Goal: Task Accomplishment & Management: Manage account settings

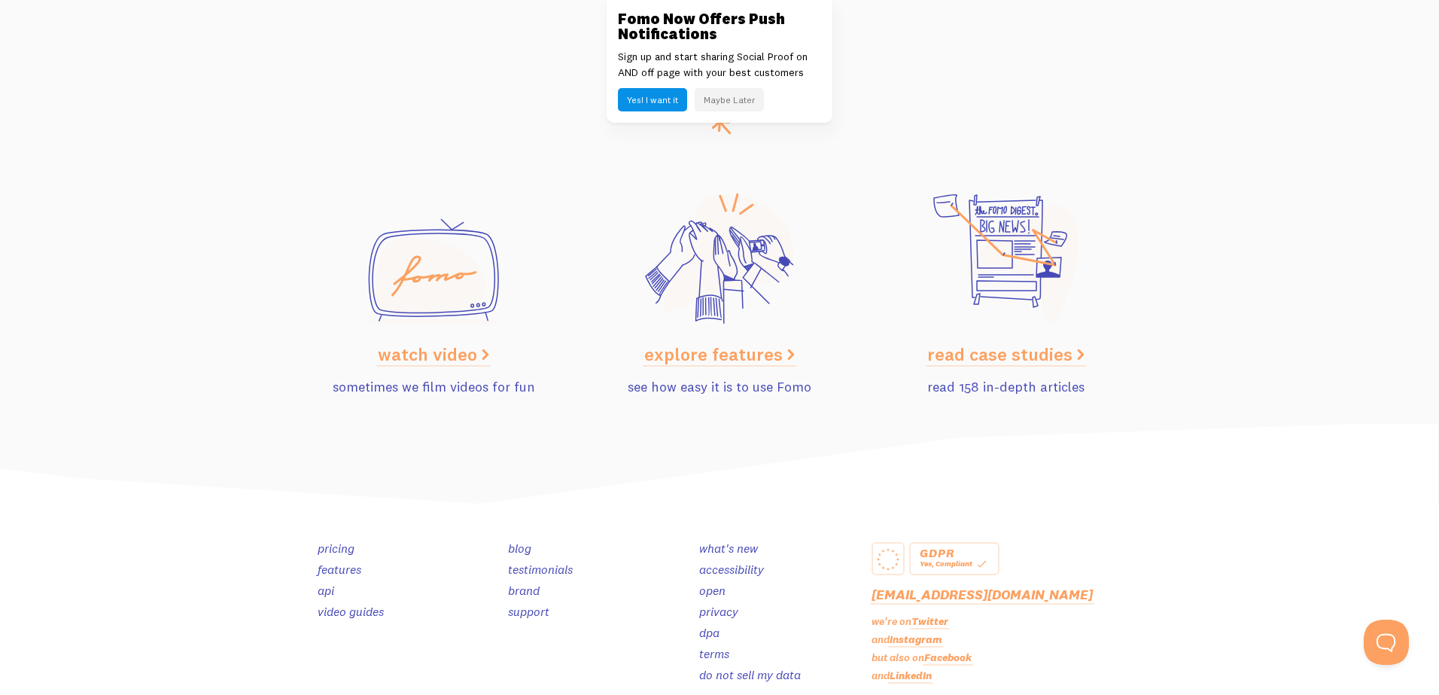
scroll to position [7540, 0]
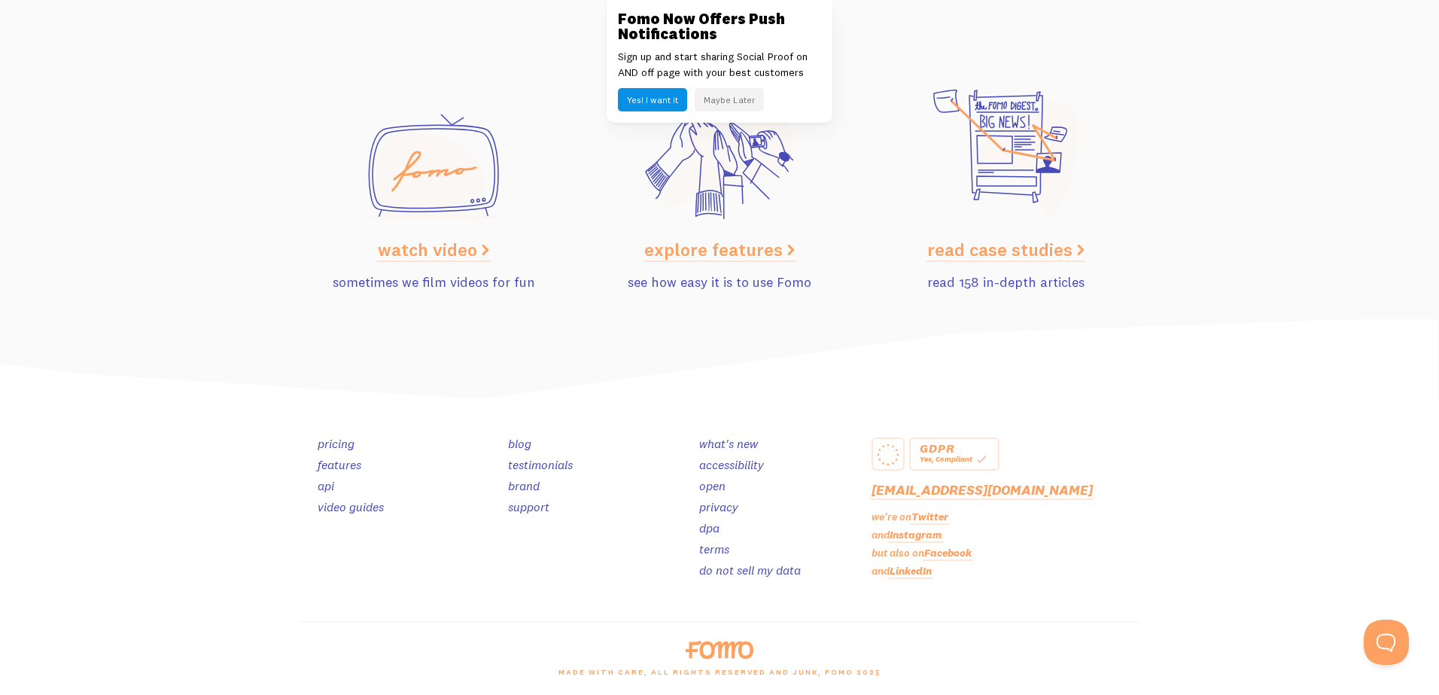
click at [336, 442] on link "pricing" at bounding box center [336, 443] width 37 height 15
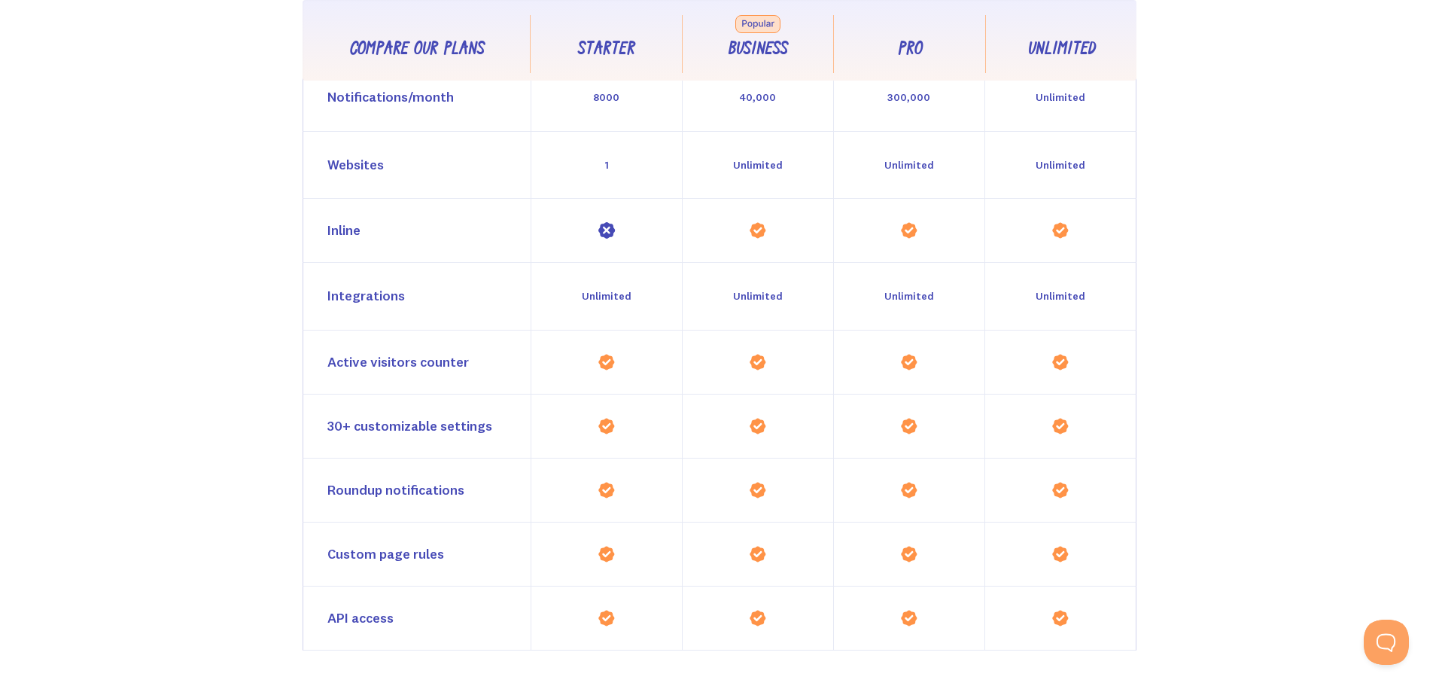
scroll to position [1409, 0]
click at [341, 225] on div "Inline" at bounding box center [343, 228] width 33 height 22
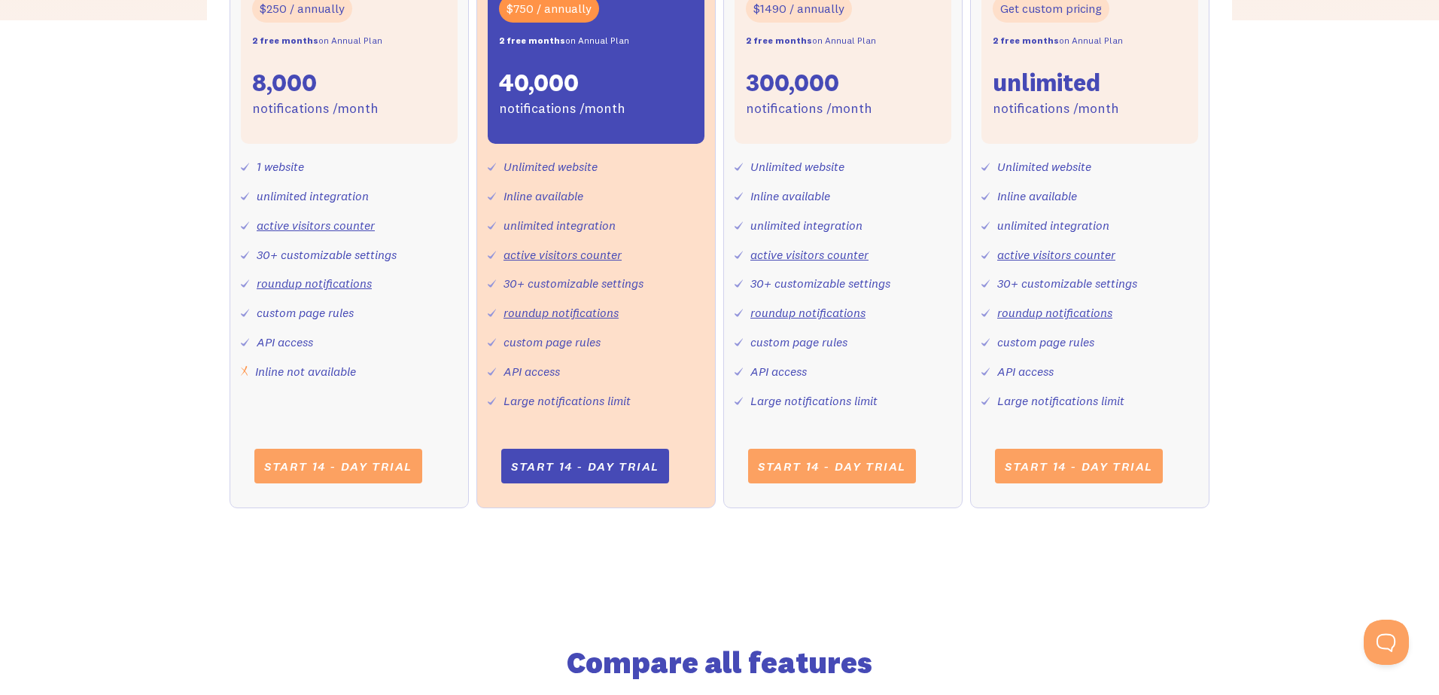
scroll to position [695, 0]
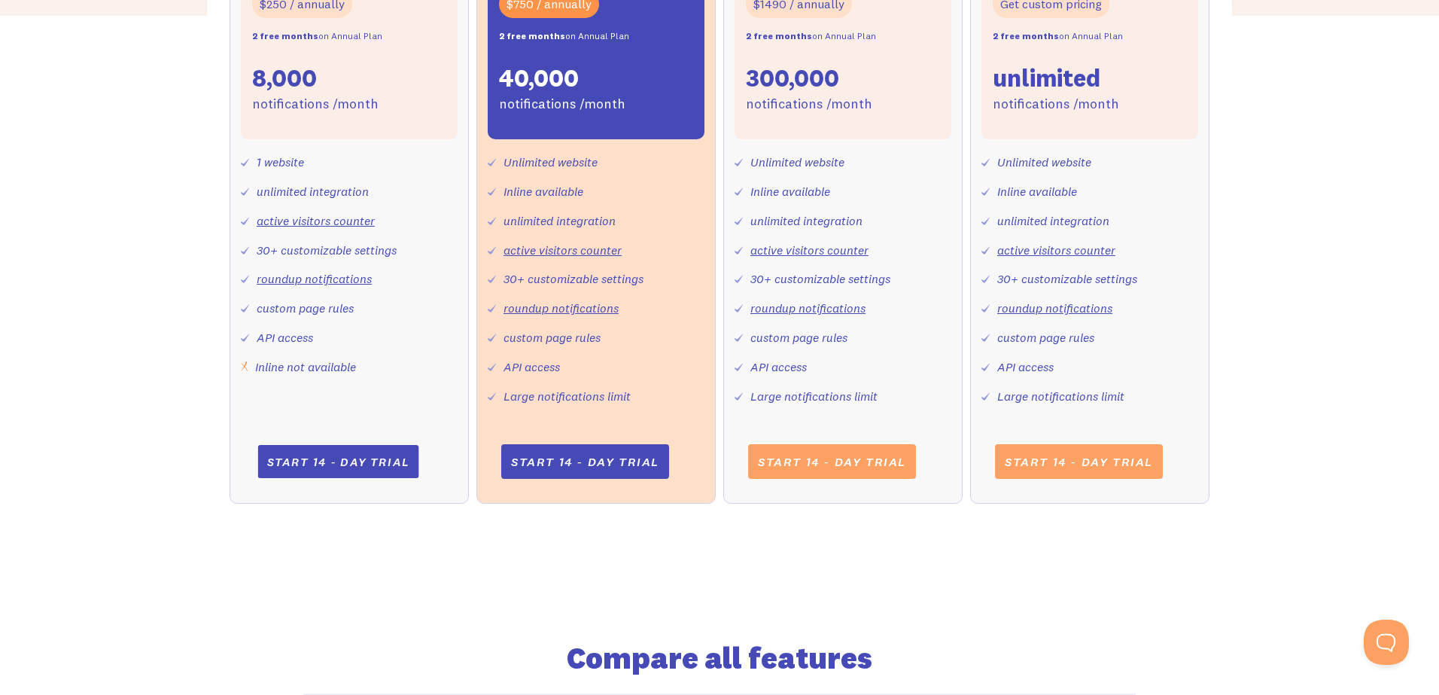
click at [342, 462] on link "Start 14 - day trial" at bounding box center [337, 461] width 161 height 33
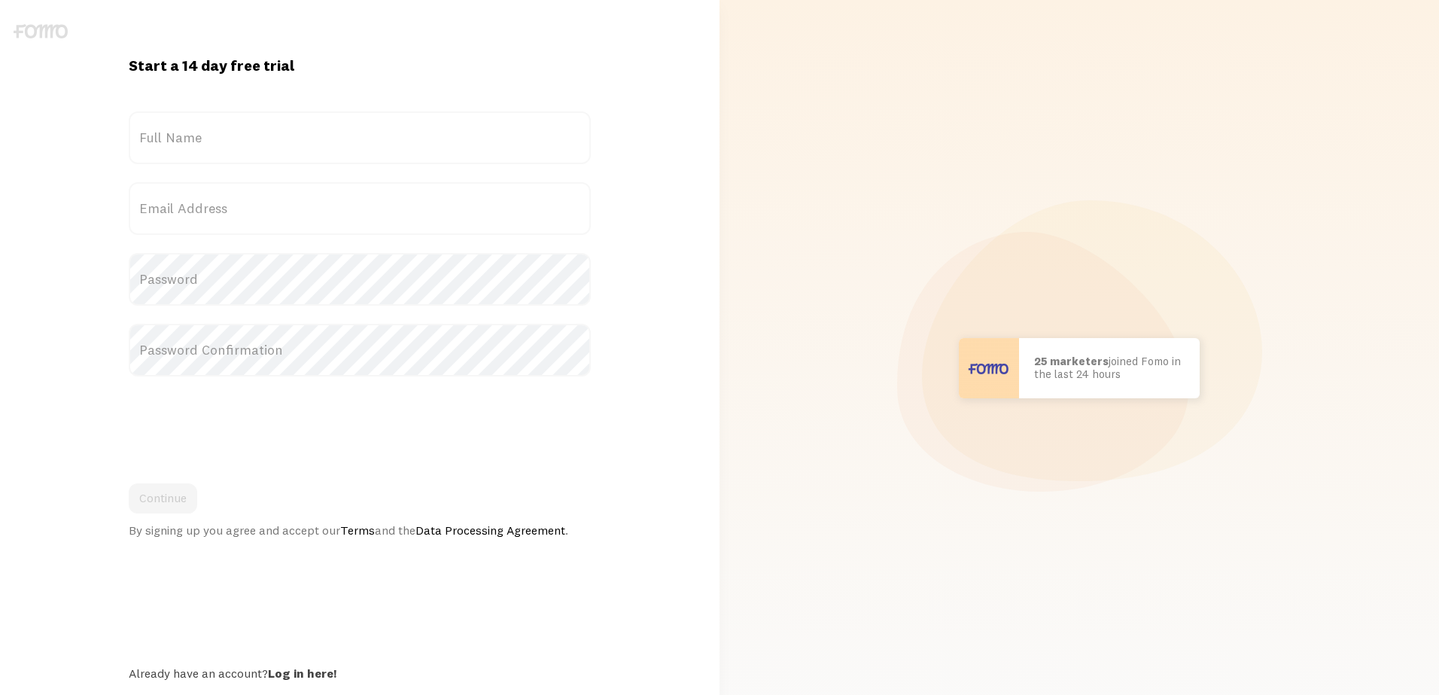
click at [304, 135] on label "Full Name" at bounding box center [359, 137] width 461 height 53
click at [304, 135] on input "Full Name" at bounding box center [359, 137] width 461 height 53
click at [279, 142] on label "Full Name" at bounding box center [359, 137] width 461 height 53
click at [279, 142] on input "Full Name" at bounding box center [359, 137] width 461 height 53
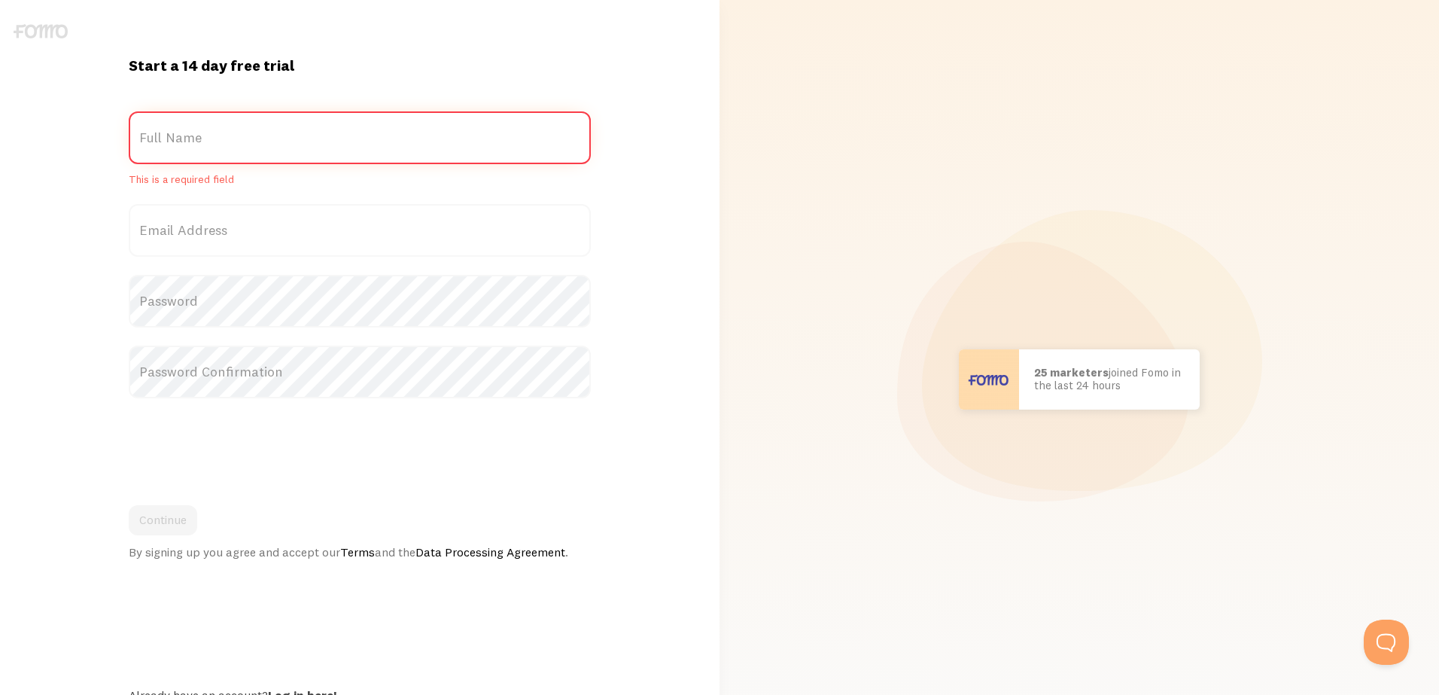
type input "r"
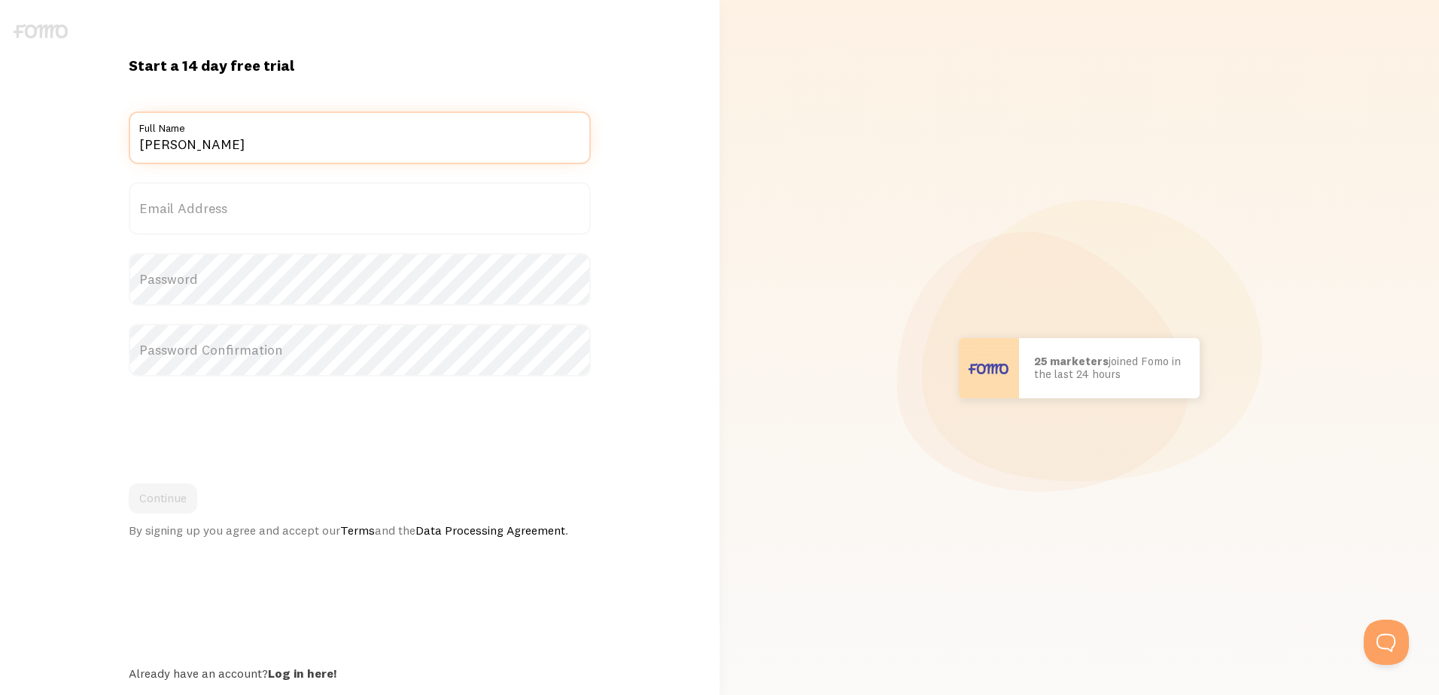
type input "[PERSON_NAME]"
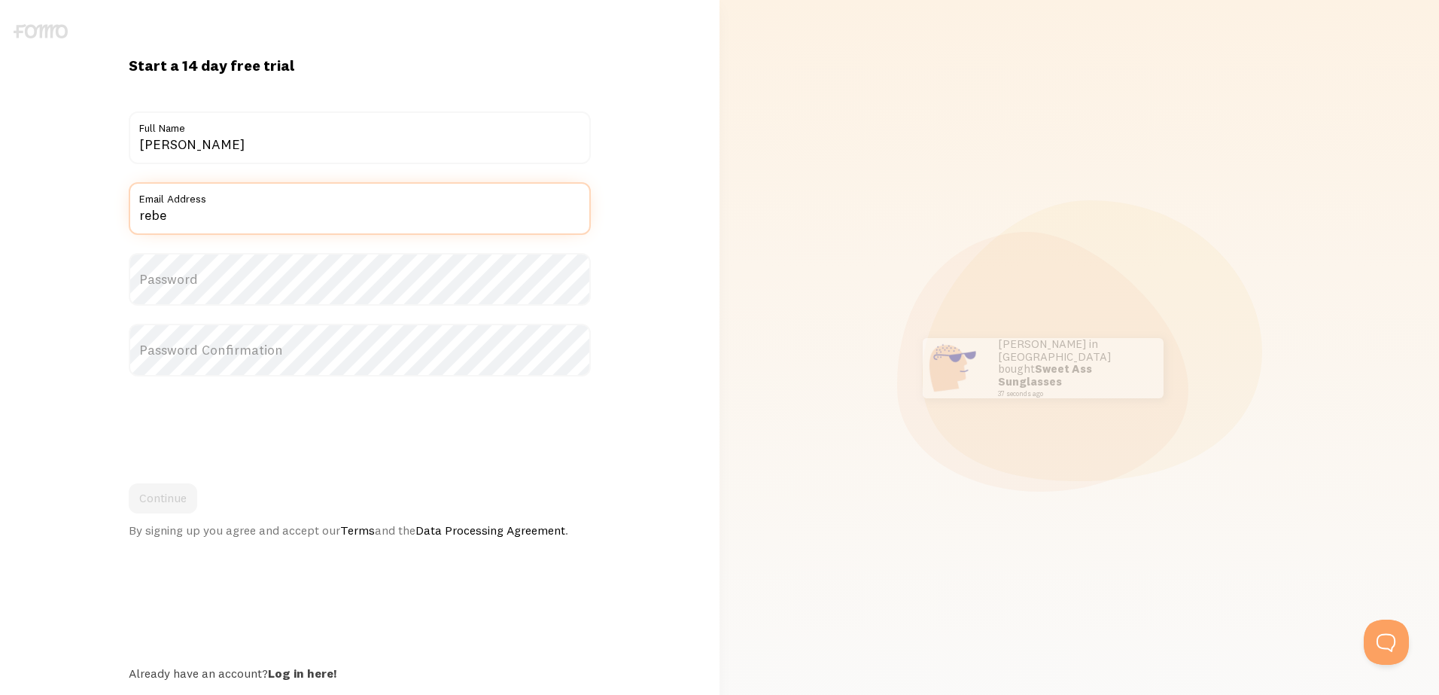
type input "[PERSON_NAME][EMAIL_ADDRESS][DOMAIN_NAME]"
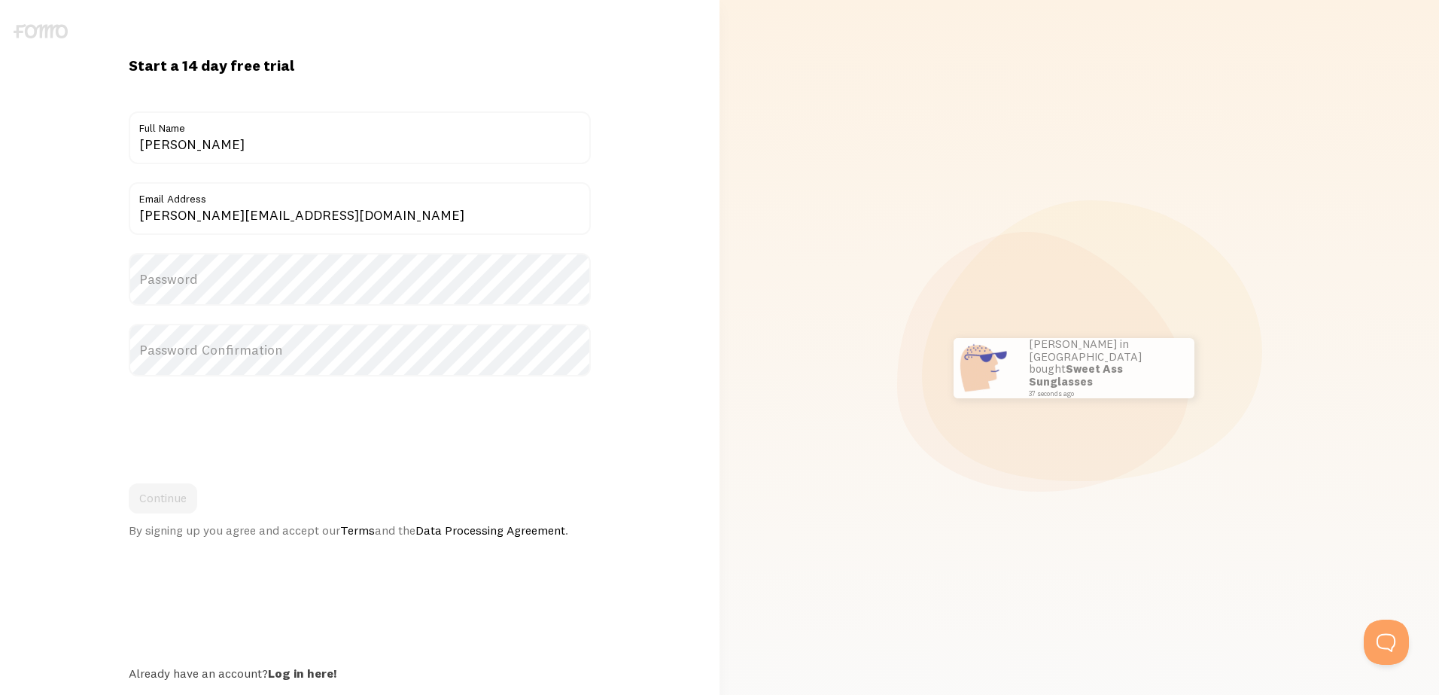
click at [254, 281] on label "Password" at bounding box center [359, 279] width 461 height 53
click at [220, 281] on label "Password" at bounding box center [359, 279] width 461 height 53
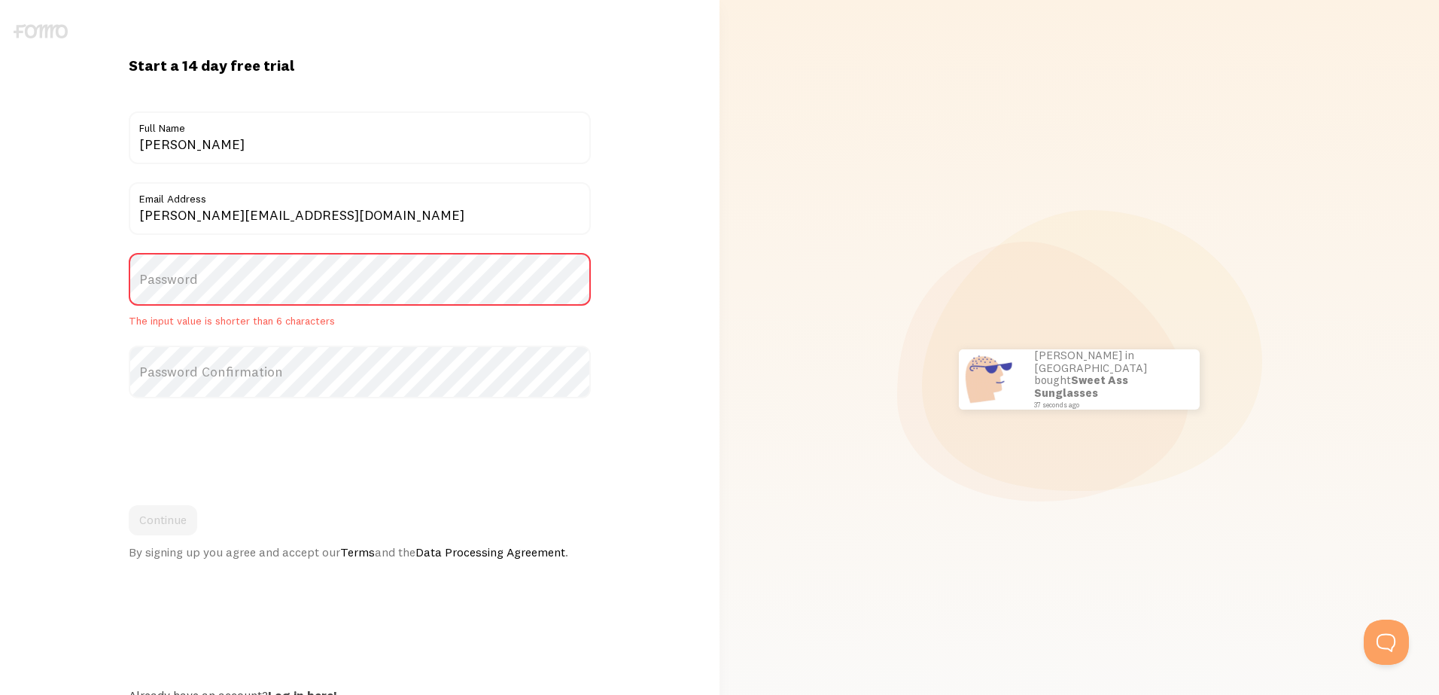
click at [167, 278] on label "Password" at bounding box center [359, 279] width 461 height 53
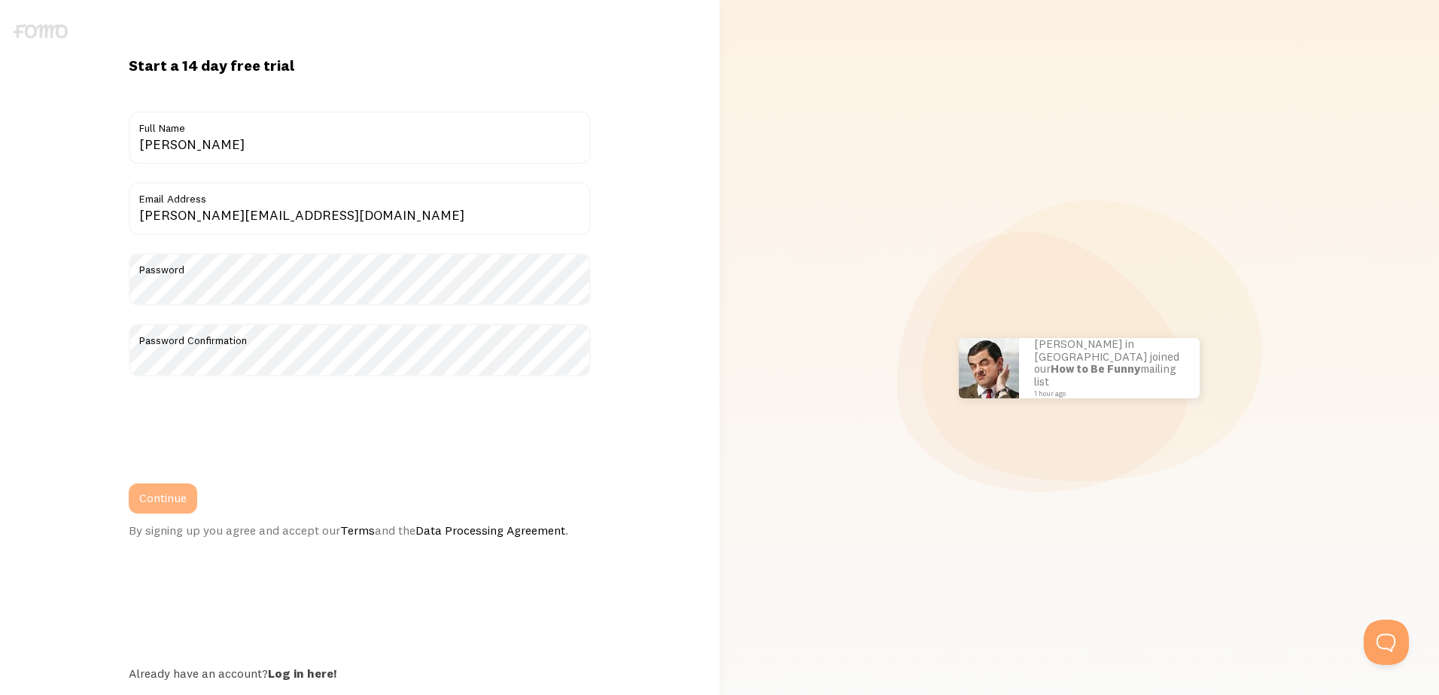
click at [157, 503] on button "Continue" at bounding box center [163, 498] width 68 height 30
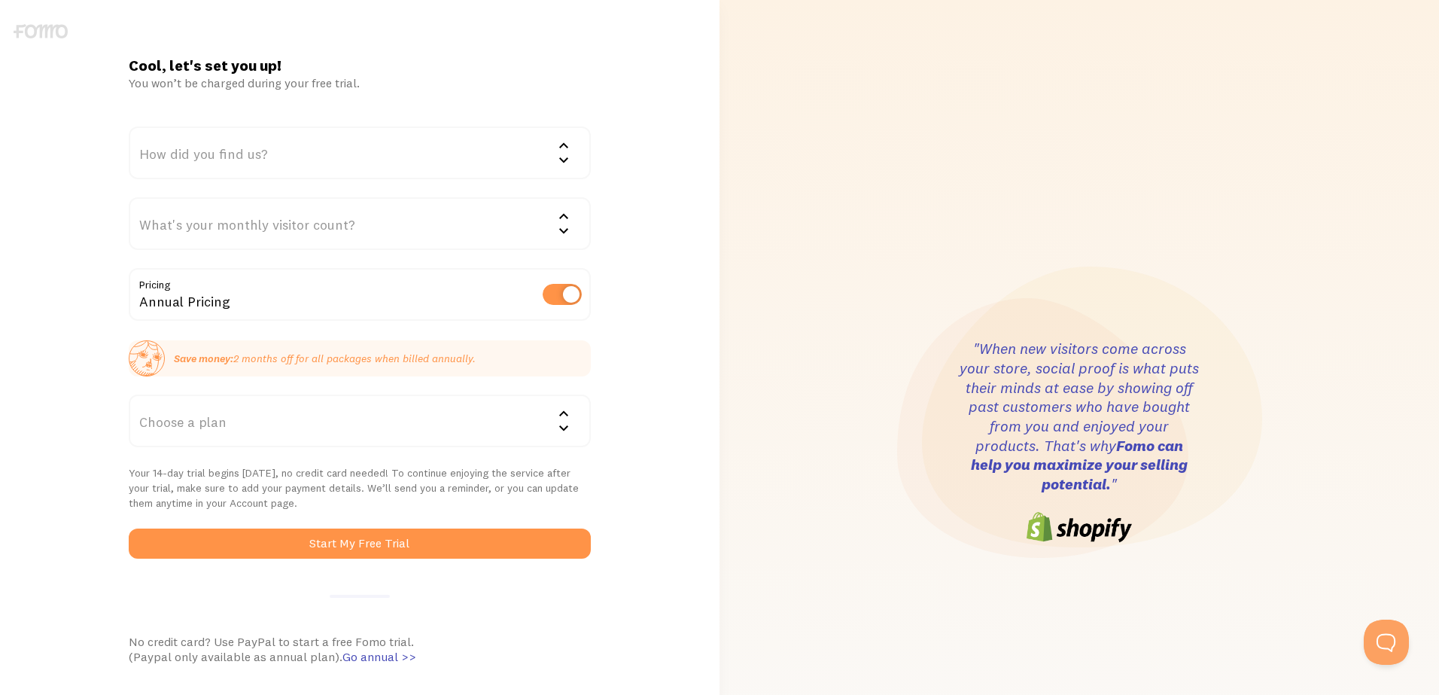
click at [287, 417] on div "Choose a plan" at bounding box center [359, 420] width 461 height 53
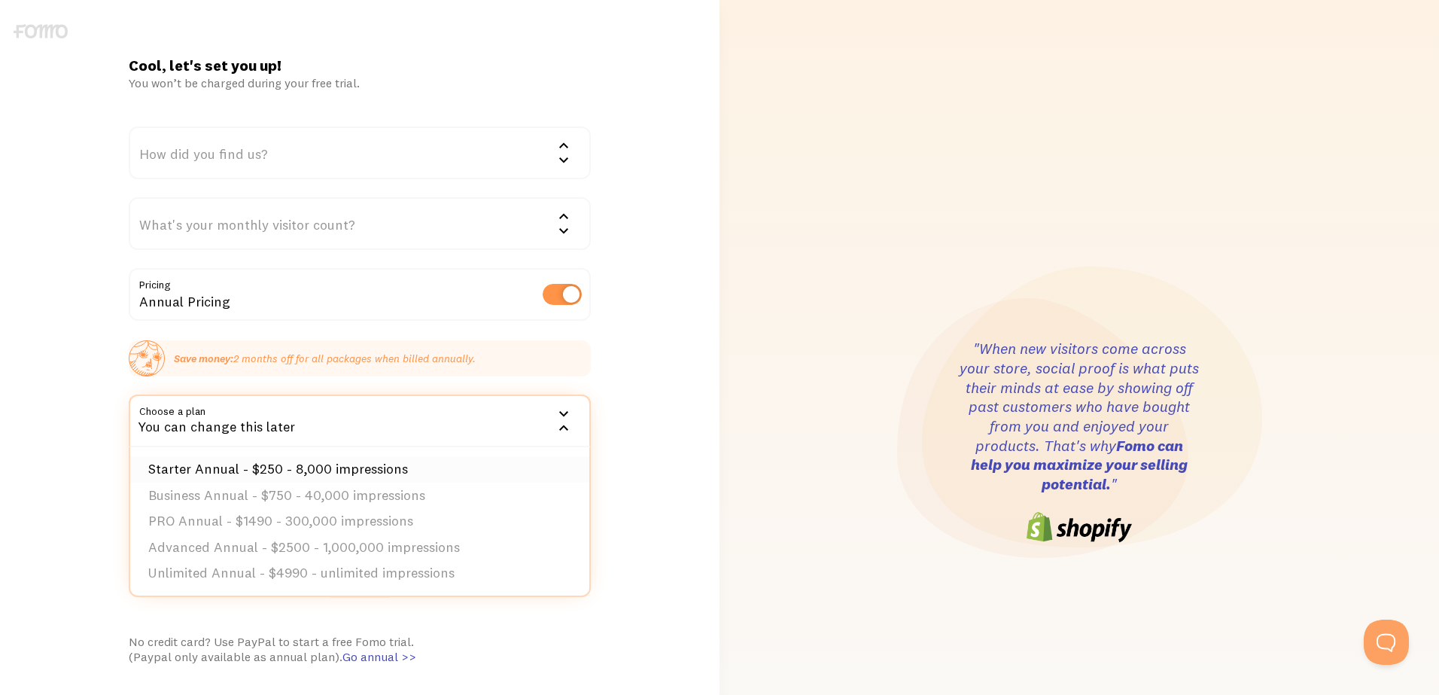
click at [297, 463] on li "Starter Annual - $250 - 8,000 impressions" at bounding box center [359, 469] width 458 height 26
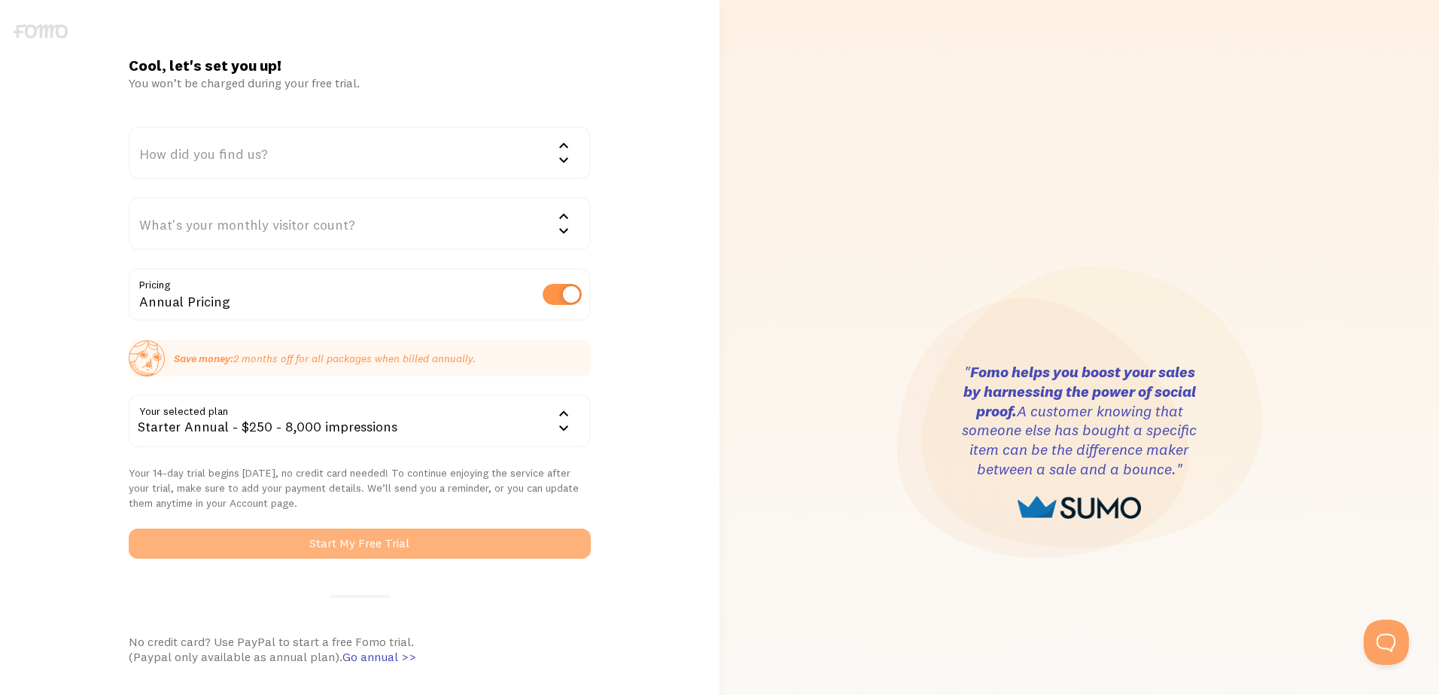
click at [423, 535] on button "Start My Free Trial" at bounding box center [359, 543] width 461 height 30
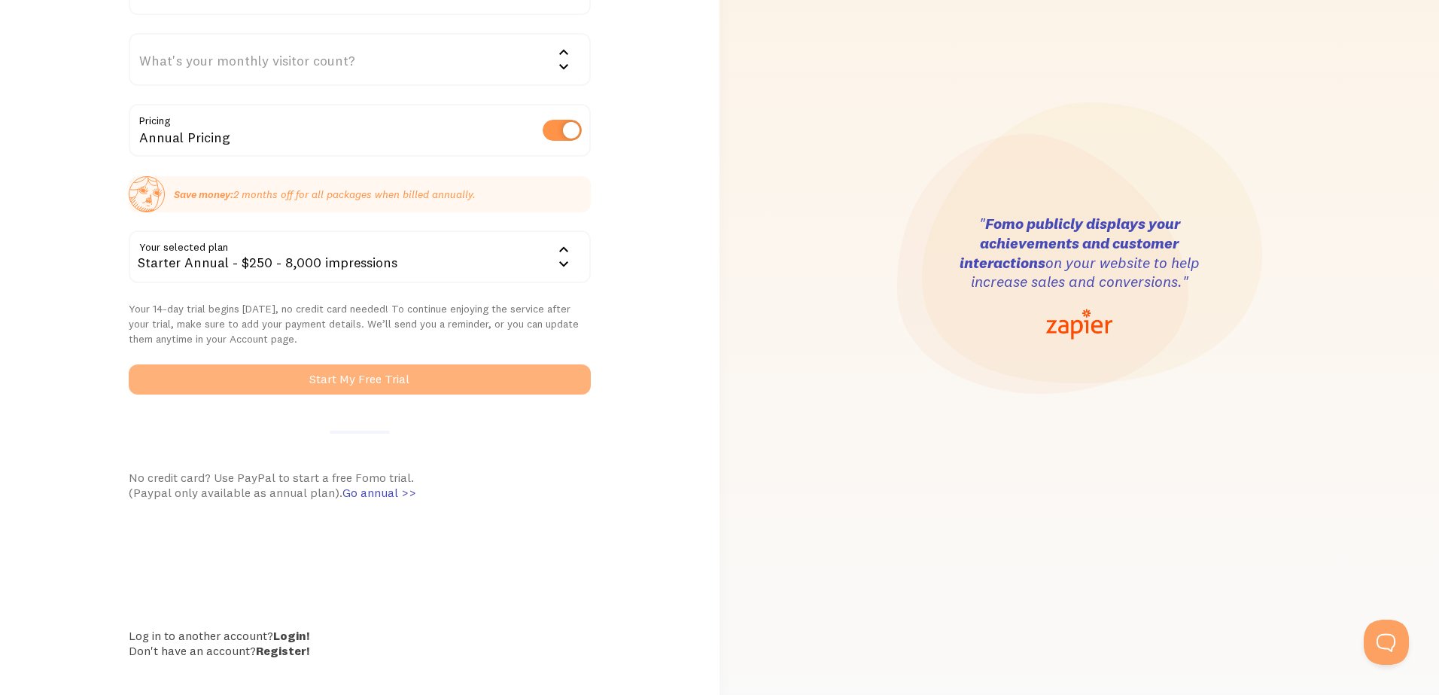
scroll to position [175, 0]
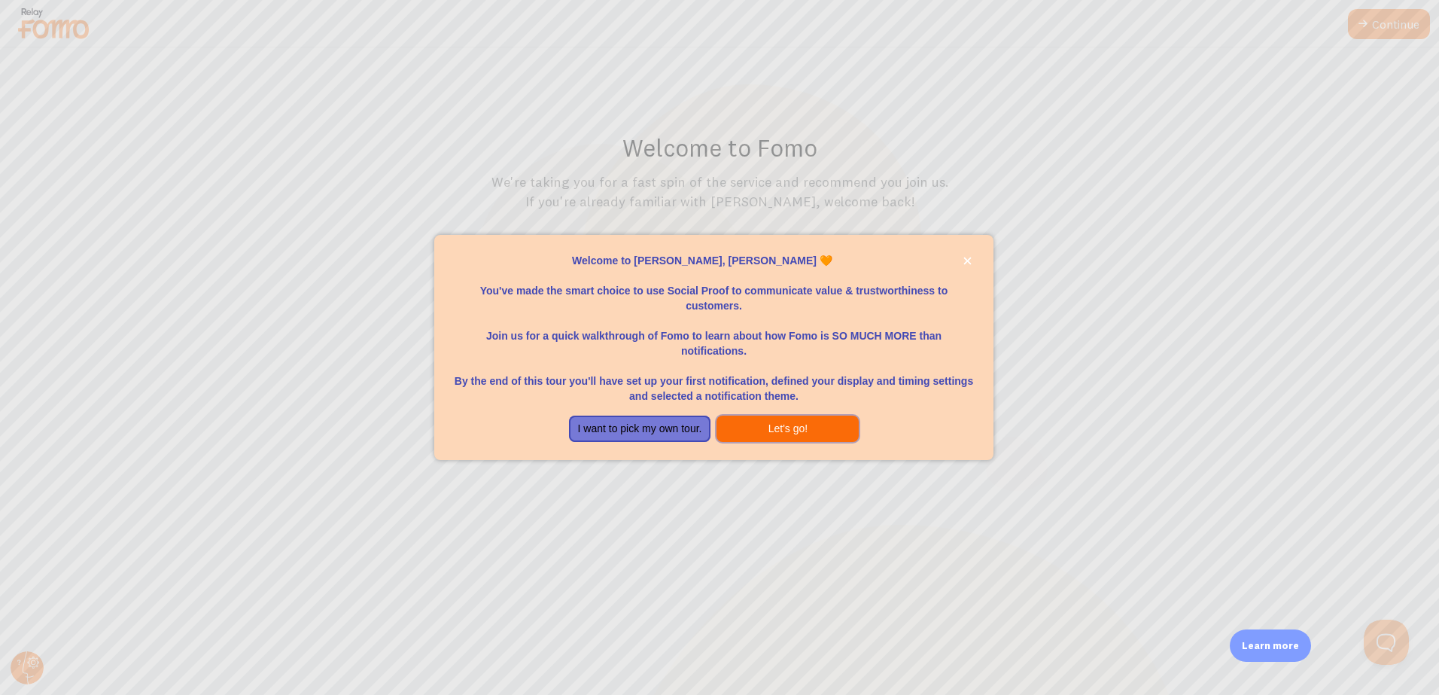
click at [789, 430] on button "Let's go!" at bounding box center [787, 428] width 142 height 27
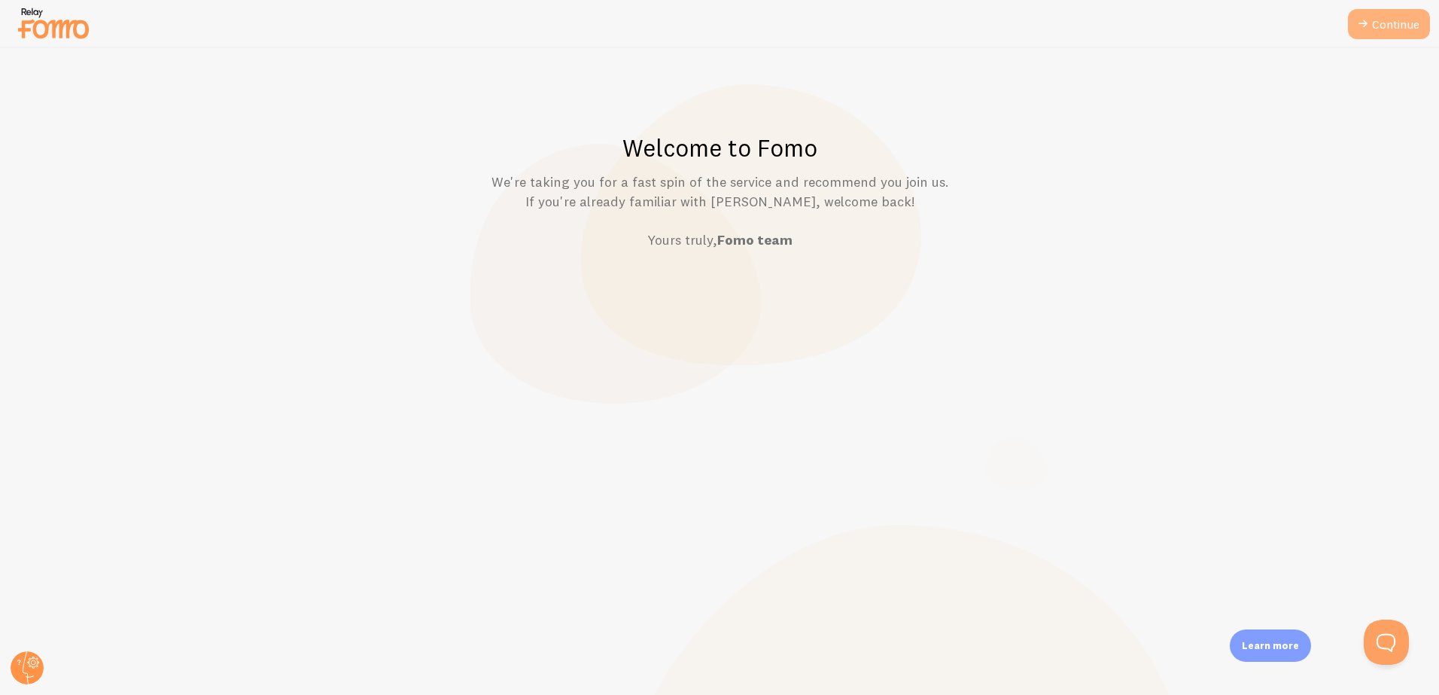
click at [1397, 20] on link "Continue" at bounding box center [1389, 24] width 82 height 30
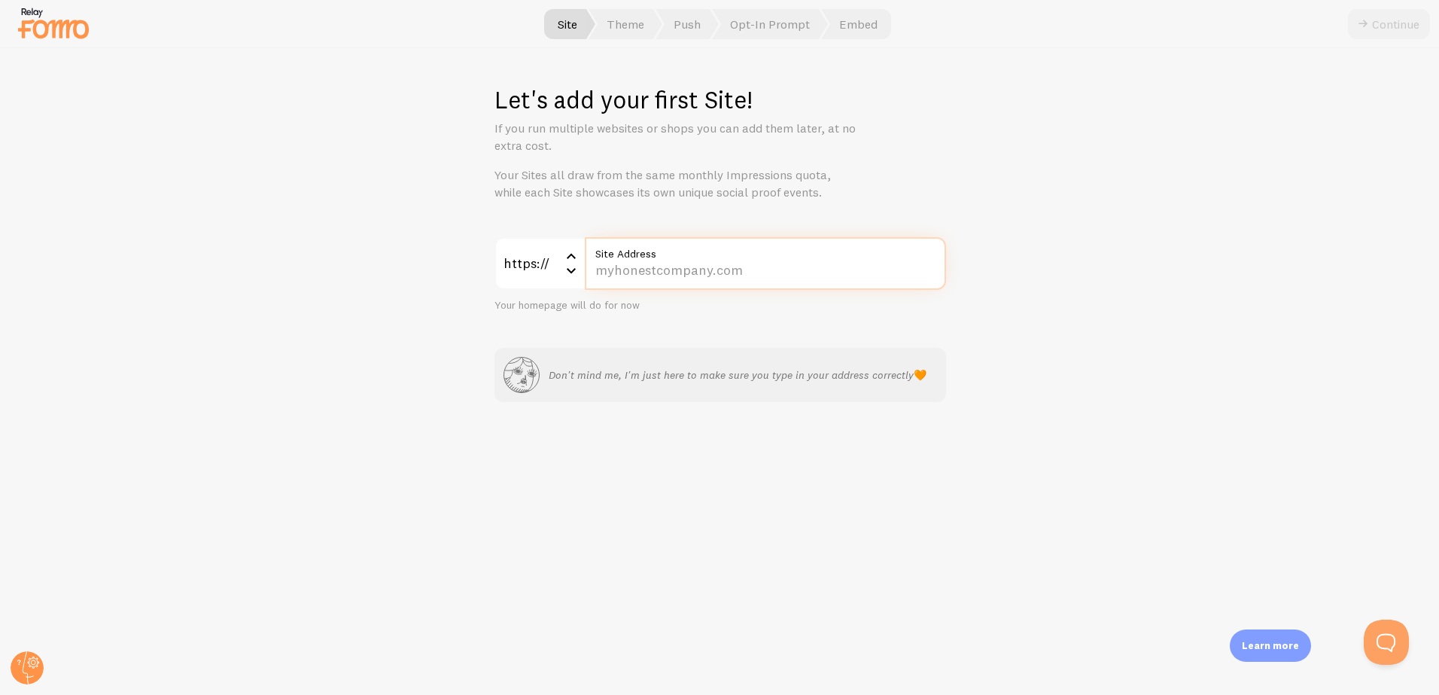
click at [695, 268] on input "Site Address" at bounding box center [765, 263] width 361 height 53
type input "[DOMAIN_NAME]"
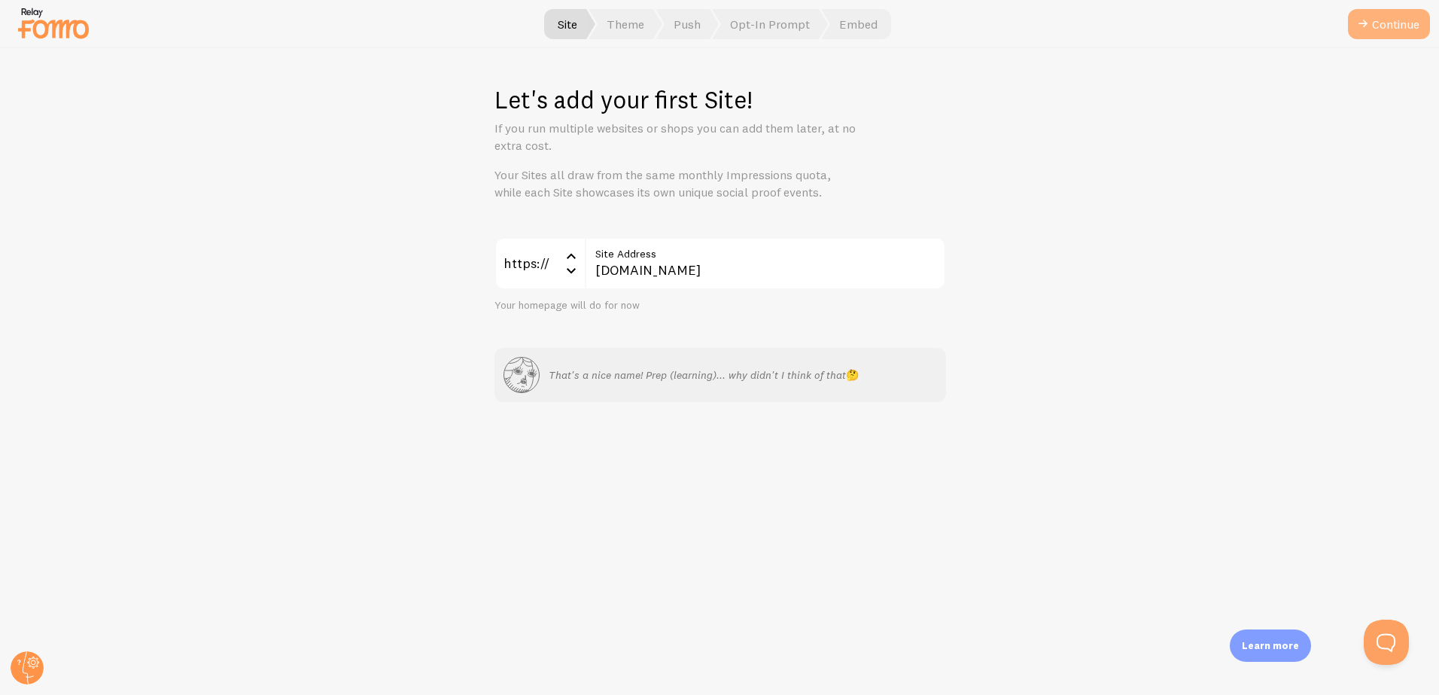
click at [1375, 29] on button "Continue" at bounding box center [1389, 24] width 82 height 30
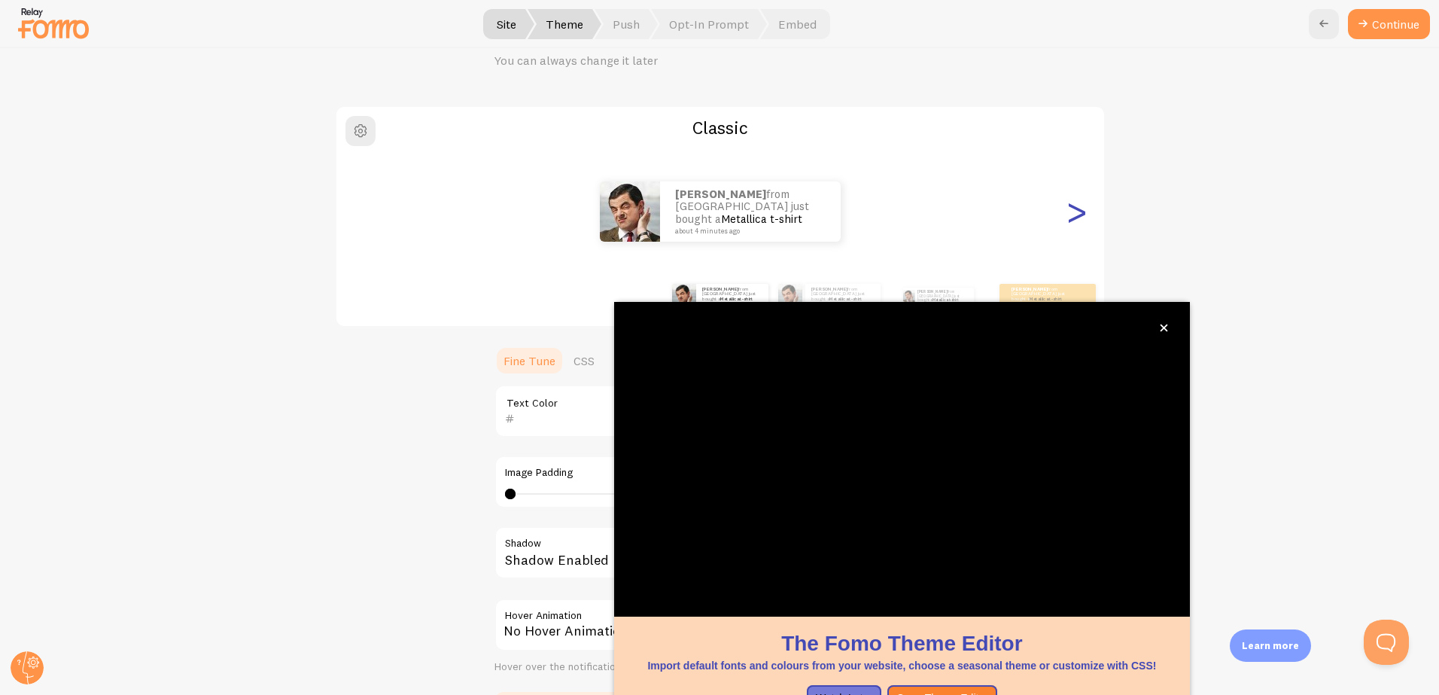
scroll to position [56, 0]
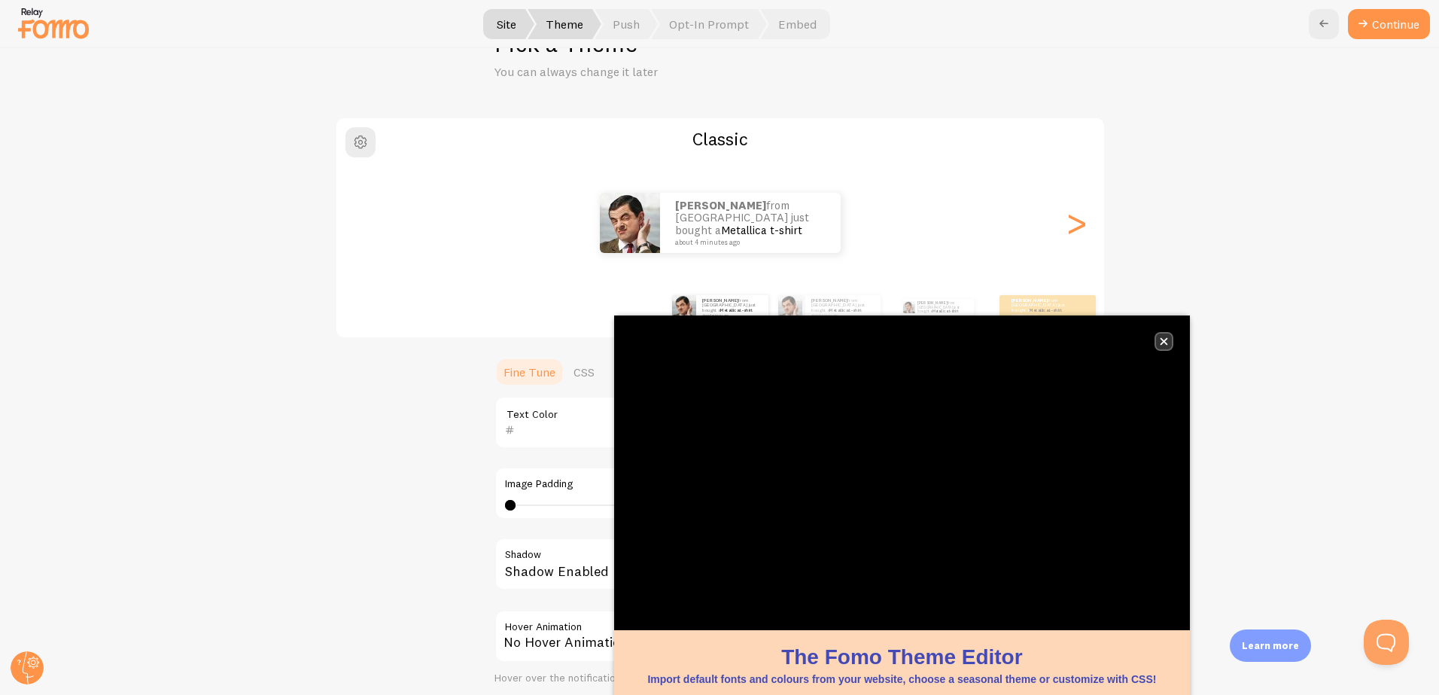
click at [1164, 339] on icon "close," at bounding box center [1164, 341] width 8 height 8
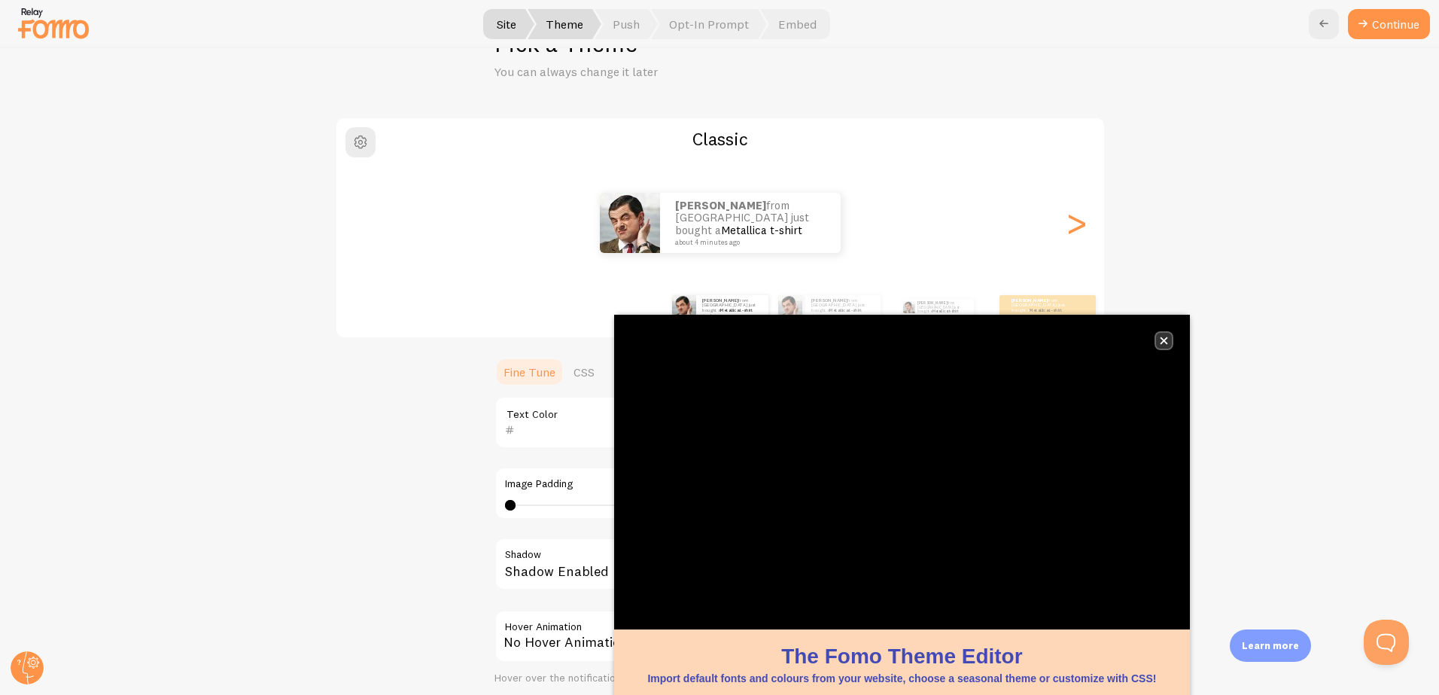
click at [1162, 341] on icon "close," at bounding box center [1164, 341] width 8 height 8
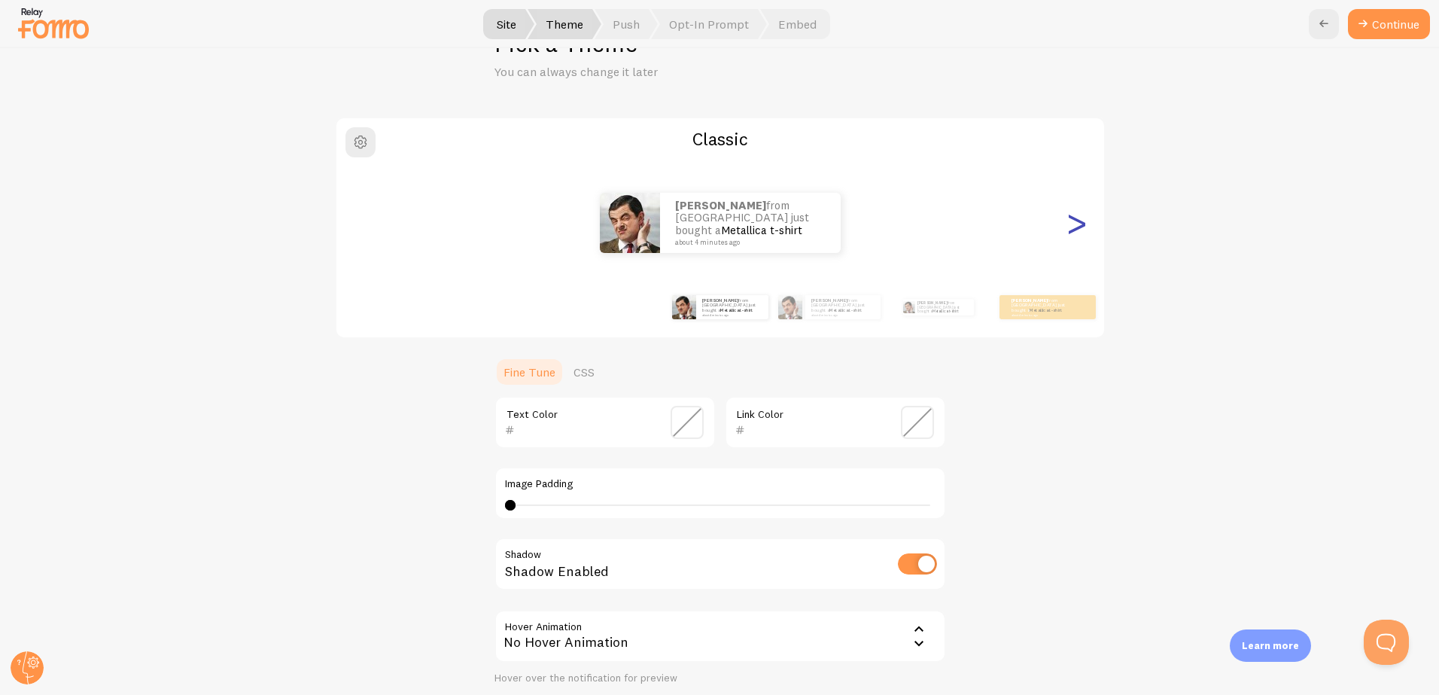
click at [1077, 228] on div ">" at bounding box center [1077, 223] width 18 height 108
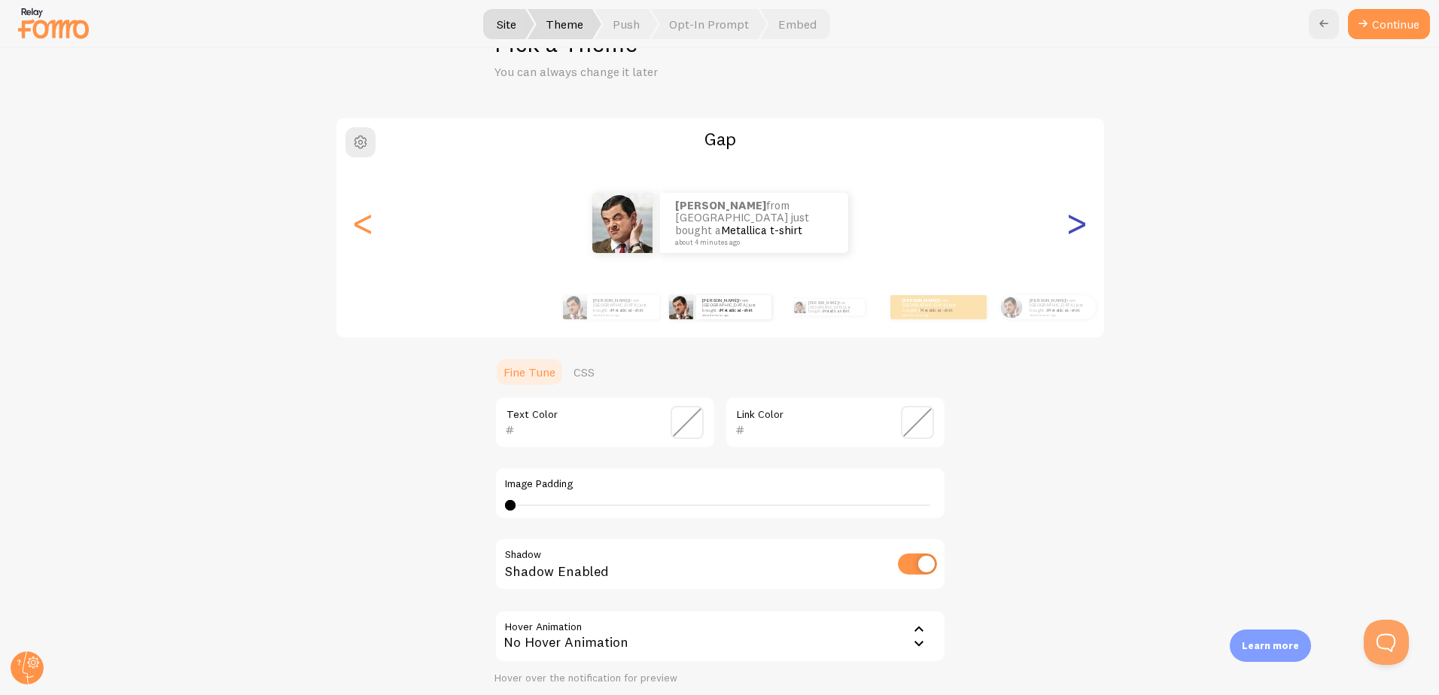
click at [1077, 228] on div ">" at bounding box center [1077, 223] width 18 height 108
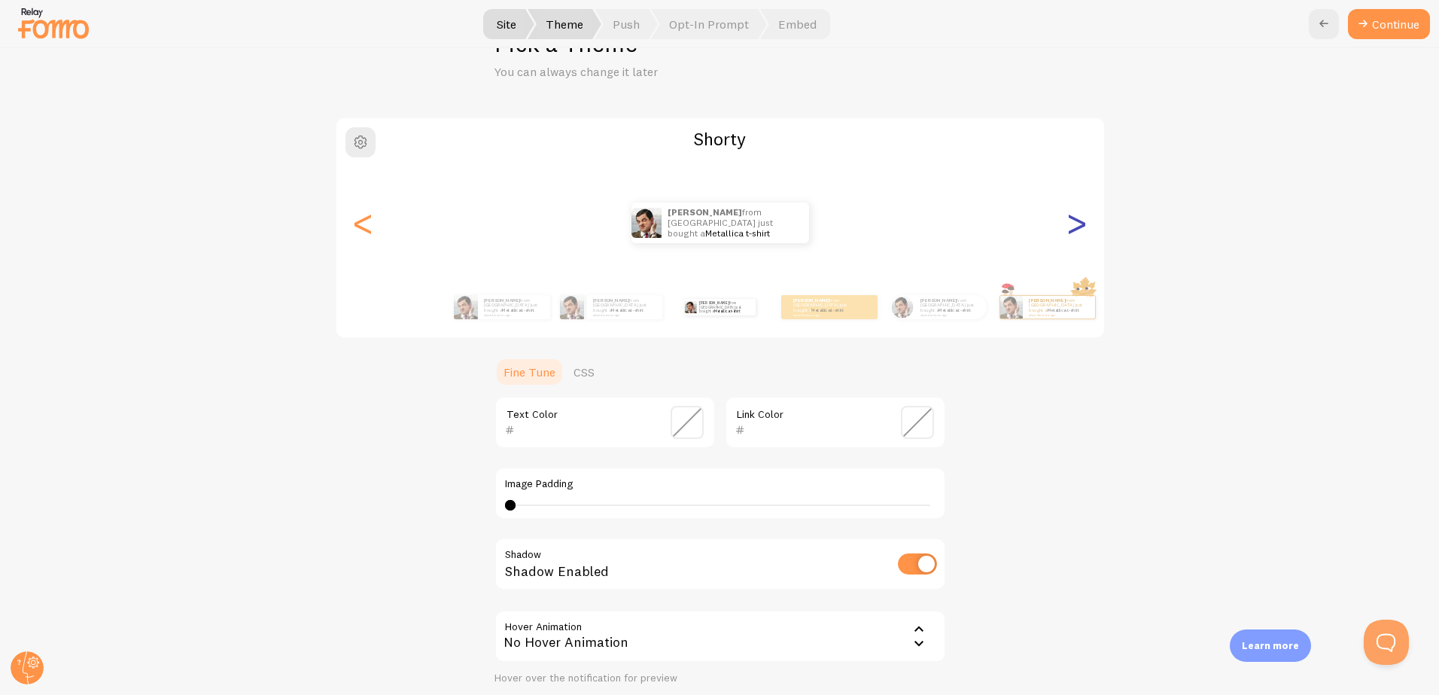
click at [1077, 228] on div ">" at bounding box center [1077, 223] width 18 height 108
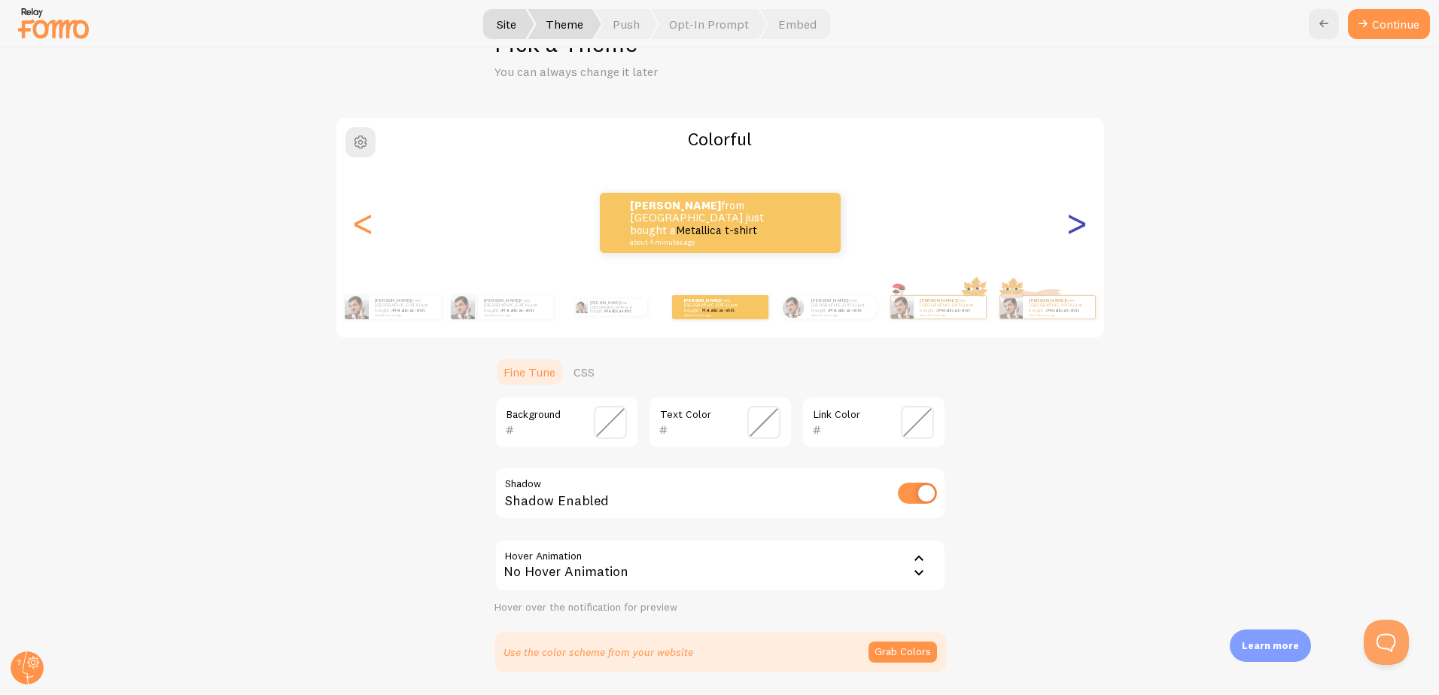
click at [1077, 228] on div ">" at bounding box center [1077, 223] width 18 height 108
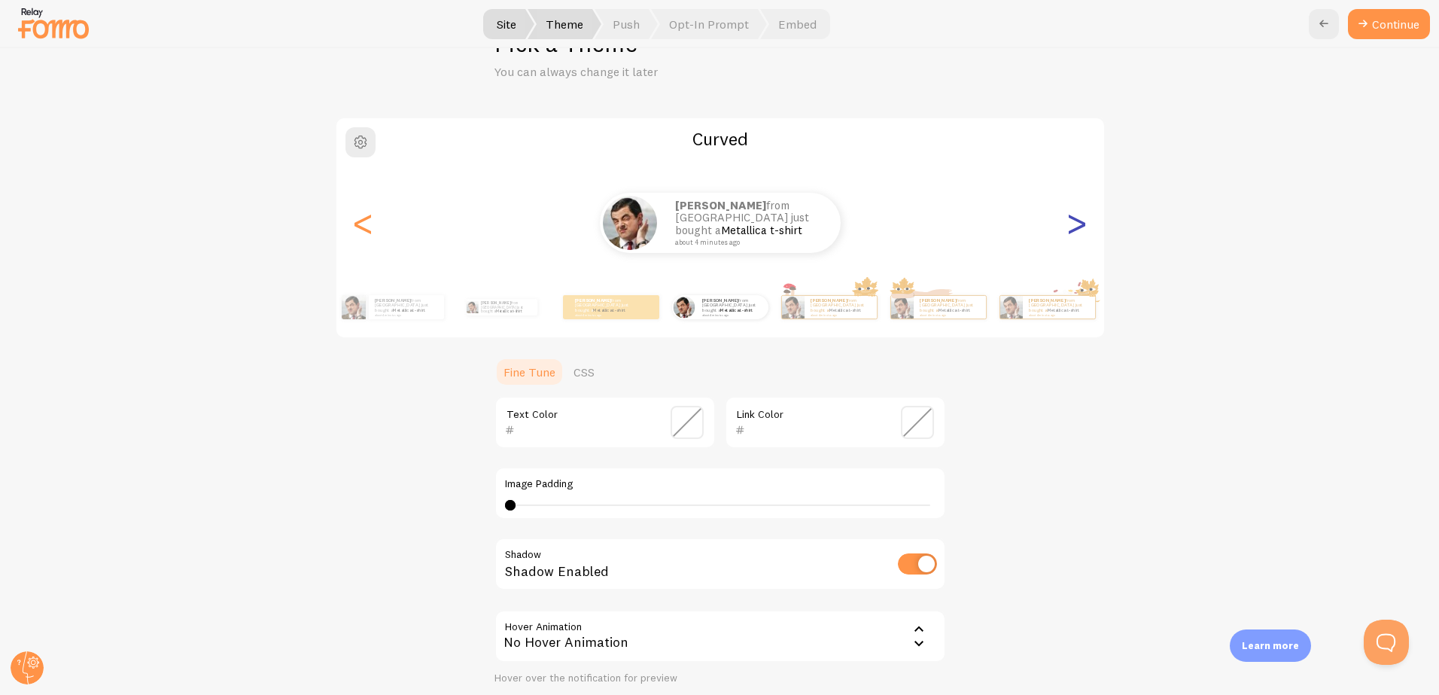
click at [1077, 228] on div ">" at bounding box center [1077, 223] width 18 height 108
type input "0"
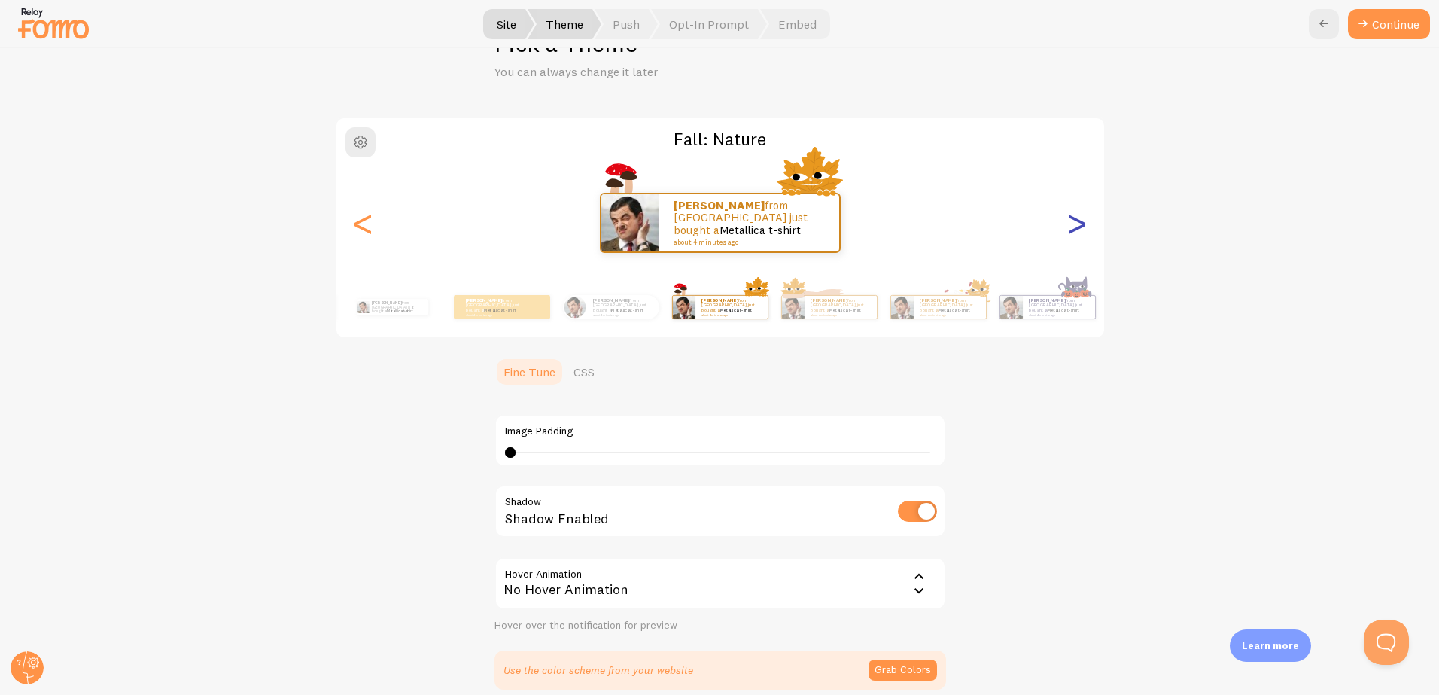
click at [1077, 228] on div ">" at bounding box center [1077, 223] width 18 height 108
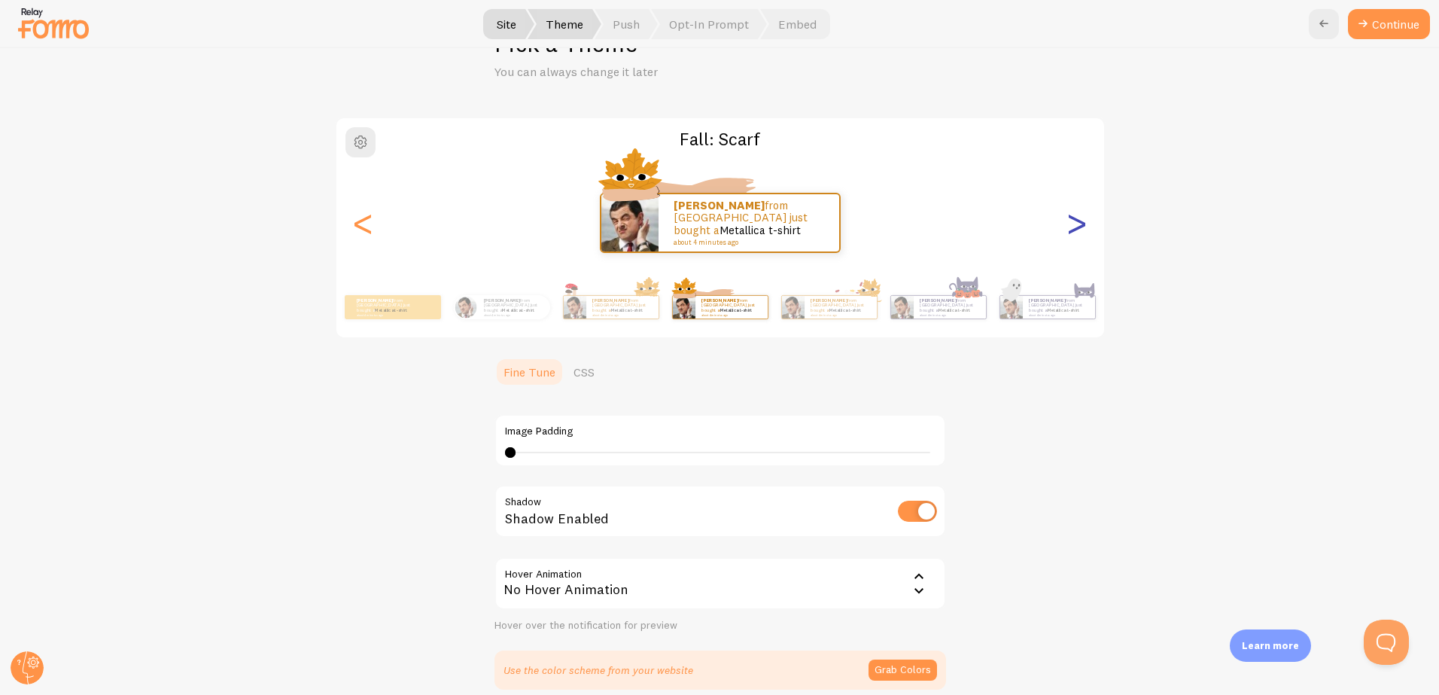
click at [1077, 228] on div ">" at bounding box center [1077, 223] width 18 height 108
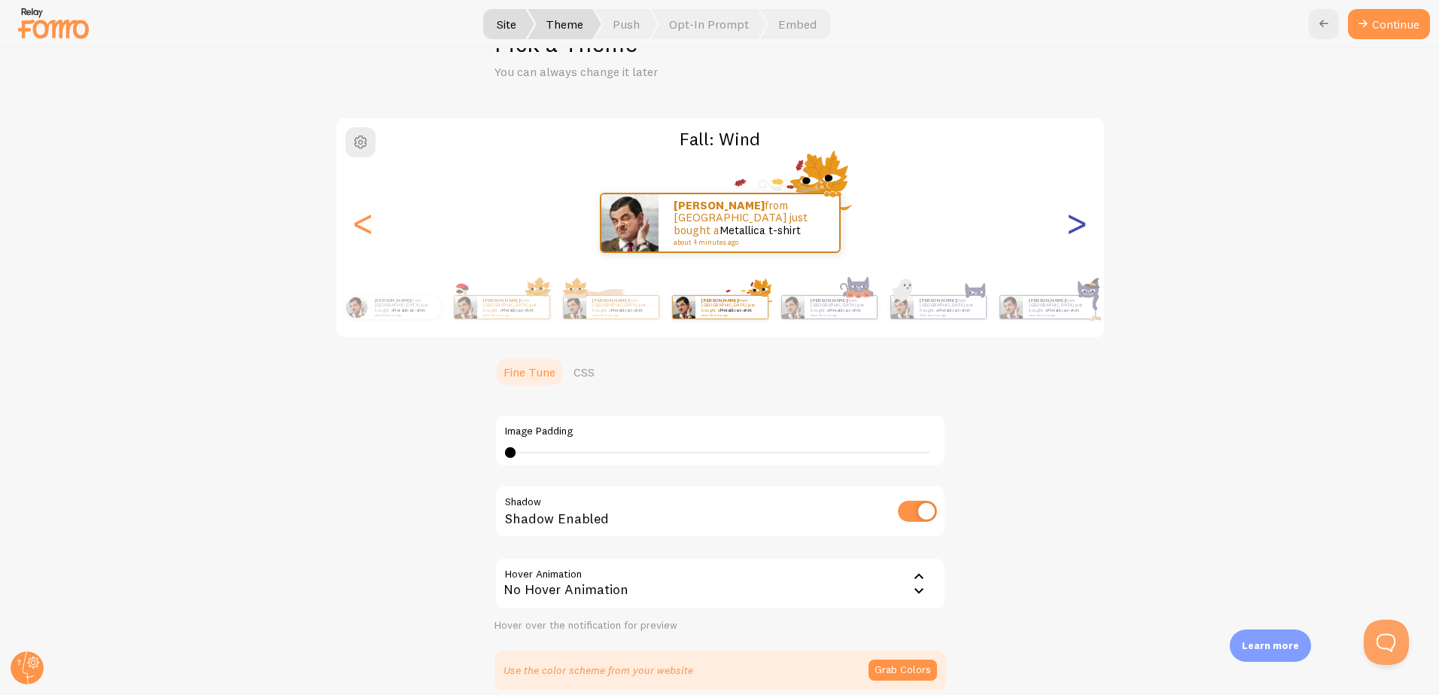
click at [1077, 228] on div ">" at bounding box center [1077, 223] width 18 height 108
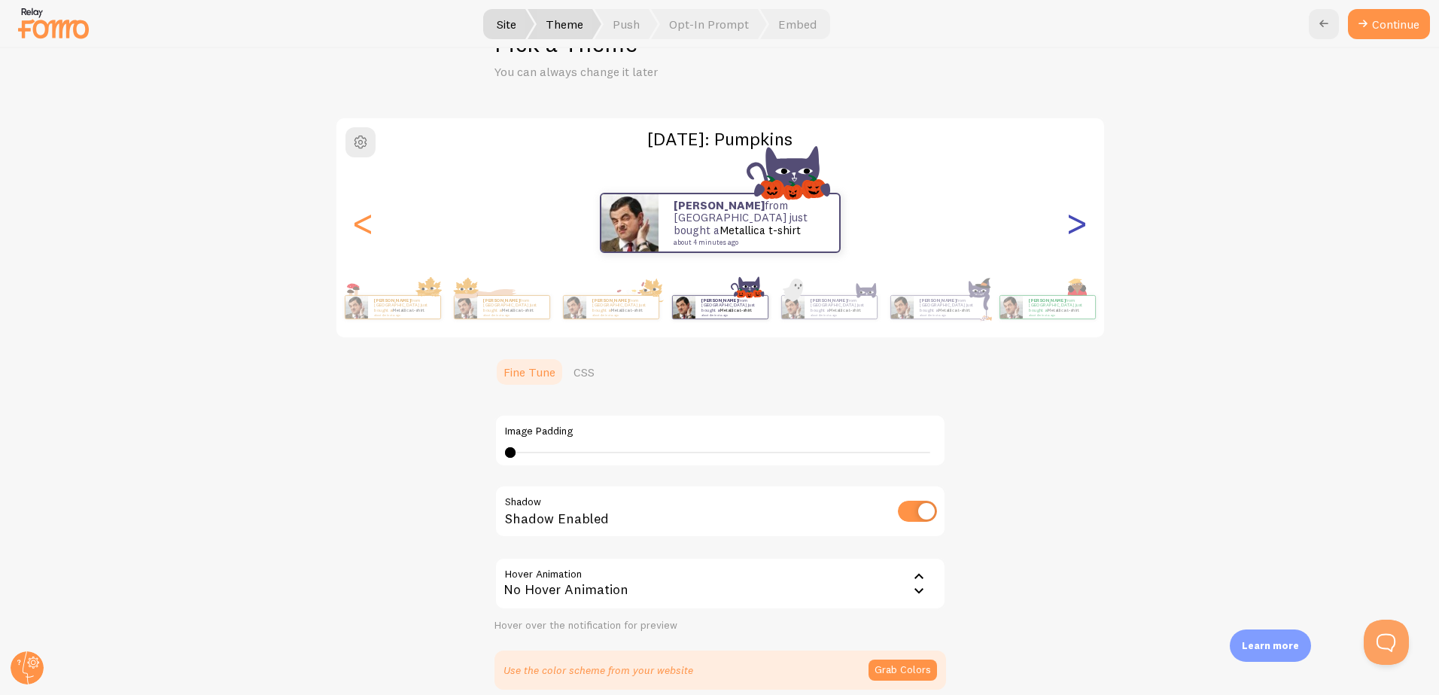
click at [1077, 228] on div ">" at bounding box center [1077, 223] width 18 height 108
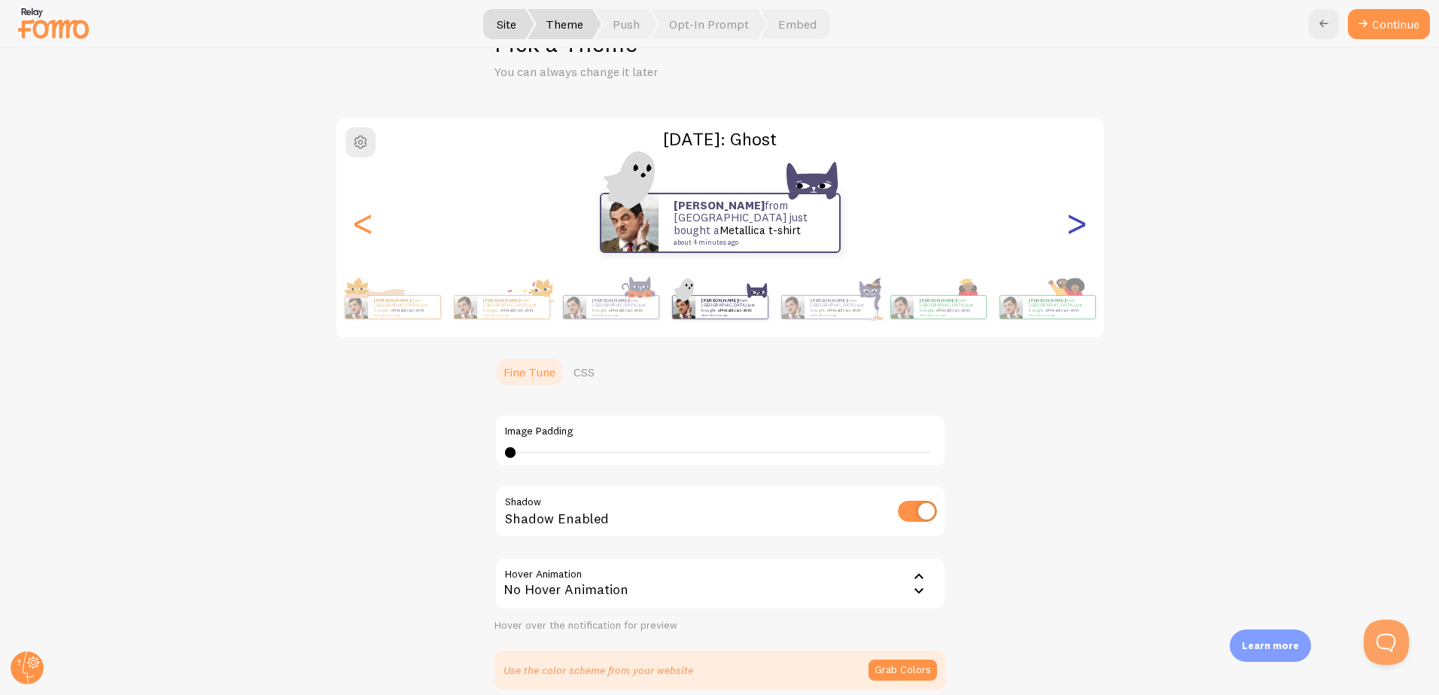
click at [1077, 228] on div ">" at bounding box center [1077, 223] width 18 height 108
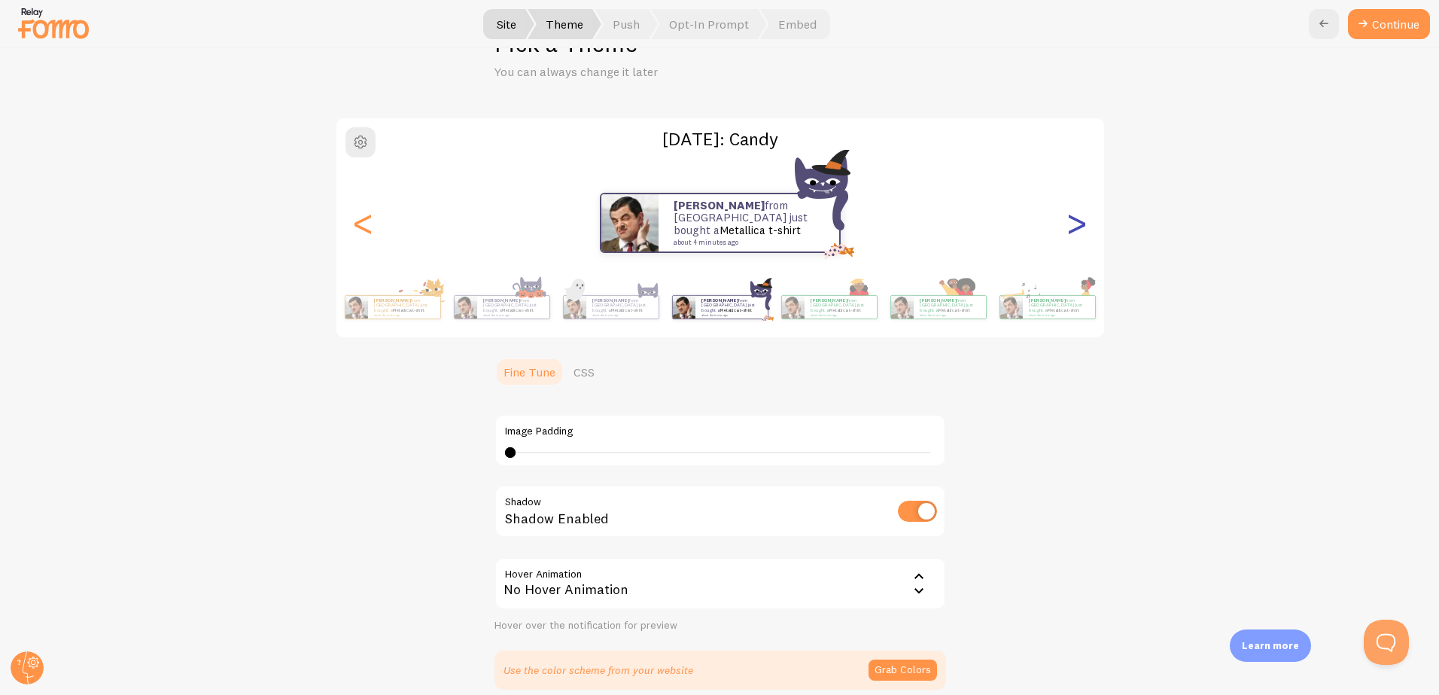
click at [1077, 228] on div ">" at bounding box center [1077, 223] width 18 height 108
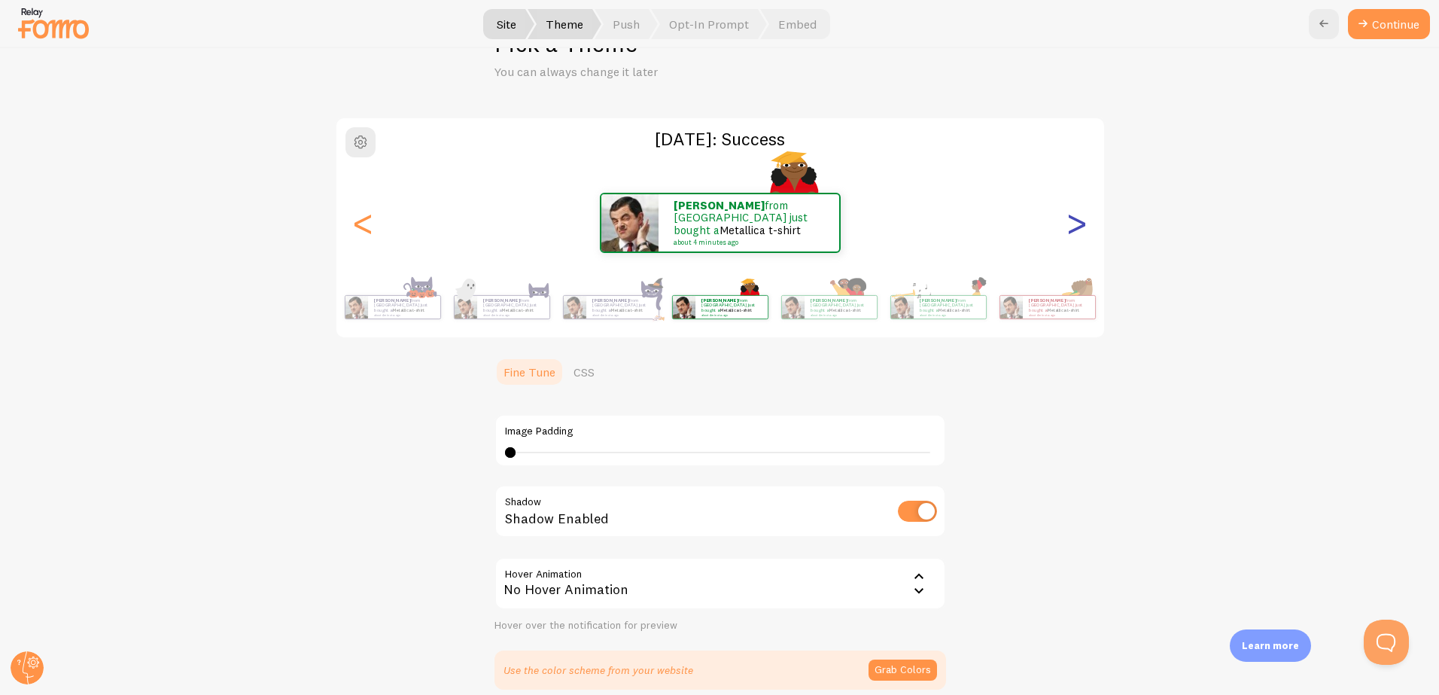
click at [1077, 228] on div ">" at bounding box center [1077, 223] width 18 height 108
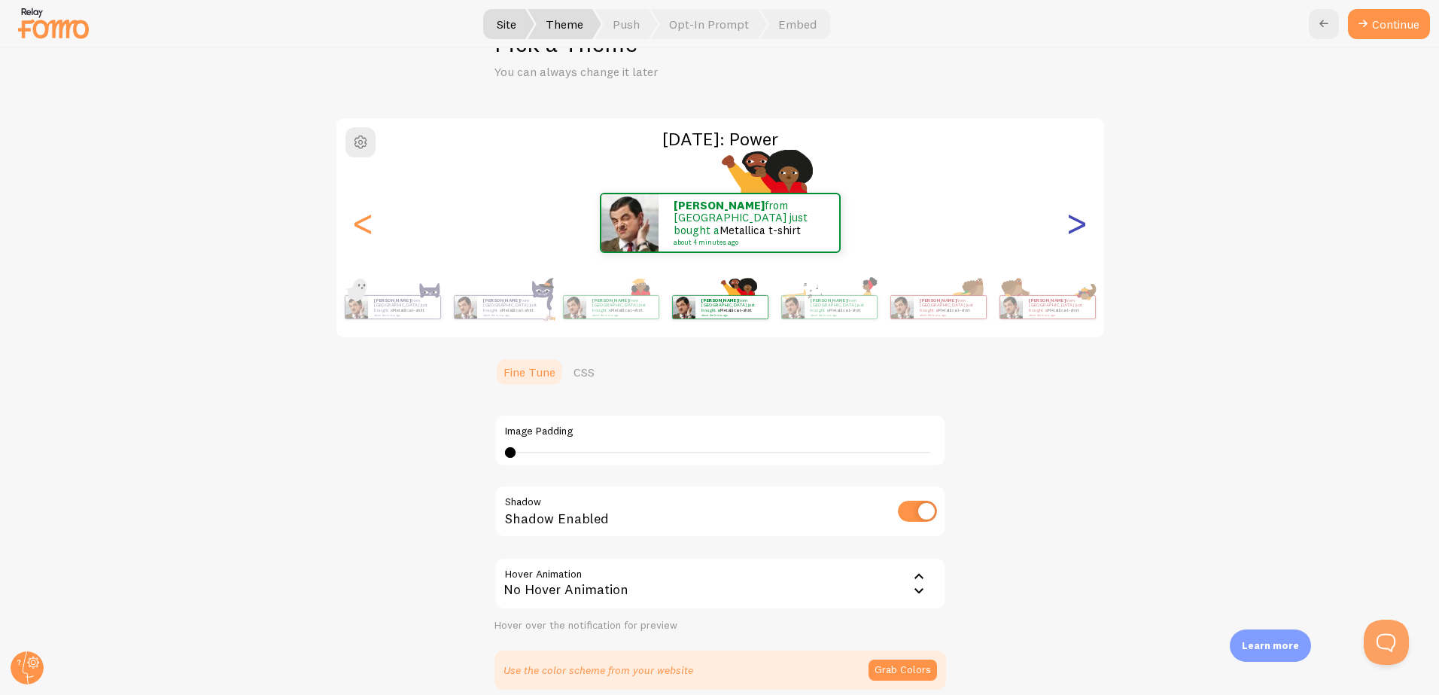
click at [1077, 228] on div ">" at bounding box center [1077, 223] width 18 height 108
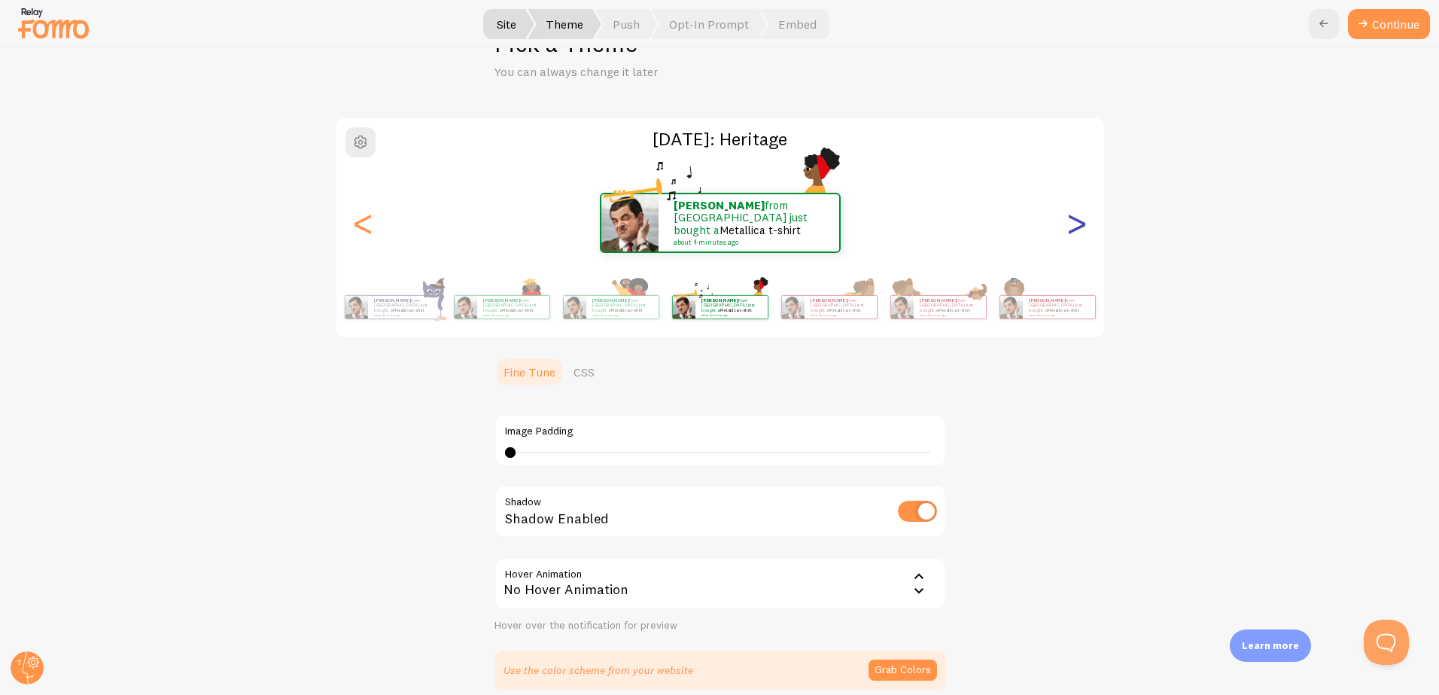
click at [1077, 228] on div ">" at bounding box center [1077, 223] width 18 height 108
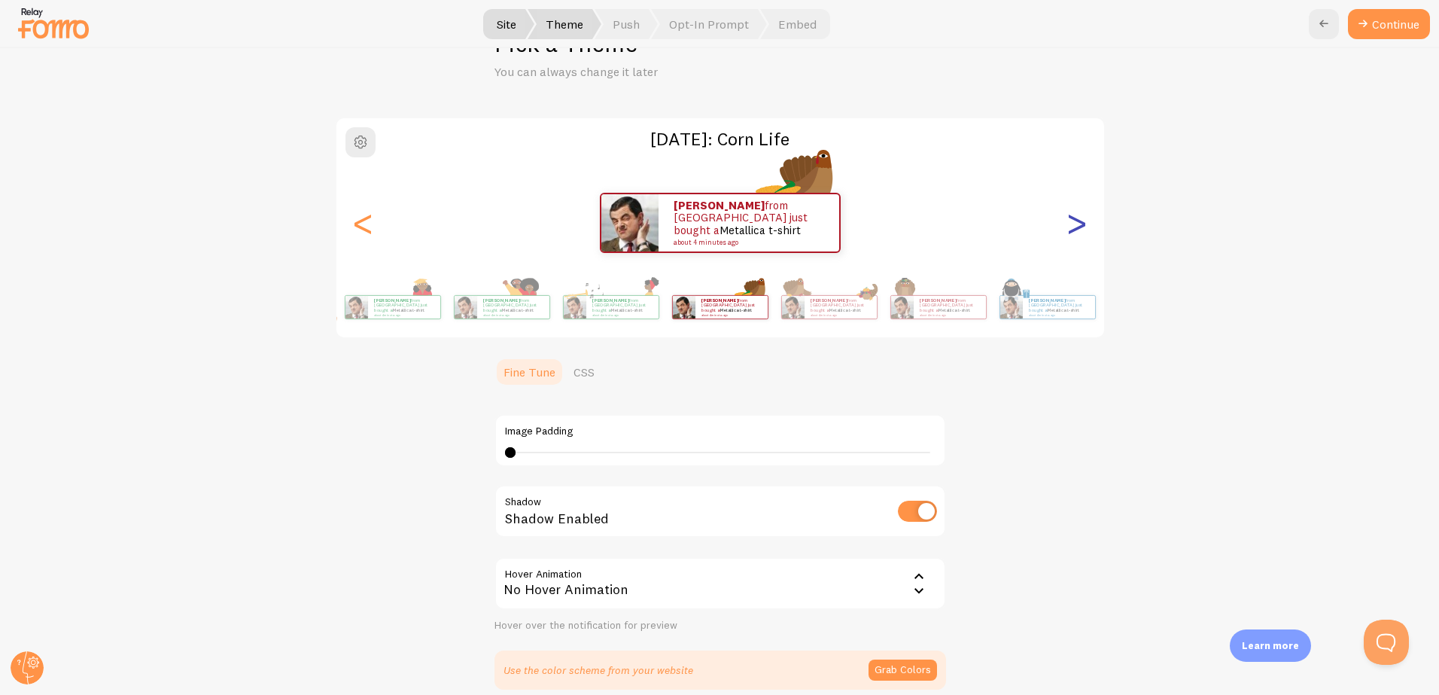
click at [1077, 228] on div ">" at bounding box center [1077, 223] width 18 height 108
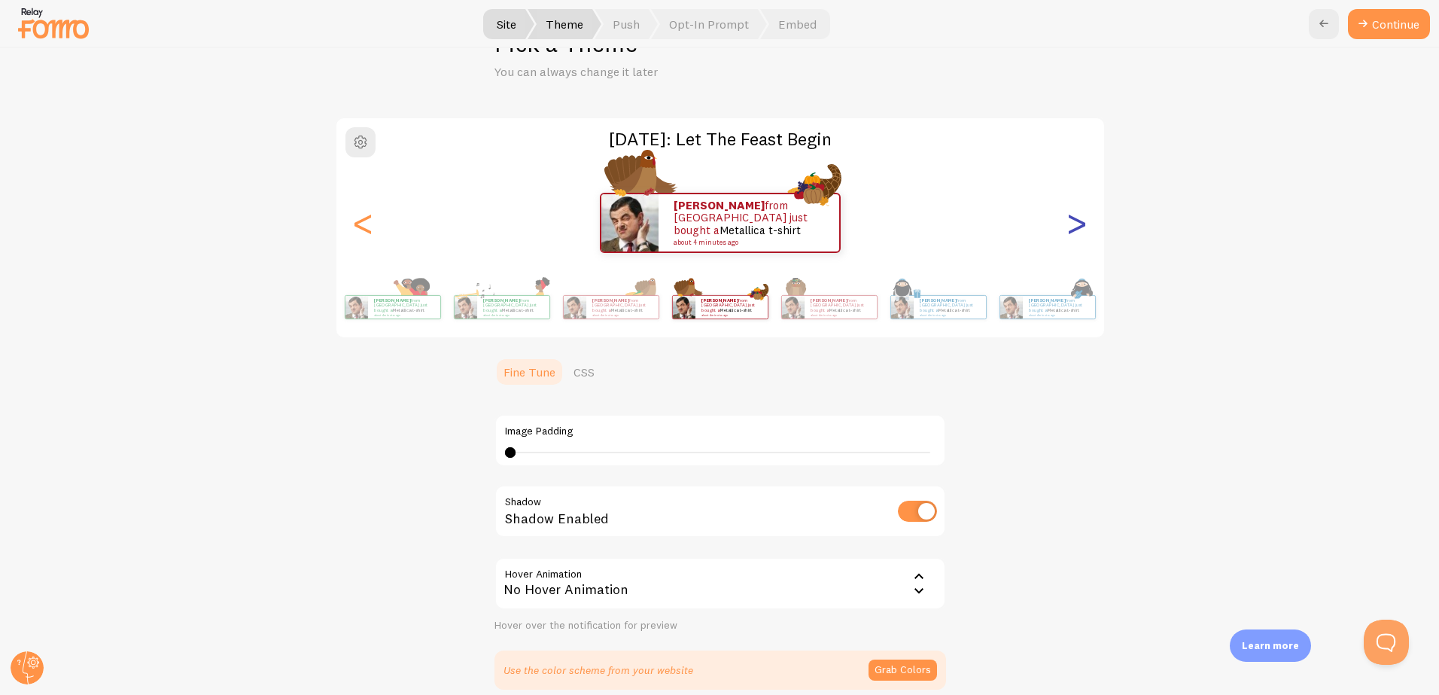
click at [1077, 228] on div ">" at bounding box center [1077, 223] width 18 height 108
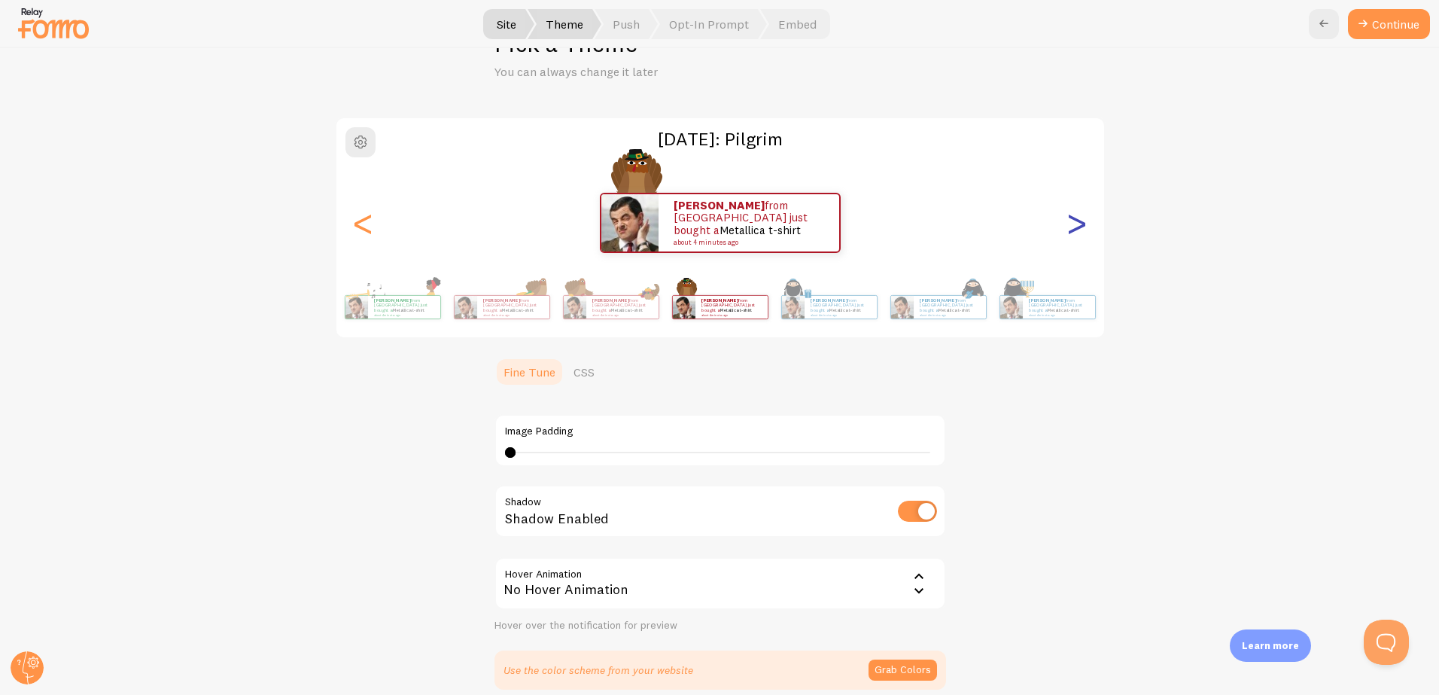
click at [1077, 228] on div ">" at bounding box center [1077, 223] width 18 height 108
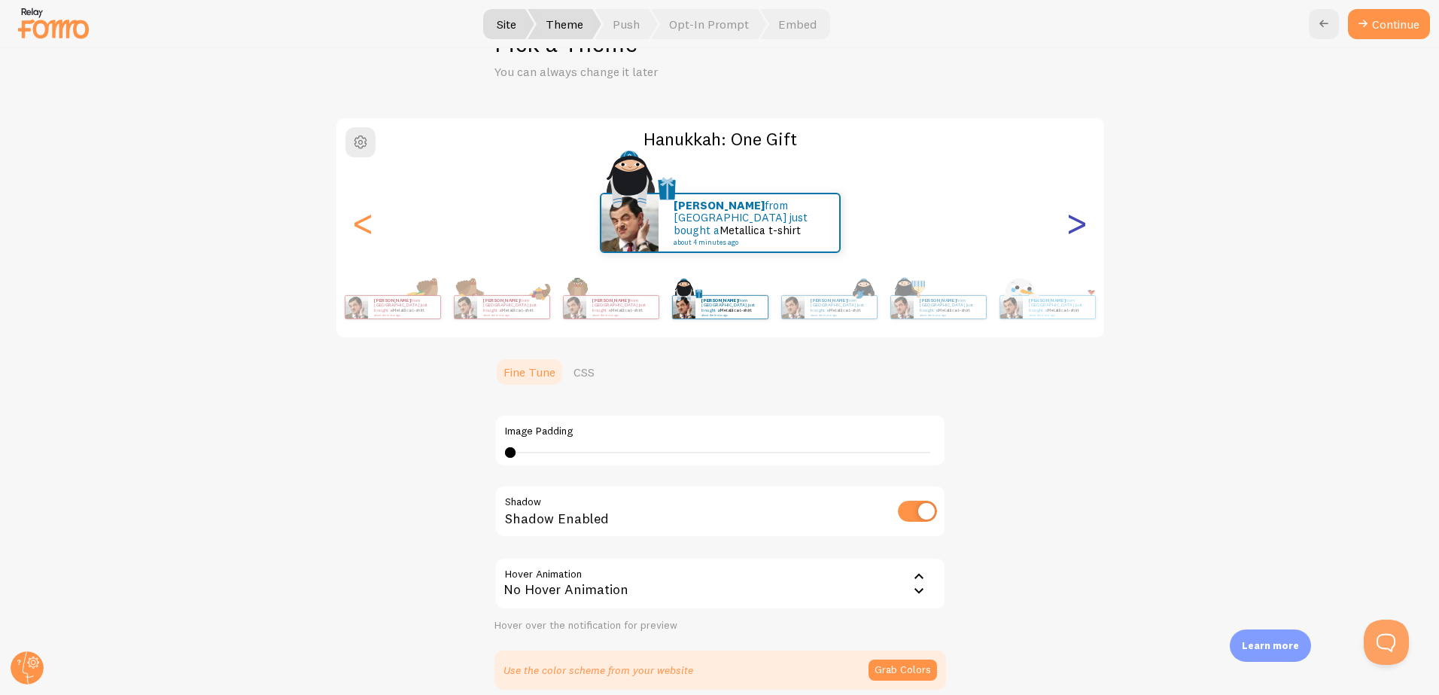
click at [1077, 228] on div ">" at bounding box center [1077, 223] width 18 height 108
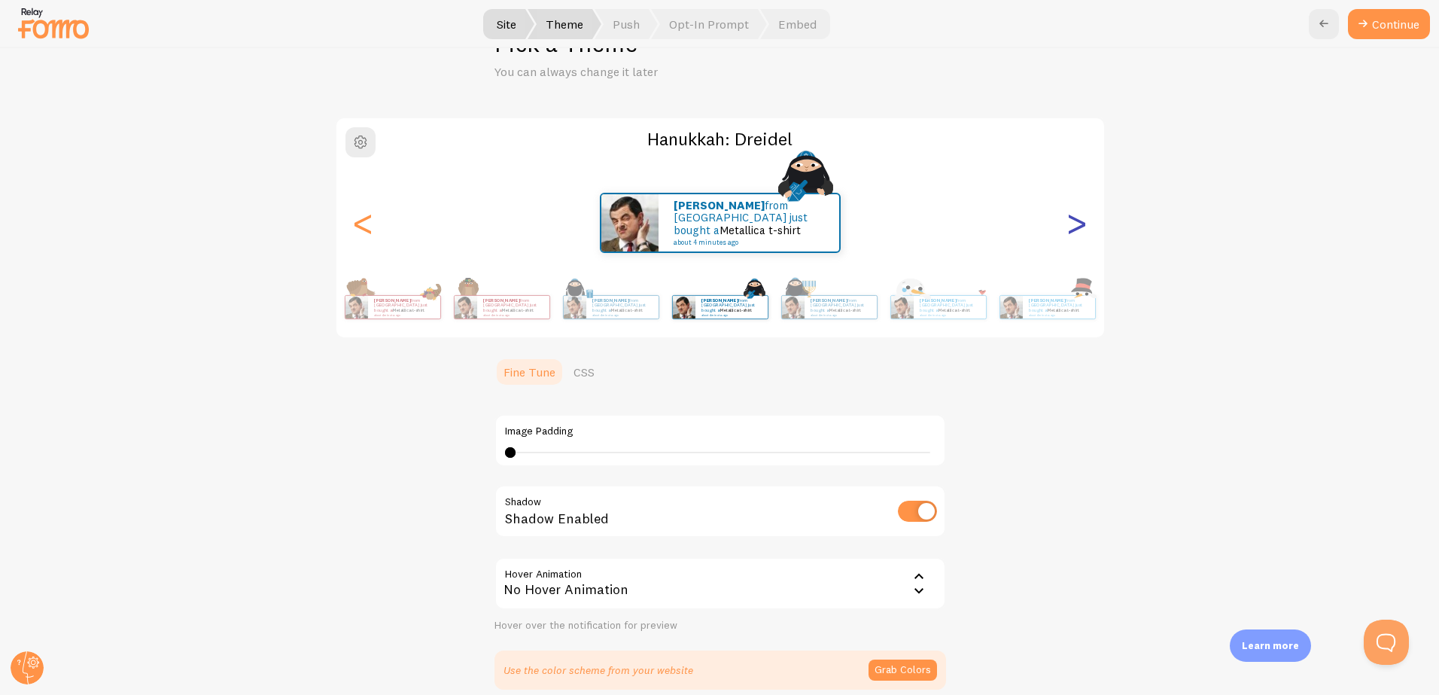
click at [1077, 228] on div ">" at bounding box center [1077, 223] width 18 height 108
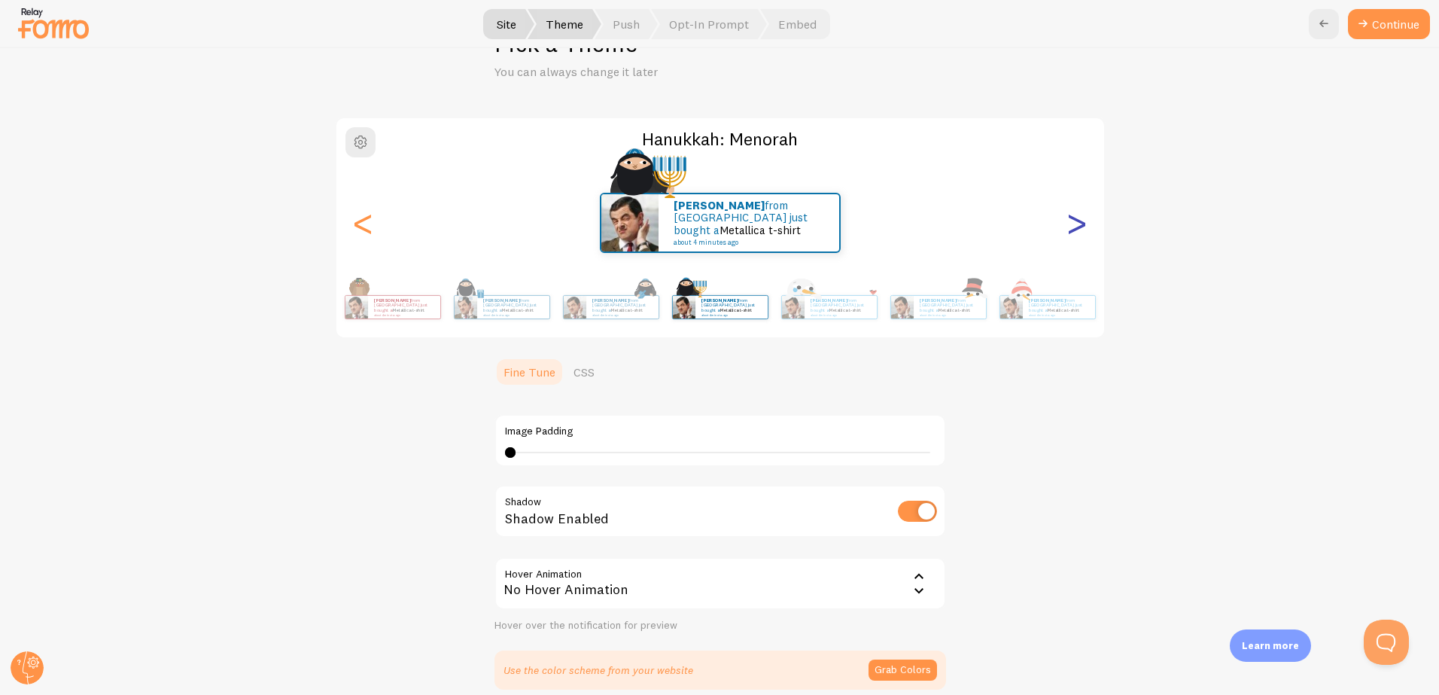
click at [1077, 228] on div ">" at bounding box center [1077, 223] width 18 height 108
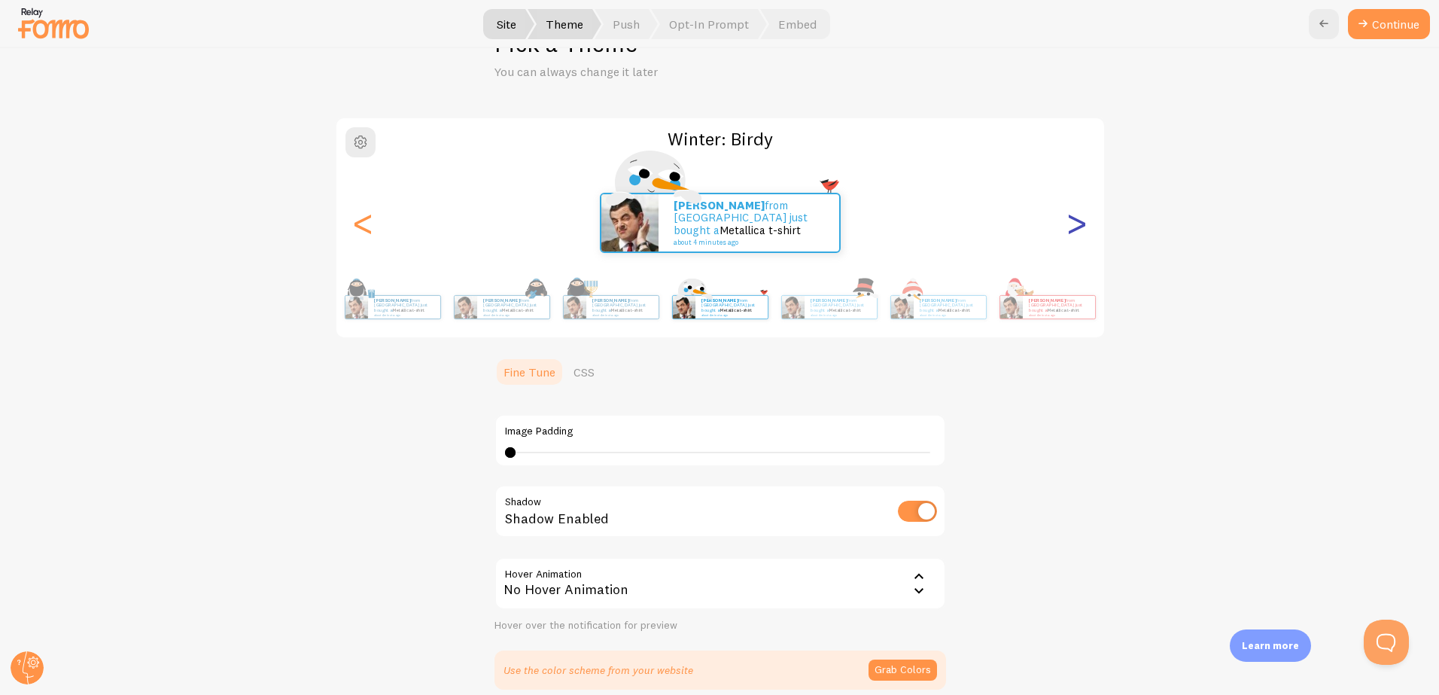
click at [1077, 228] on div ">" at bounding box center [1077, 223] width 18 height 108
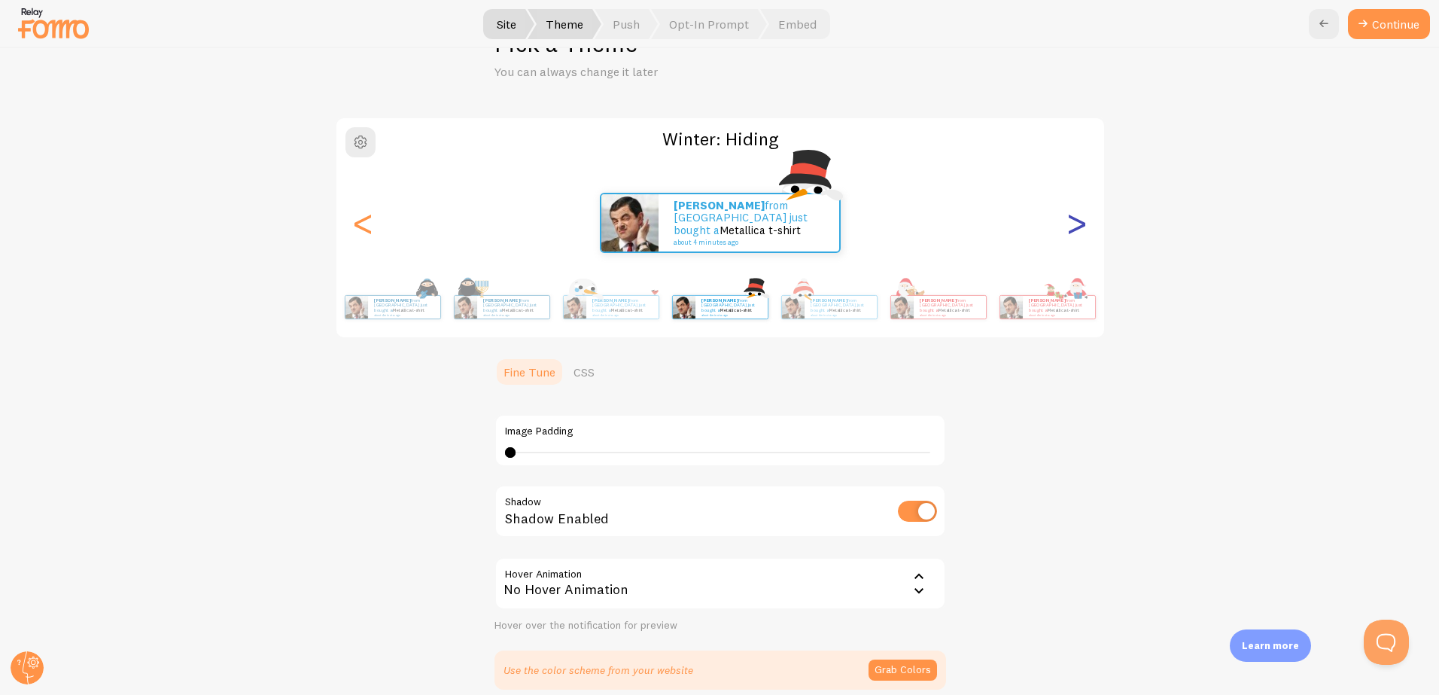
click at [1077, 228] on div ">" at bounding box center [1077, 223] width 18 height 108
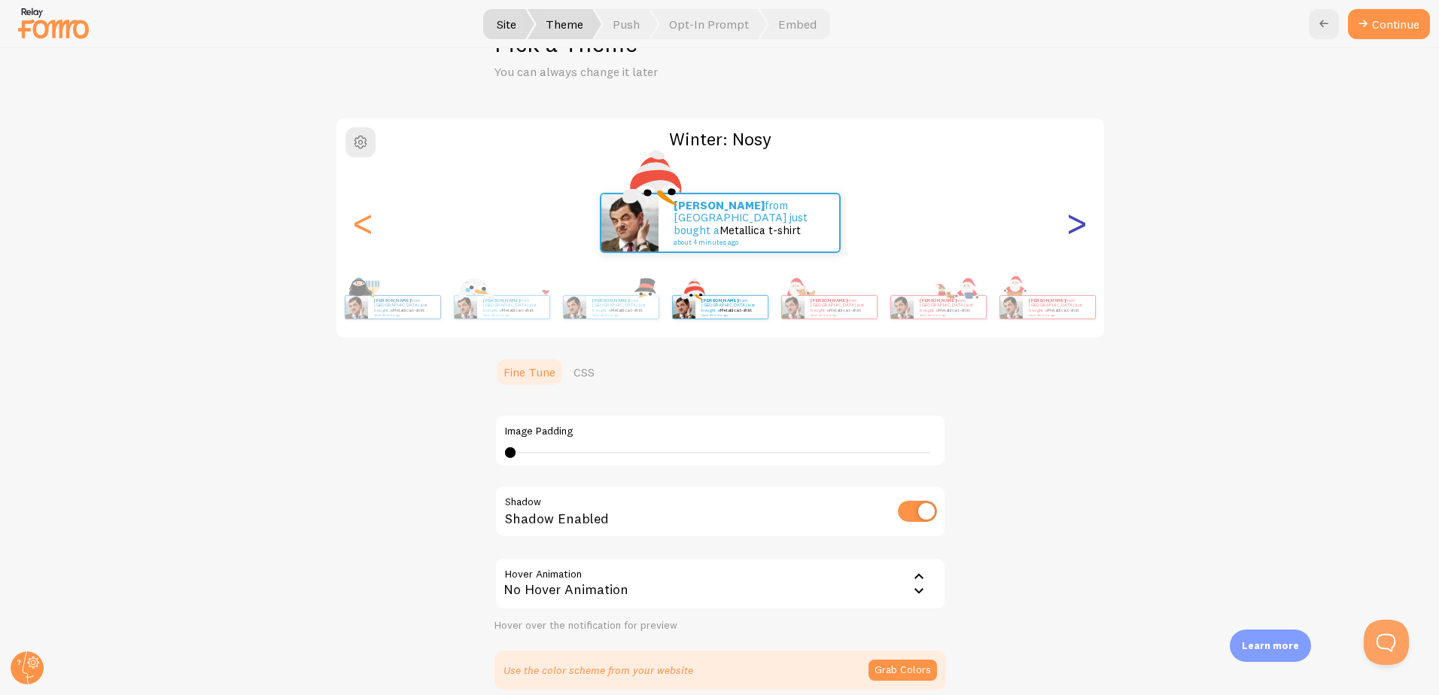
click at [1077, 228] on div ">" at bounding box center [1077, 223] width 18 height 108
click at [1074, 223] on div ">" at bounding box center [1077, 223] width 18 height 108
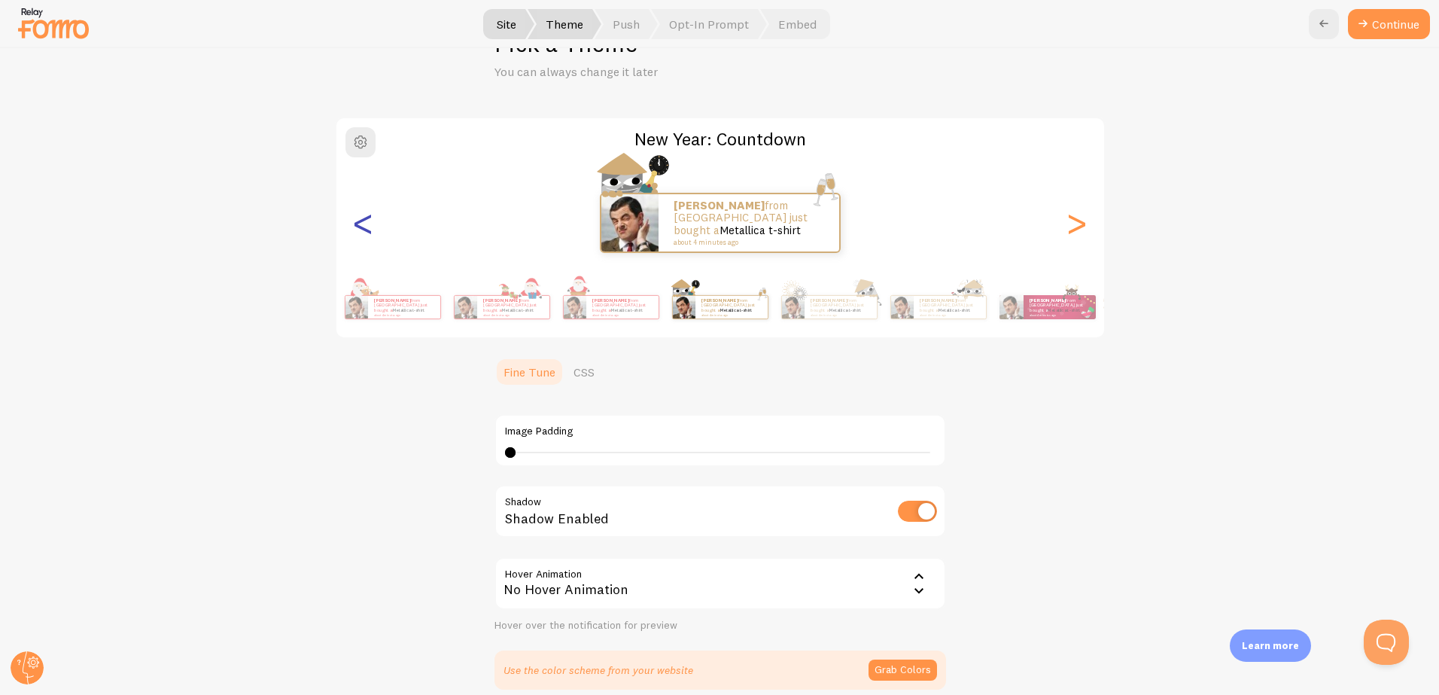
click at [359, 234] on div "<" at bounding box center [363, 223] width 18 height 108
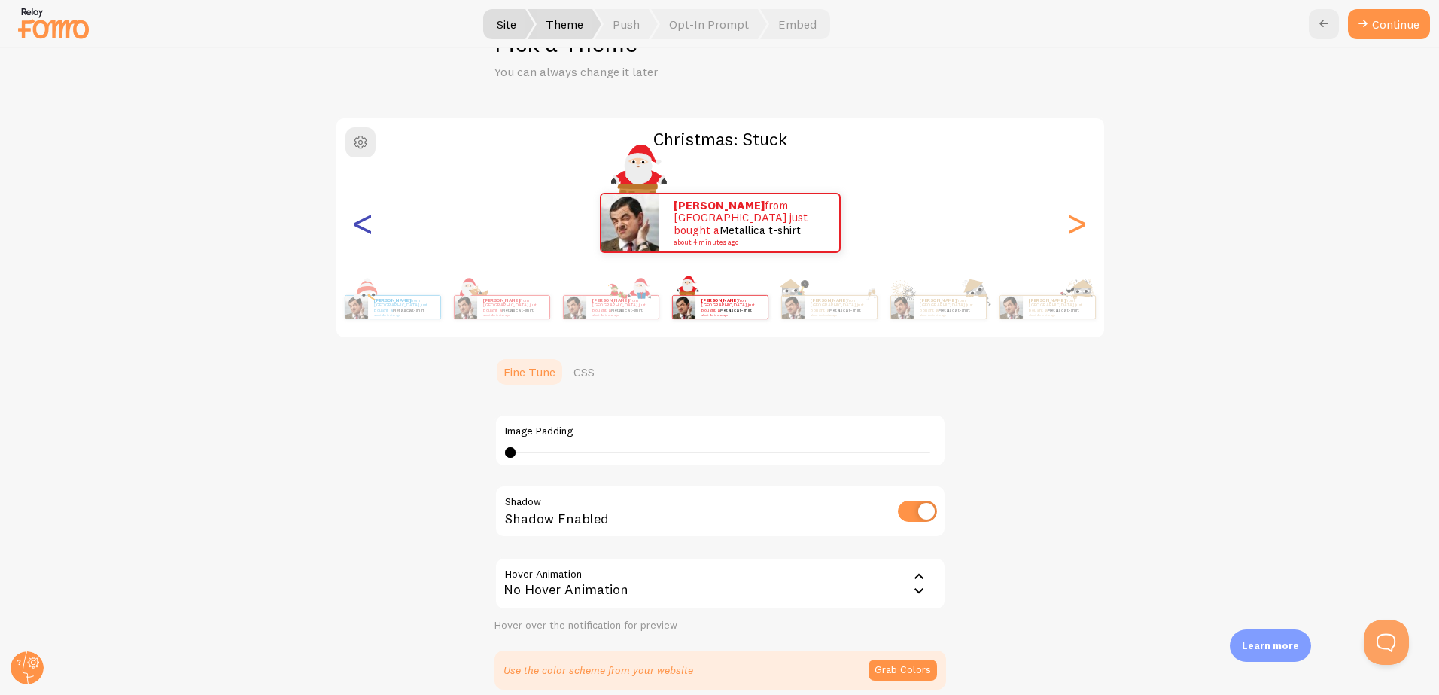
click at [359, 234] on div "<" at bounding box center [363, 223] width 18 height 108
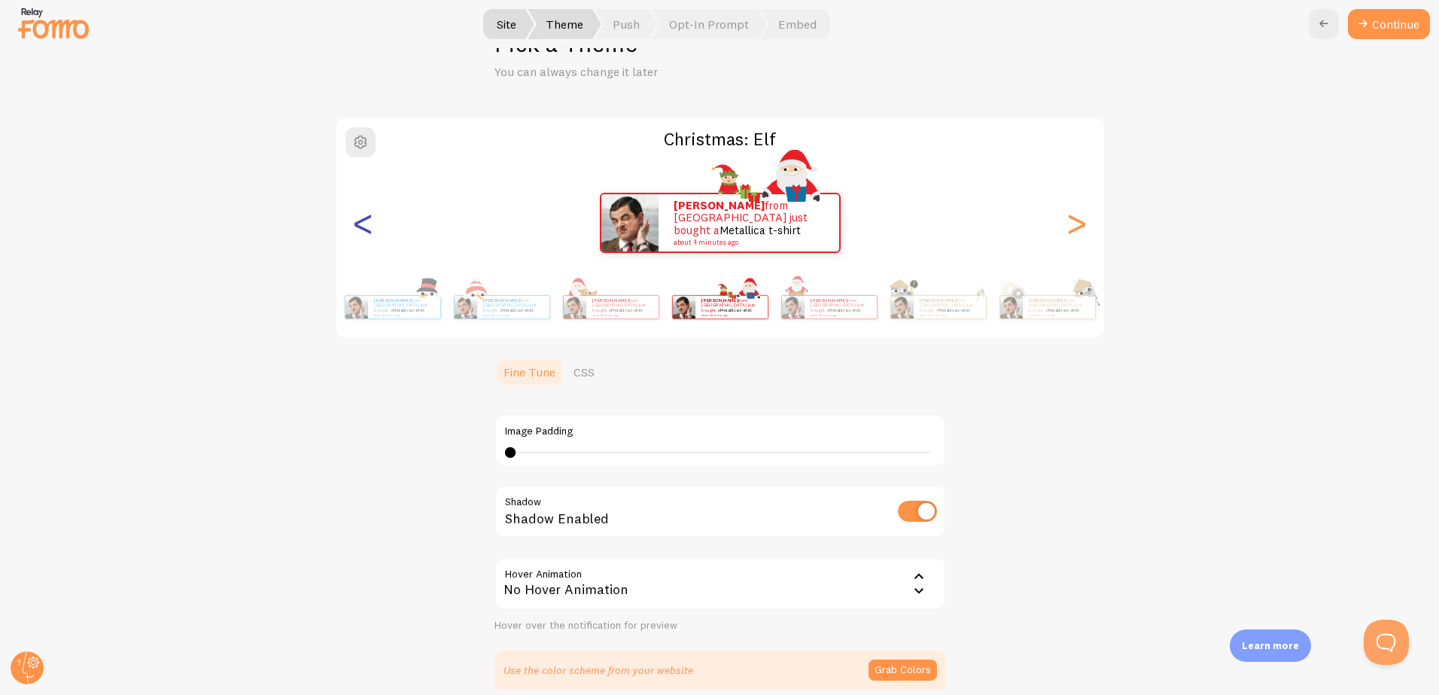
click at [359, 234] on div "<" at bounding box center [363, 223] width 18 height 108
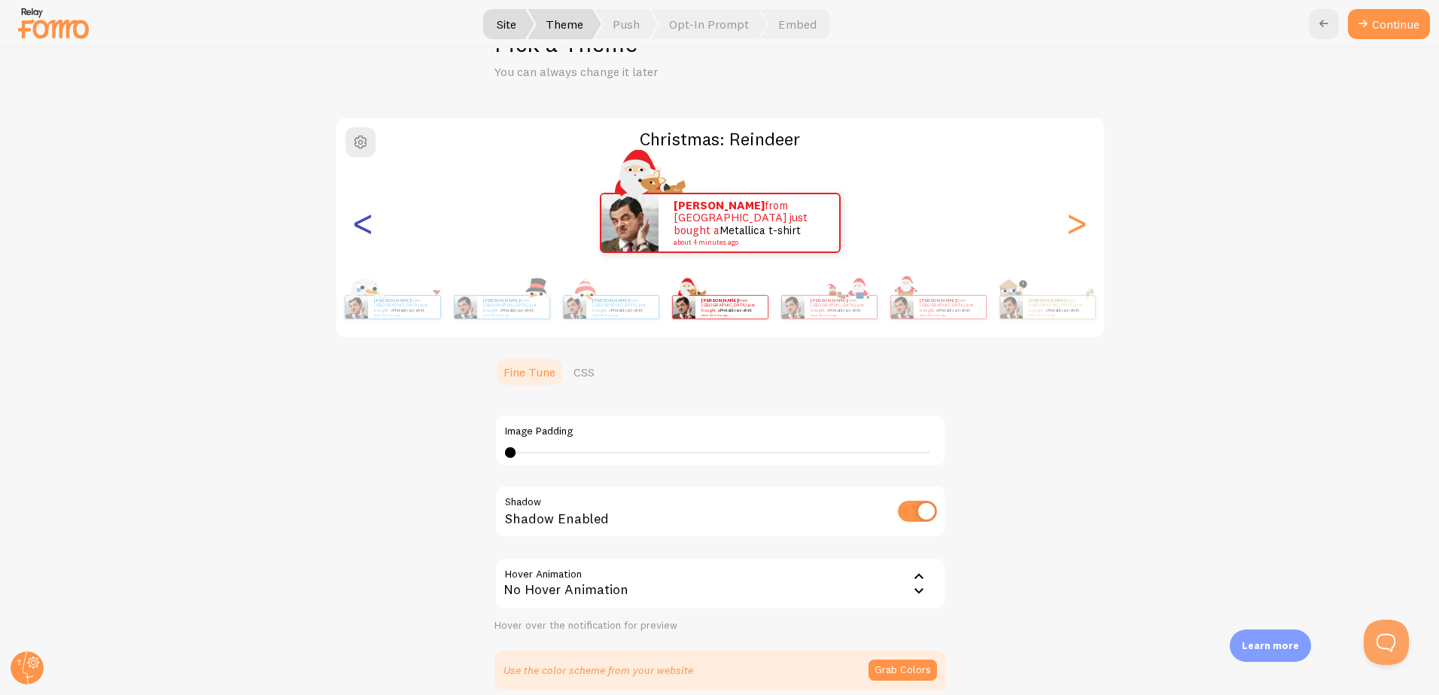
click at [359, 234] on div "<" at bounding box center [363, 223] width 18 height 108
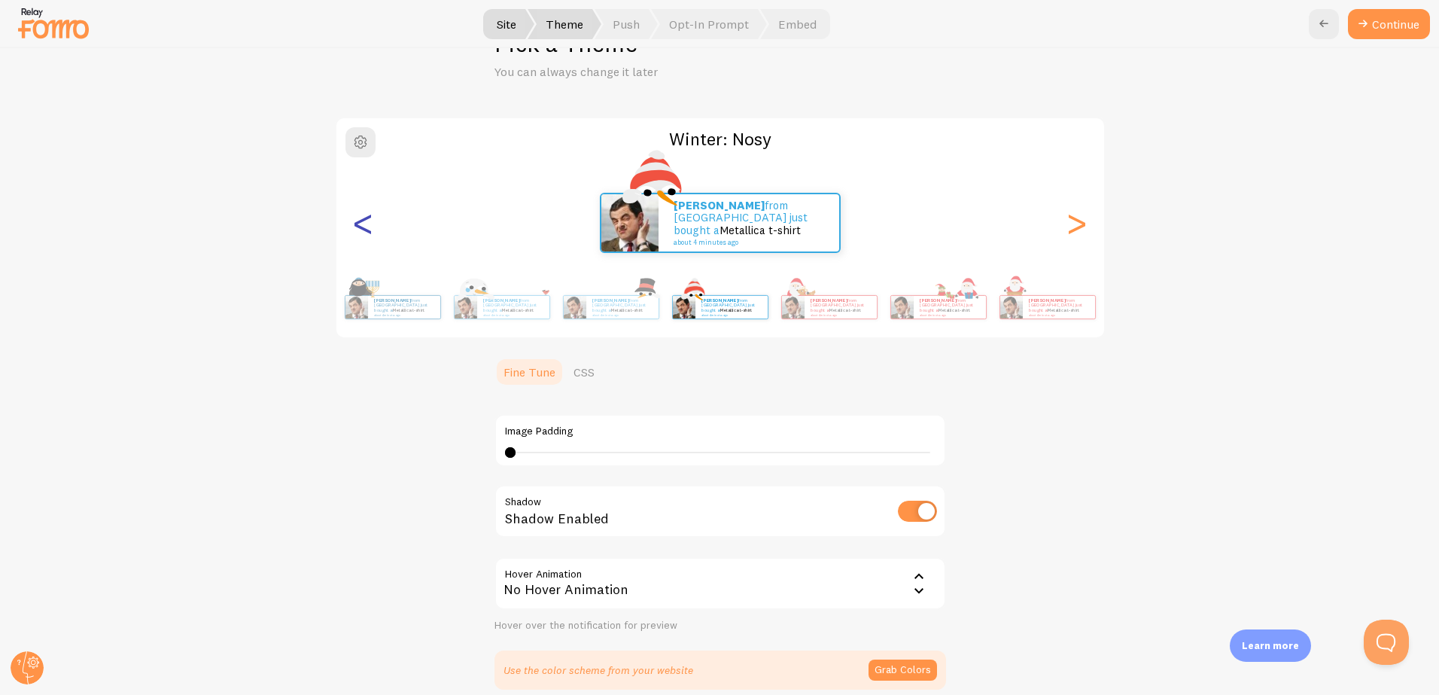
click at [359, 234] on div "<" at bounding box center [363, 223] width 18 height 108
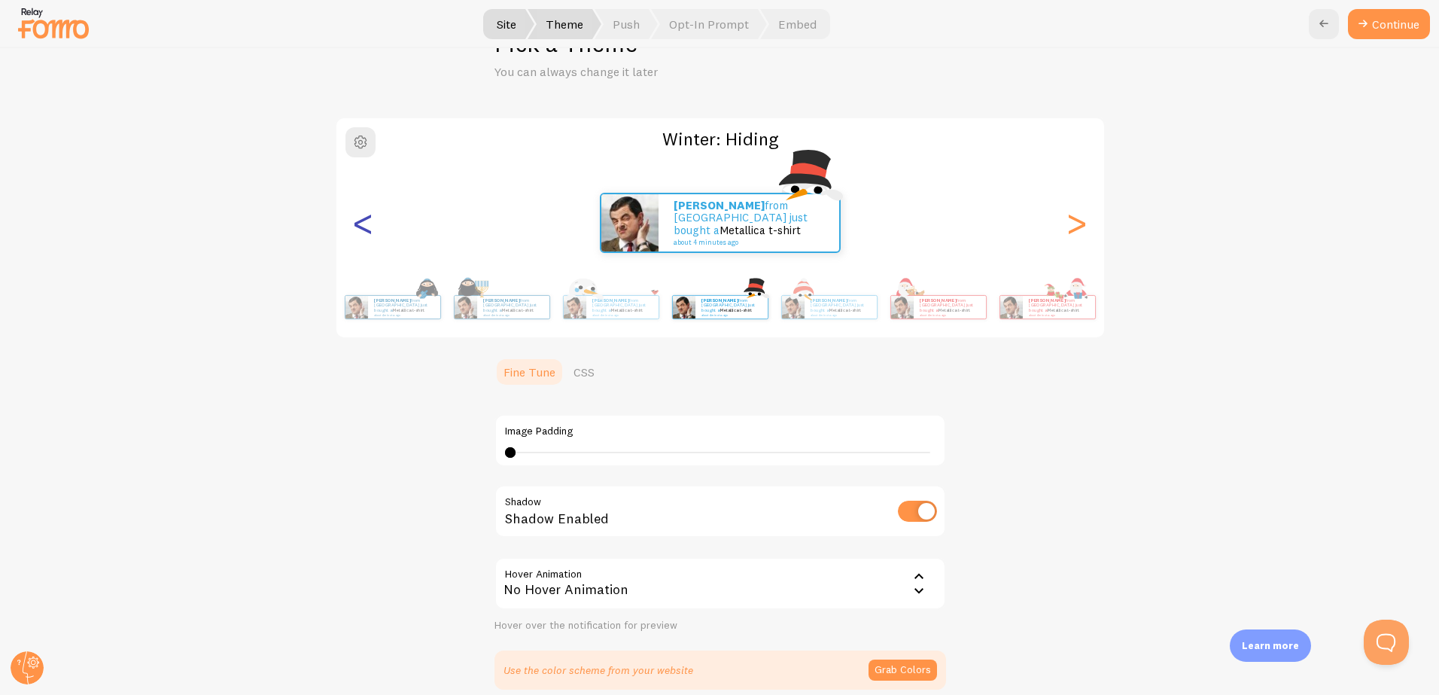
click at [359, 234] on div "<" at bounding box center [363, 223] width 18 height 108
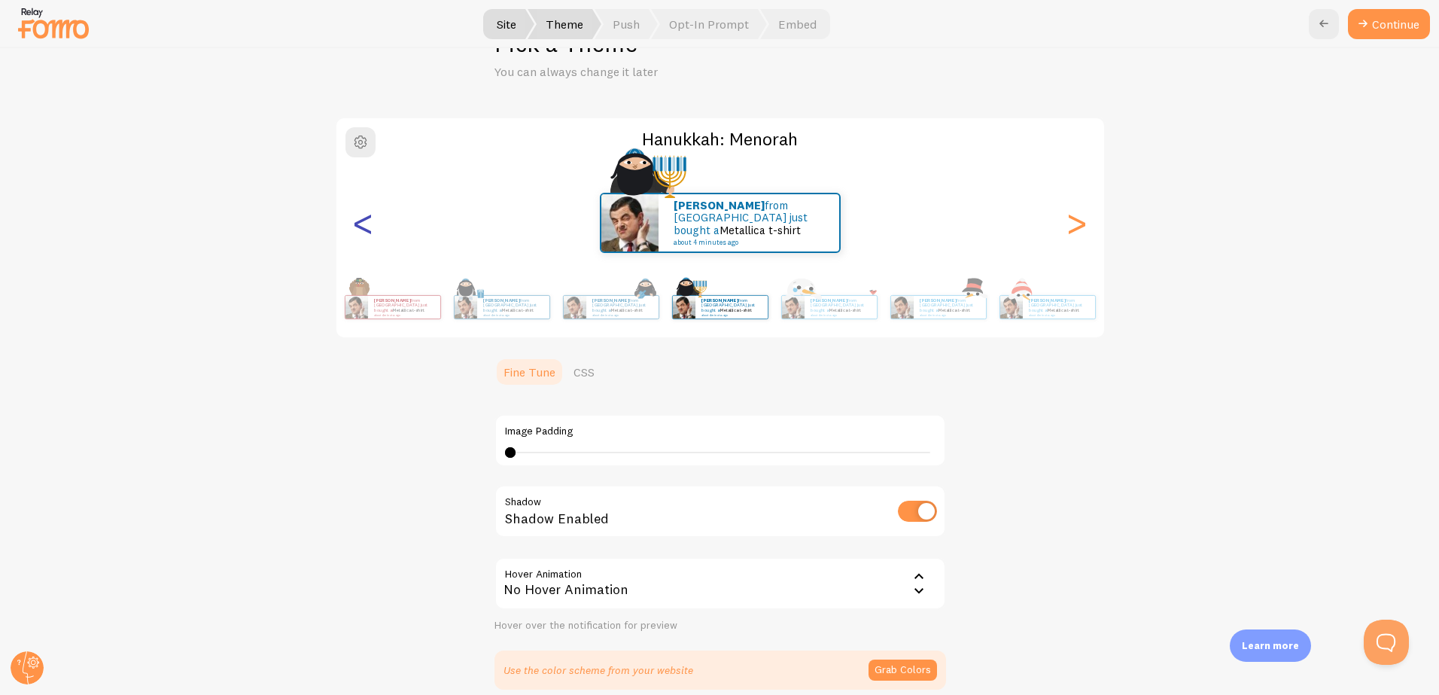
click at [359, 234] on div "<" at bounding box center [363, 223] width 18 height 108
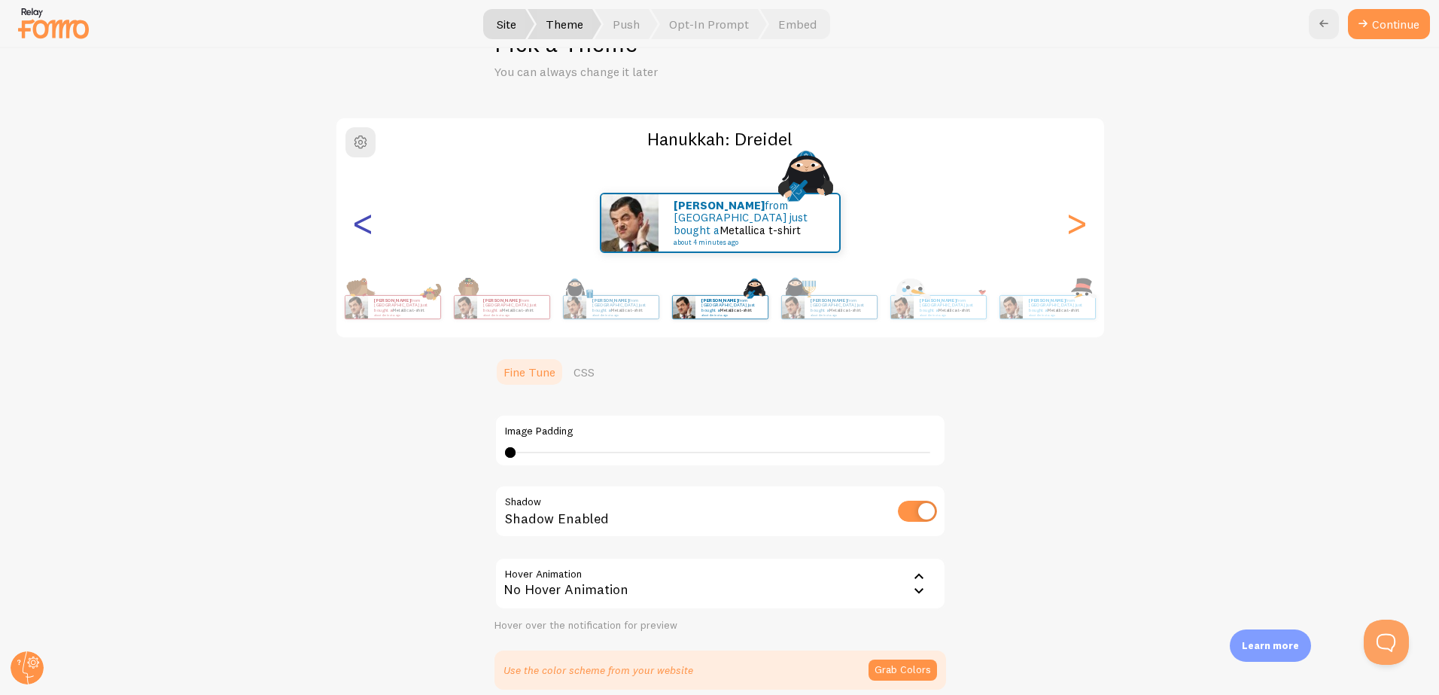
click at [359, 234] on div "<" at bounding box center [363, 223] width 18 height 108
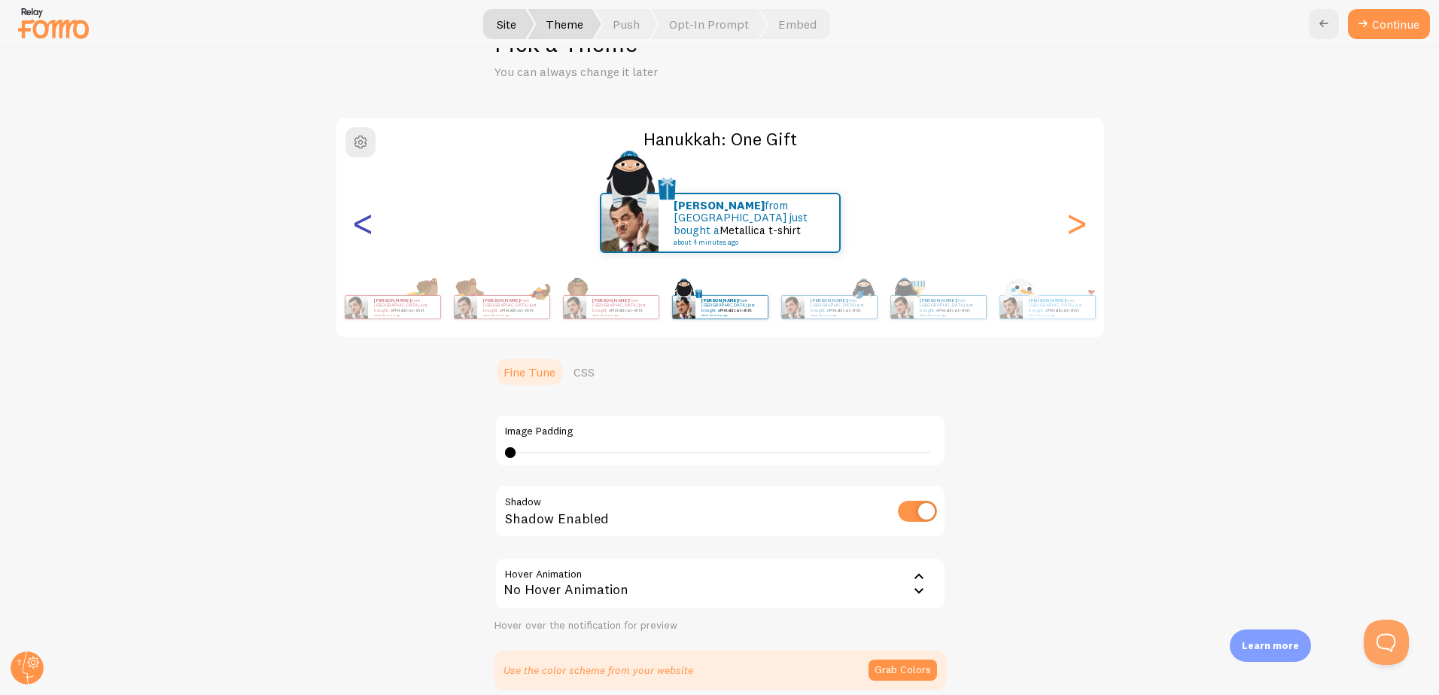
click at [359, 234] on div "<" at bounding box center [363, 223] width 18 height 108
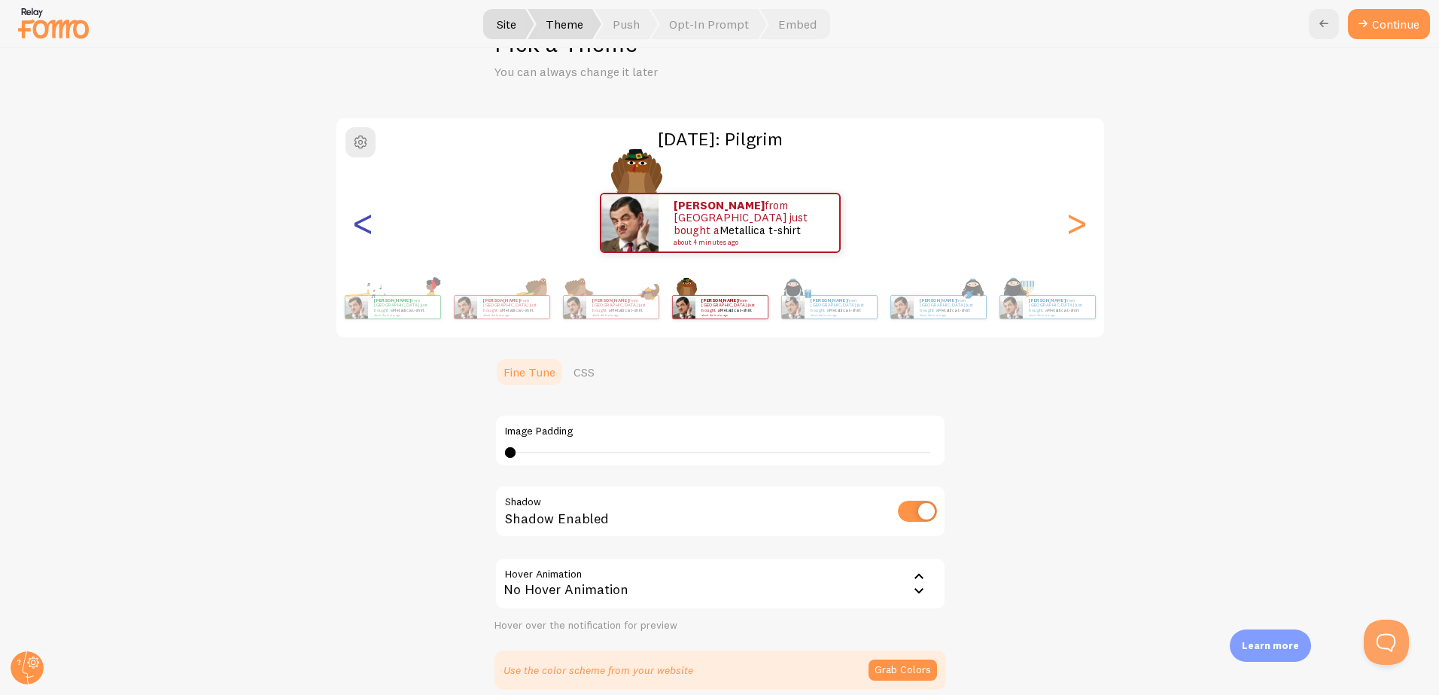
click at [359, 234] on div "<" at bounding box center [363, 223] width 18 height 108
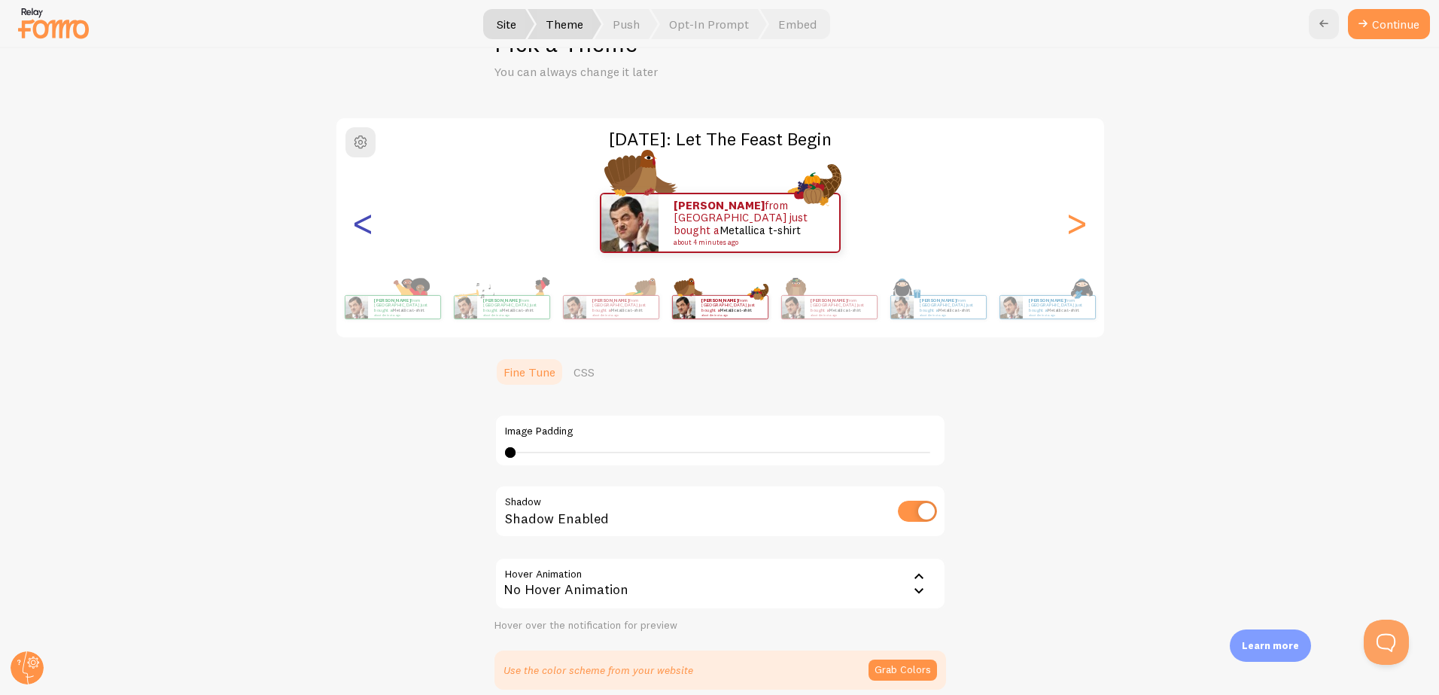
click at [359, 234] on div "<" at bounding box center [363, 223] width 18 height 108
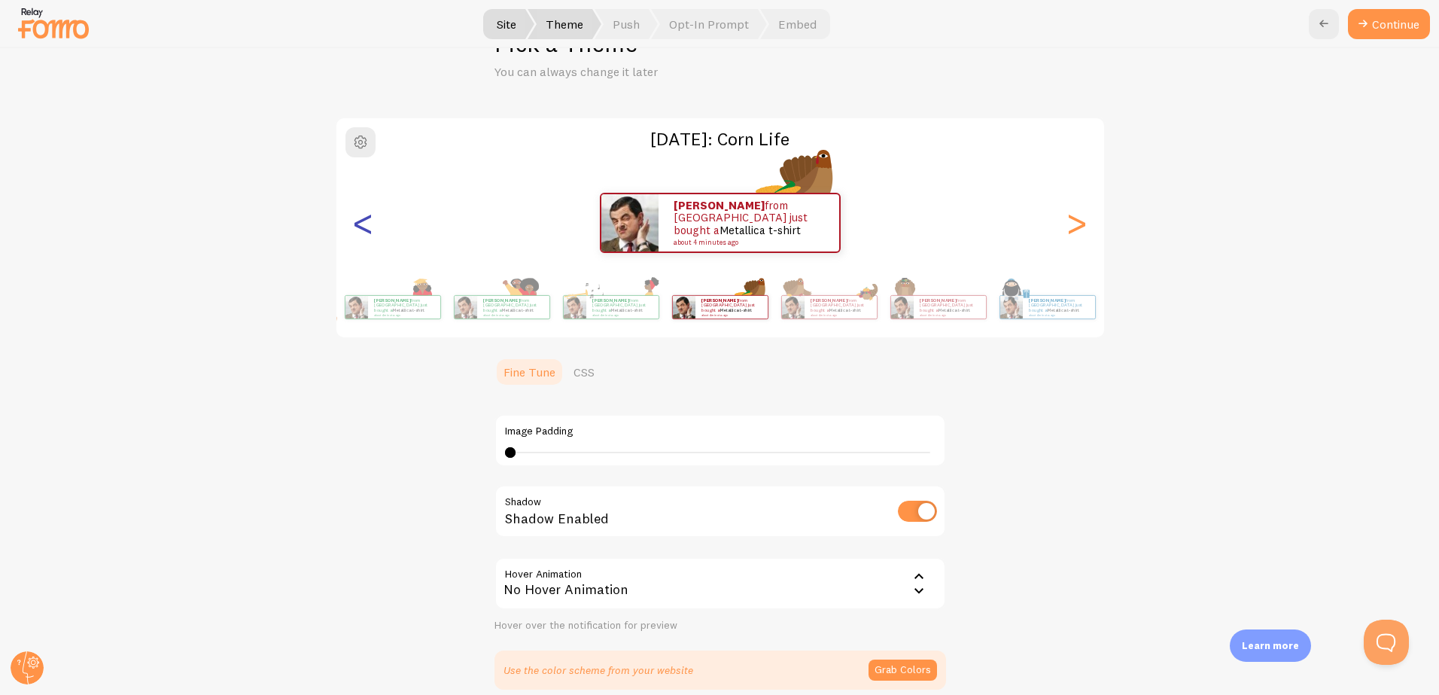
click at [359, 234] on div "<" at bounding box center [363, 223] width 18 height 108
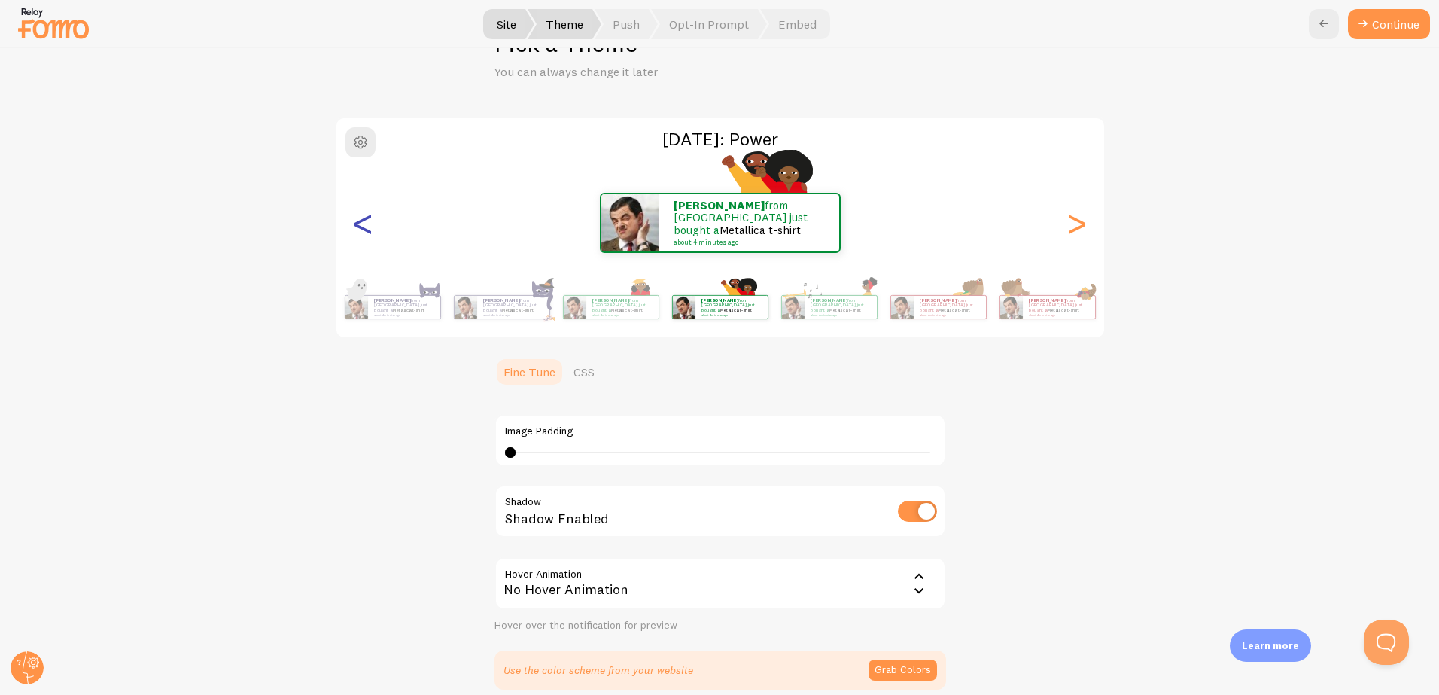
click at [359, 234] on div "<" at bounding box center [363, 223] width 18 height 108
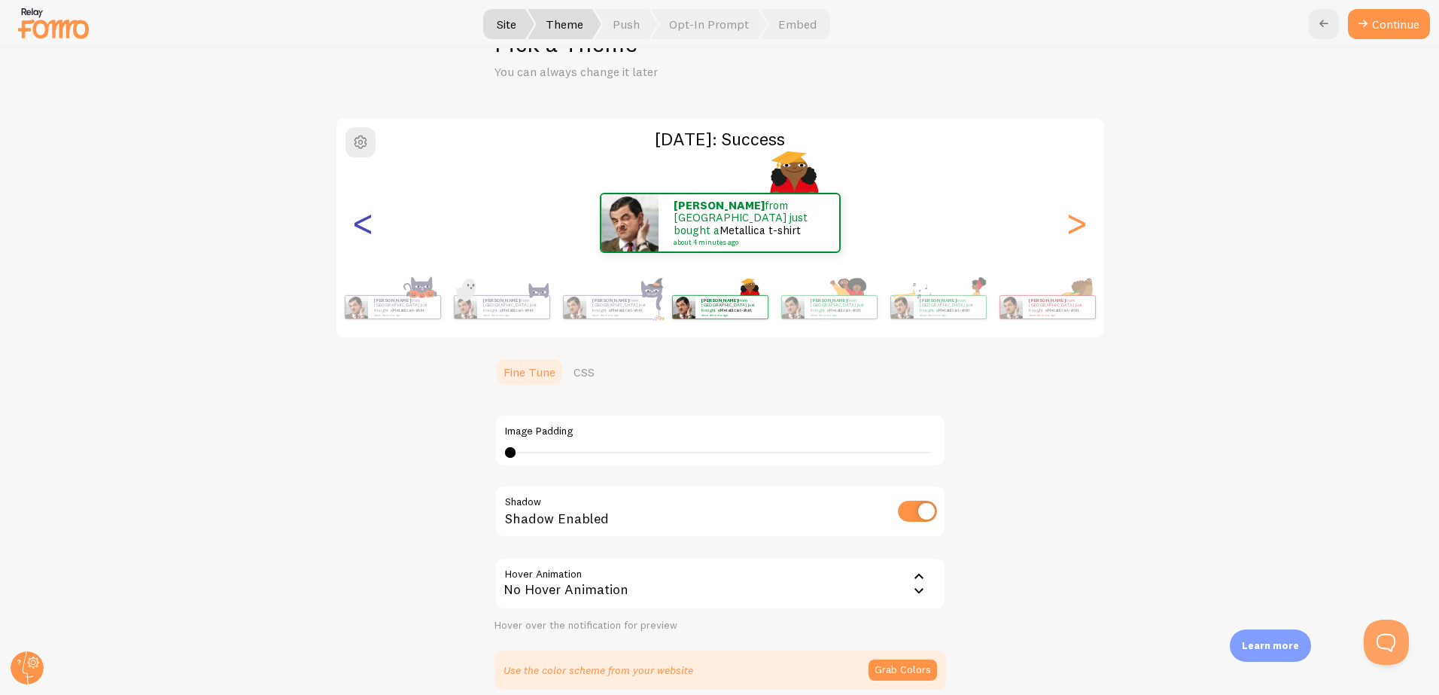
click at [359, 234] on div "<" at bounding box center [363, 223] width 18 height 108
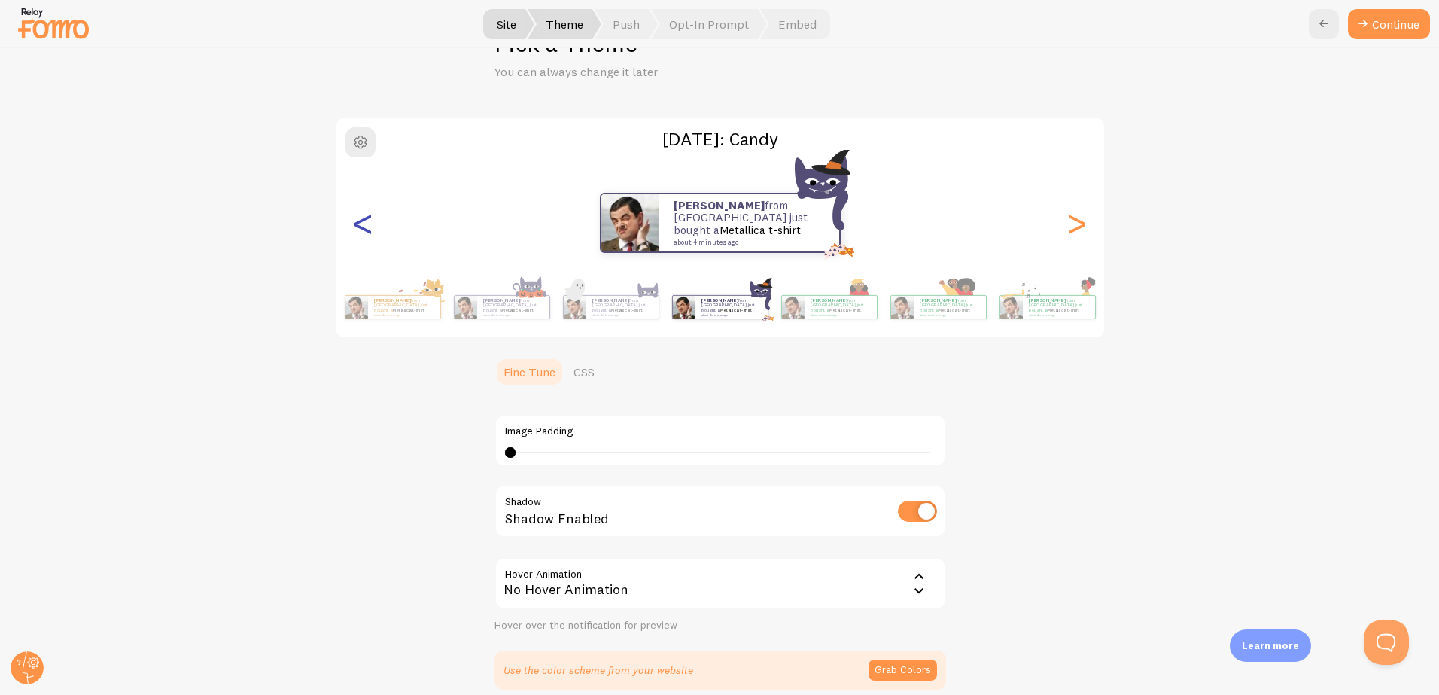
click at [359, 234] on div "<" at bounding box center [363, 223] width 18 height 108
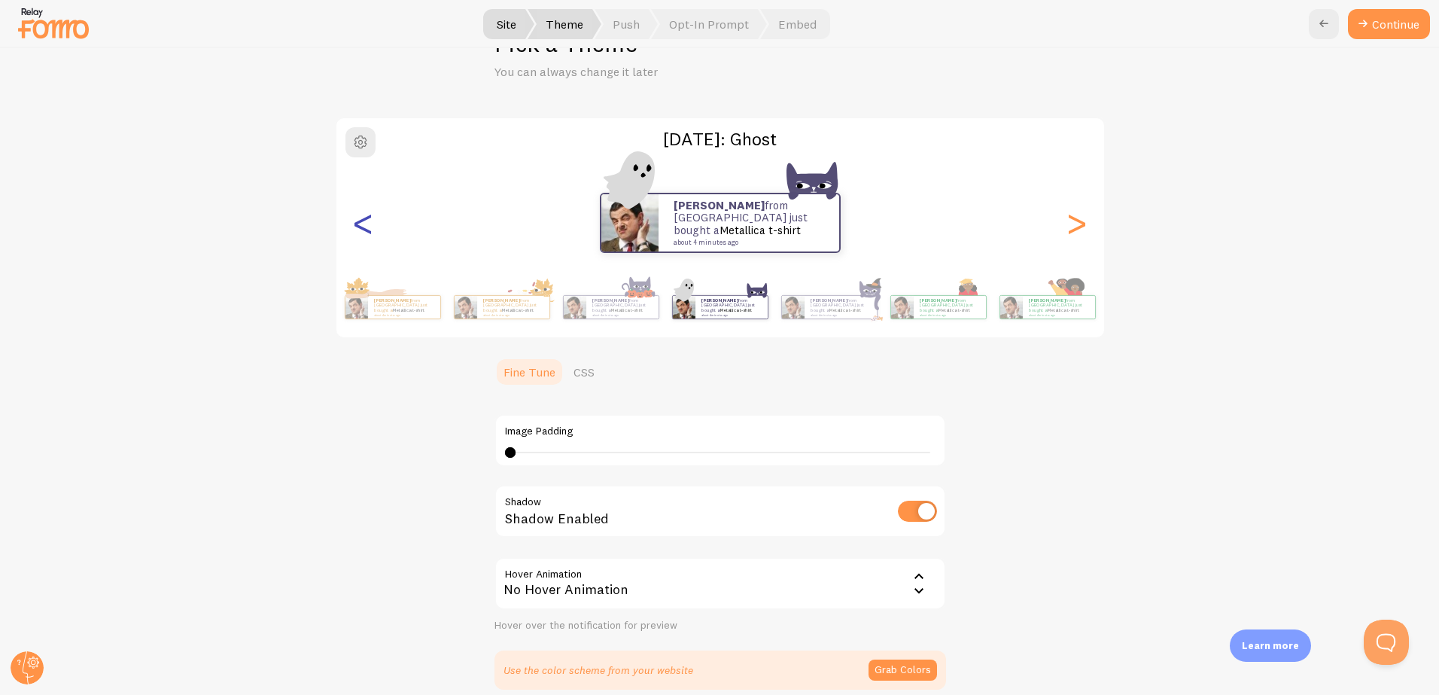
click at [359, 234] on div "<" at bounding box center [363, 223] width 18 height 108
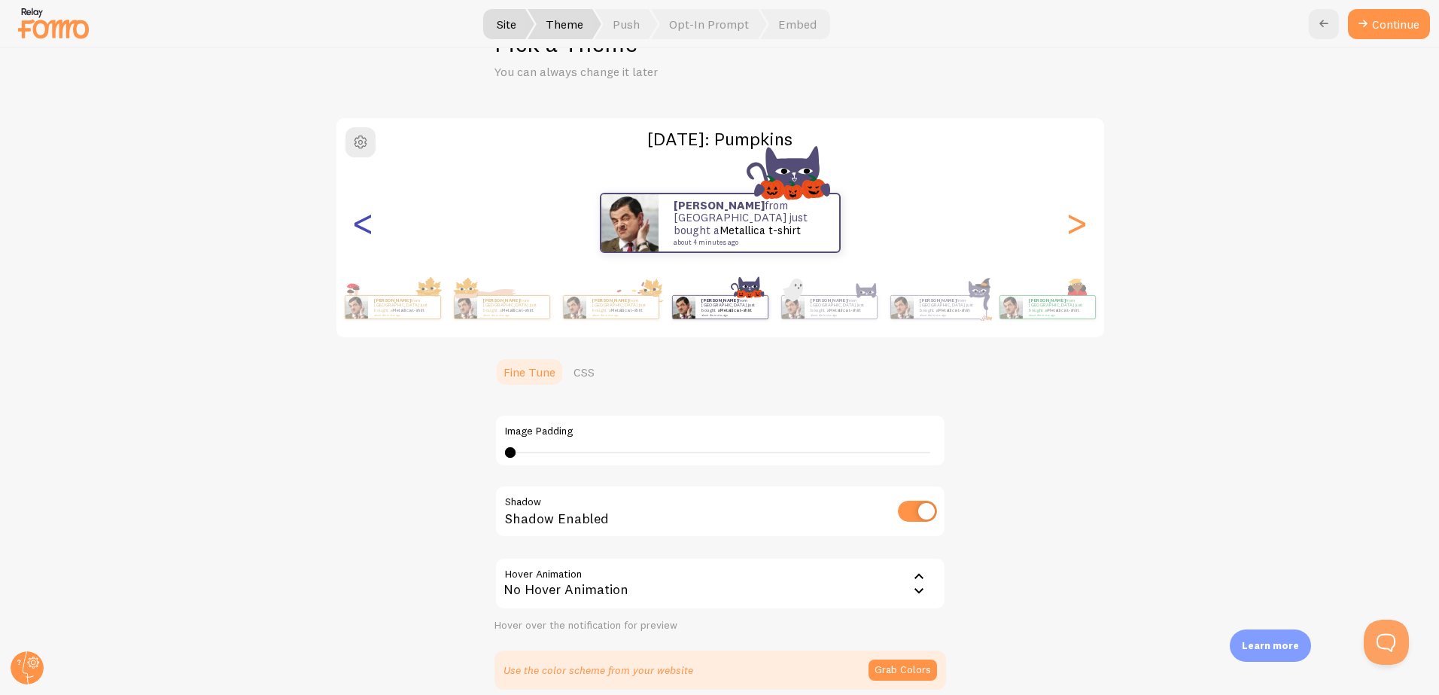
click at [359, 234] on div "<" at bounding box center [363, 223] width 18 height 108
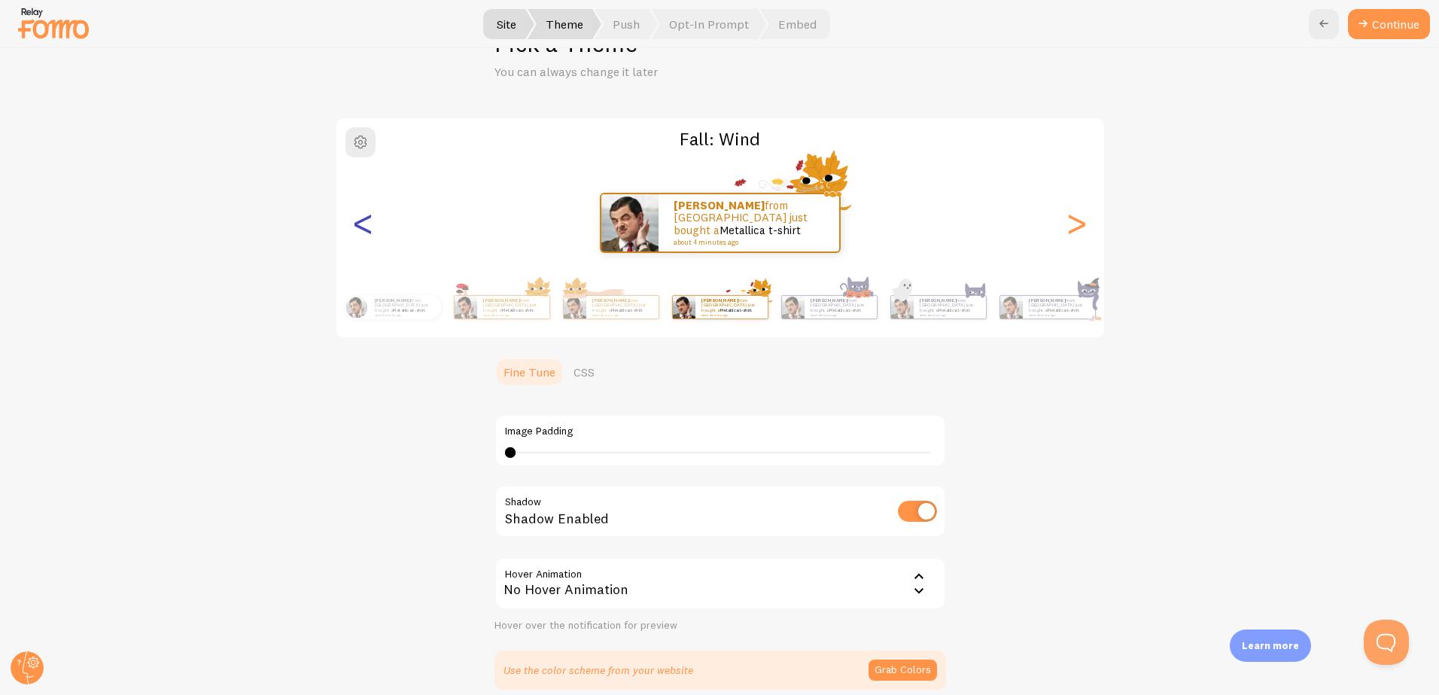
click at [359, 234] on div "<" at bounding box center [363, 223] width 18 height 108
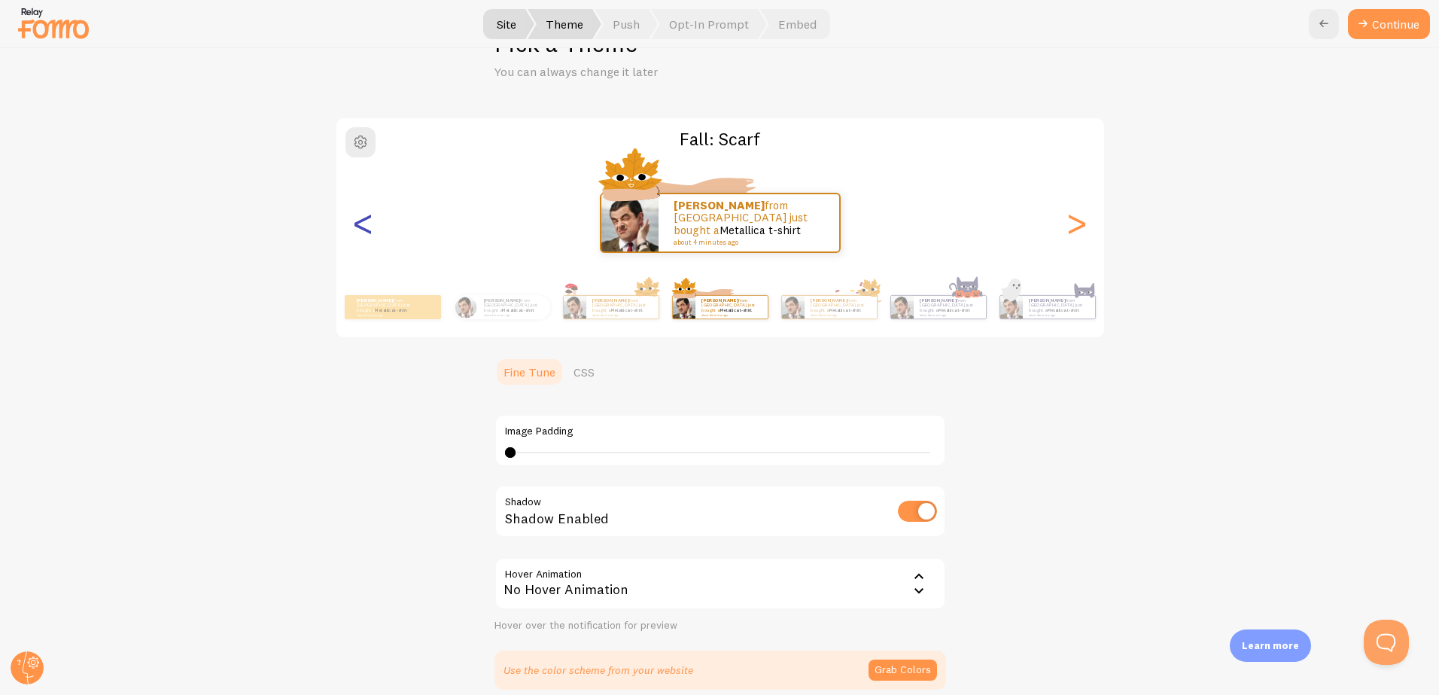
click at [359, 234] on div "<" at bounding box center [363, 223] width 18 height 108
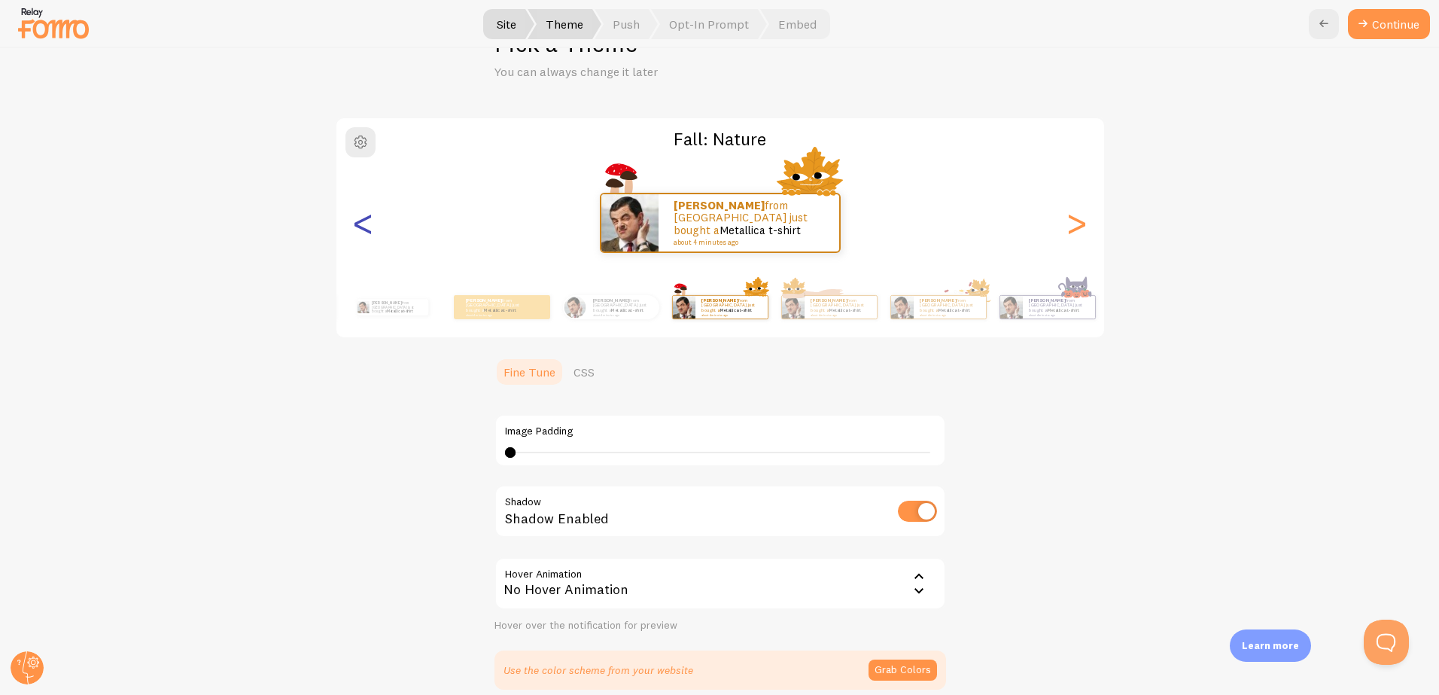
click at [359, 234] on div "<" at bounding box center [363, 223] width 18 height 108
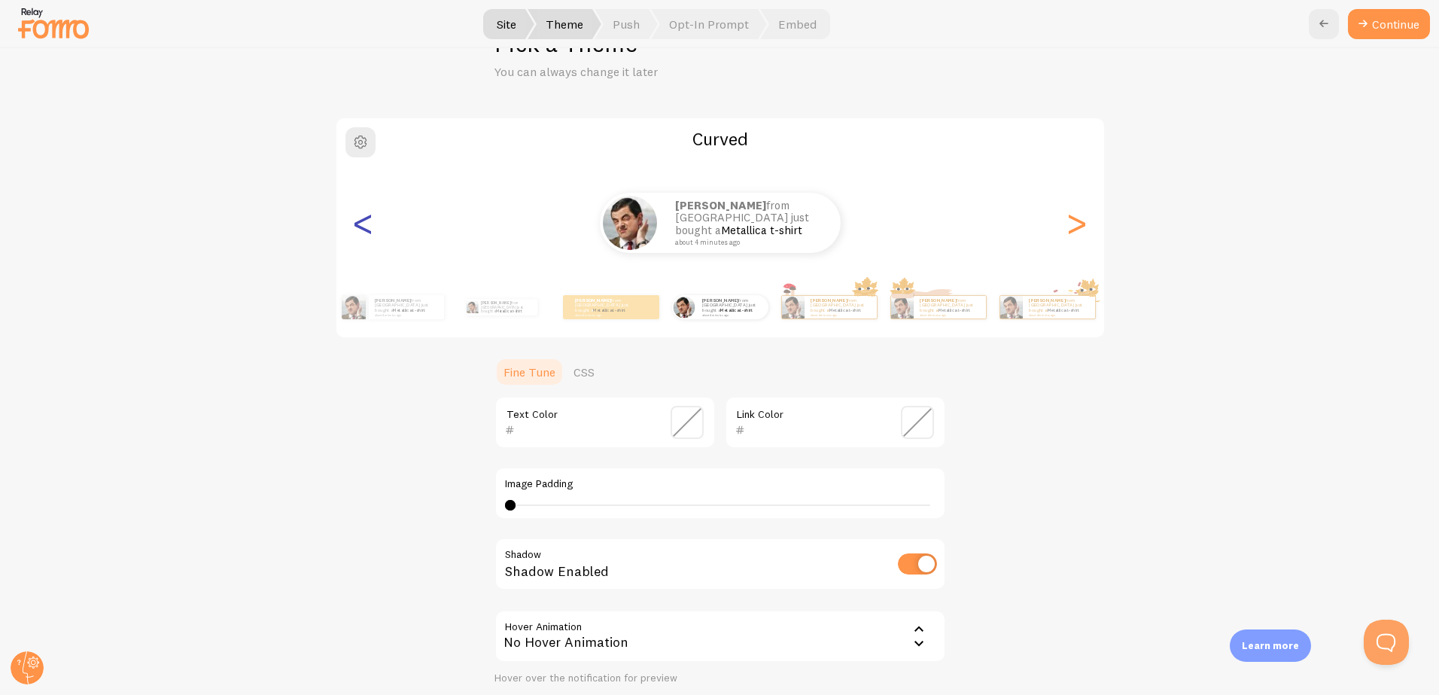
click at [359, 234] on div "<" at bounding box center [363, 223] width 18 height 108
click at [363, 220] on div "<" at bounding box center [363, 223] width 18 height 108
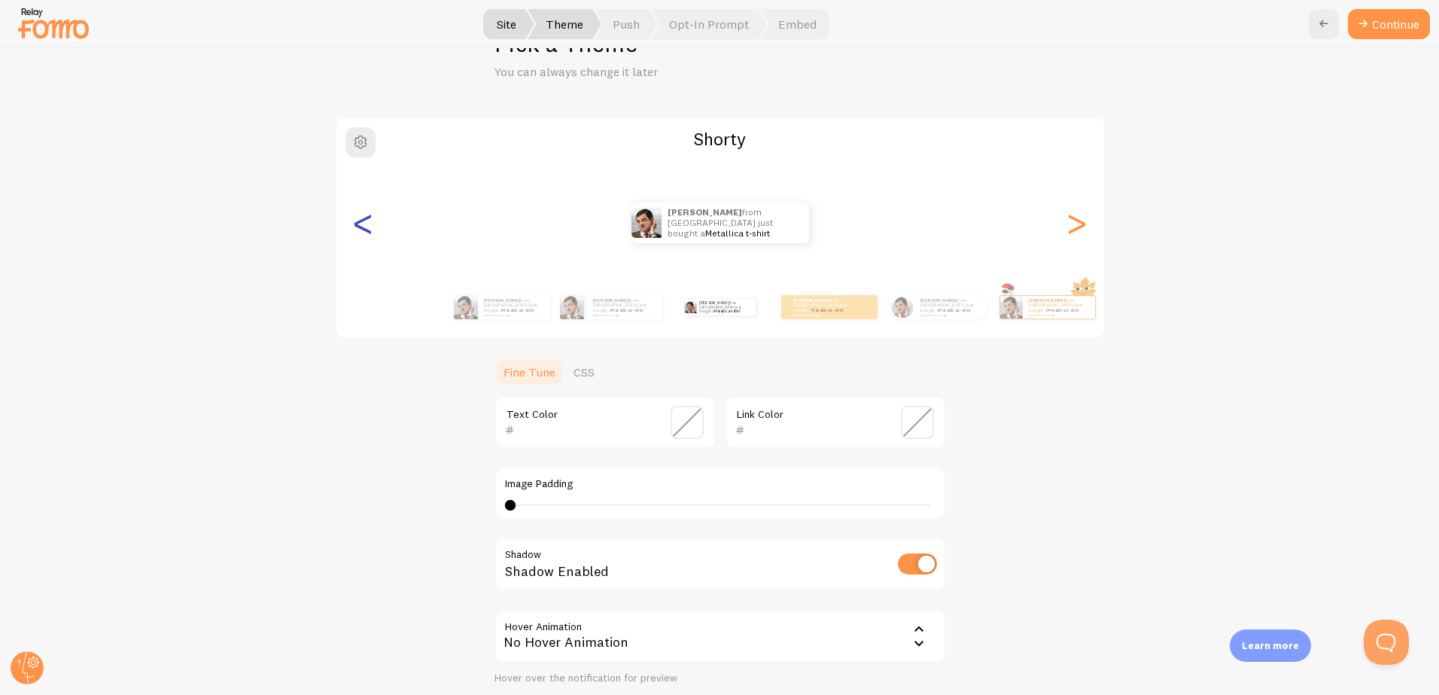
click at [363, 220] on div "<" at bounding box center [363, 223] width 18 height 108
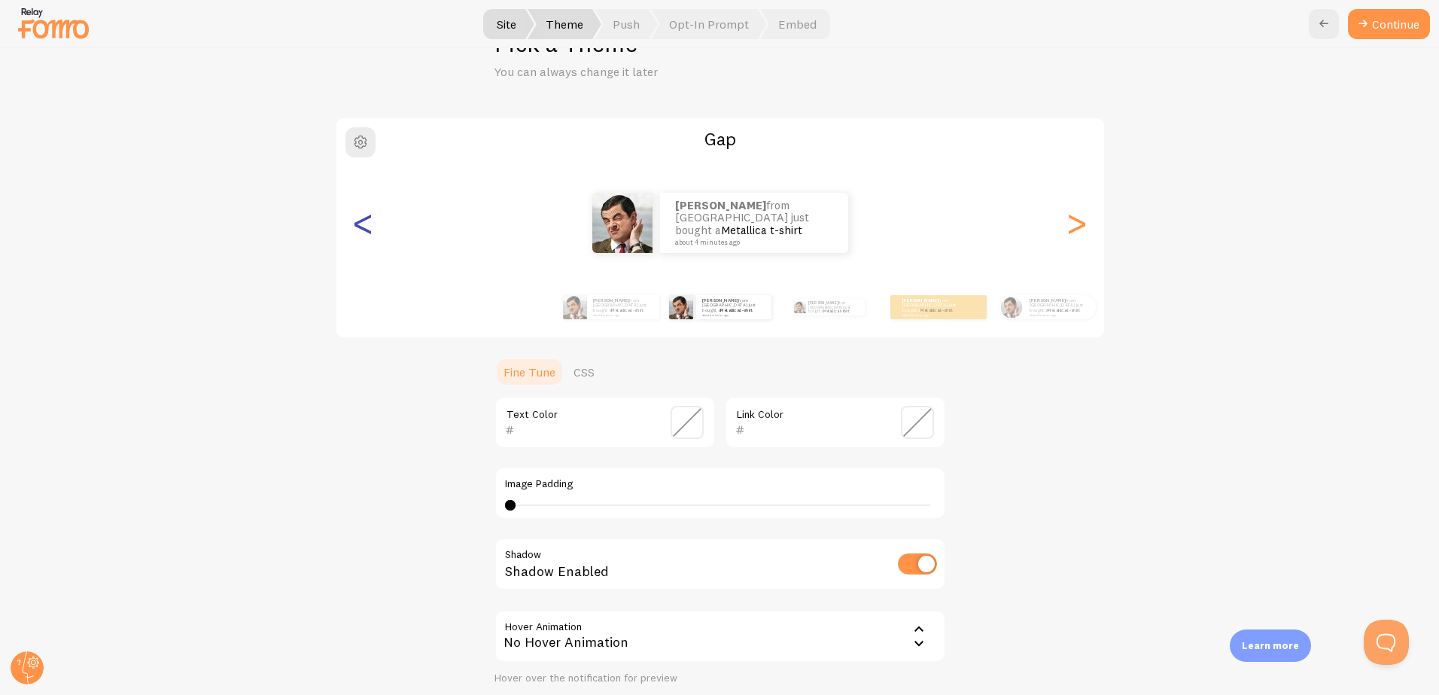
click at [363, 220] on div "<" at bounding box center [363, 223] width 18 height 108
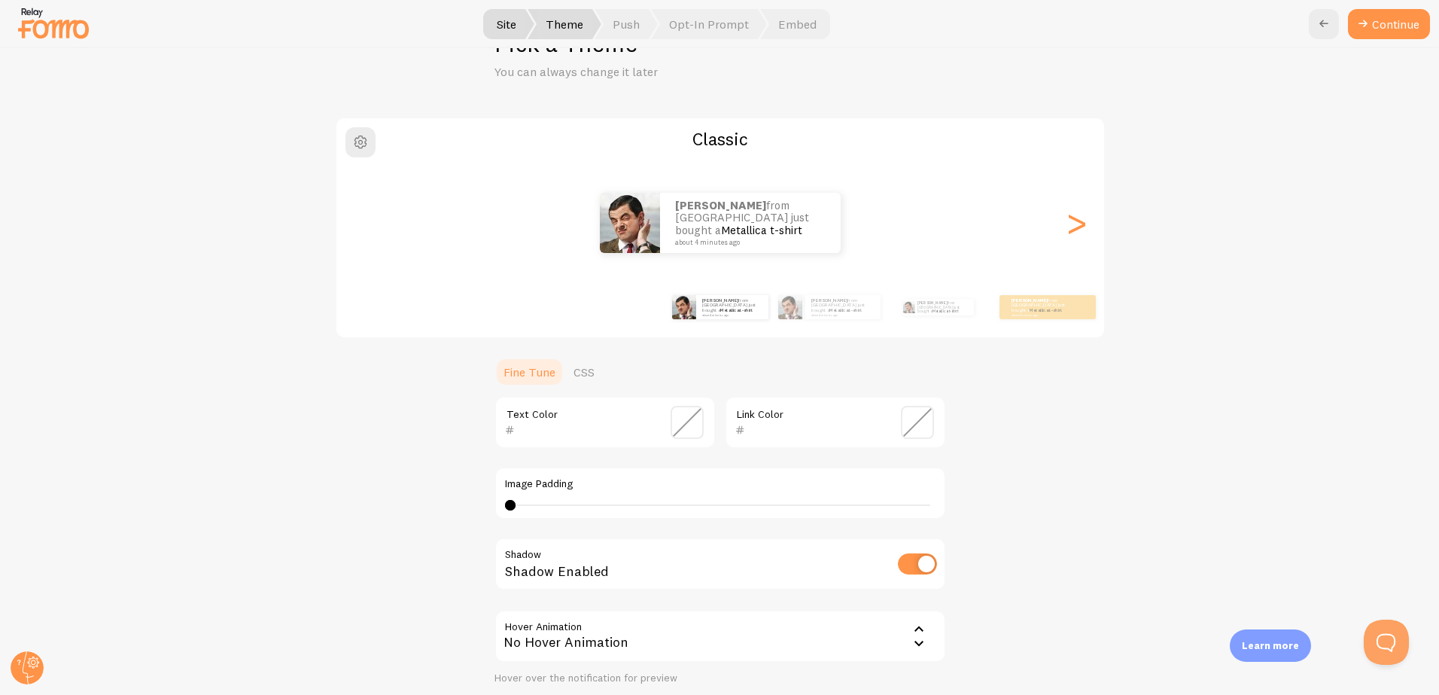
click at [363, 220] on div "[PERSON_NAME] from [GEOGRAPHIC_DATA] just bought a Metallica t-shirt about 4 mi…" at bounding box center [719, 223] width 767 height 60
click at [1081, 222] on div ">" at bounding box center [1077, 223] width 18 height 108
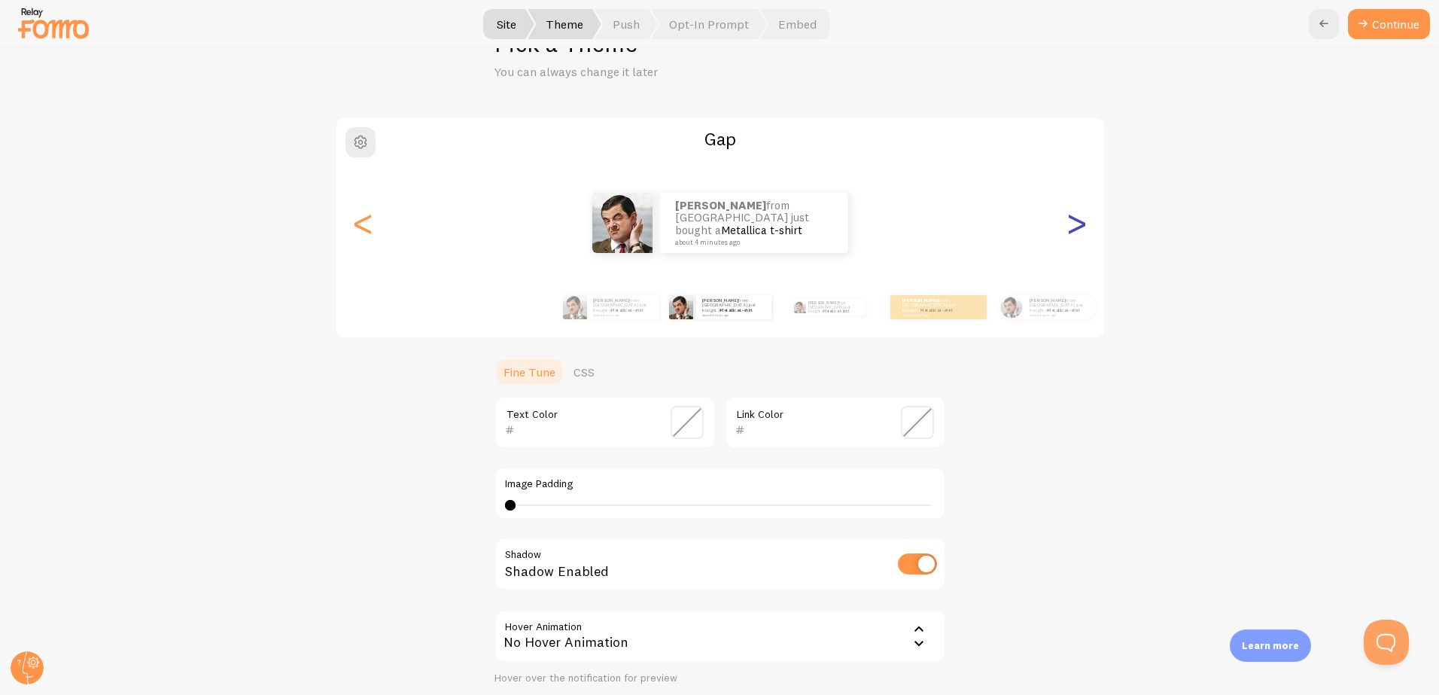
click at [1081, 222] on div ">" at bounding box center [1077, 223] width 18 height 108
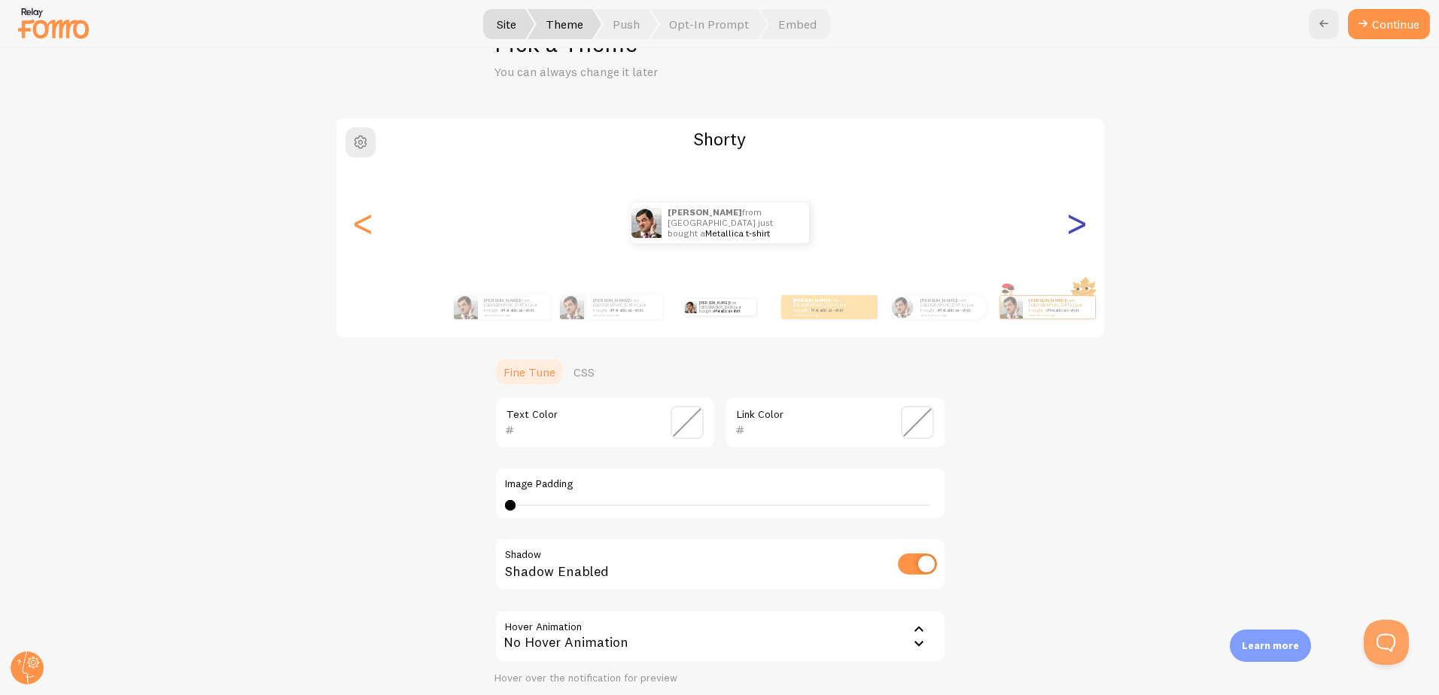
click at [1081, 222] on div ">" at bounding box center [1077, 223] width 18 height 108
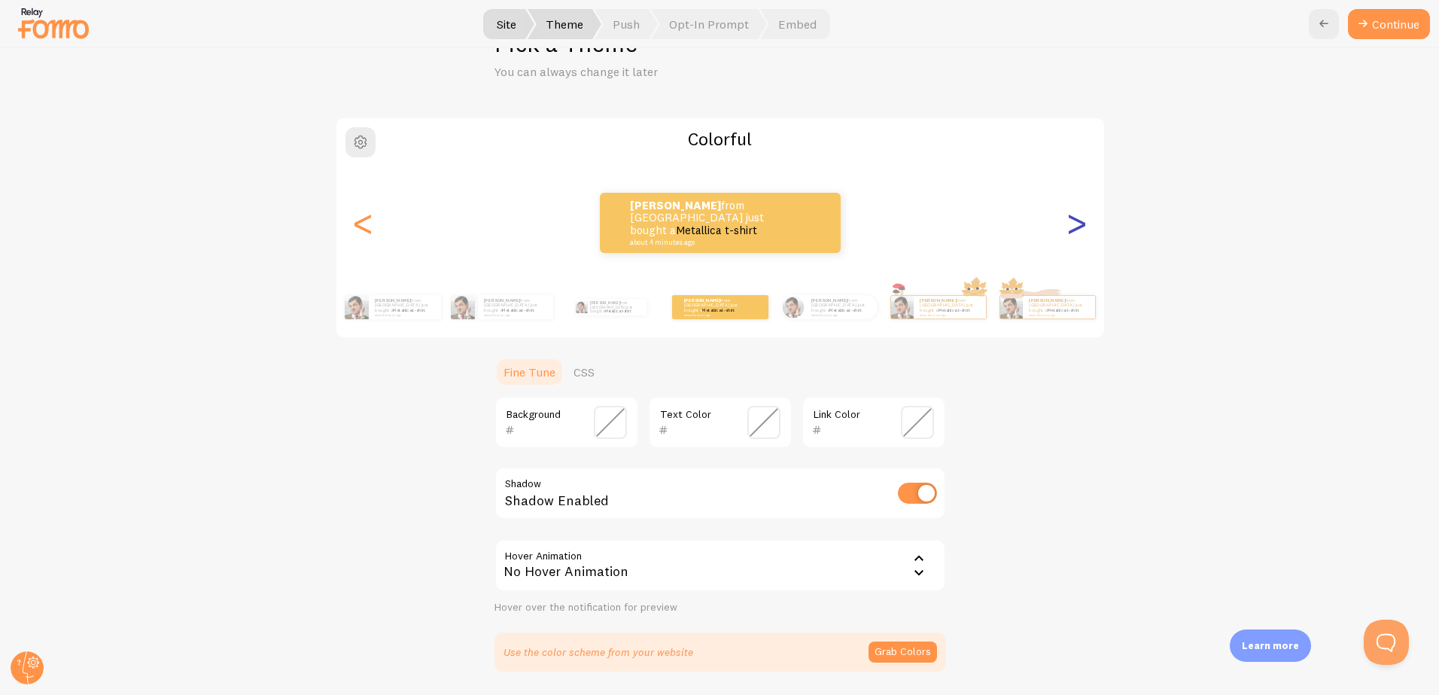
click at [1075, 227] on div ">" at bounding box center [1077, 223] width 18 height 108
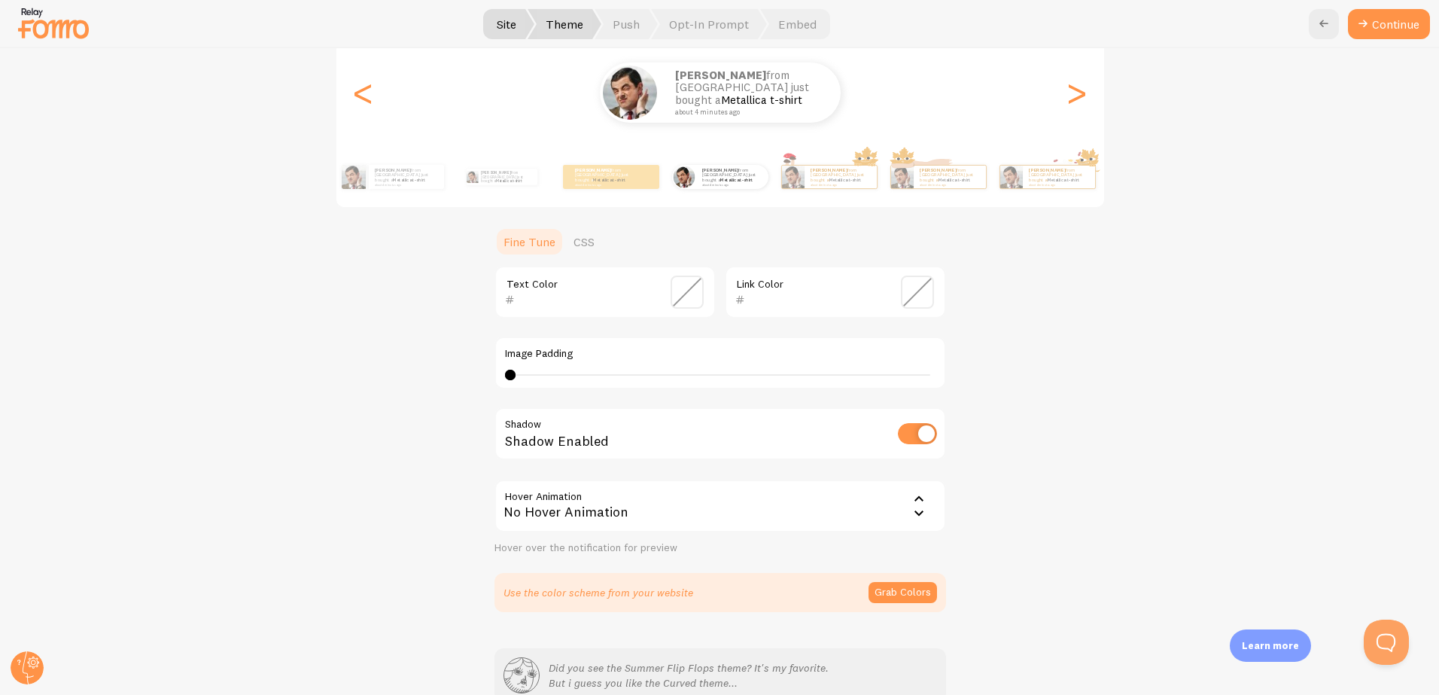
scroll to position [193, 0]
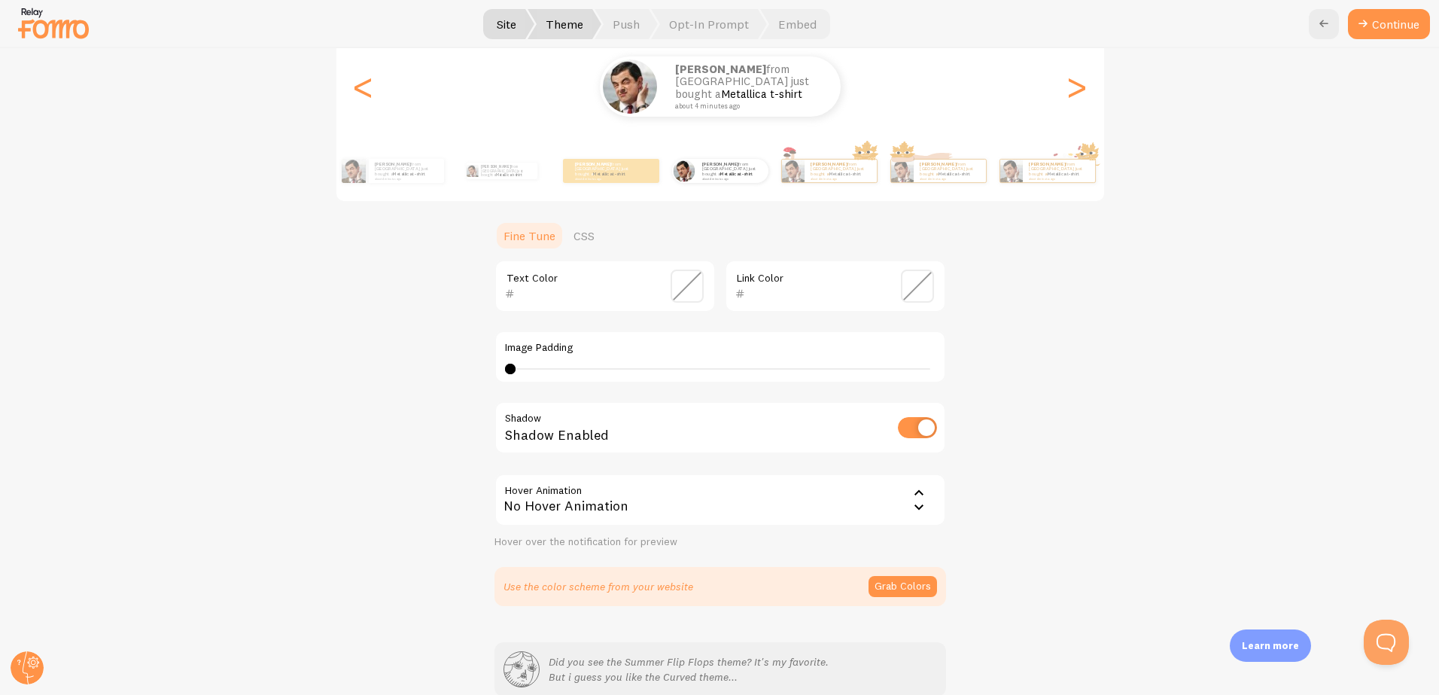
click at [926, 294] on span at bounding box center [917, 285] width 33 height 33
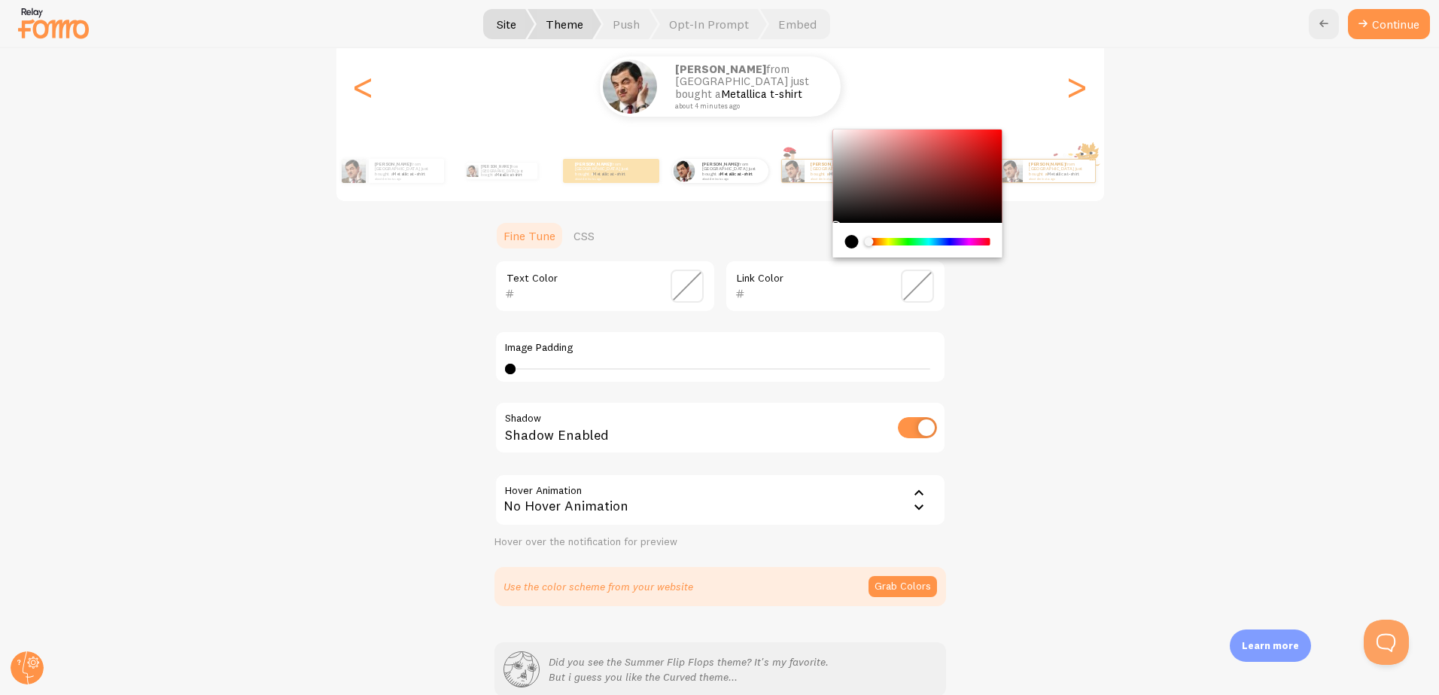
click at [926, 294] on span at bounding box center [917, 285] width 33 height 33
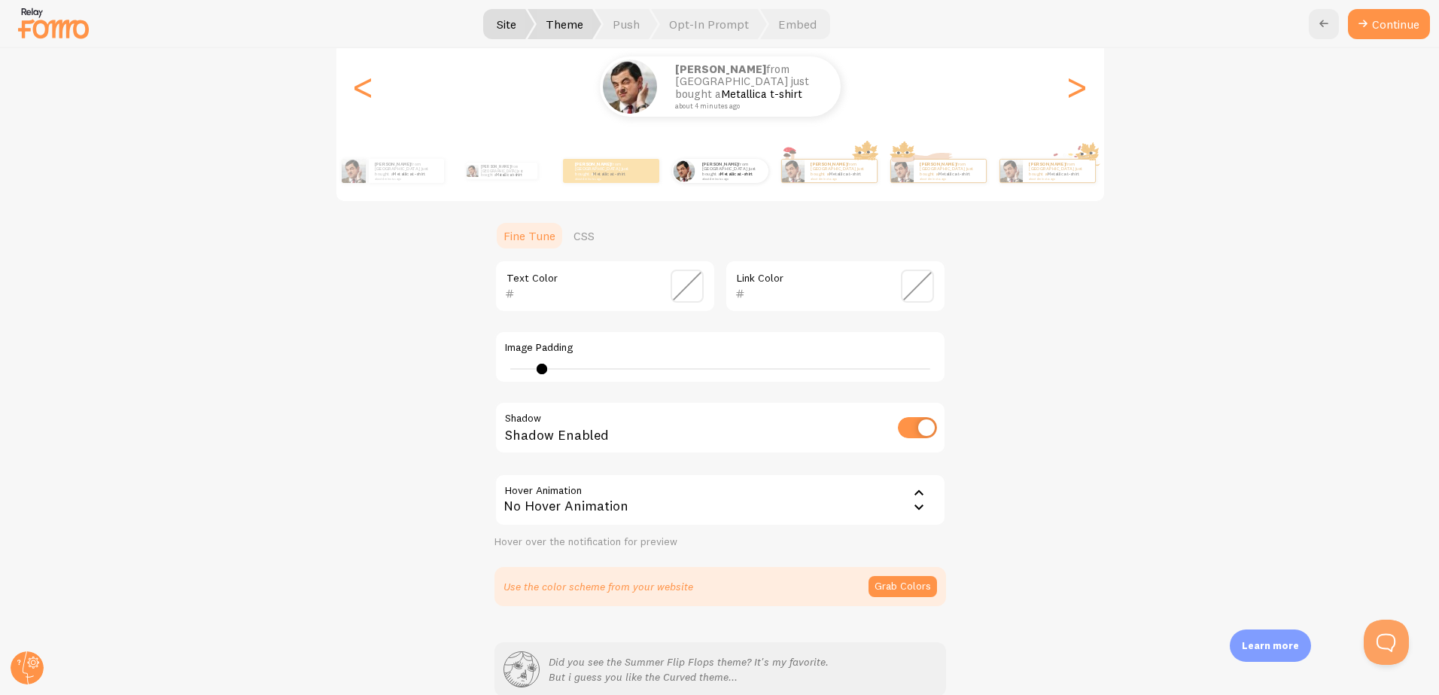
drag, startPoint x: 507, startPoint y: 369, endPoint x: 543, endPoint y: 370, distance: 36.1
click at [543, 370] on div at bounding box center [541, 368] width 11 height 11
drag, startPoint x: 543, startPoint y: 370, endPoint x: 605, endPoint y: 367, distance: 61.8
click at [605, 367] on div at bounding box center [604, 368] width 11 height 11
click at [605, 367] on div at bounding box center [603, 368] width 11 height 11
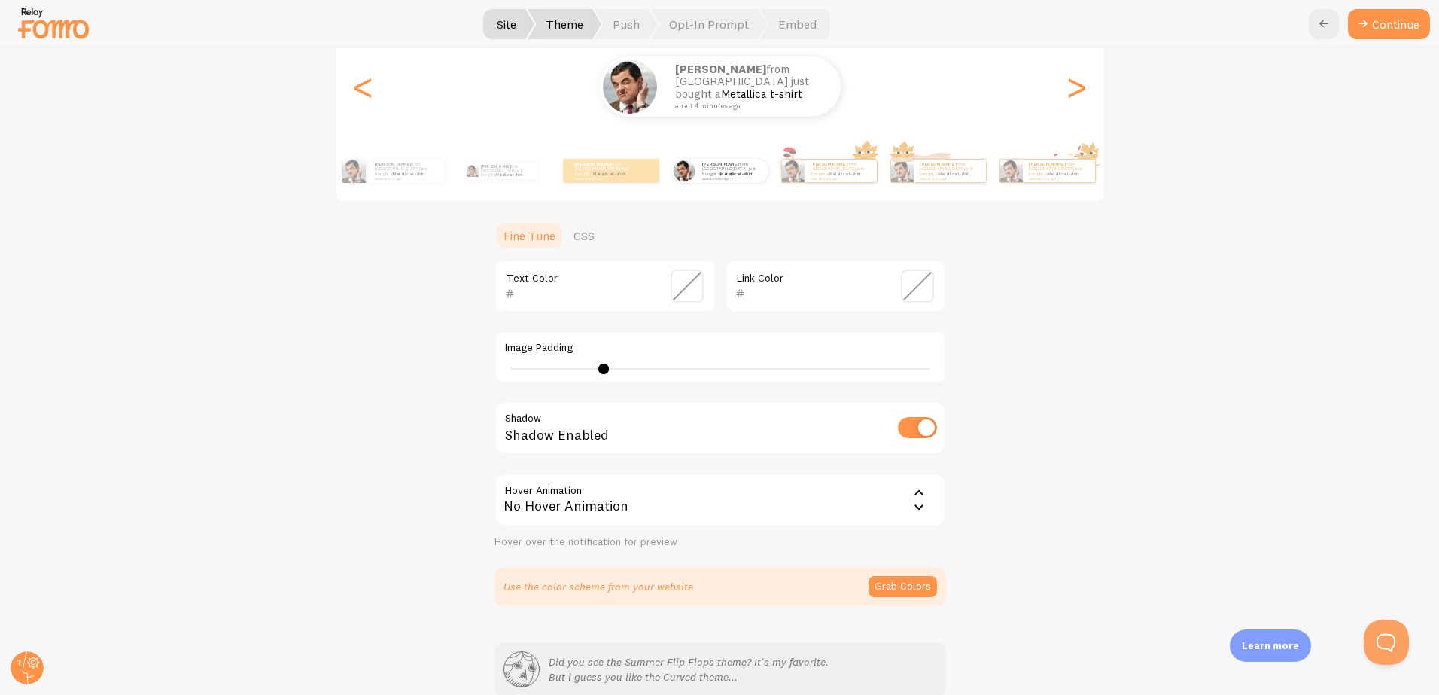
type input "4"
drag, startPoint x: 605, startPoint y: 367, endPoint x: 499, endPoint y: 367, distance: 106.1
click at [499, 367] on div "Image Padding 4" at bounding box center [719, 356] width 451 height 53
click at [721, 497] on div "No Hover Animation" at bounding box center [719, 499] width 451 height 53
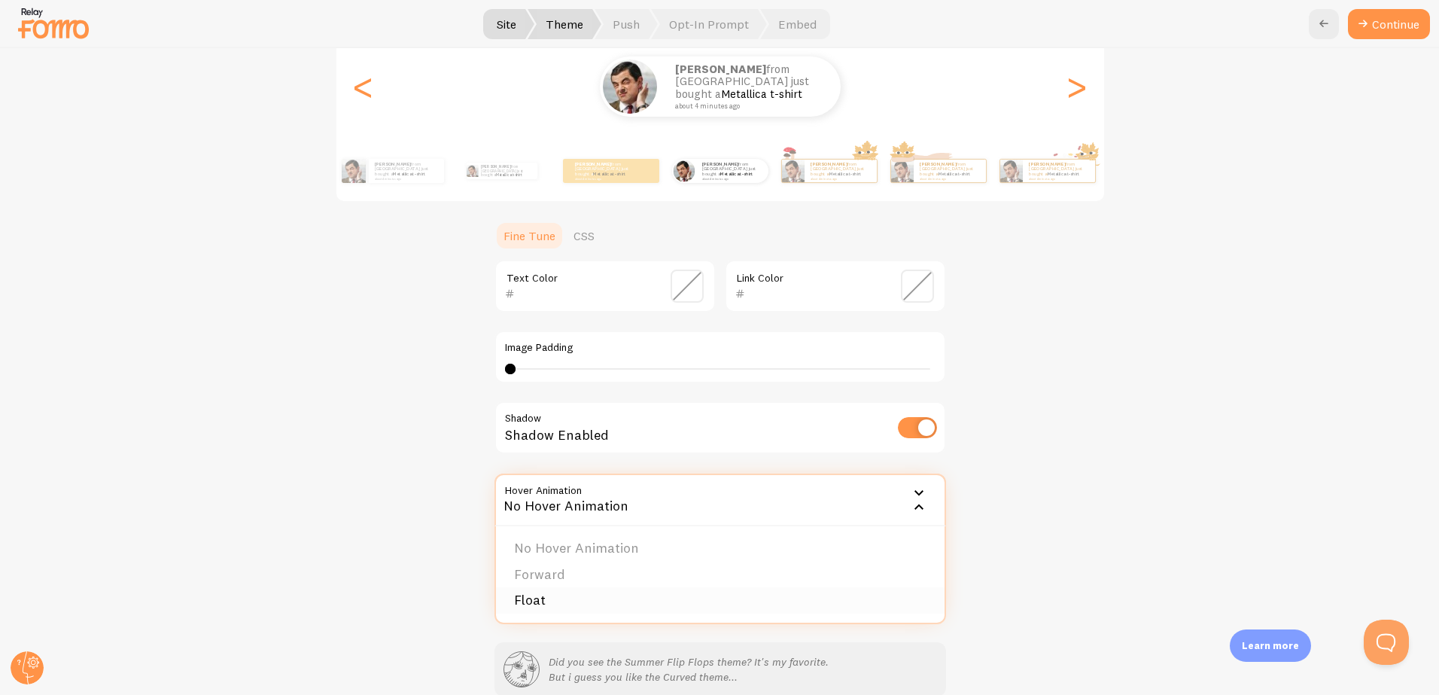
click at [667, 597] on li "Float" at bounding box center [720, 600] width 448 height 26
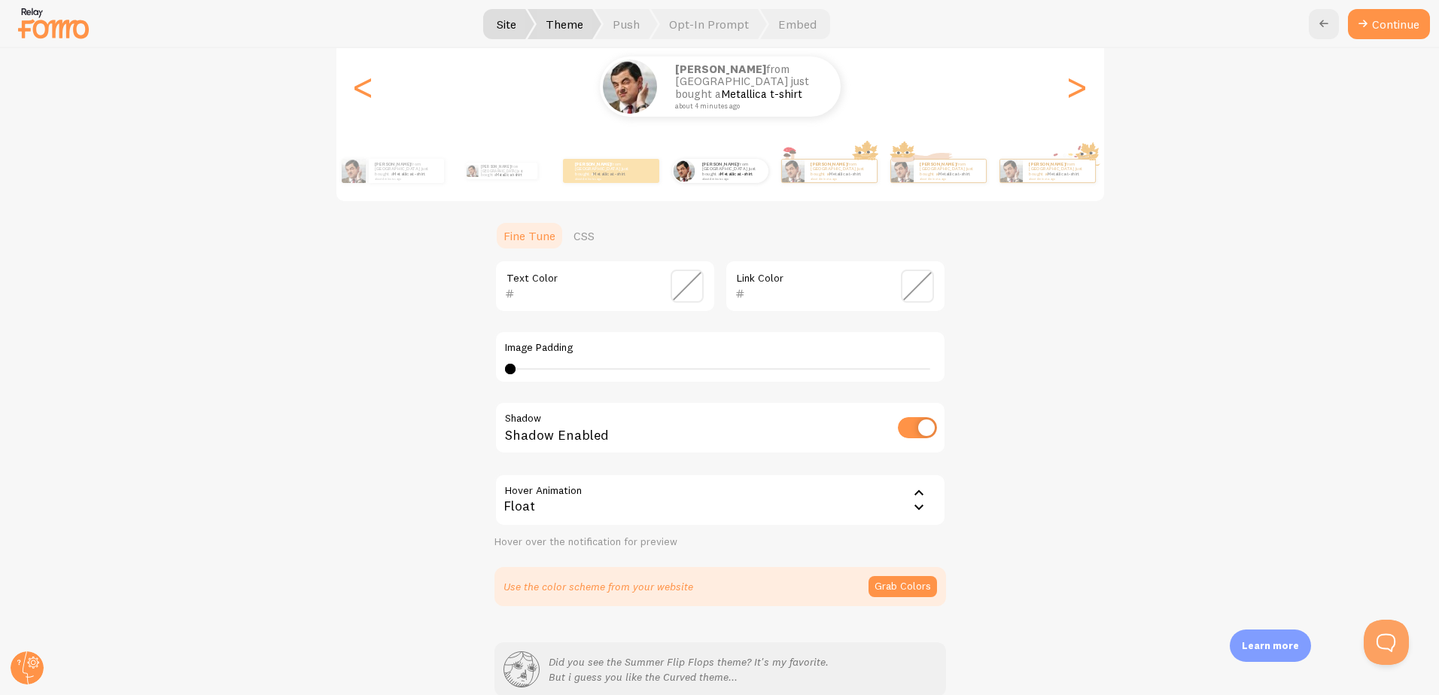
click at [620, 507] on div "Float" at bounding box center [719, 499] width 451 height 53
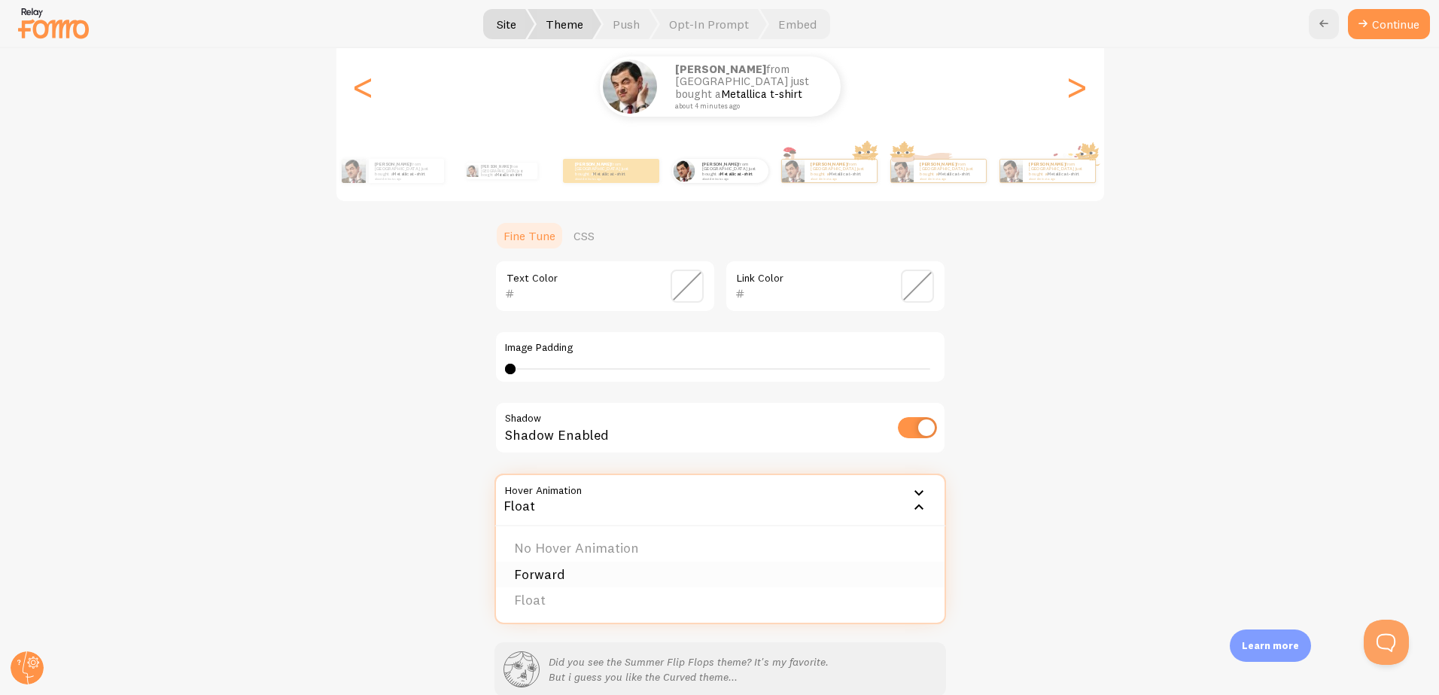
click at [589, 576] on li "Forward" at bounding box center [720, 574] width 448 height 26
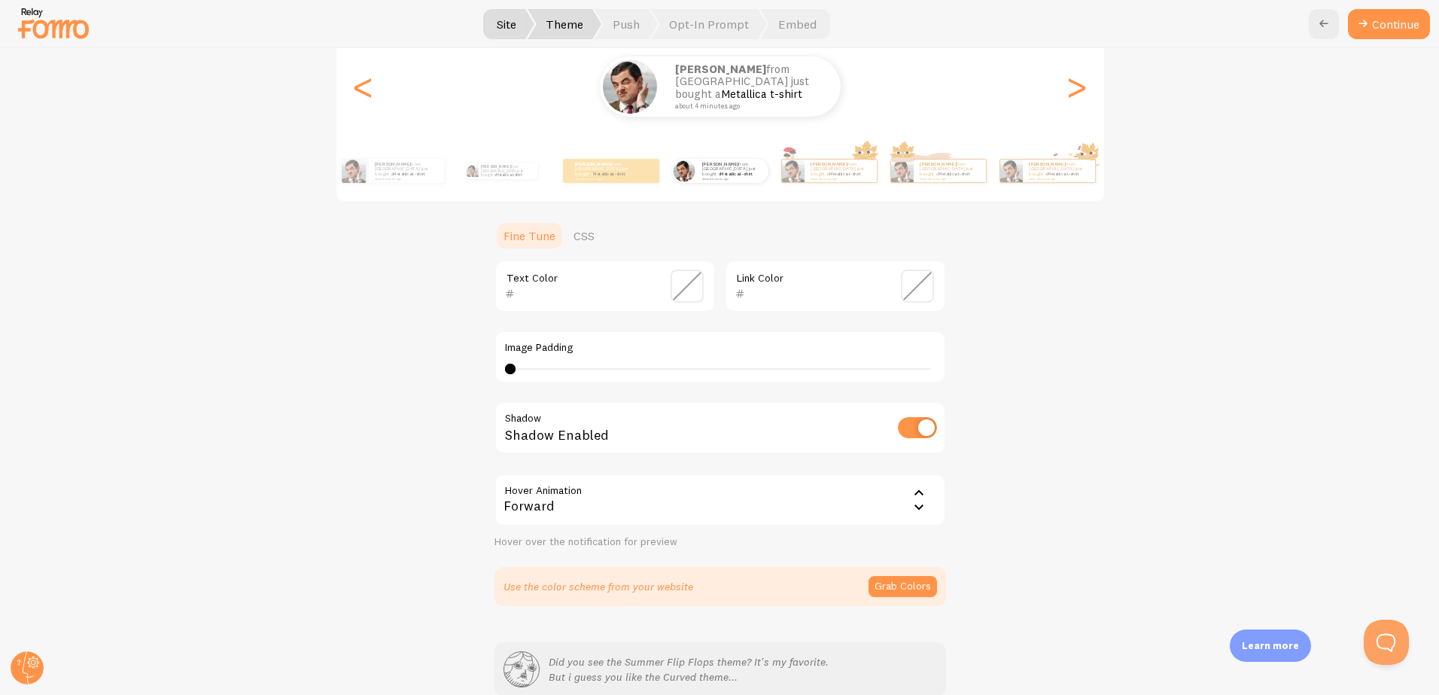
click at [615, 506] on div "Forward" at bounding box center [719, 499] width 451 height 53
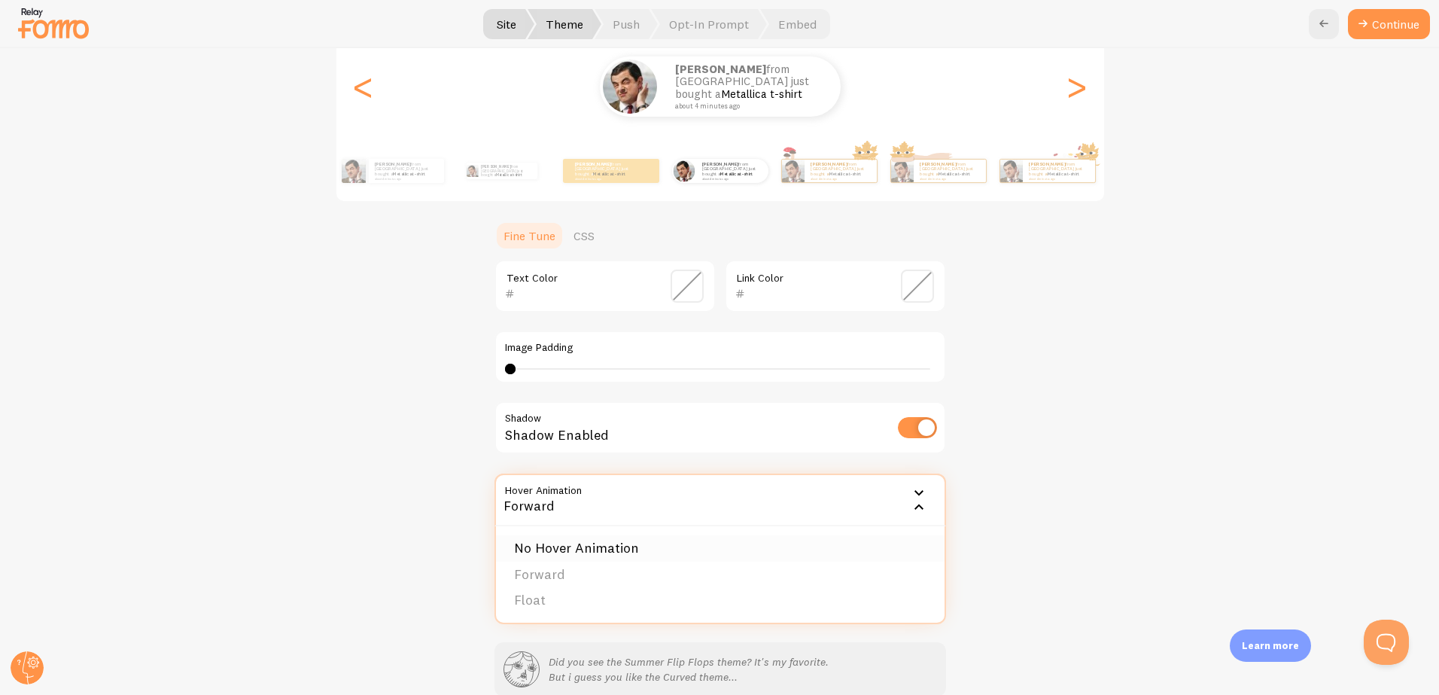
click at [588, 552] on li "No Hover Animation" at bounding box center [720, 548] width 448 height 26
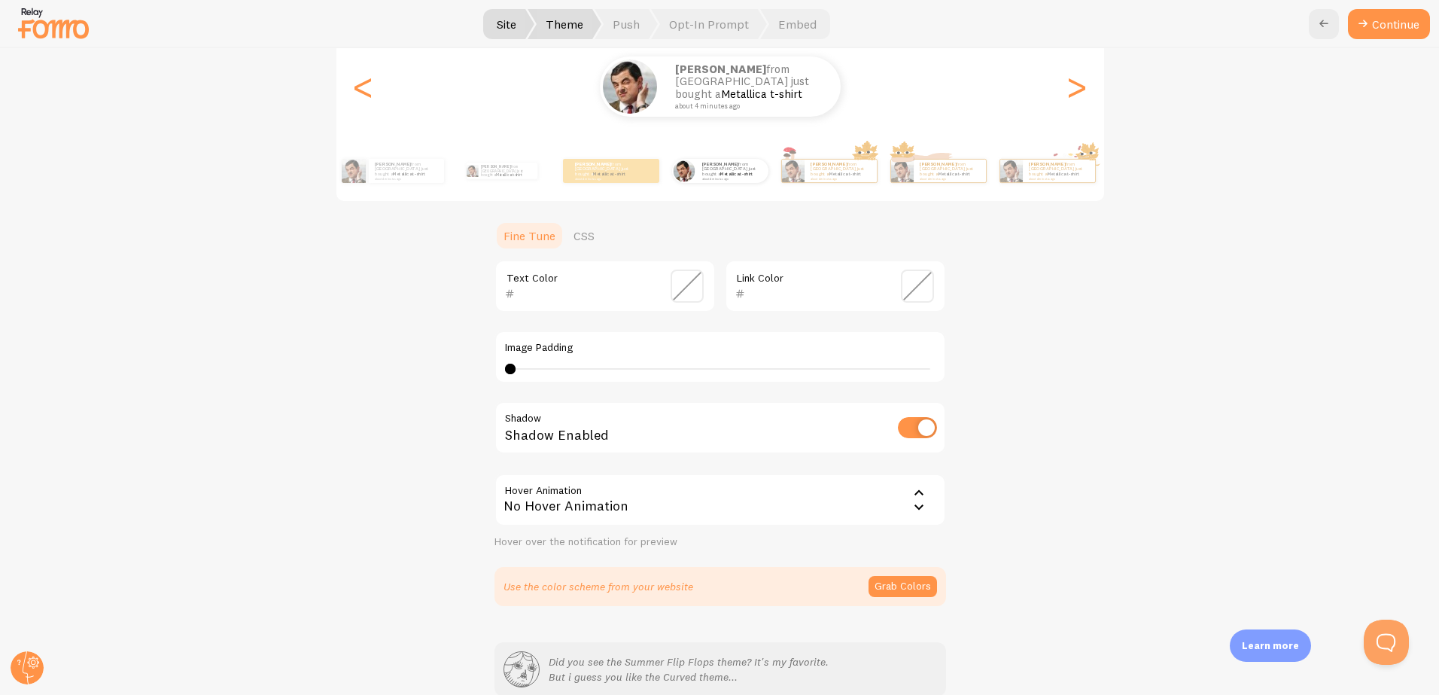
click at [622, 505] on div "No Hover Animation" at bounding box center [719, 499] width 451 height 53
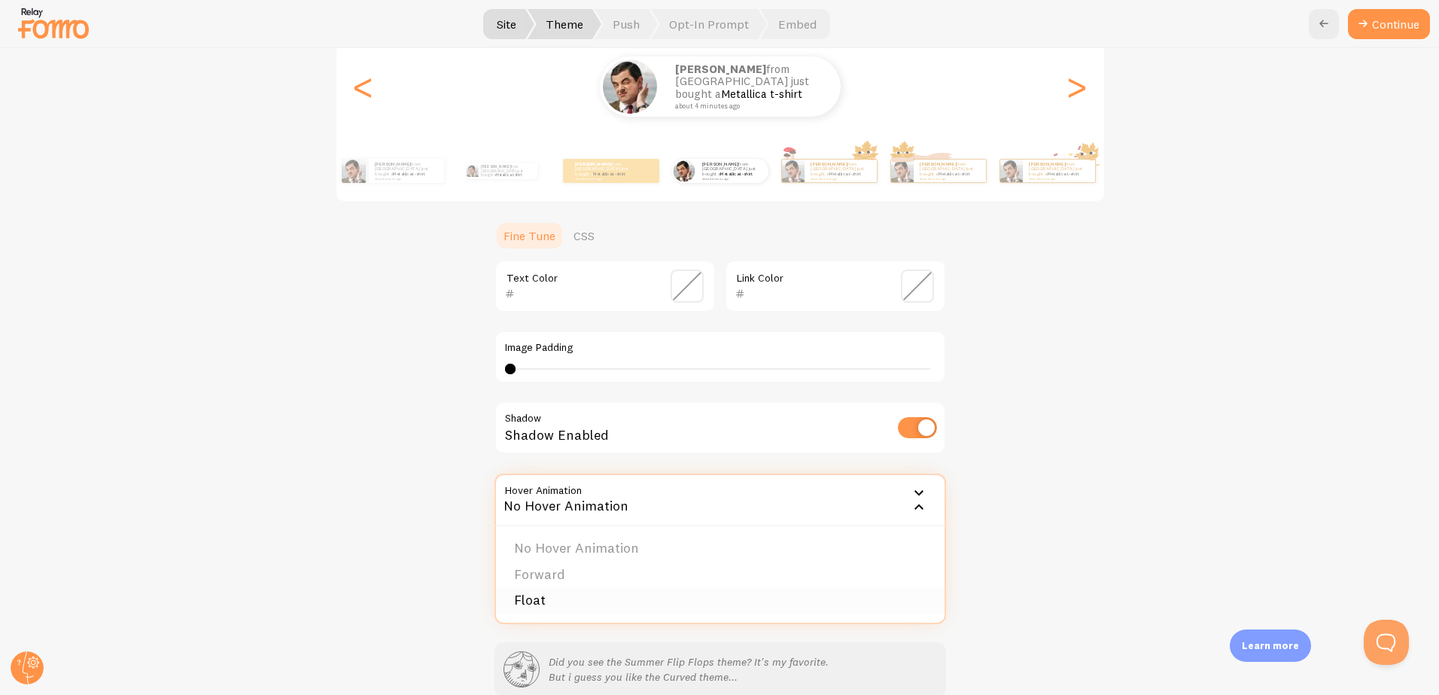
click at [582, 608] on li "Float" at bounding box center [720, 600] width 448 height 26
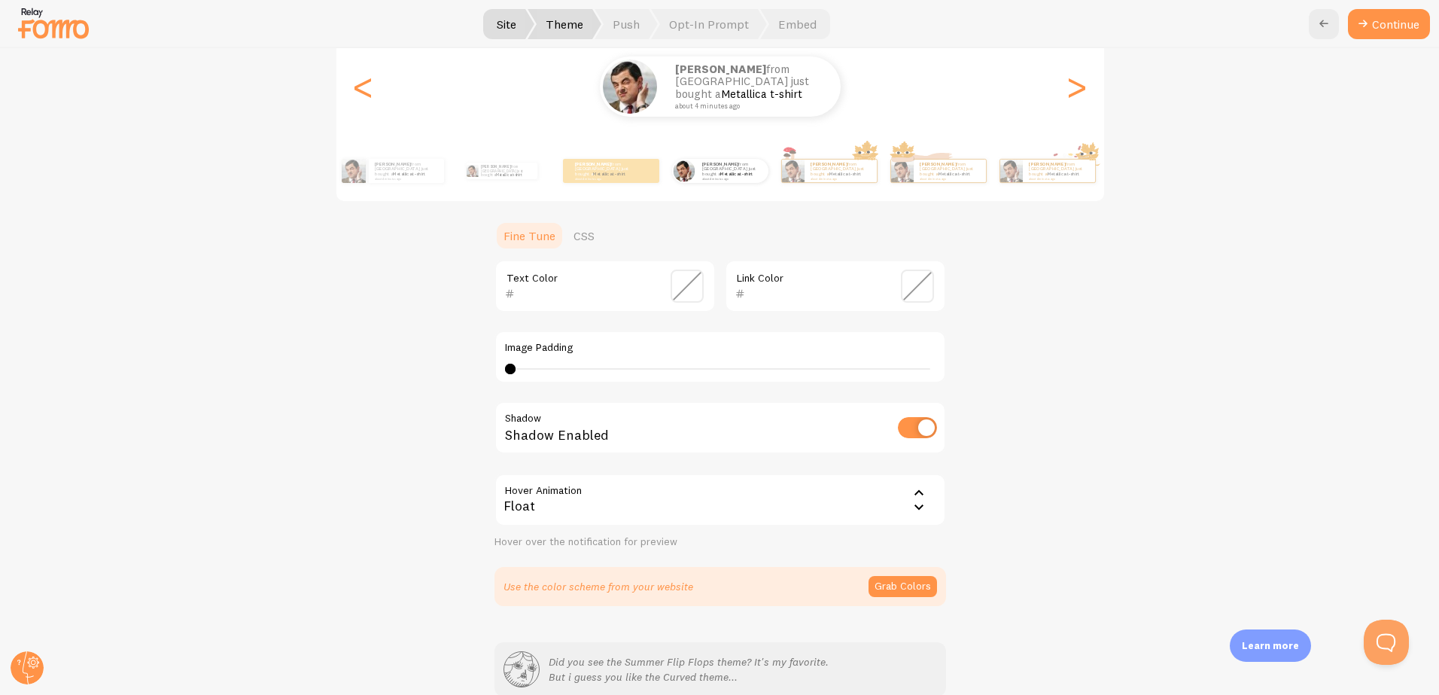
scroll to position [266, 0]
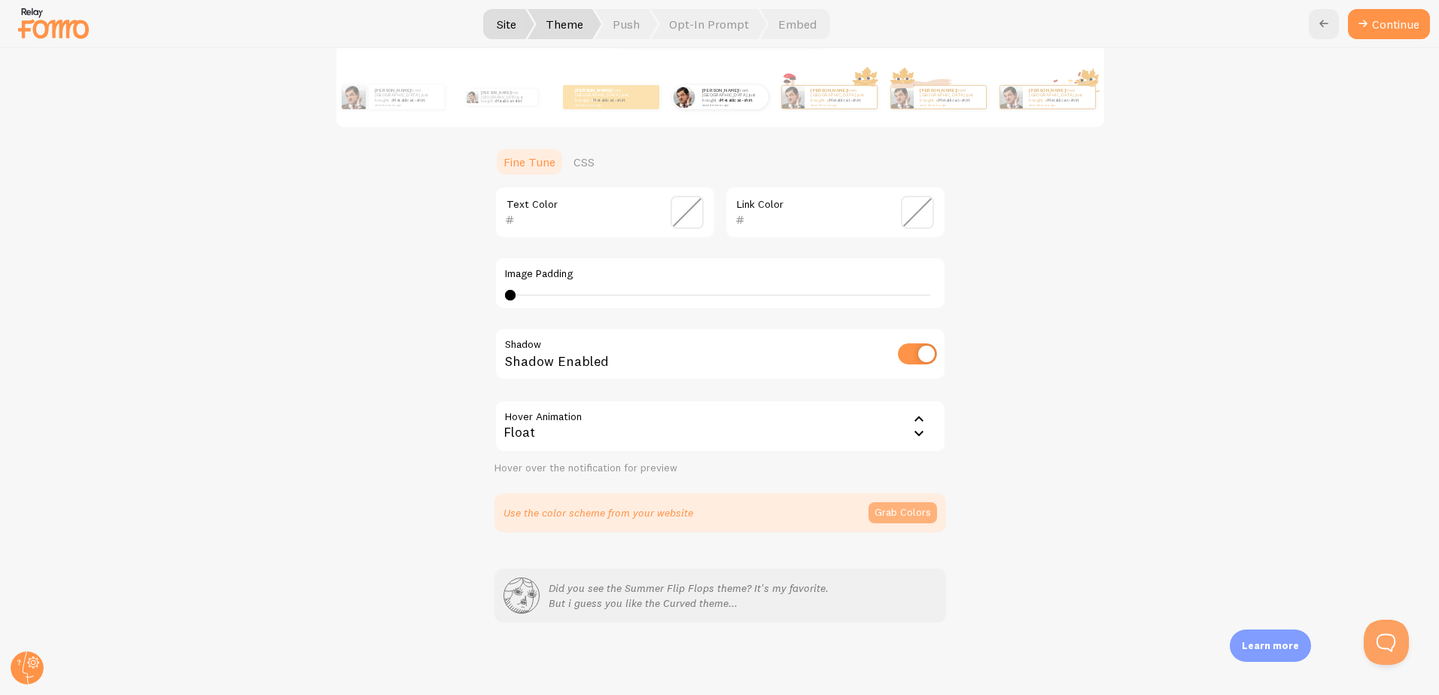
click at [913, 514] on button "Grab Colors" at bounding box center [902, 512] width 68 height 21
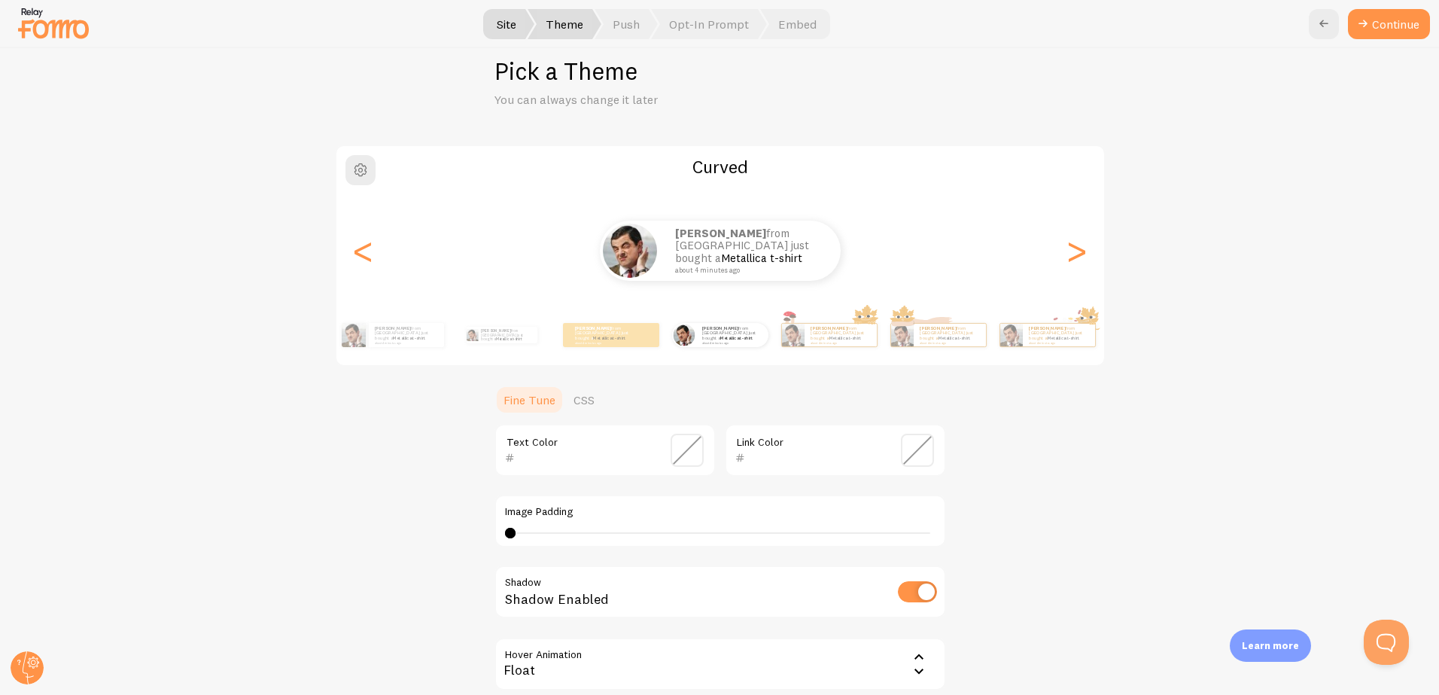
scroll to position [0, 0]
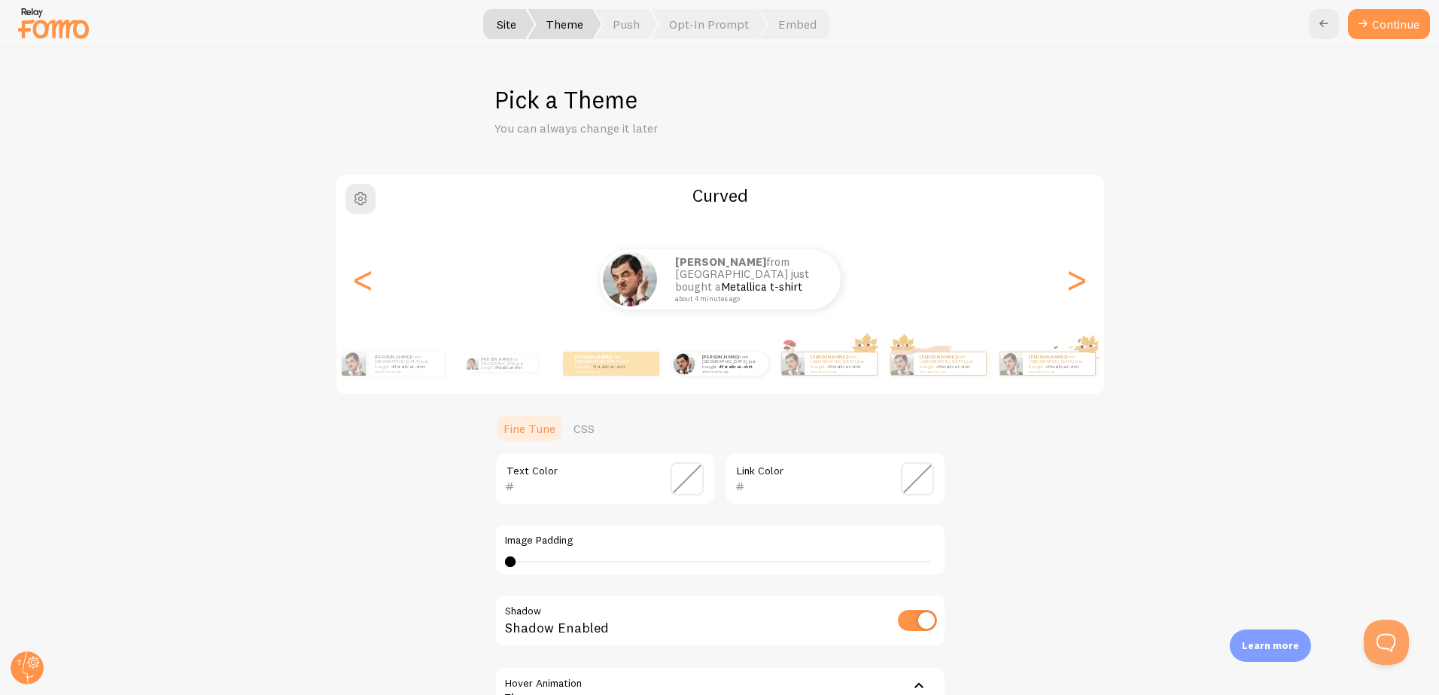
click at [503, 26] on span "Site" at bounding box center [507, 24] width 56 height 30
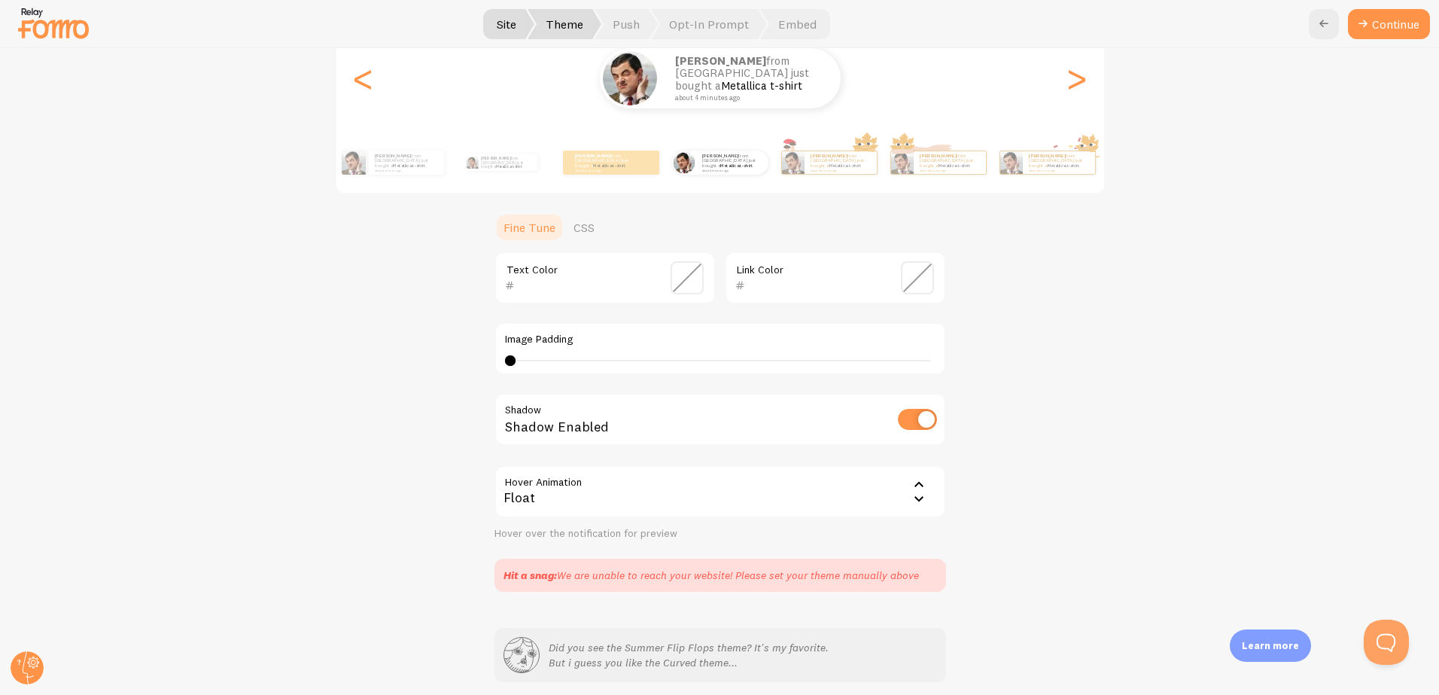
scroll to position [260, 0]
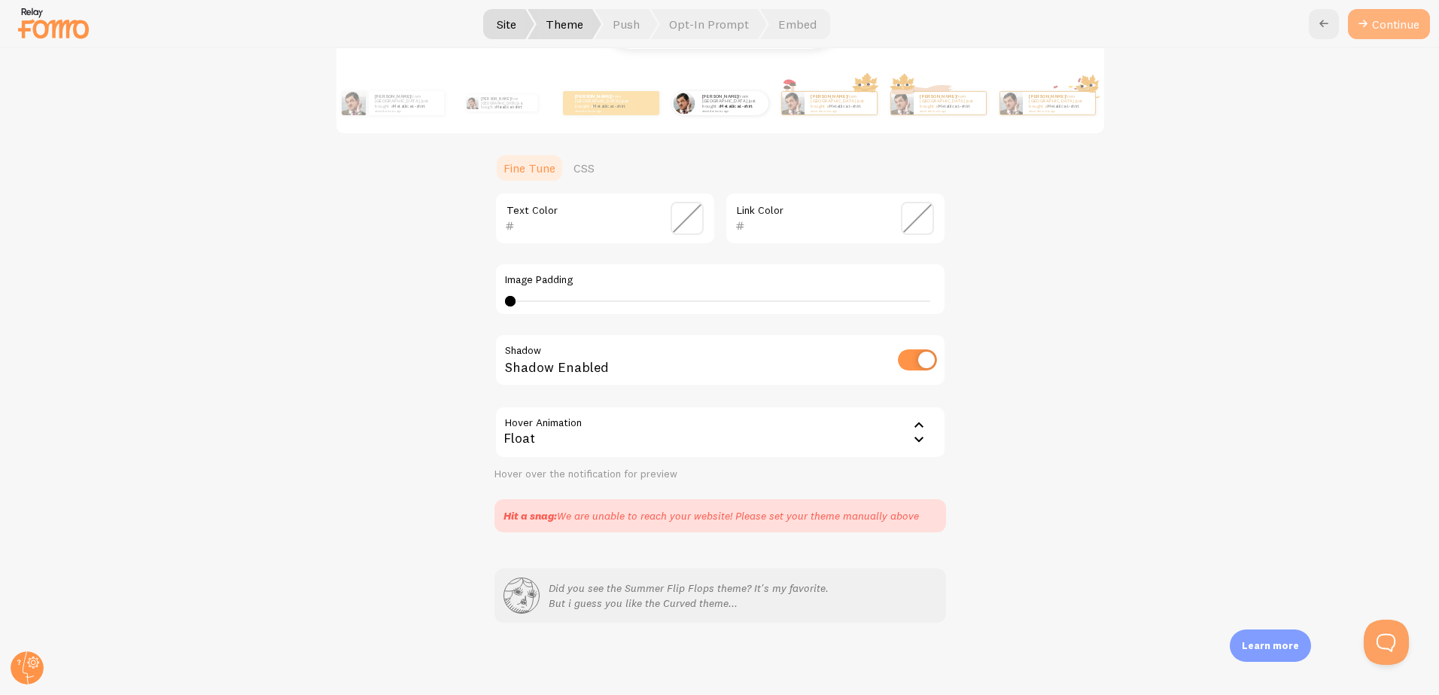
click at [1384, 24] on button "Continue" at bounding box center [1389, 24] width 82 height 30
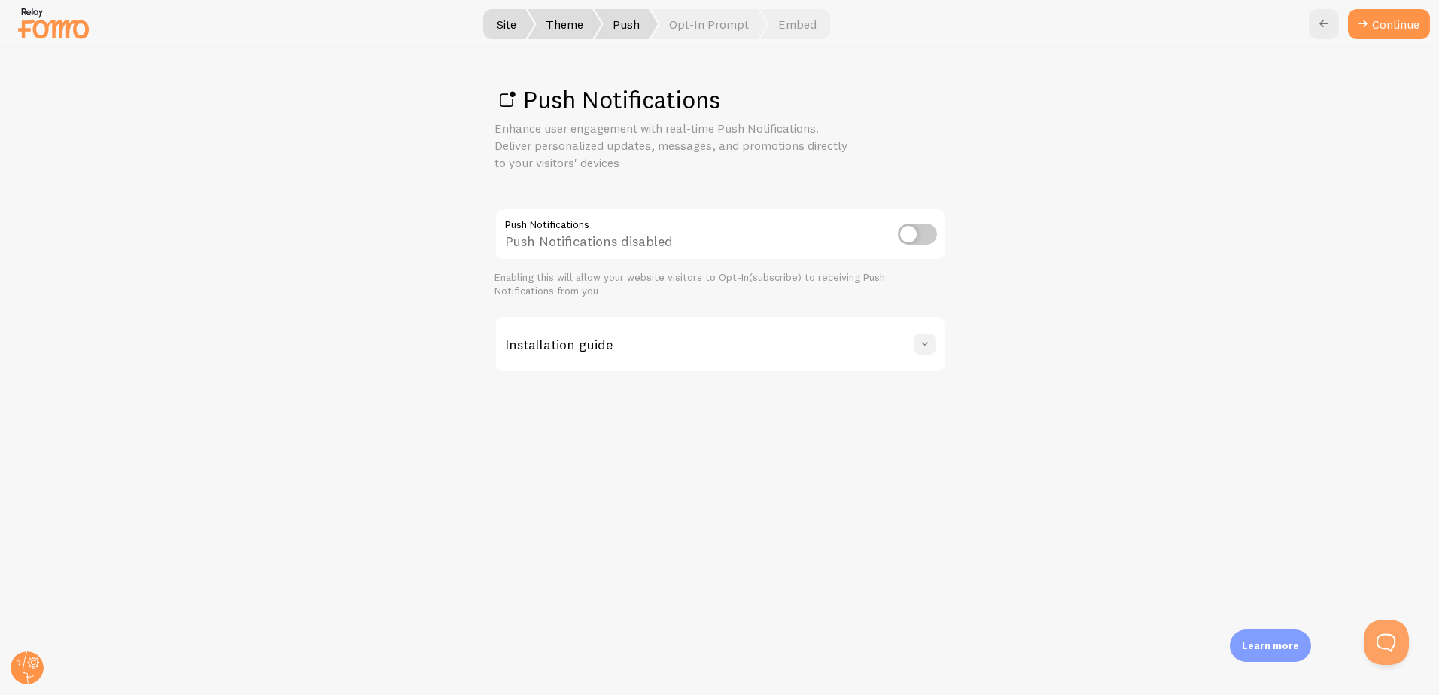
click at [925, 344] on span at bounding box center [924, 343] width 15 height 15
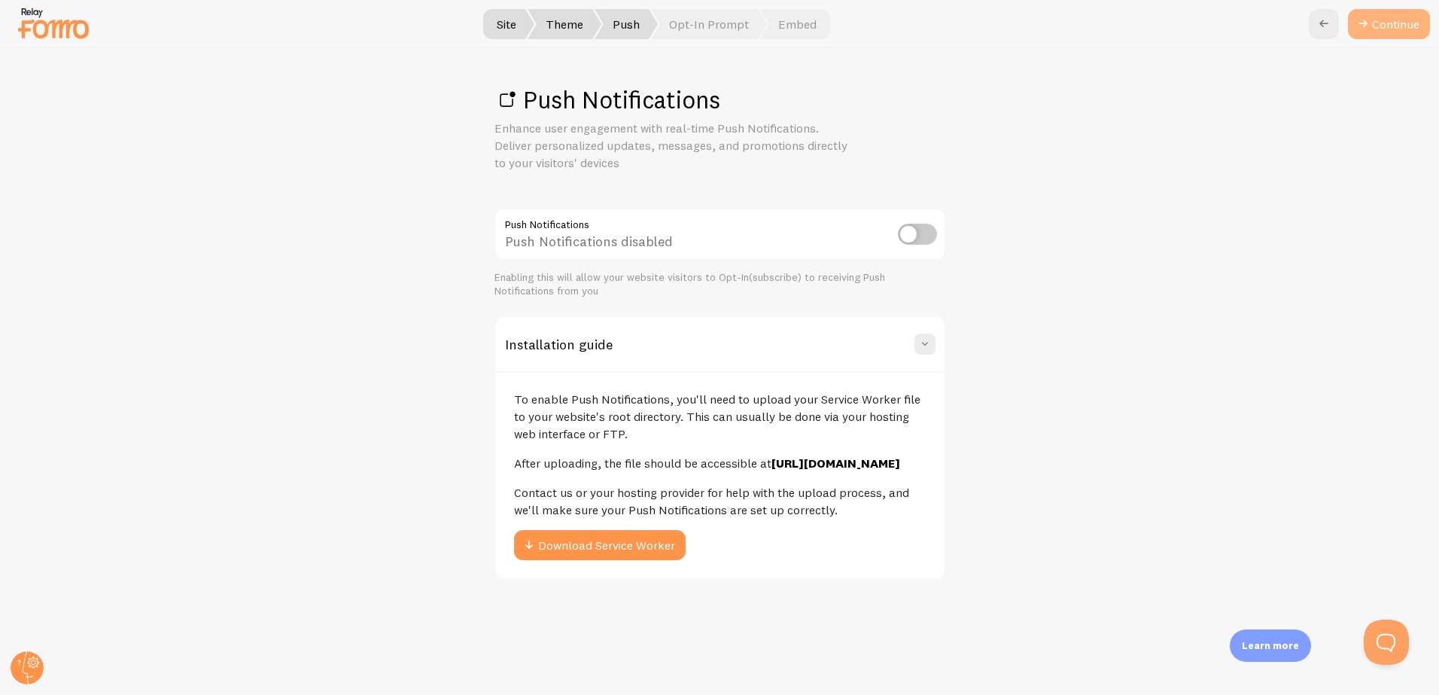
click at [1396, 21] on link "Continue" at bounding box center [1389, 24] width 82 height 30
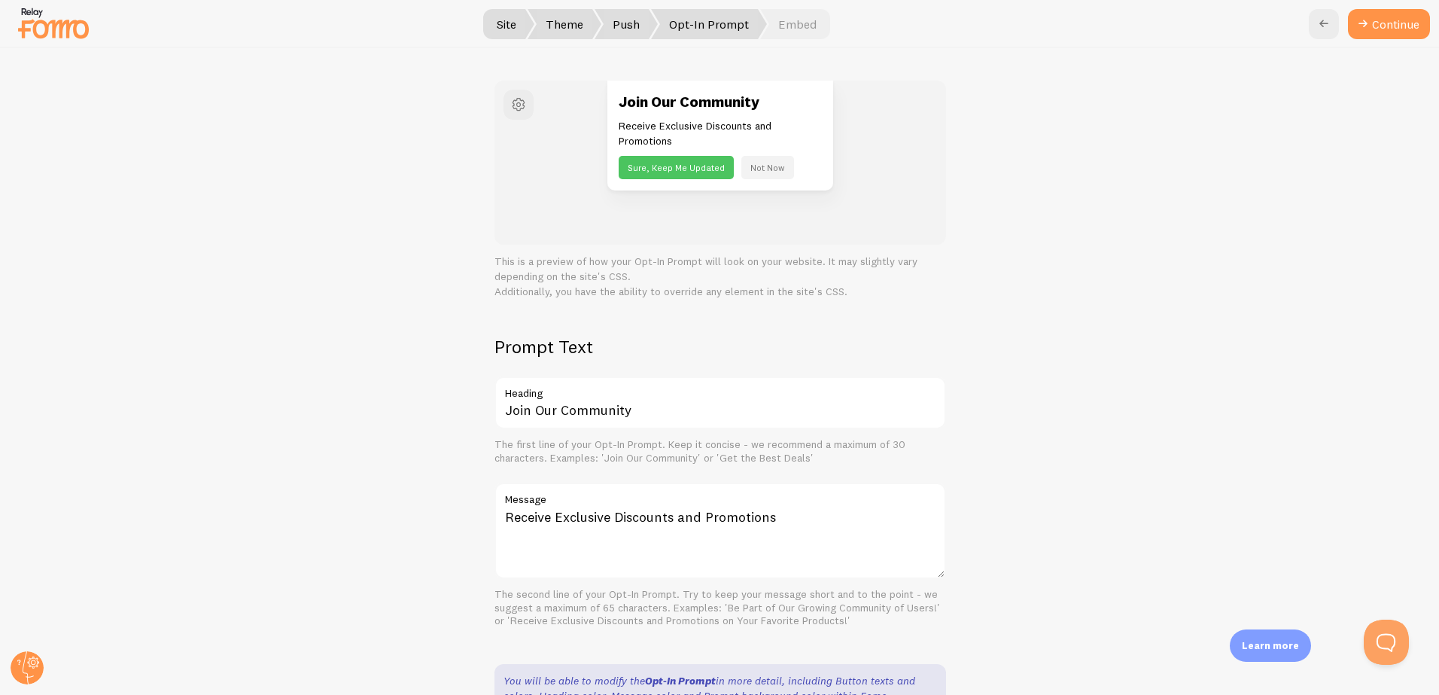
scroll to position [217, 0]
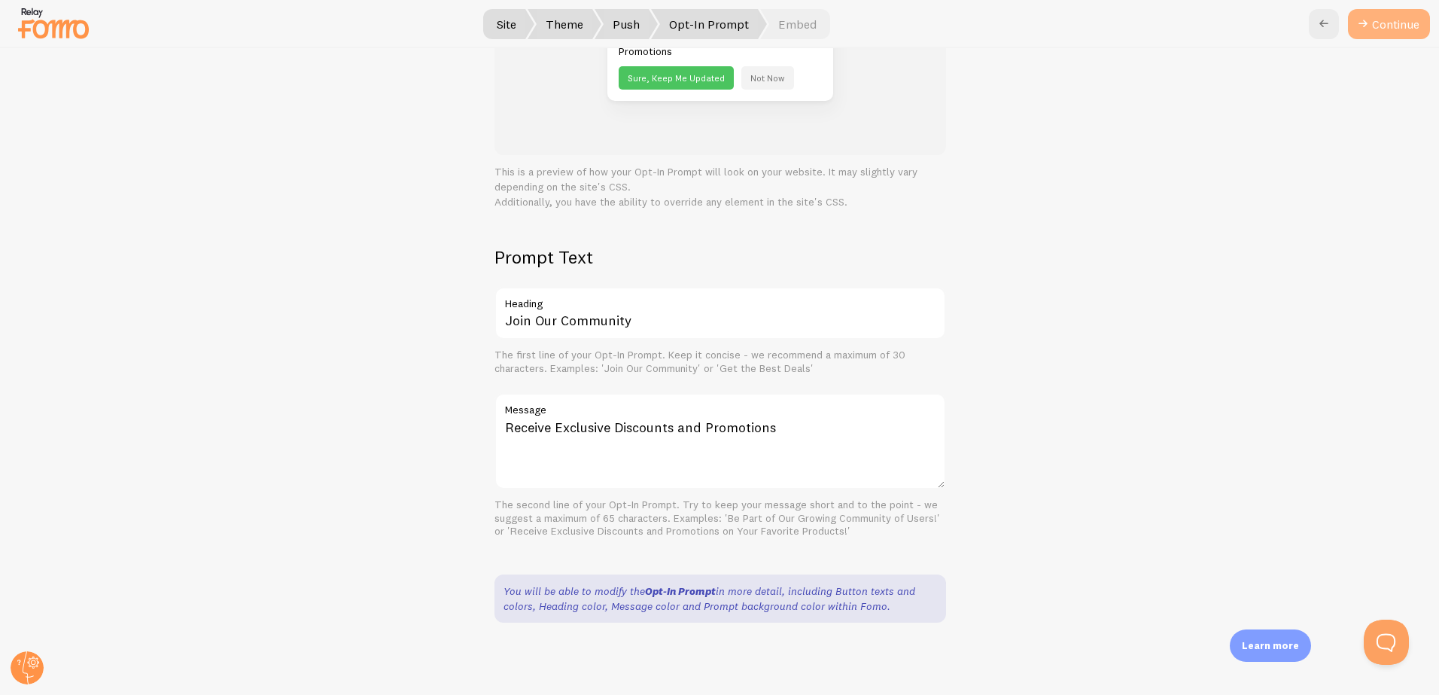
click at [1390, 29] on button "Continue" at bounding box center [1389, 24] width 82 height 30
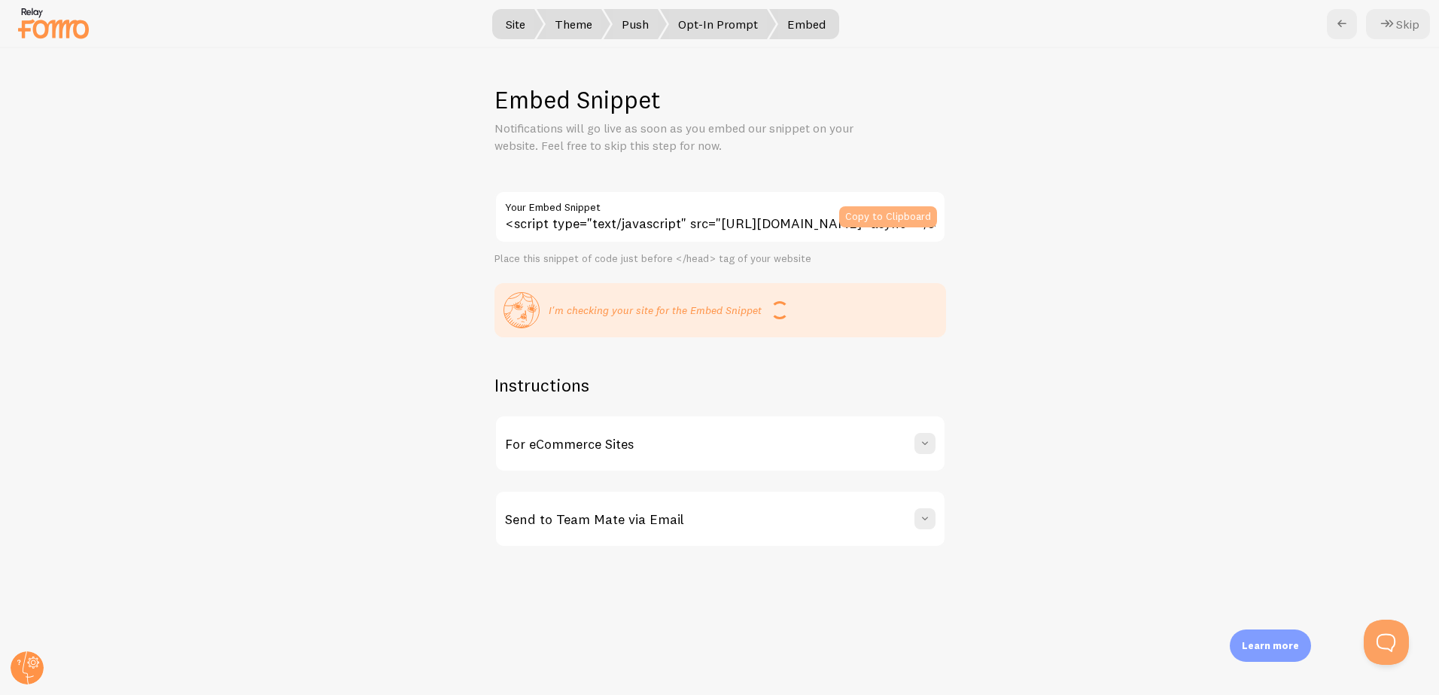
click at [894, 217] on button "Copy to Clipboard" at bounding box center [888, 216] width 98 height 21
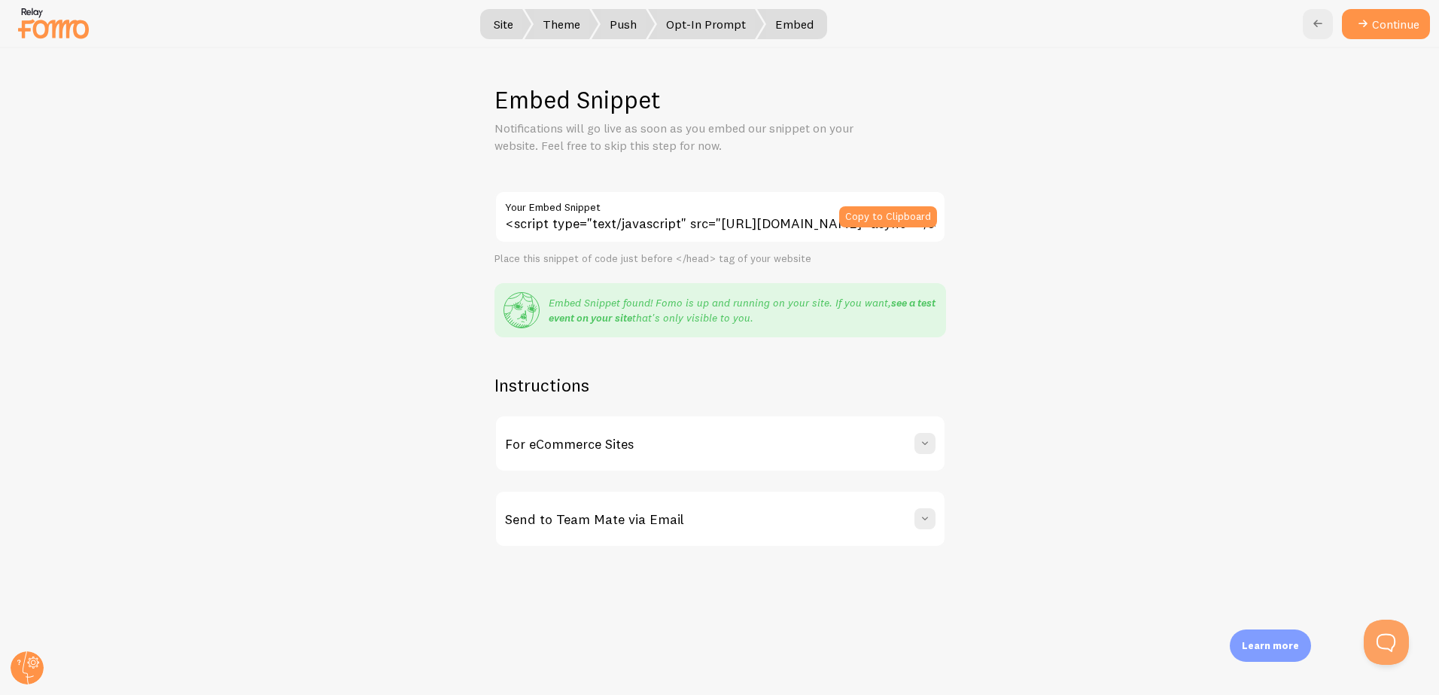
click at [905, 304] on link "see a test event on your site" at bounding box center [742, 310] width 387 height 29
click at [922, 445] on span at bounding box center [924, 443] width 15 height 15
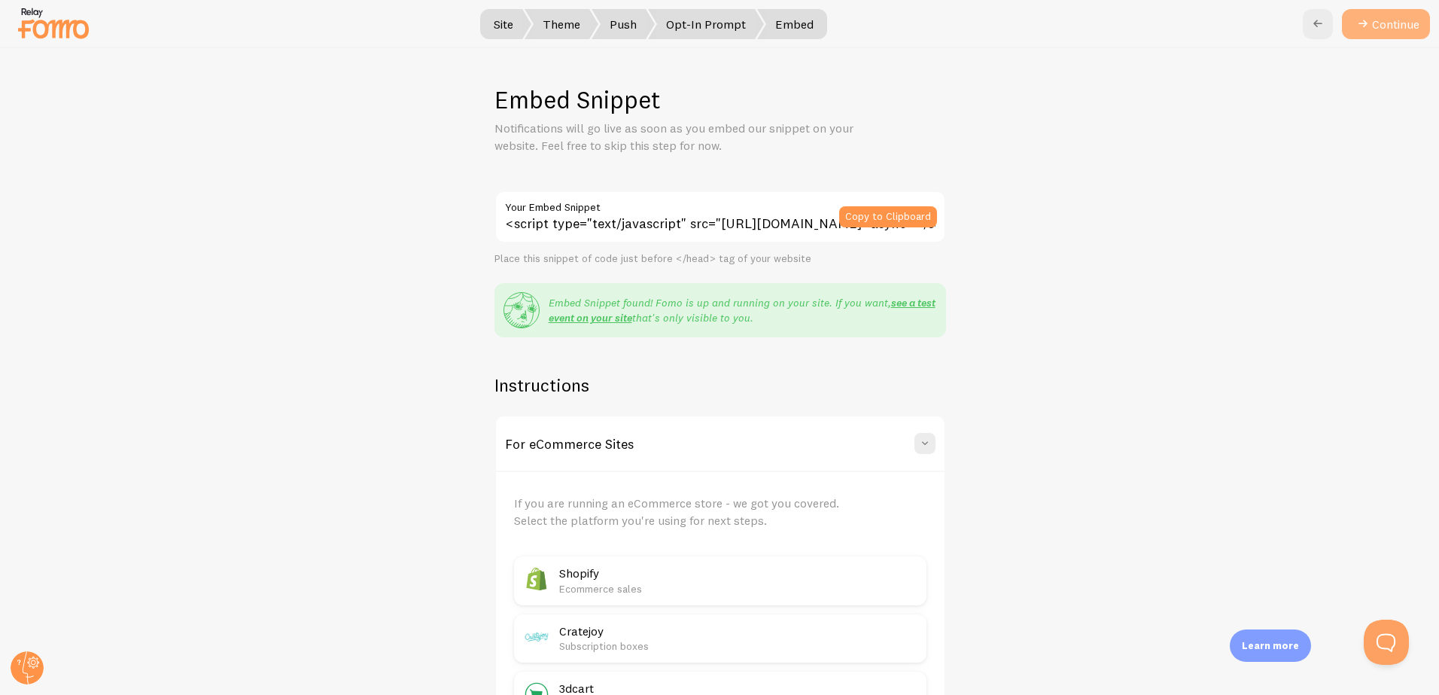
click at [1374, 24] on button "Continue" at bounding box center [1386, 24] width 88 height 30
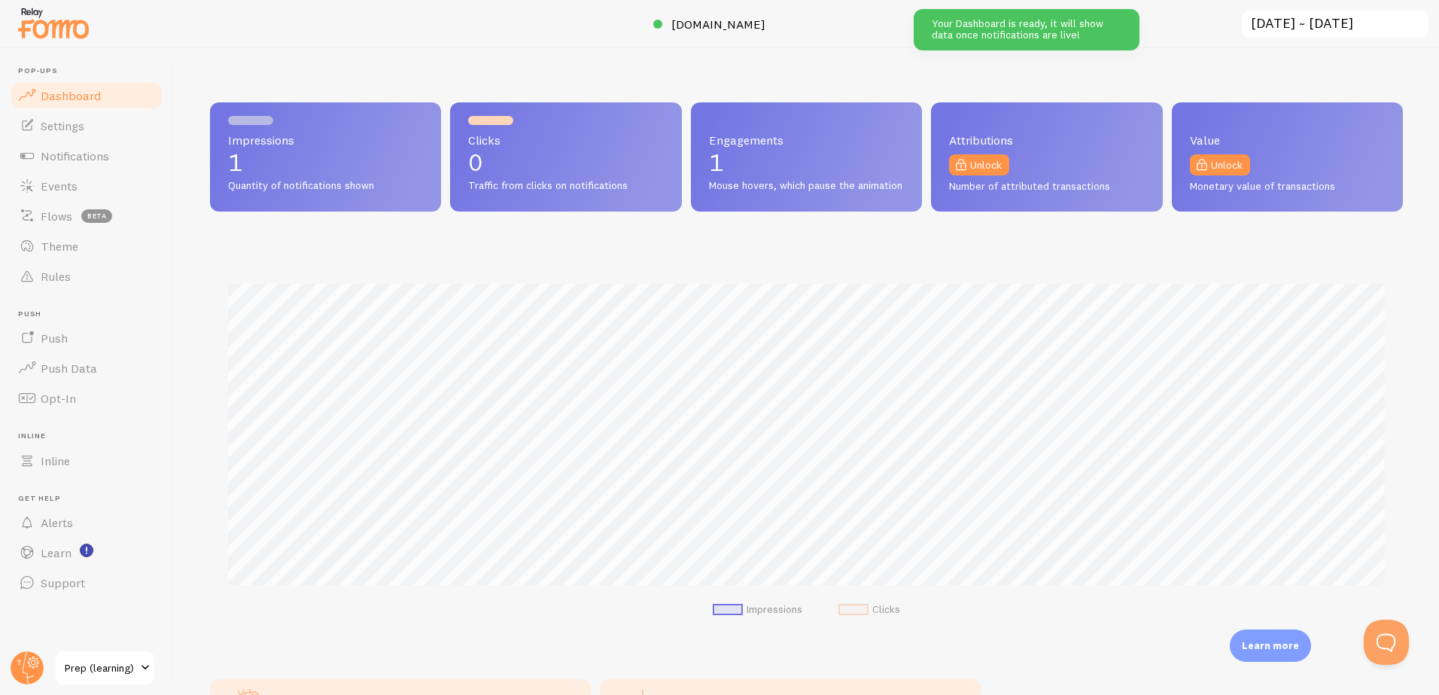
scroll to position [395, 1193]
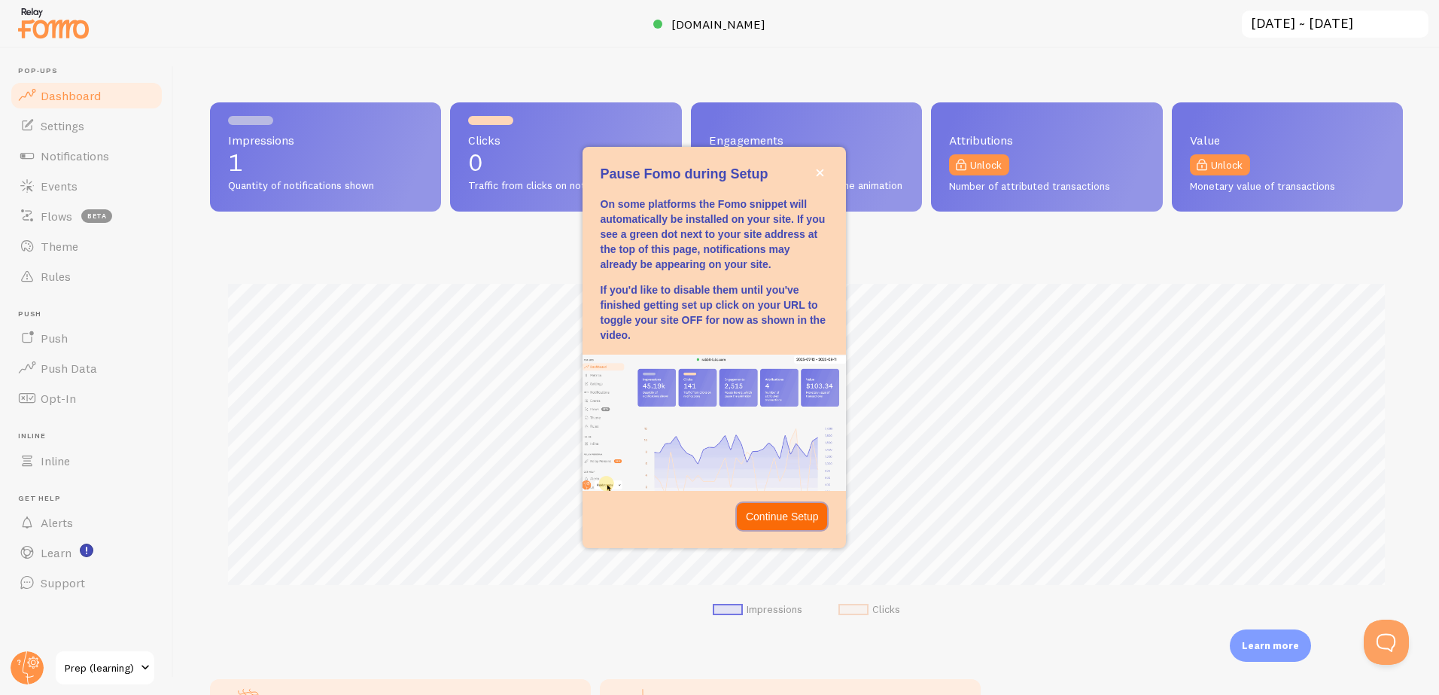
click at [792, 515] on p "Continue Setup" at bounding box center [782, 516] width 73 height 15
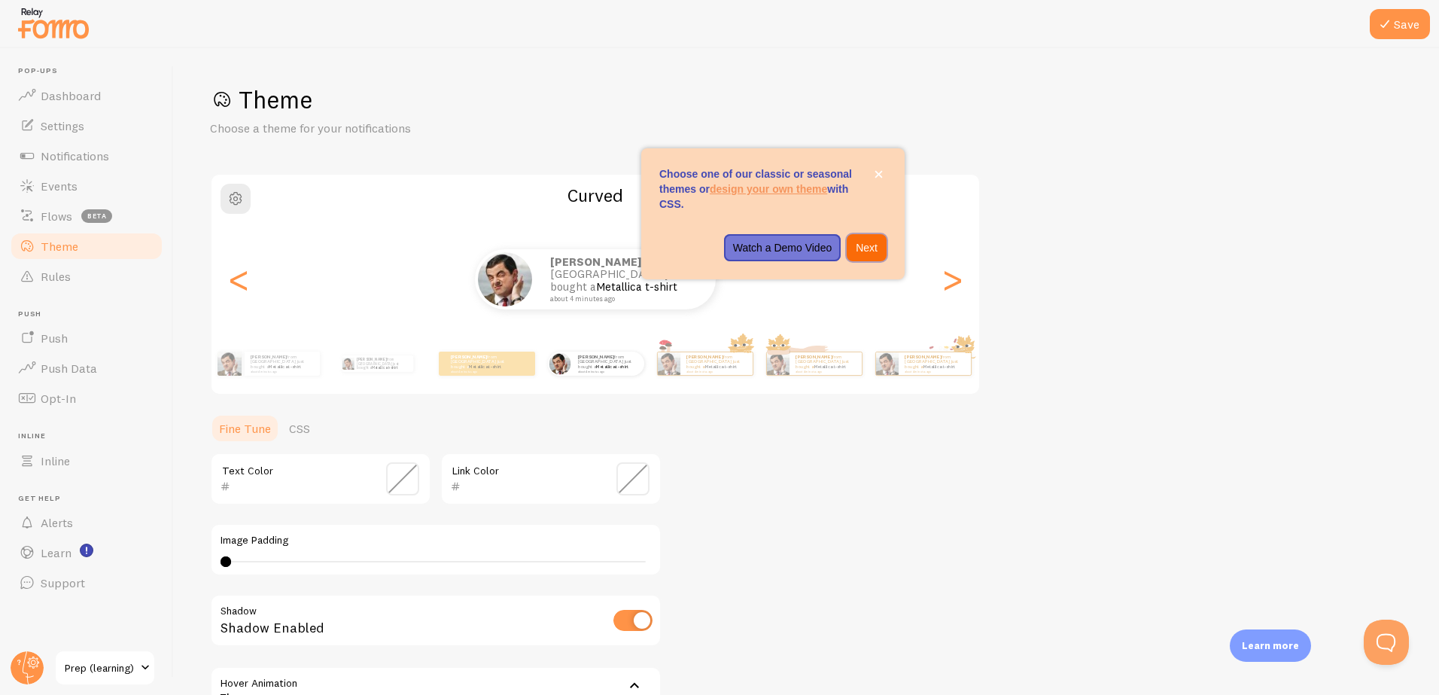
click at [874, 254] on p "Next" at bounding box center [867, 247] width 22 height 15
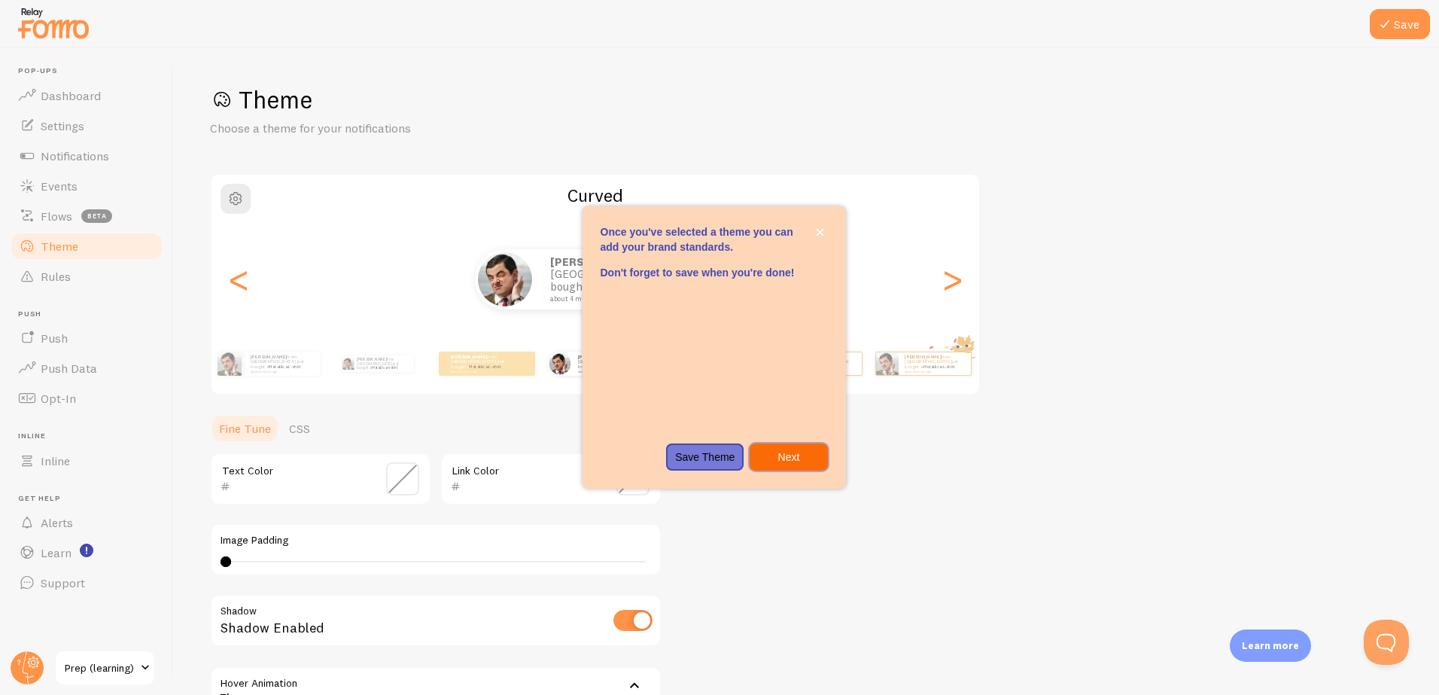
click at [789, 454] on p "Next" at bounding box center [787, 456] width 59 height 15
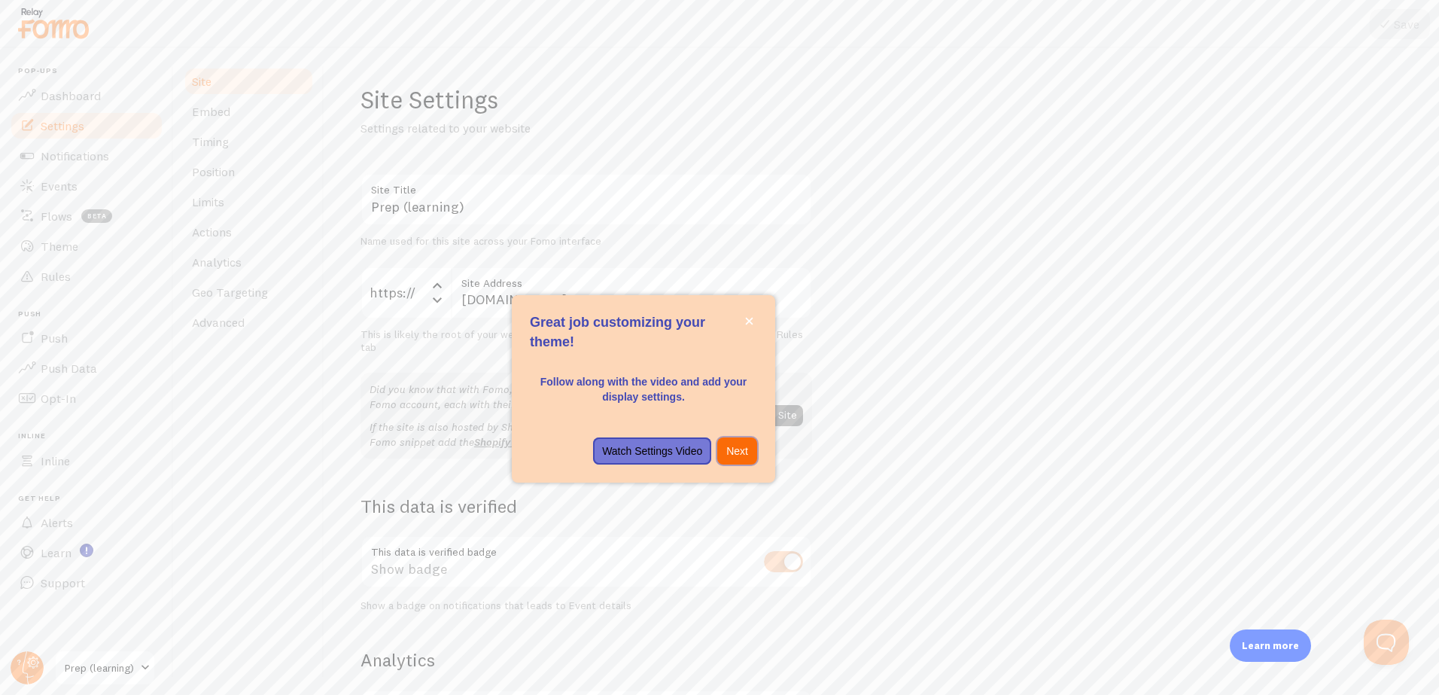
click at [738, 451] on p "Next" at bounding box center [737, 450] width 22 height 15
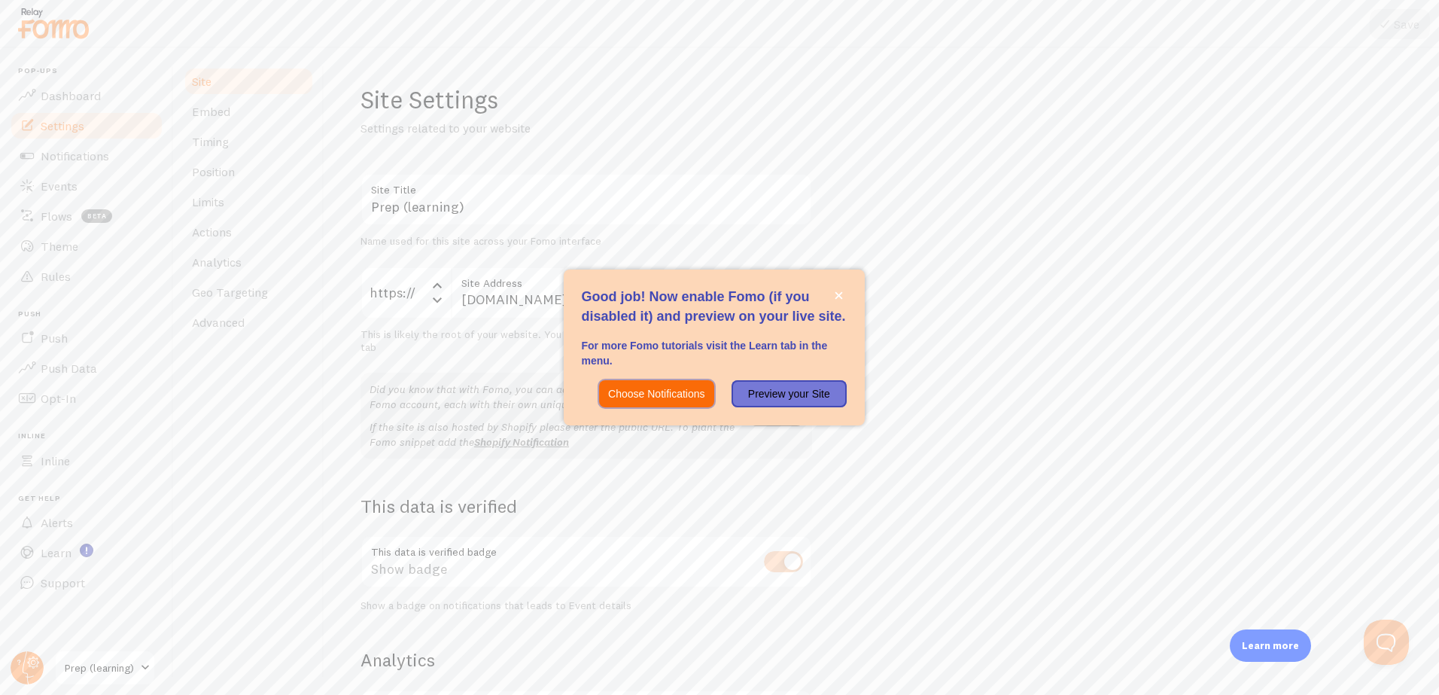
click at [691, 395] on p "Choose Notifications" at bounding box center [656, 393] width 96 height 15
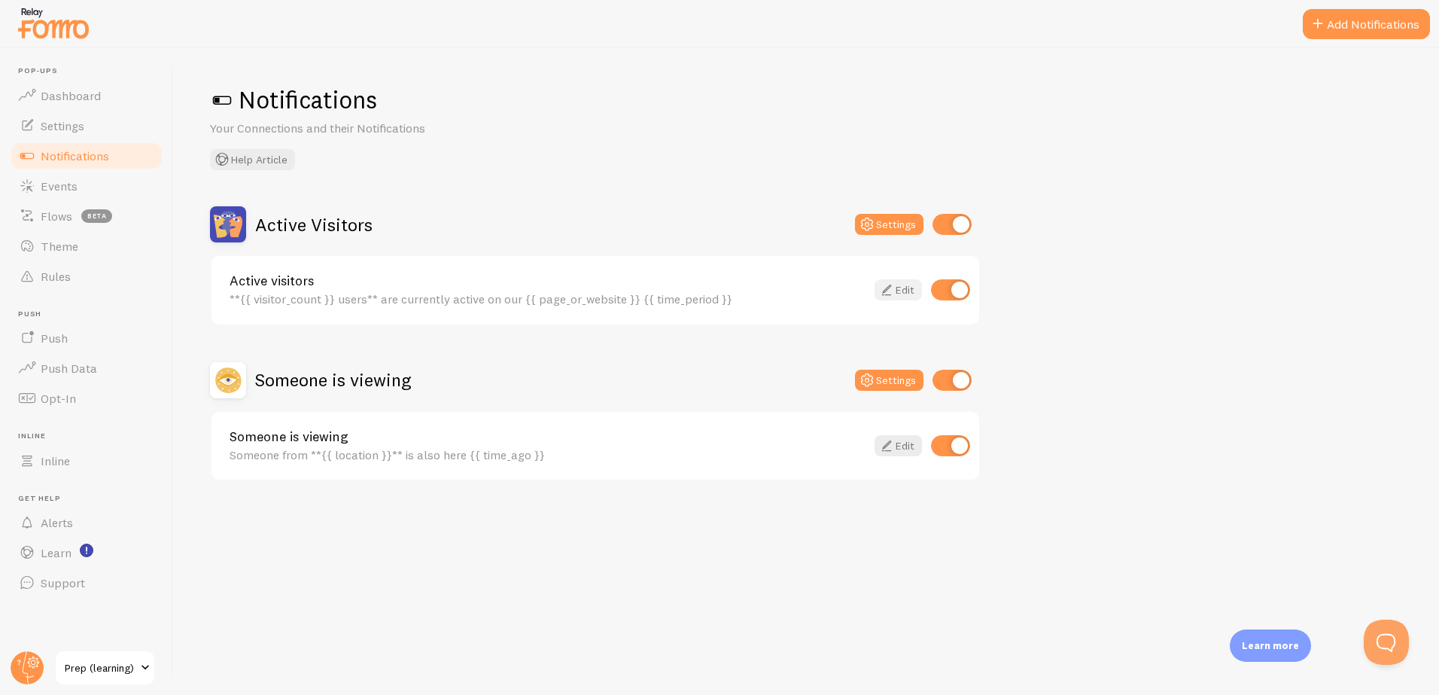
click at [904, 293] on link "Edit" at bounding box center [897, 289] width 47 height 21
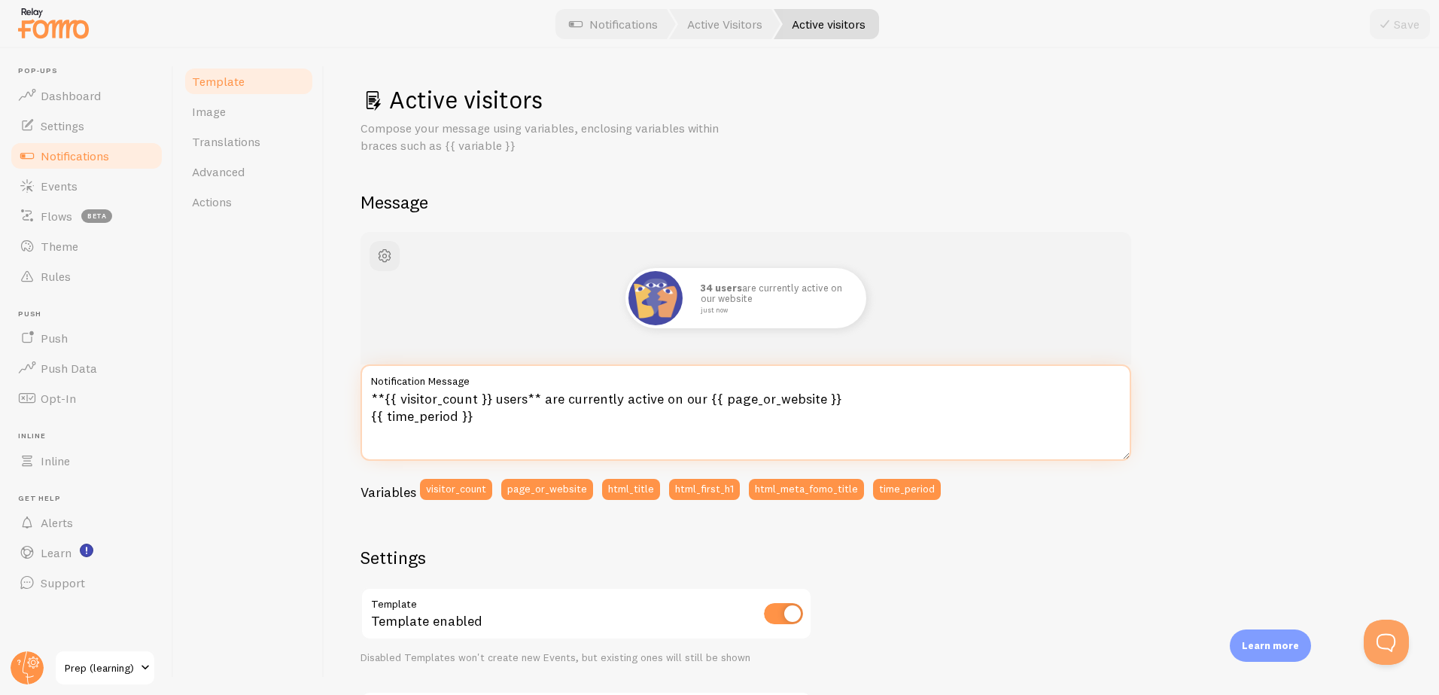
drag, startPoint x: 680, startPoint y: 400, endPoint x: 786, endPoint y: 421, distance: 108.0
click at [786, 421] on textarea "**{{ visitor_count }} users** are currently active on our {{ page_or_website }}…" at bounding box center [745, 412] width 770 height 96
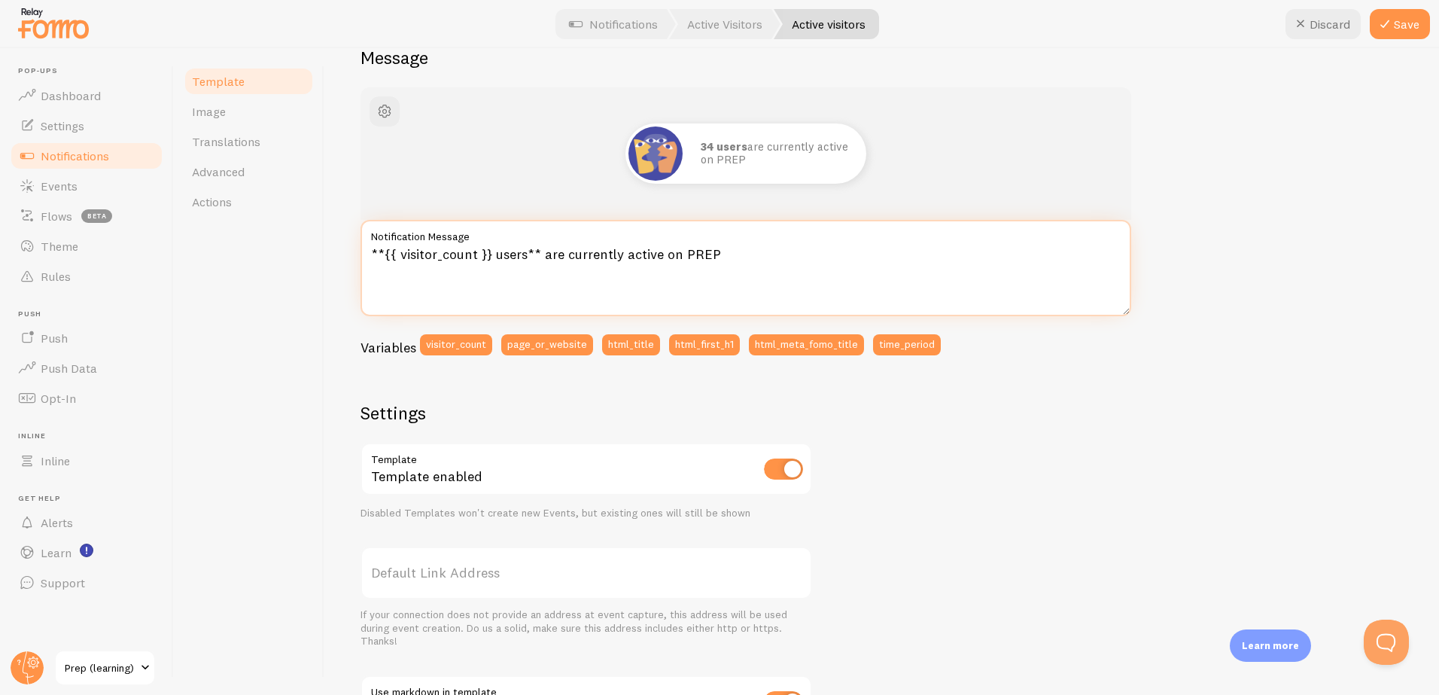
scroll to position [133, 0]
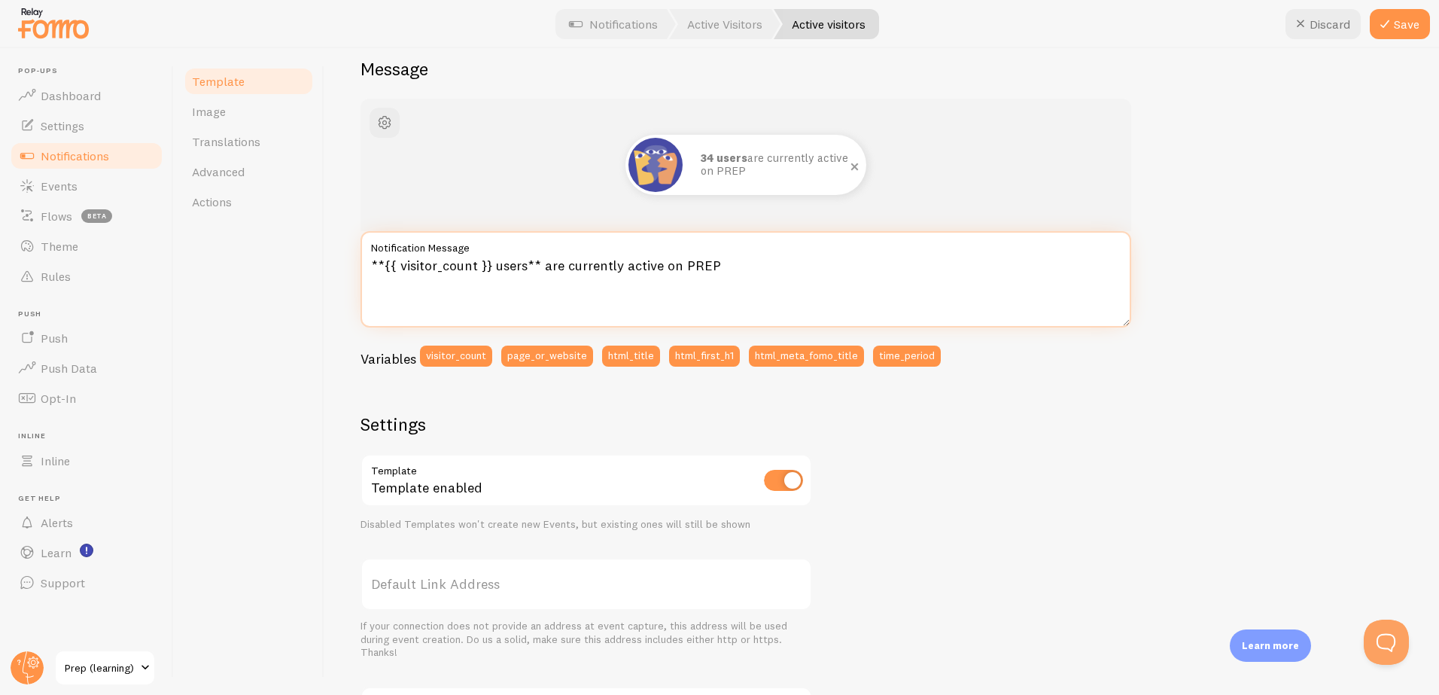
type textarea "**{{ visitor_count }} users** are currently active on PREP"
click at [647, 163] on img at bounding box center [655, 165] width 54 height 54
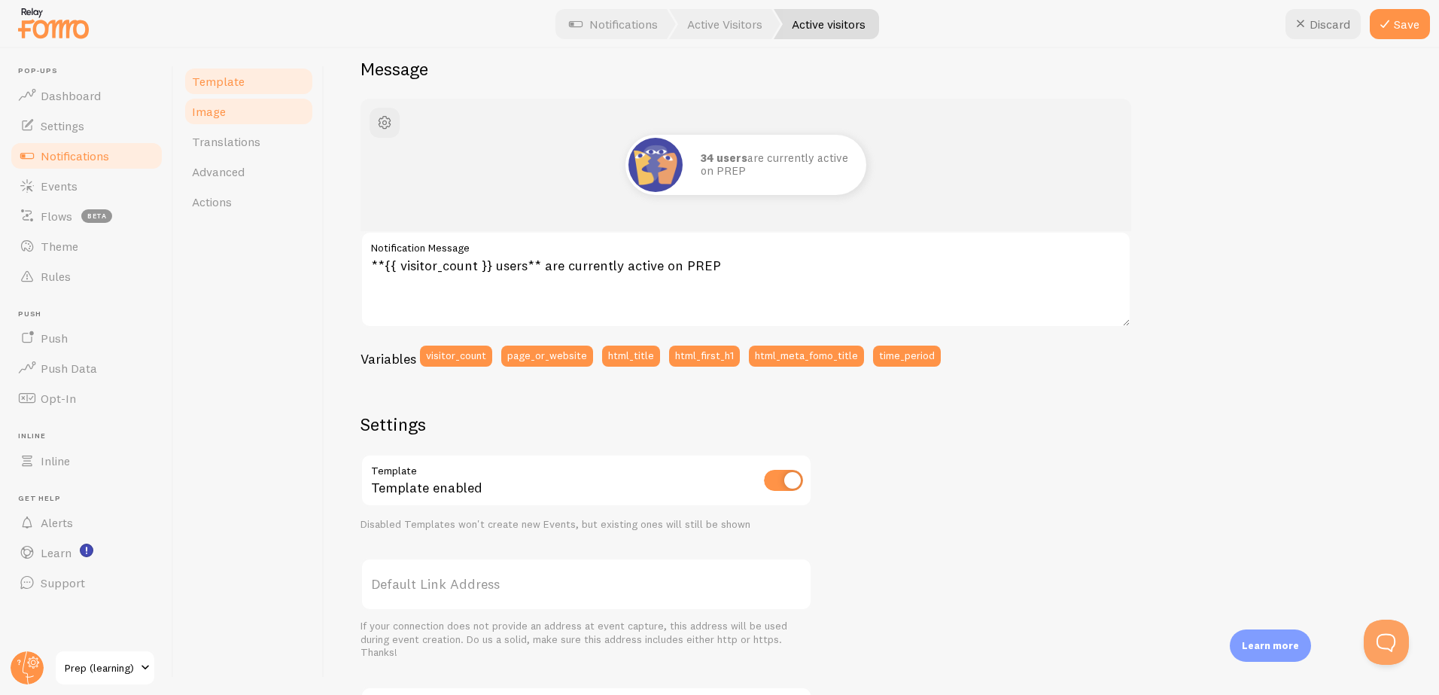
click at [205, 108] on span "Image" at bounding box center [209, 111] width 34 height 15
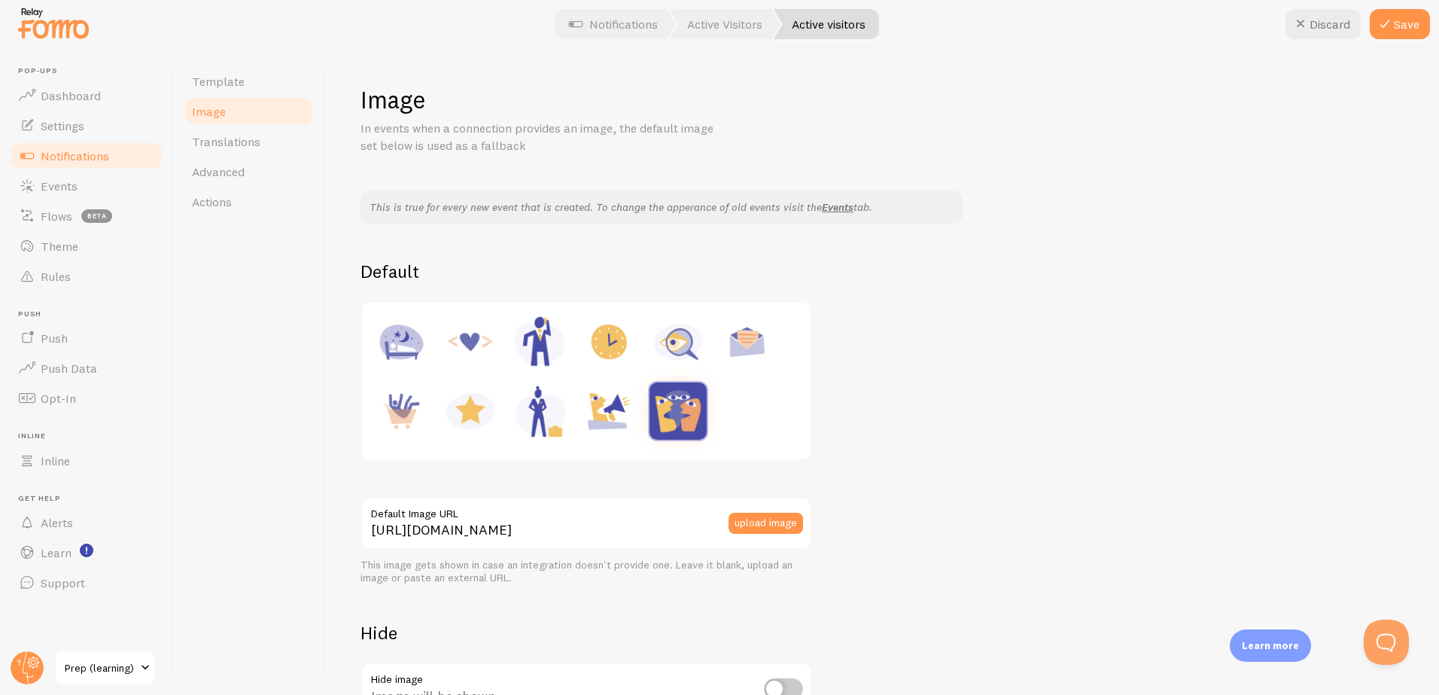
scroll to position [129, 0]
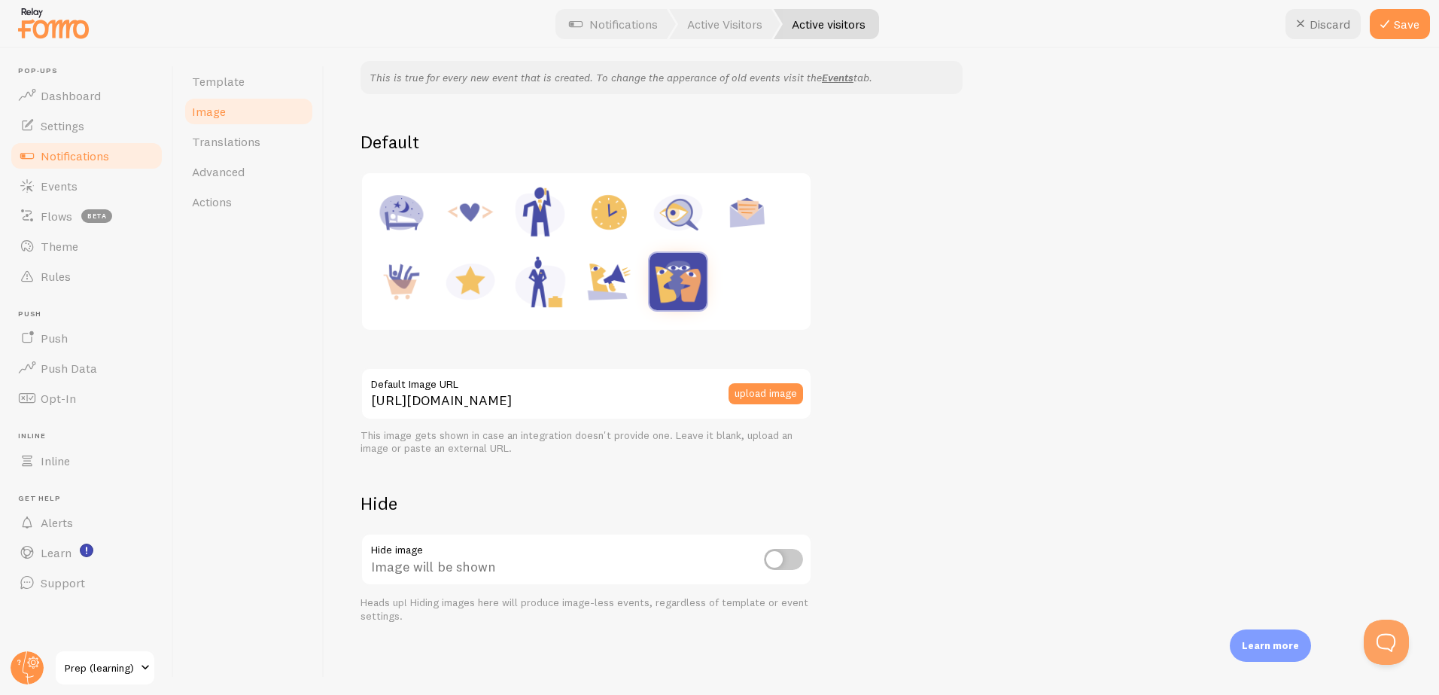
click at [789, 560] on input "checkbox" at bounding box center [783, 559] width 39 height 21
checkbox input "true"
click at [469, 208] on img at bounding box center [470, 212] width 57 height 57
type input "[URL][DOMAIN_NAME]"
click at [208, 168] on span "Advanced" at bounding box center [218, 171] width 53 height 15
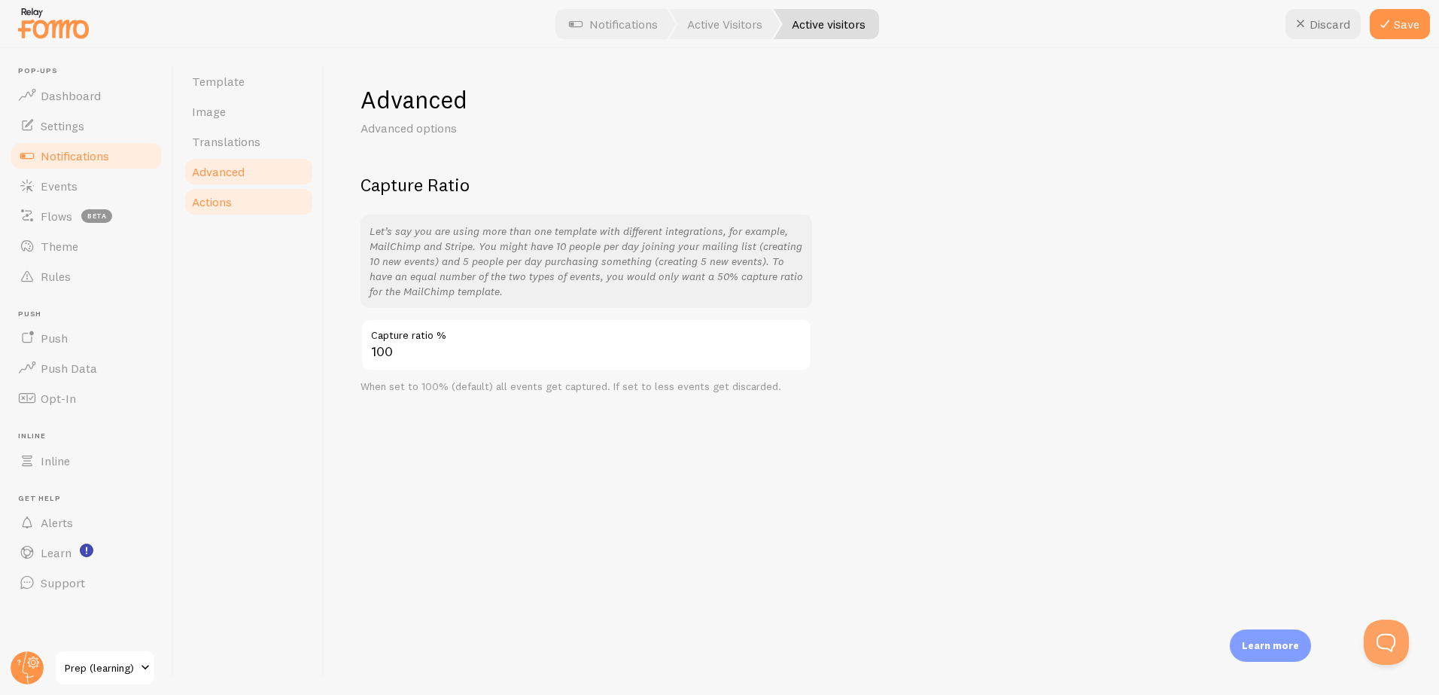
click at [216, 197] on span "Actions" at bounding box center [212, 201] width 40 height 15
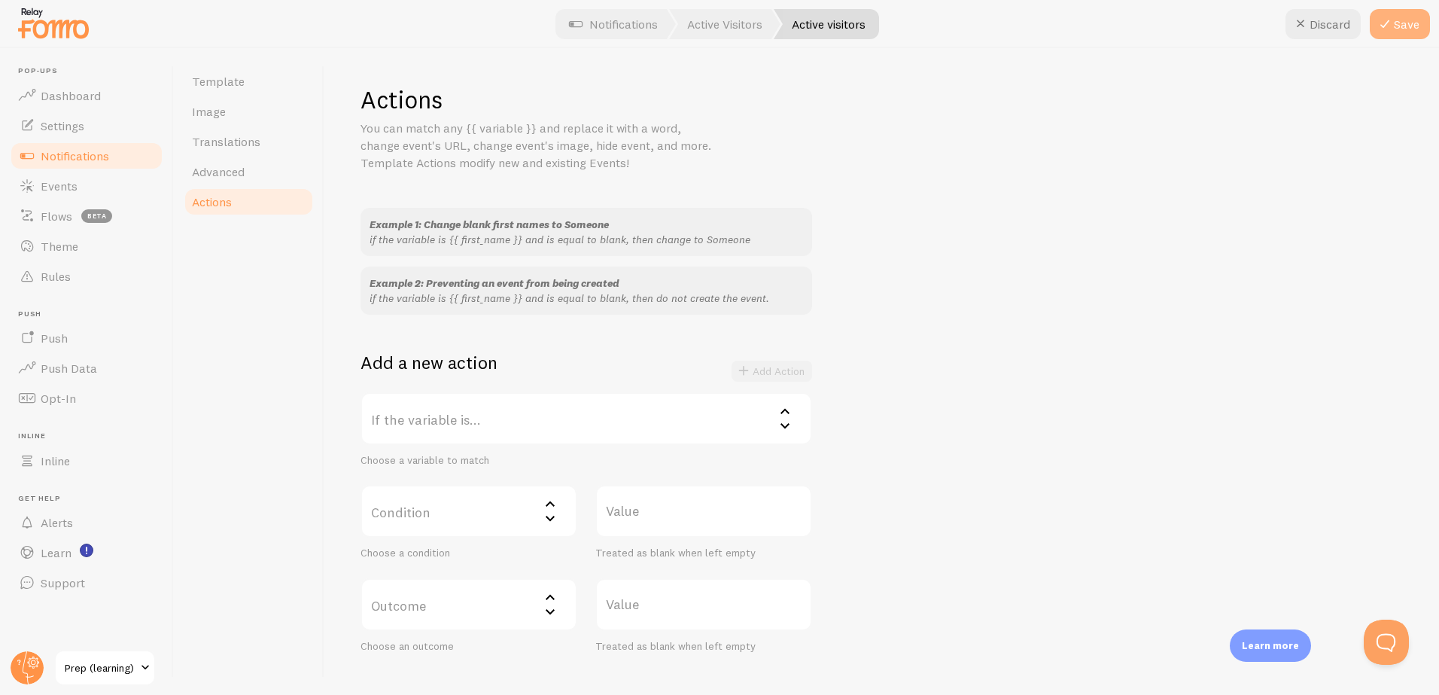
click at [1397, 29] on button "Save" at bounding box center [1399, 24] width 60 height 30
click at [73, 159] on span "Notifications" at bounding box center [75, 155] width 68 height 15
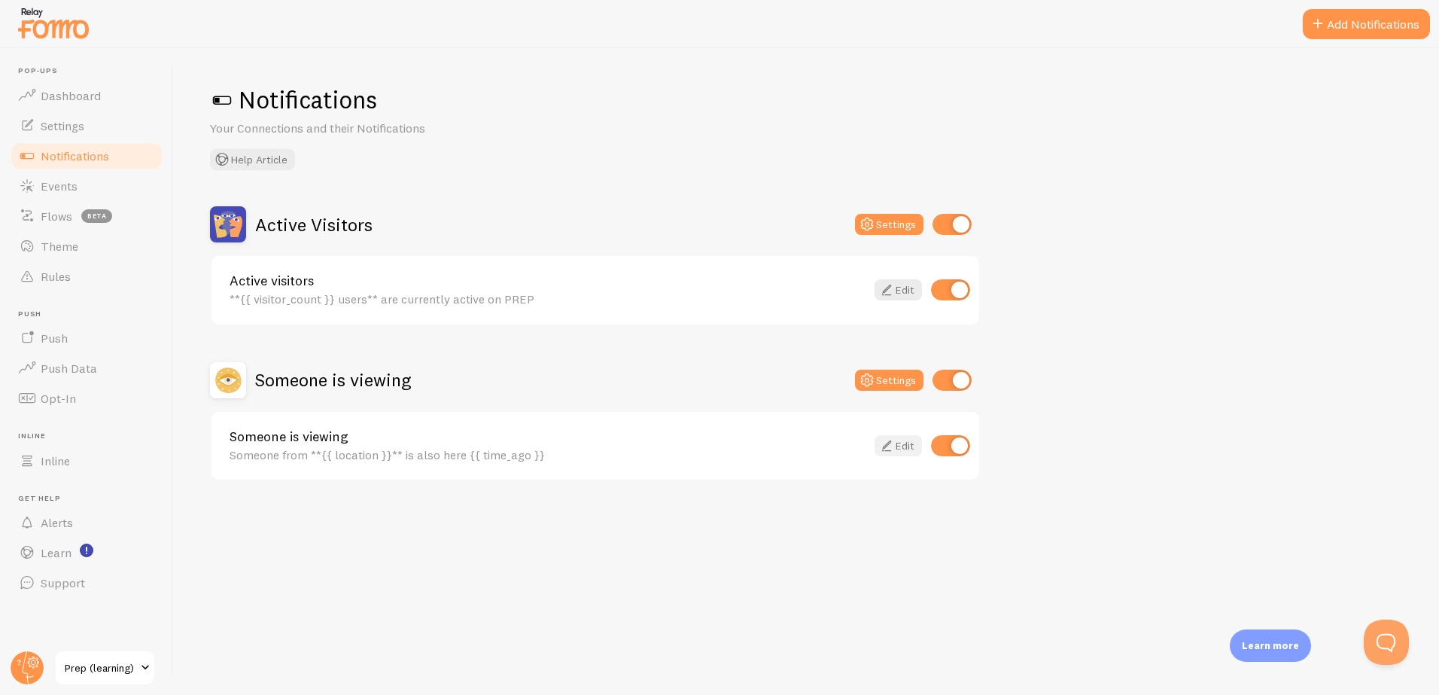
click at [895, 445] on link "Edit" at bounding box center [897, 445] width 47 height 21
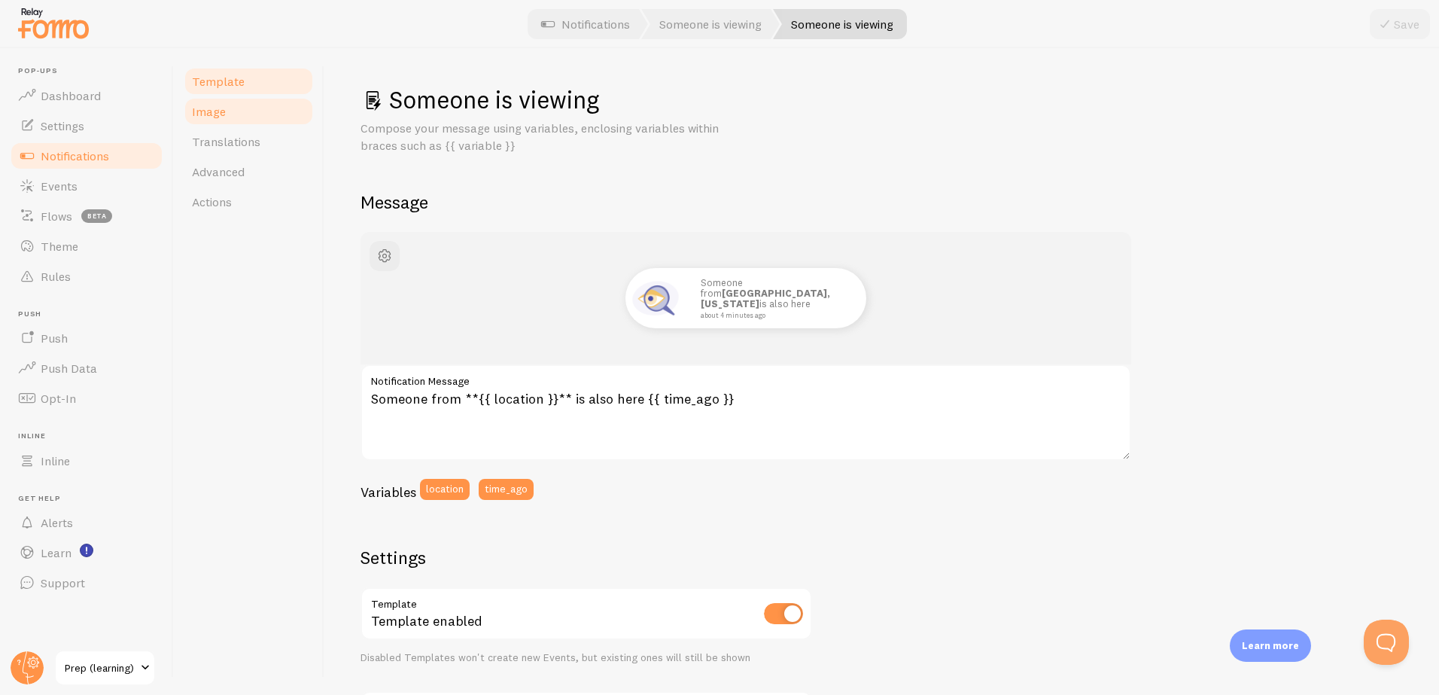
click at [213, 117] on span "Image" at bounding box center [209, 111] width 34 height 15
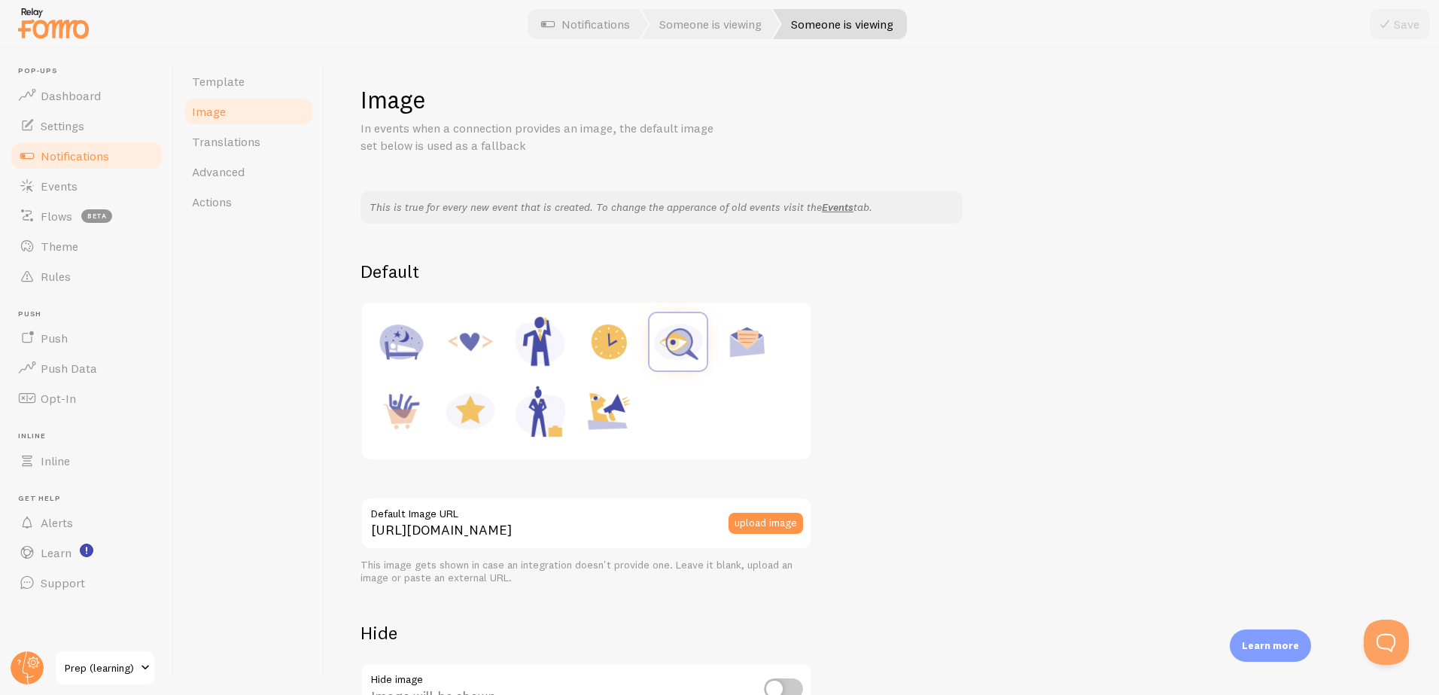
click at [95, 158] on span "Notifications" at bounding box center [75, 155] width 68 height 15
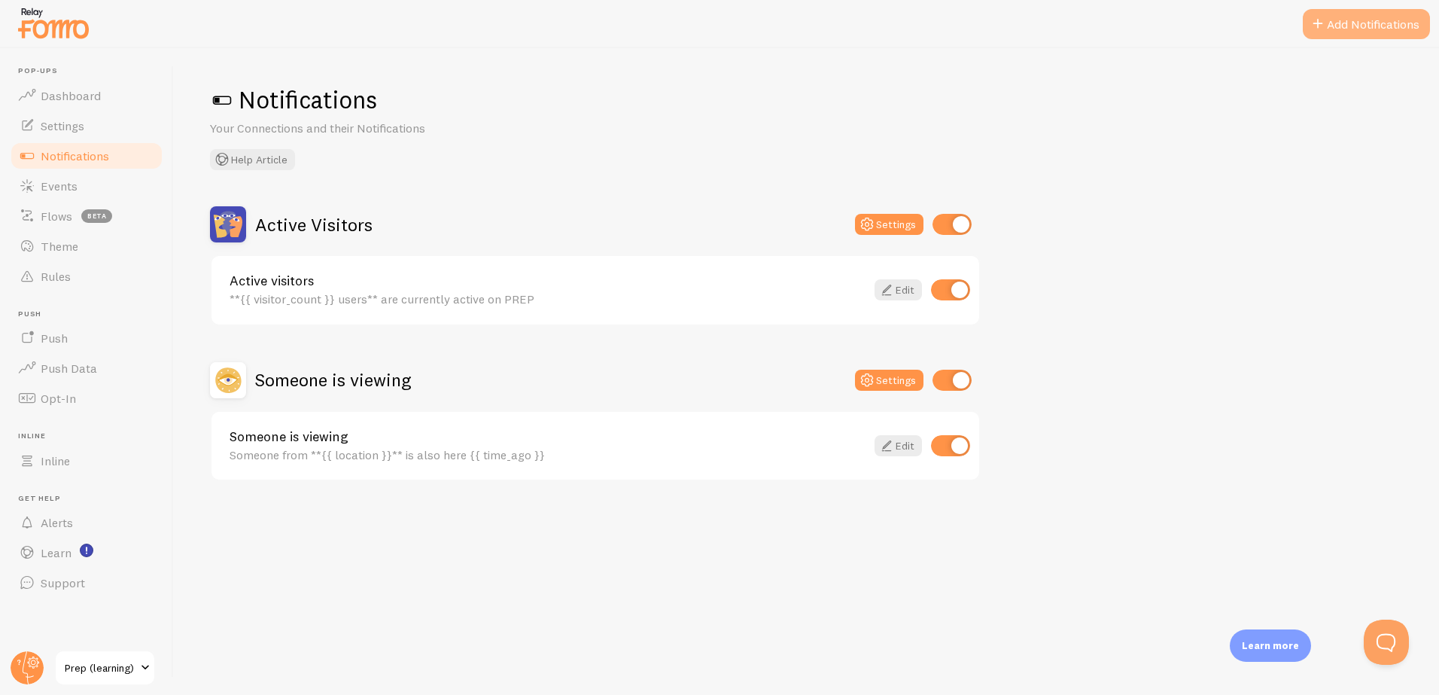
click at [1347, 26] on button "Add Notifications" at bounding box center [1365, 24] width 127 height 30
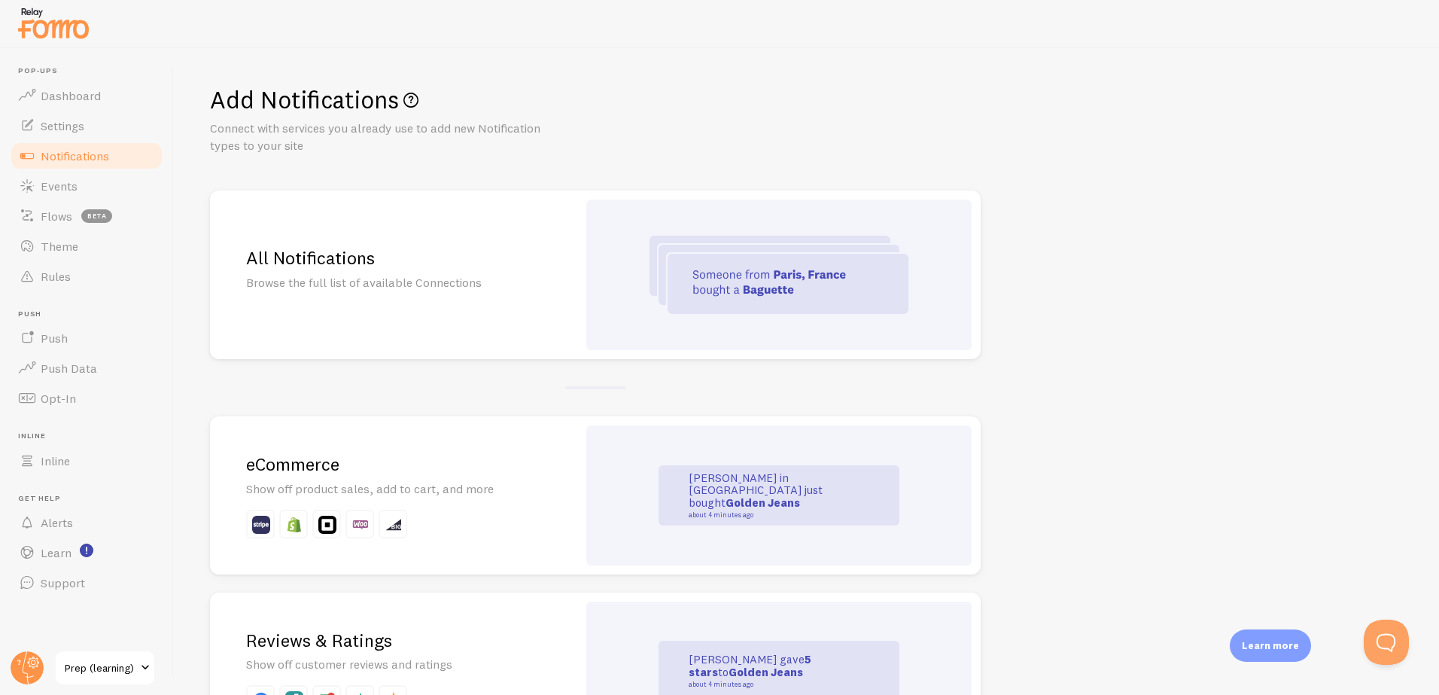
click at [393, 278] on p "Browse the full list of available Connections" at bounding box center [393, 282] width 295 height 17
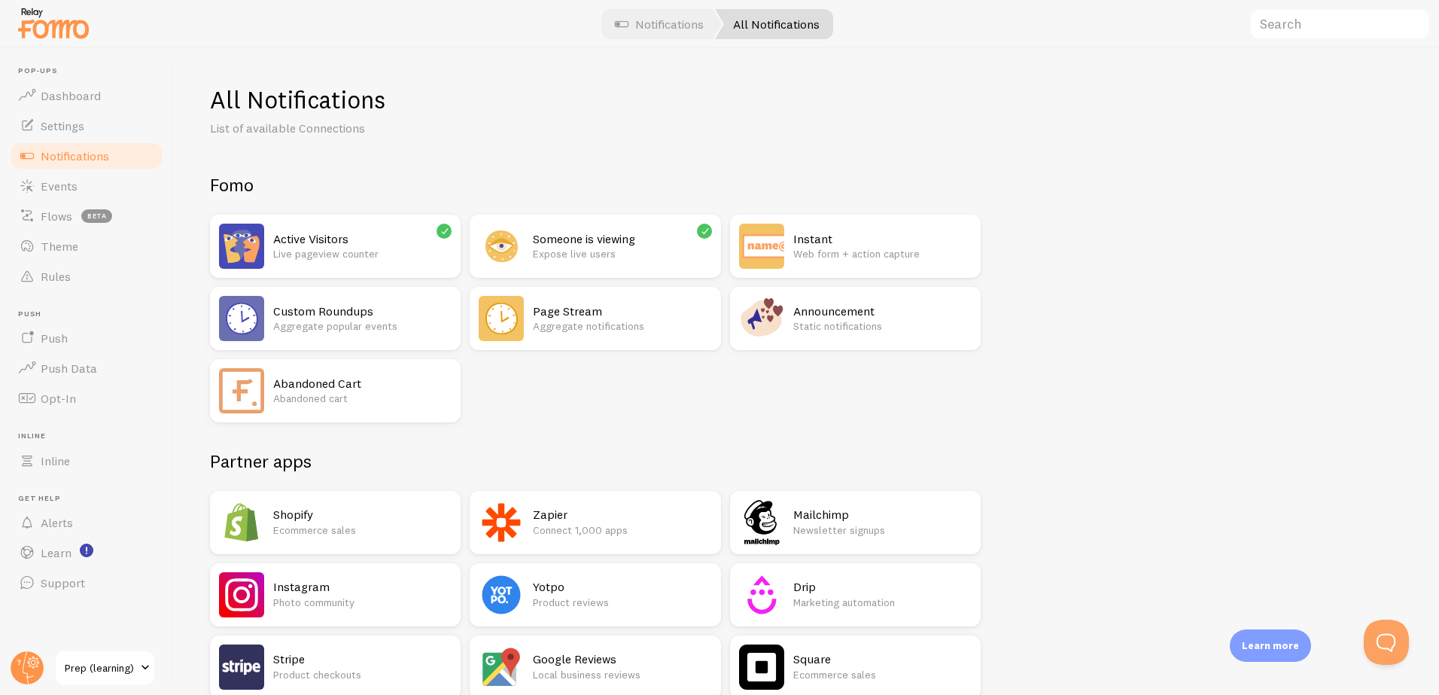
click at [348, 311] on h2 "Custom Roundups" at bounding box center [362, 311] width 178 height 16
click at [51, 187] on span "Events" at bounding box center [59, 185] width 37 height 15
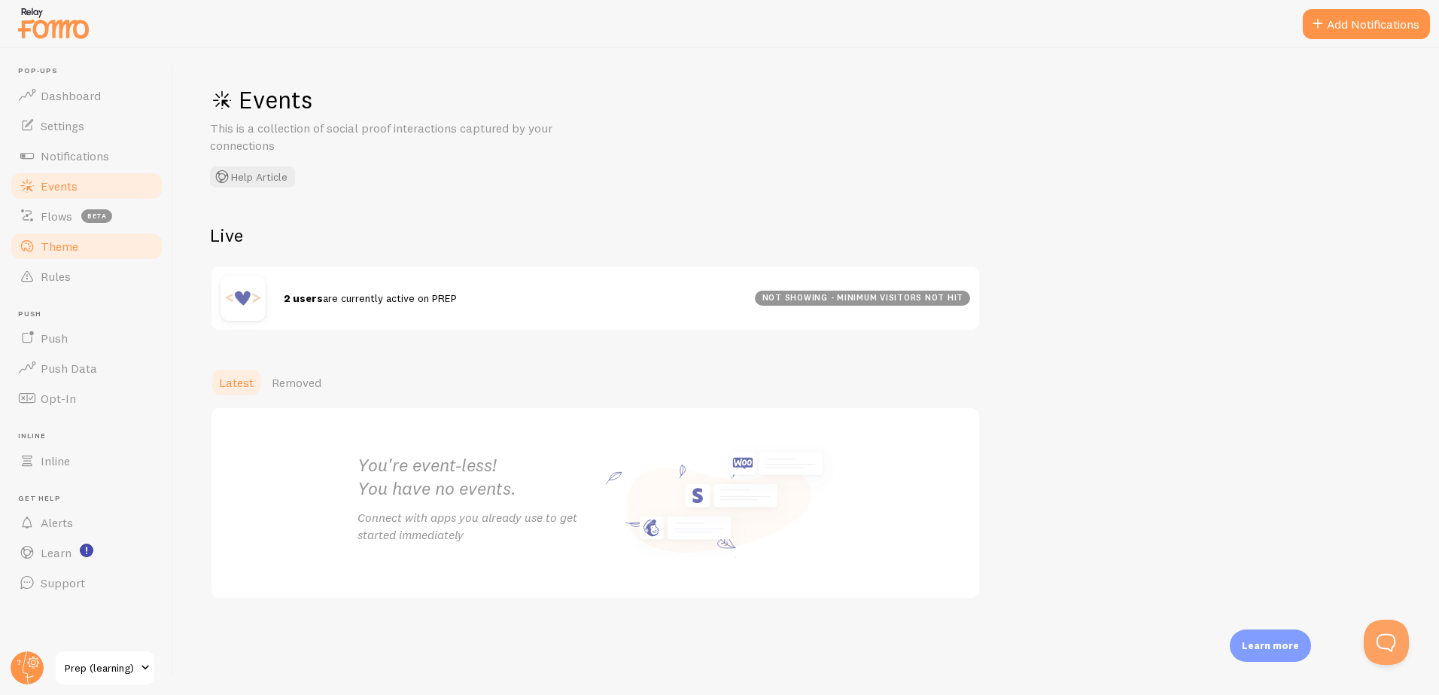
click at [56, 242] on span "Theme" at bounding box center [60, 246] width 38 height 15
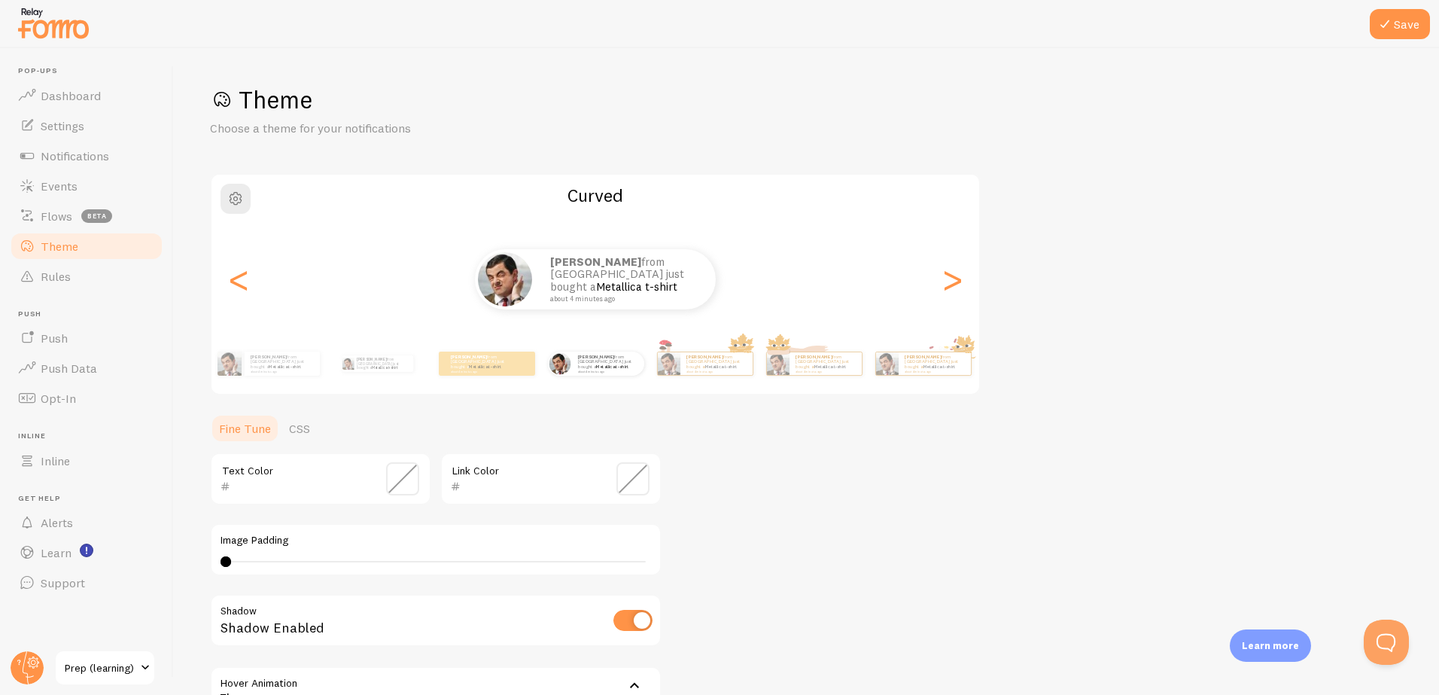
scroll to position [176, 0]
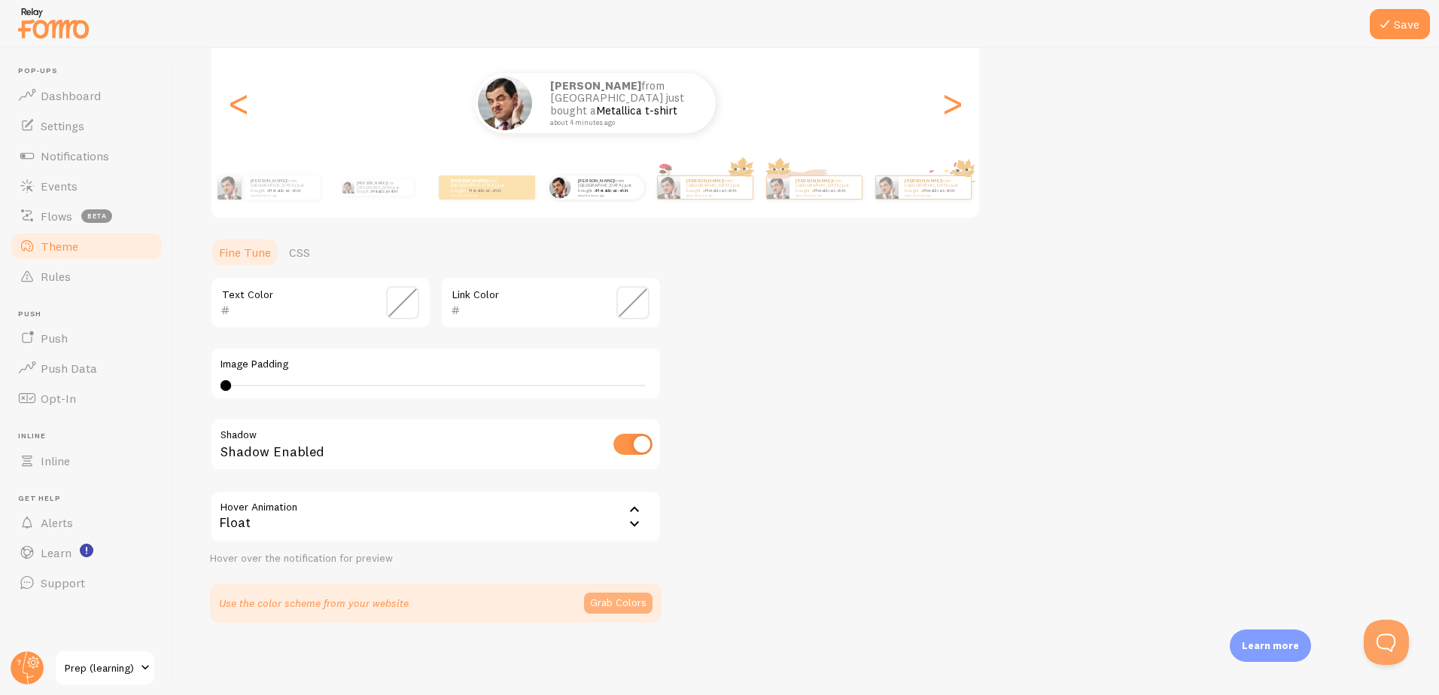
click at [623, 600] on button "Grab Colors" at bounding box center [618, 602] width 68 height 21
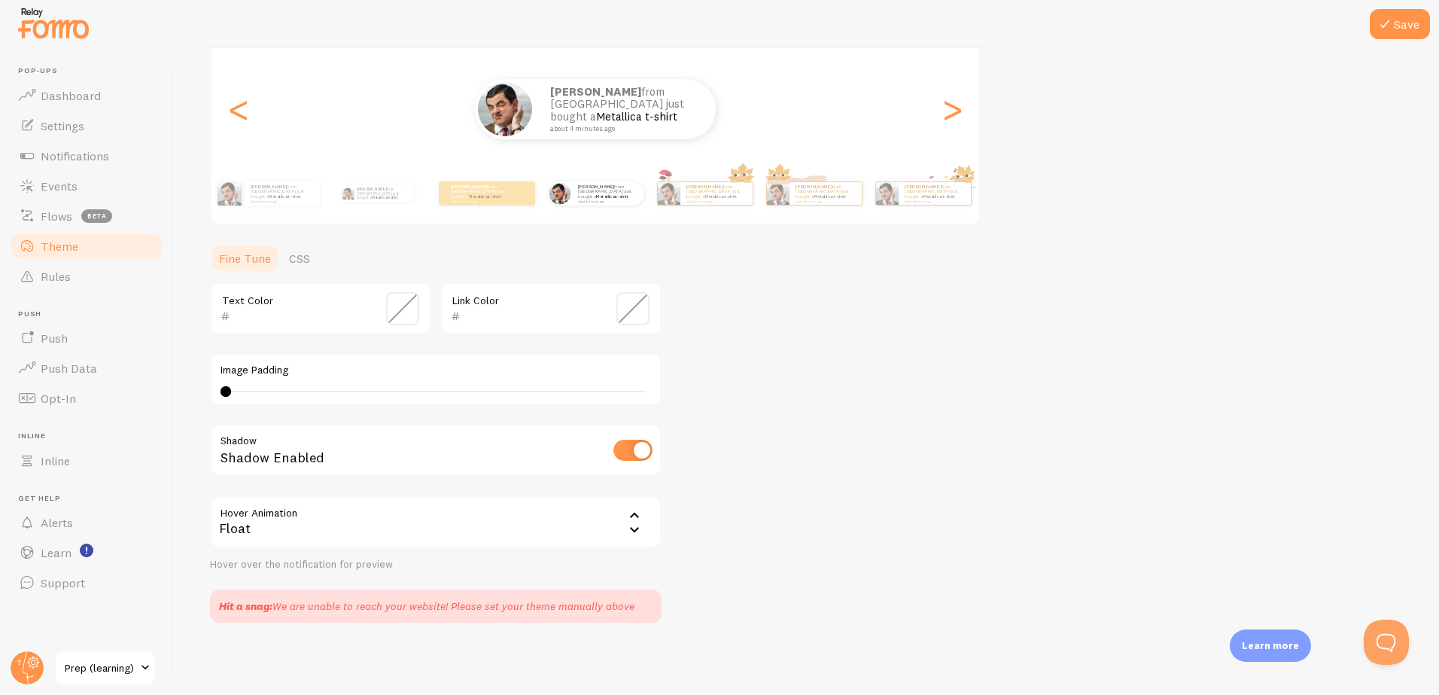
scroll to position [170, 0]
click at [400, 308] on span at bounding box center [402, 308] width 33 height 33
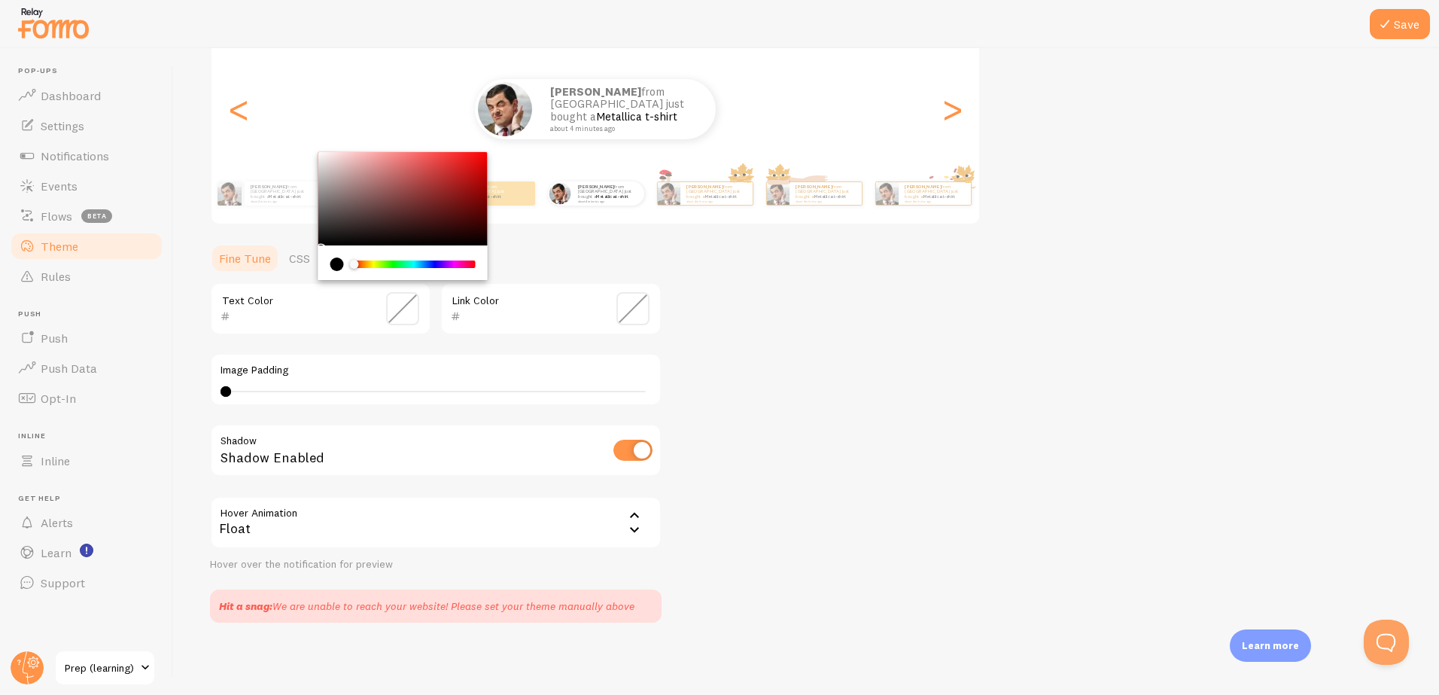
click at [400, 308] on span at bounding box center [402, 308] width 33 height 33
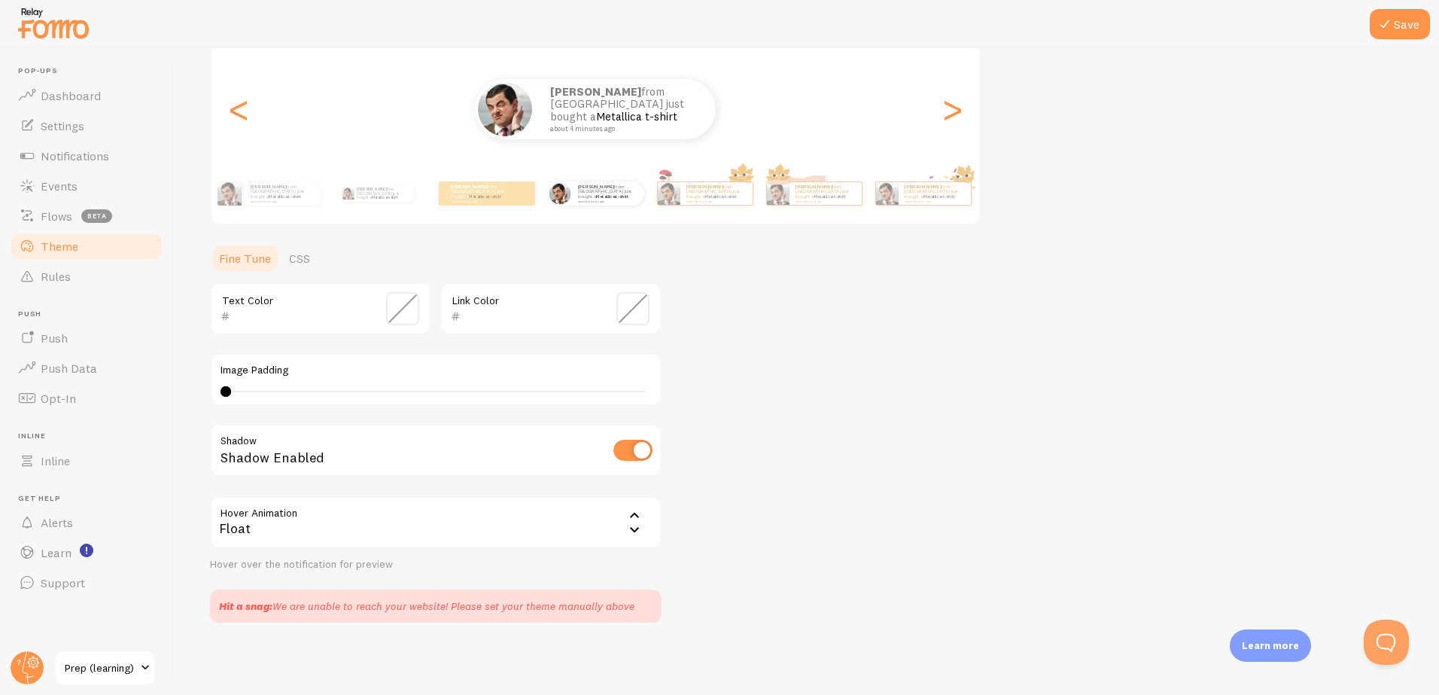
click at [634, 306] on span at bounding box center [632, 308] width 33 height 33
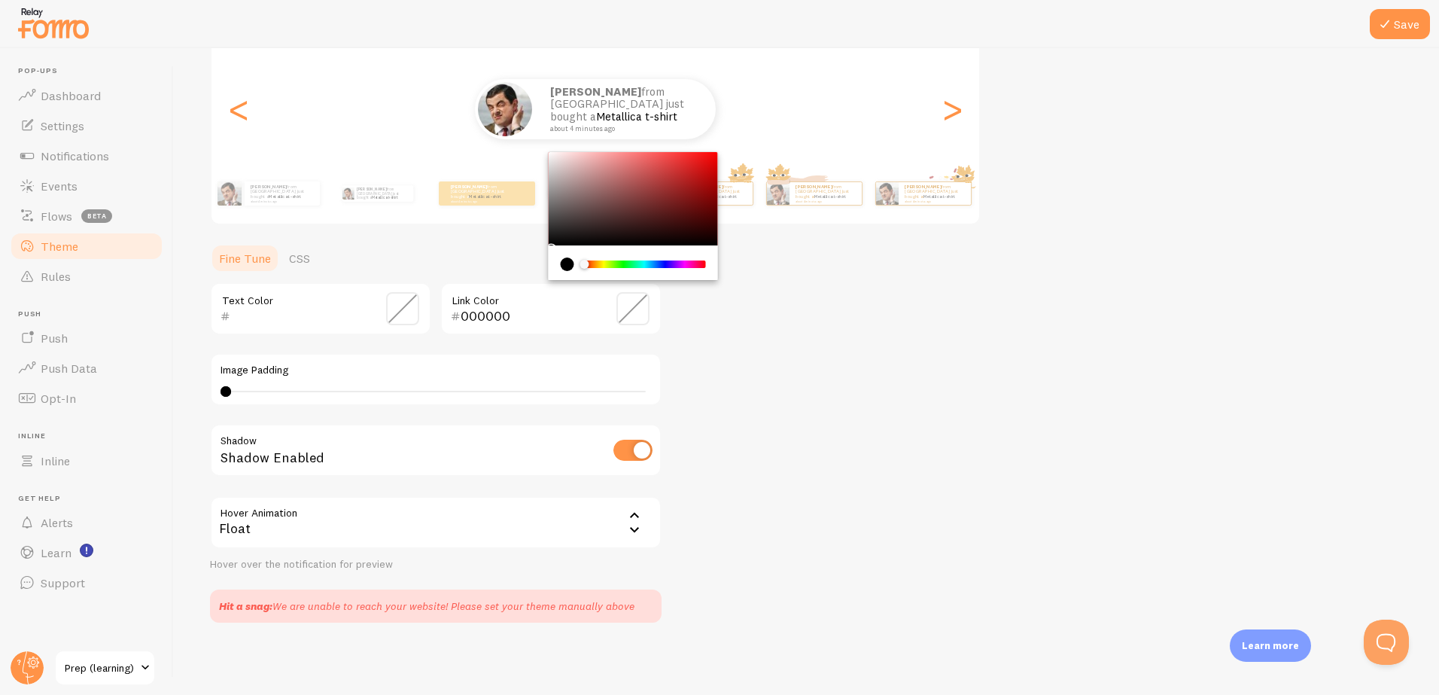
click at [646, 264] on div "Chrome color picker" at bounding box center [645, 264] width 120 height 8
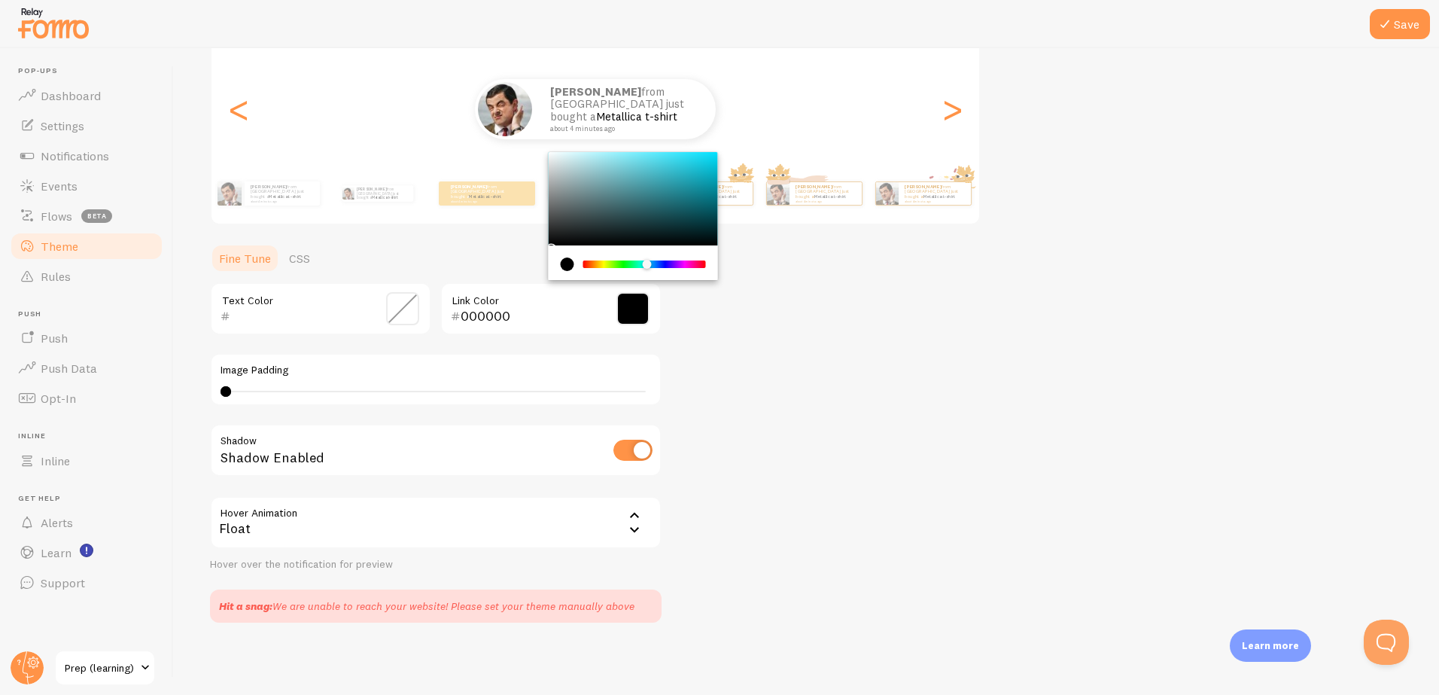
click at [657, 263] on div "Chrome color picker" at bounding box center [645, 264] width 120 height 8
click at [634, 261] on div "Chrome color picker" at bounding box center [645, 264] width 120 height 8
click at [647, 167] on div "Chrome color picker" at bounding box center [633, 198] width 169 height 93
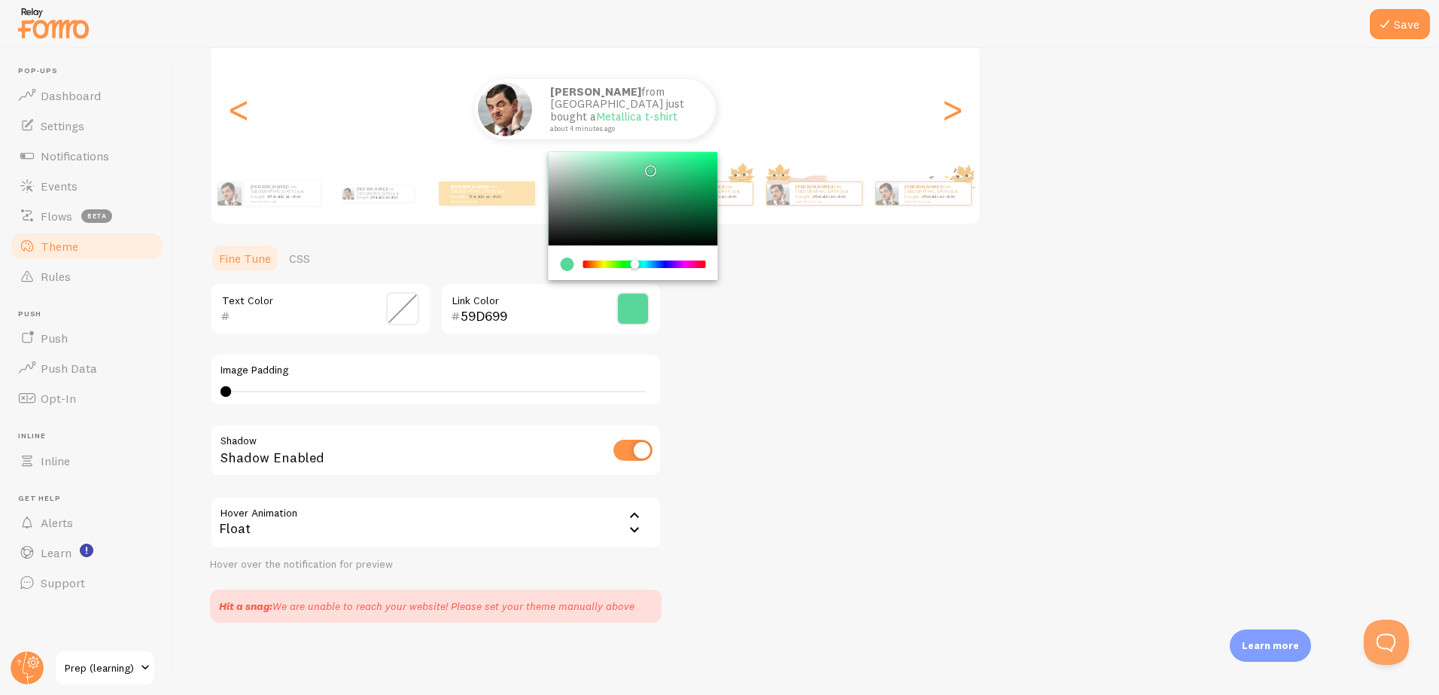
click at [634, 163] on div "Chrome color picker" at bounding box center [633, 198] width 169 height 93
click at [611, 163] on div "Chrome color picker" at bounding box center [633, 198] width 169 height 93
click at [634, 190] on div "Chrome color picker" at bounding box center [633, 198] width 169 height 93
click at [637, 173] on div "Chrome color picker" at bounding box center [633, 198] width 169 height 93
click at [649, 160] on div "Chrome color picker" at bounding box center [633, 198] width 169 height 93
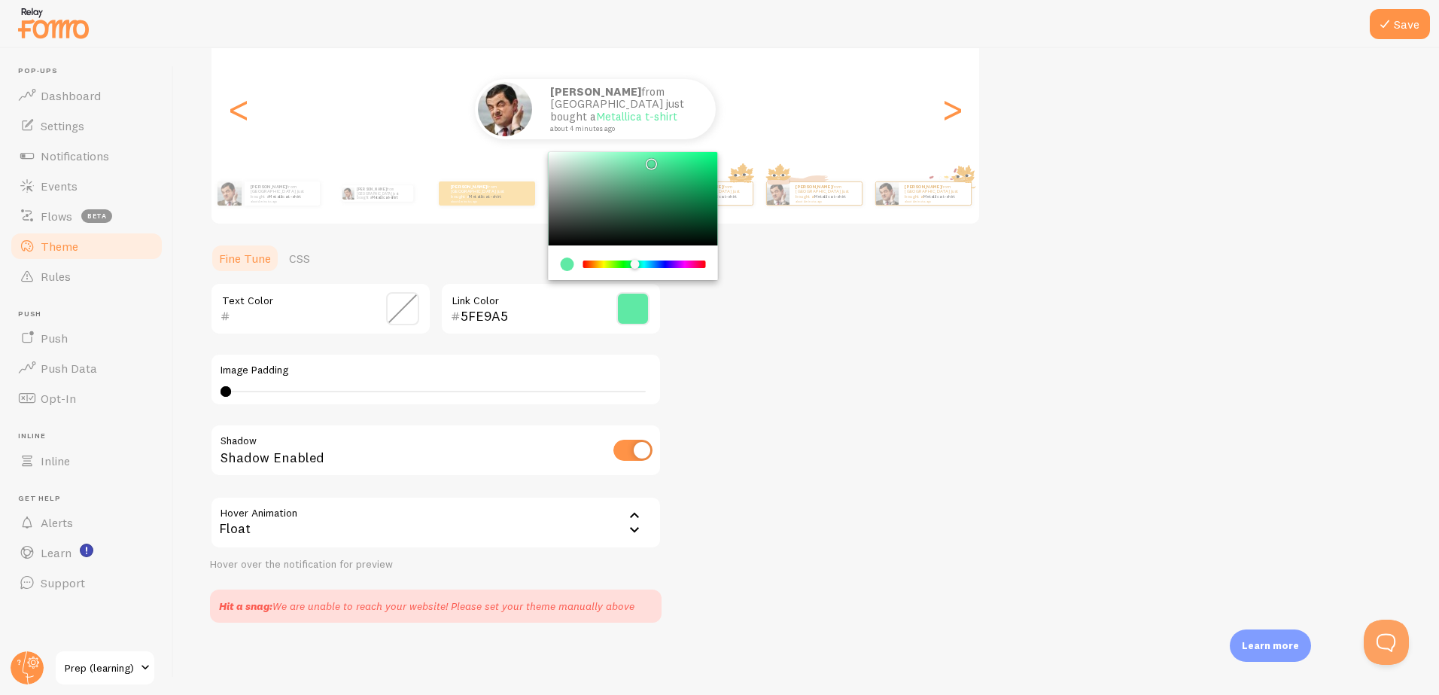
click at [654, 191] on div "Chrome color picker" at bounding box center [633, 198] width 169 height 93
click at [655, 172] on div "Chrome color picker" at bounding box center [633, 198] width 169 height 93
type input "4ACA8B"
click at [710, 382] on div "Theme Choose a theme for your notifications Curved [PERSON_NAME] from [GEOGRAPH…" at bounding box center [806, 268] width 1193 height 708
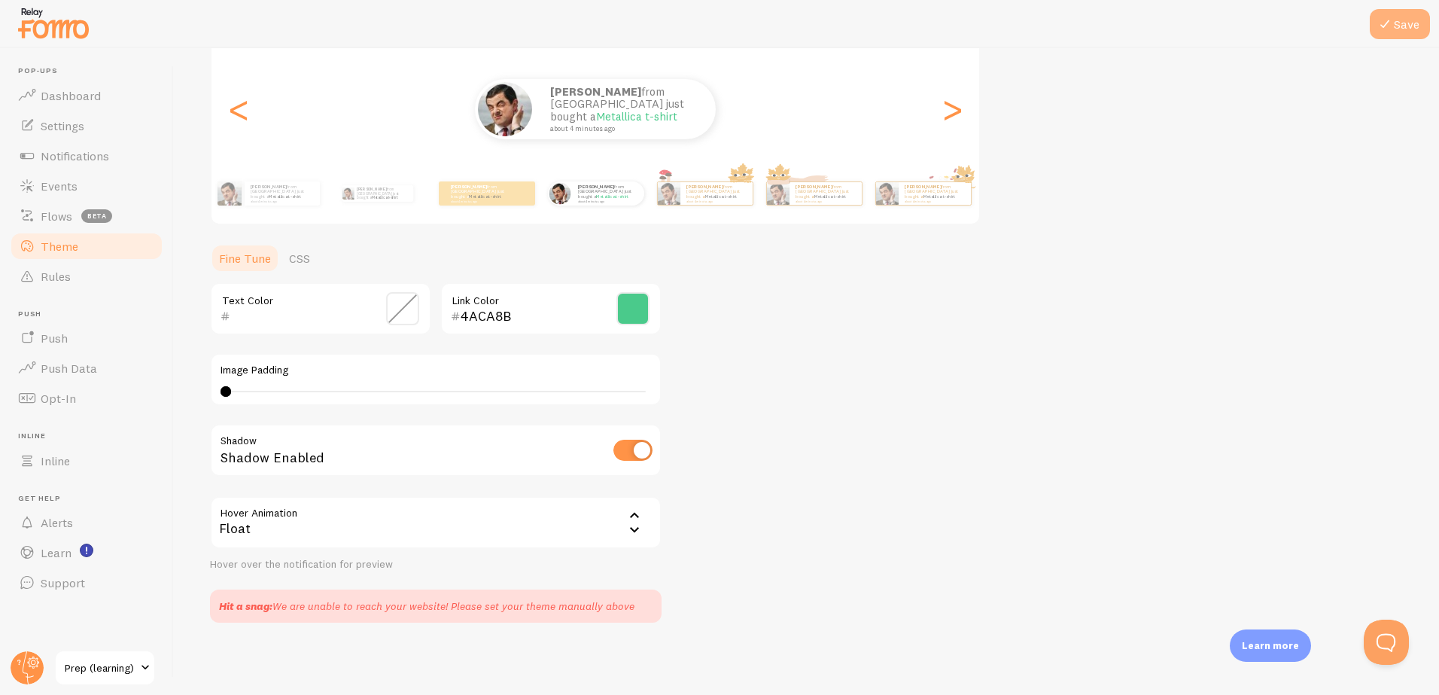
click at [1396, 30] on button "Save" at bounding box center [1399, 24] width 60 height 30
click at [63, 273] on span "Rules" at bounding box center [56, 276] width 30 height 15
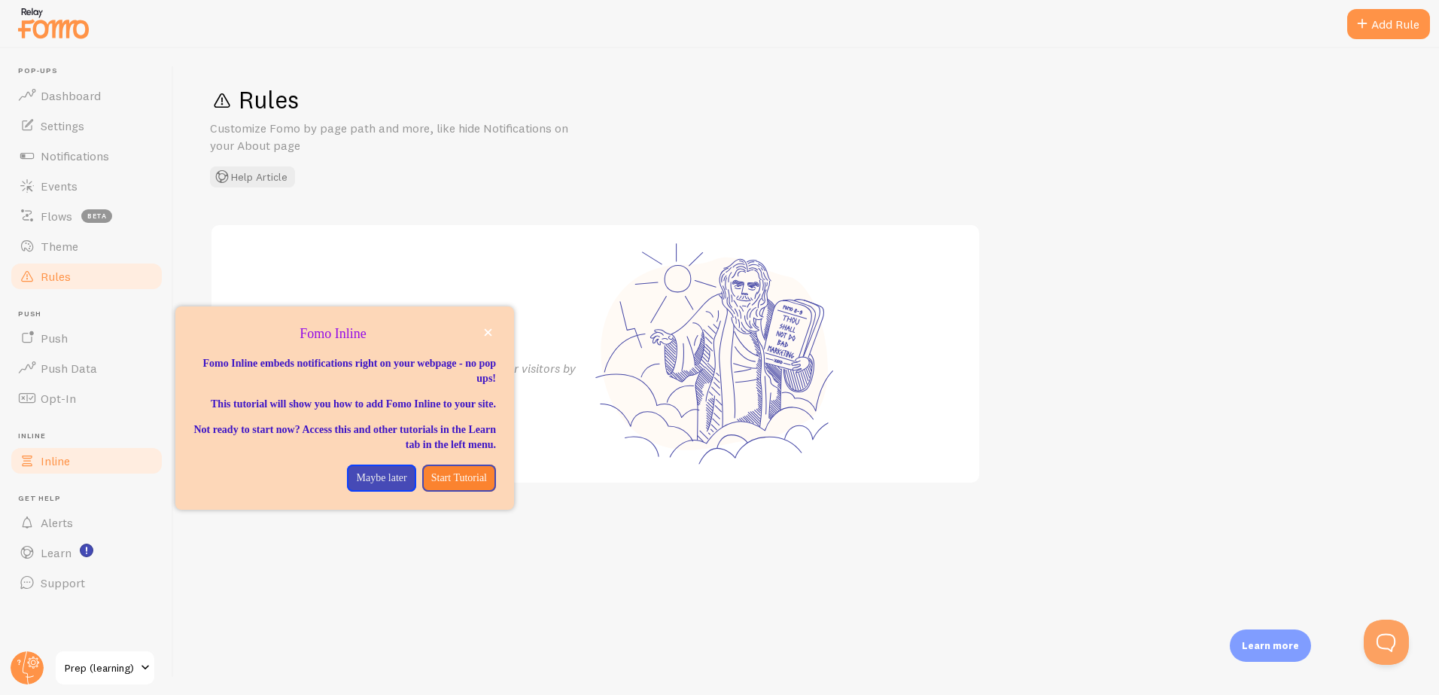
click at [56, 460] on span "Inline" at bounding box center [55, 460] width 29 height 15
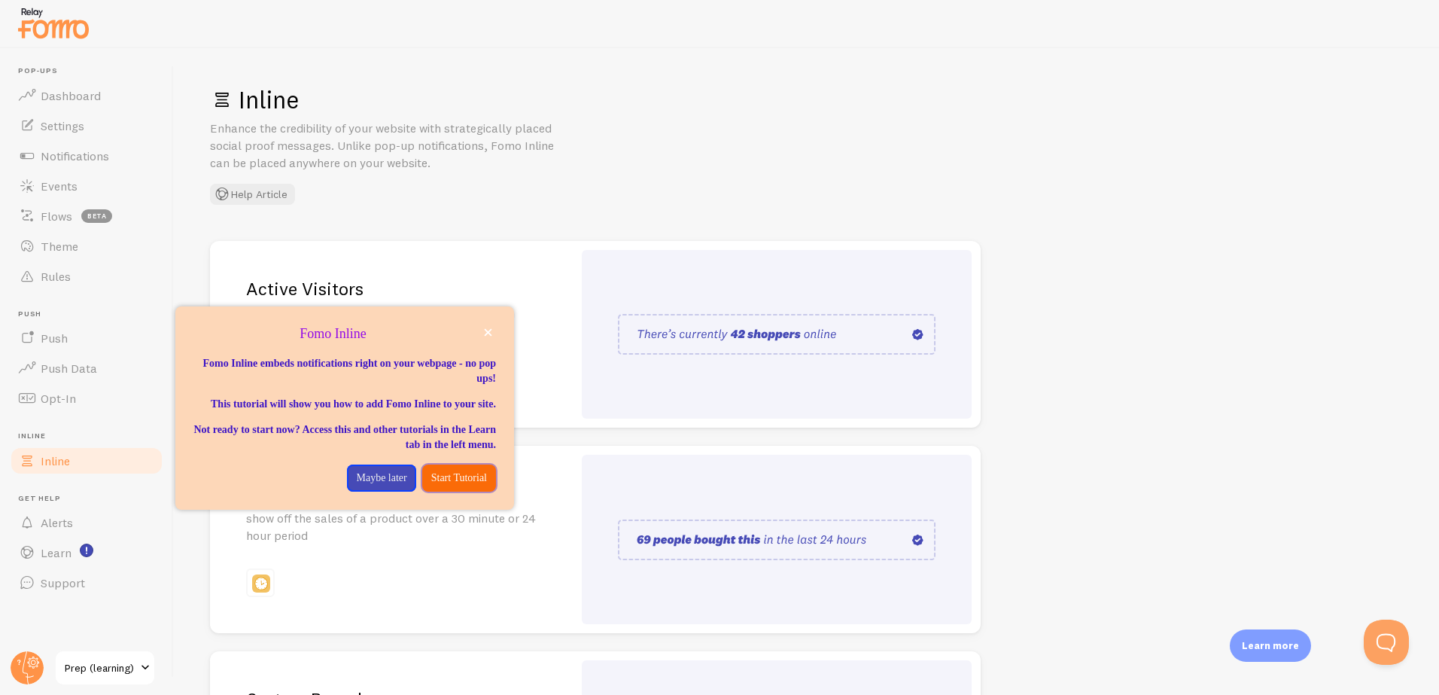
click at [451, 485] on p "Start Tutorial" at bounding box center [459, 477] width 56 height 15
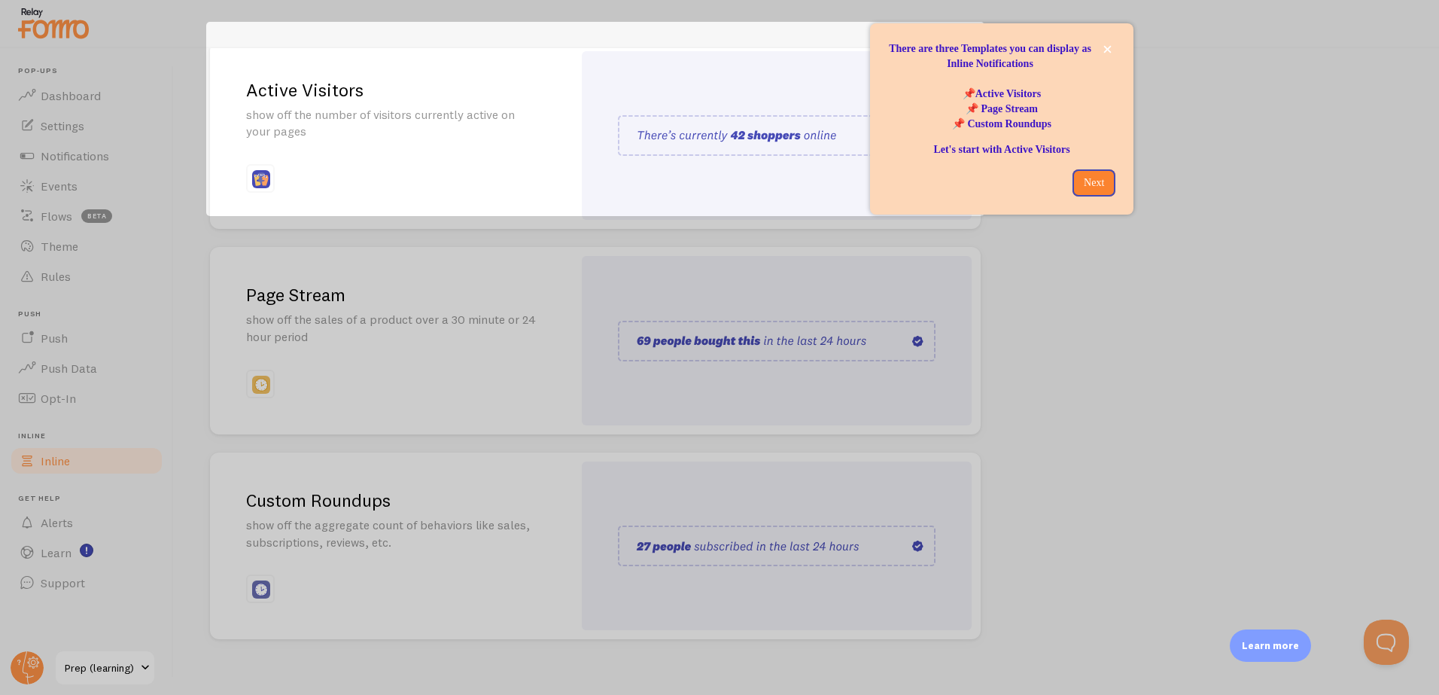
scroll to position [215, 0]
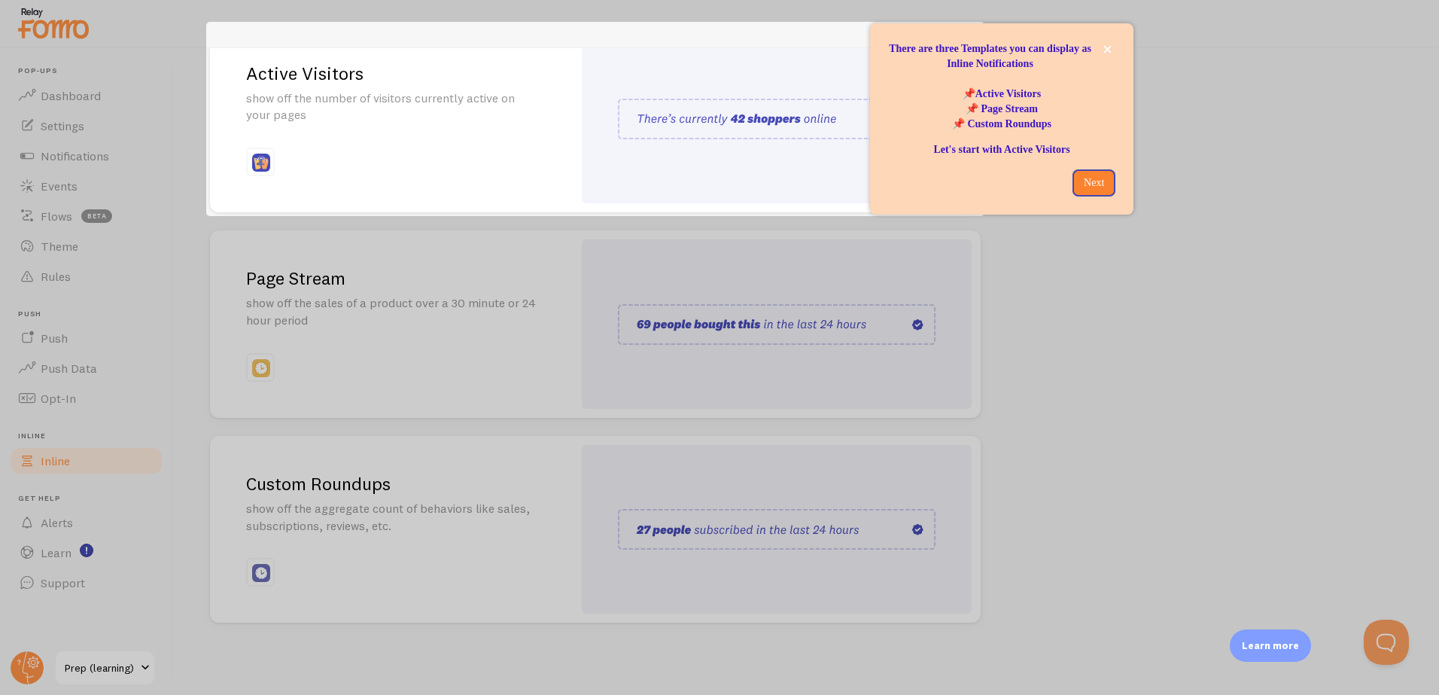
click at [473, 312] on div at bounding box center [719, 455] width 1439 height 479
click at [1091, 179] on p "Next" at bounding box center [1093, 182] width 25 height 15
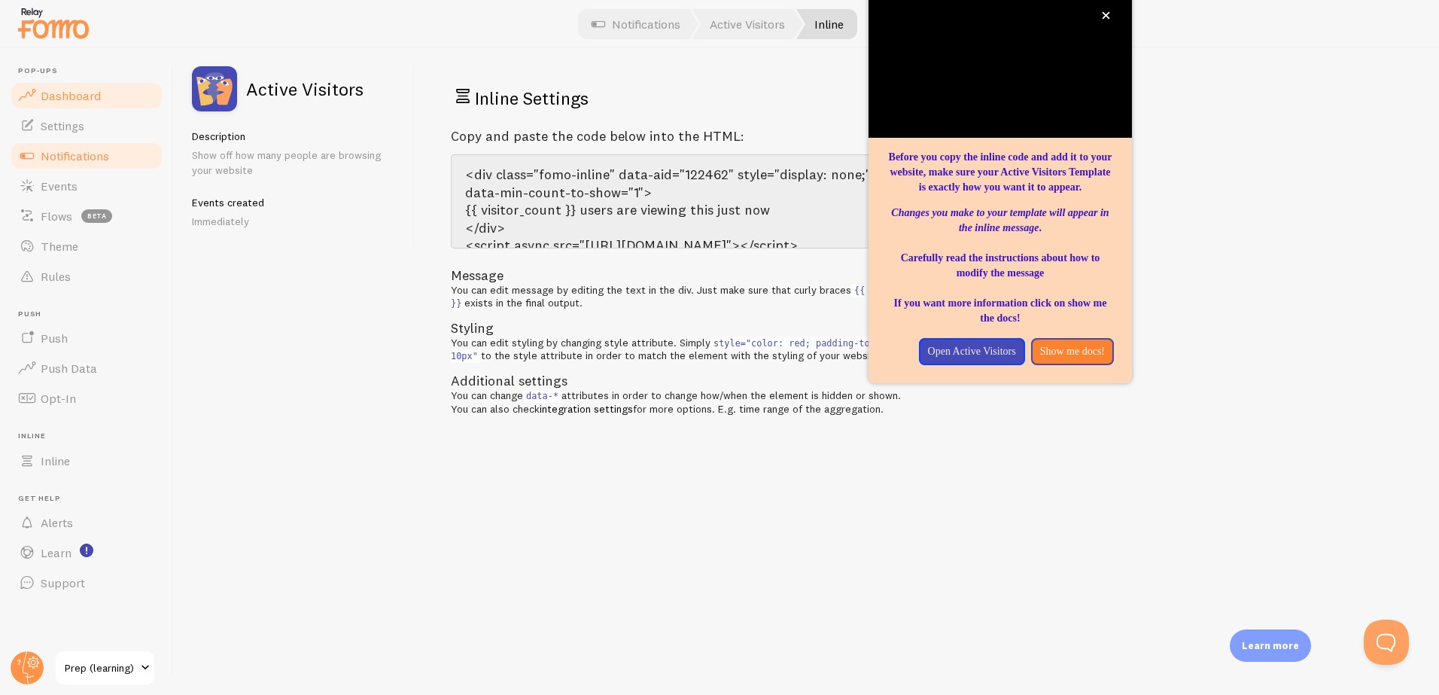
click at [68, 97] on span "Dashboard" at bounding box center [71, 95] width 60 height 15
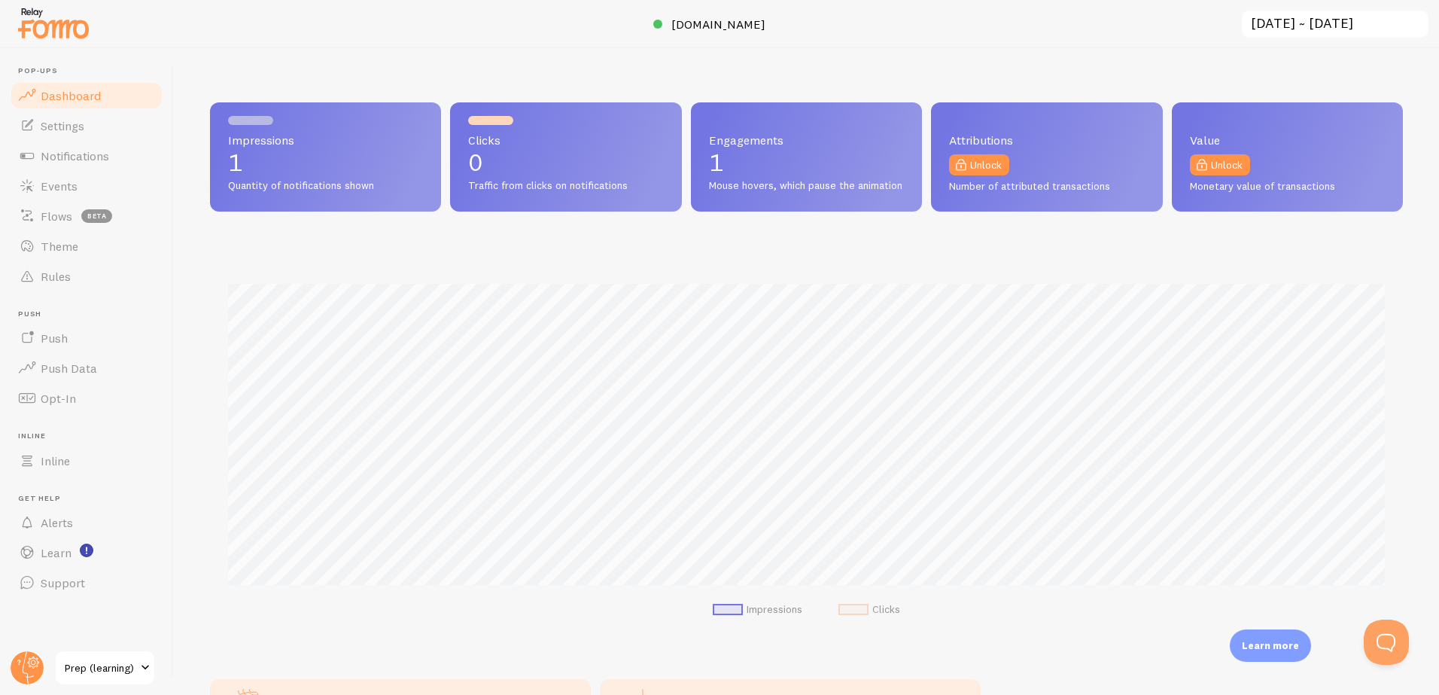
scroll to position [395, 1193]
click at [65, 126] on span "Settings" at bounding box center [63, 125] width 44 height 15
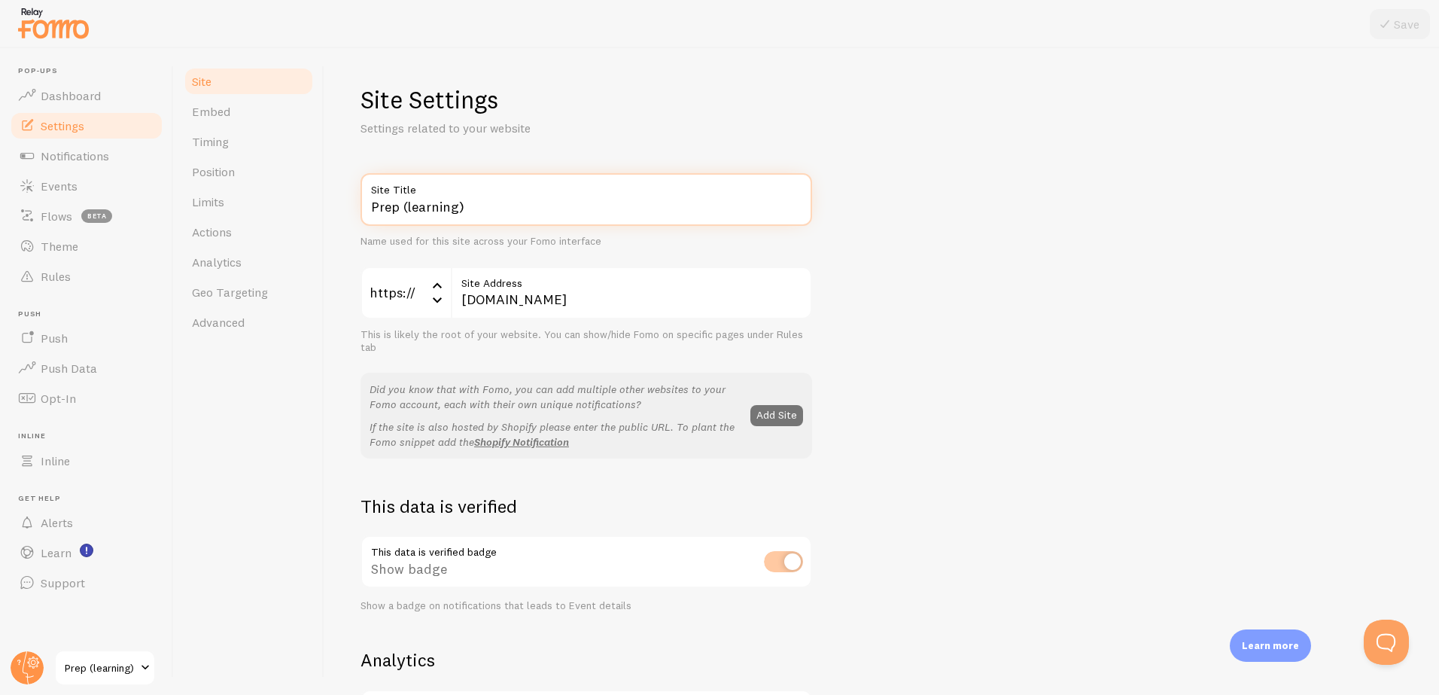
drag, startPoint x: 501, startPoint y: 211, endPoint x: 363, endPoint y: 206, distance: 138.5
click at [363, 206] on input "Prep (learning)" at bounding box center [585, 199] width 451 height 53
type input "PREP"
click at [642, 481] on div "PREP Site Title Name used for this site across your Fomo interface https:// htt…" at bounding box center [881, 682] width 1042 height 1018
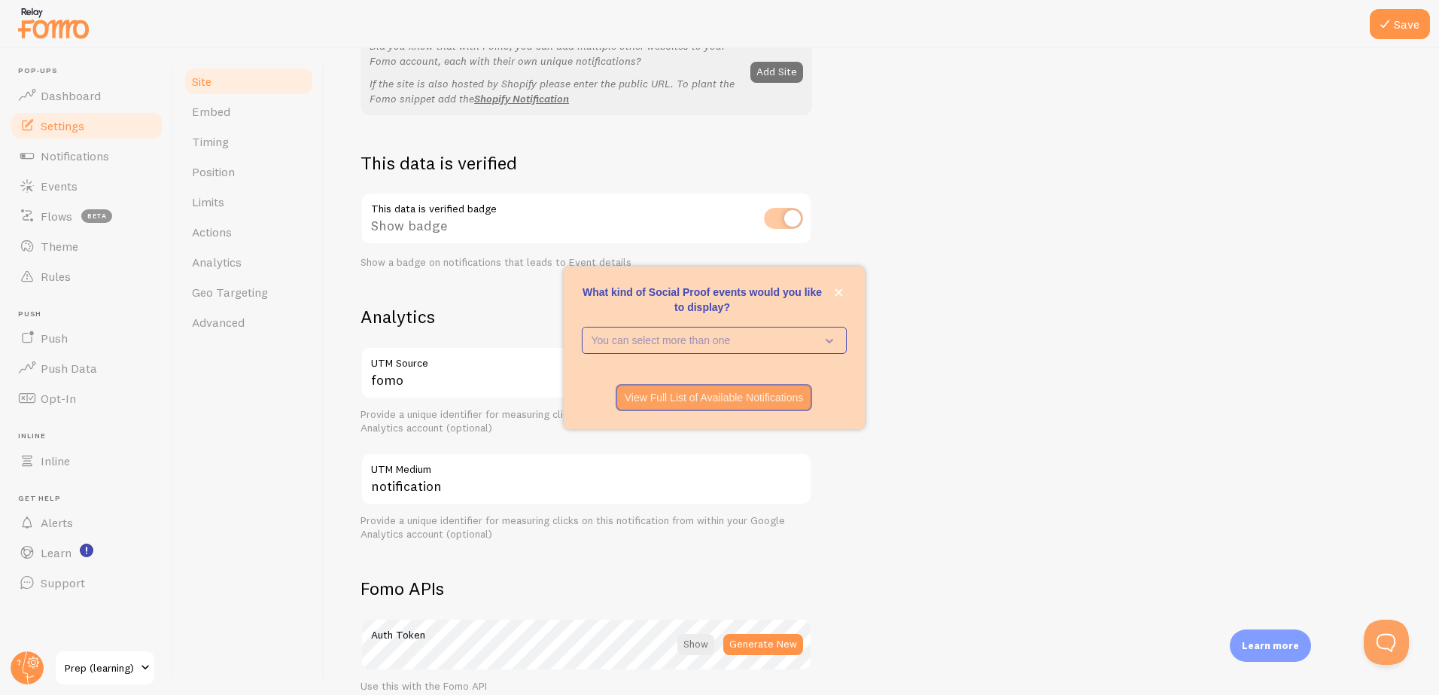
scroll to position [346, 0]
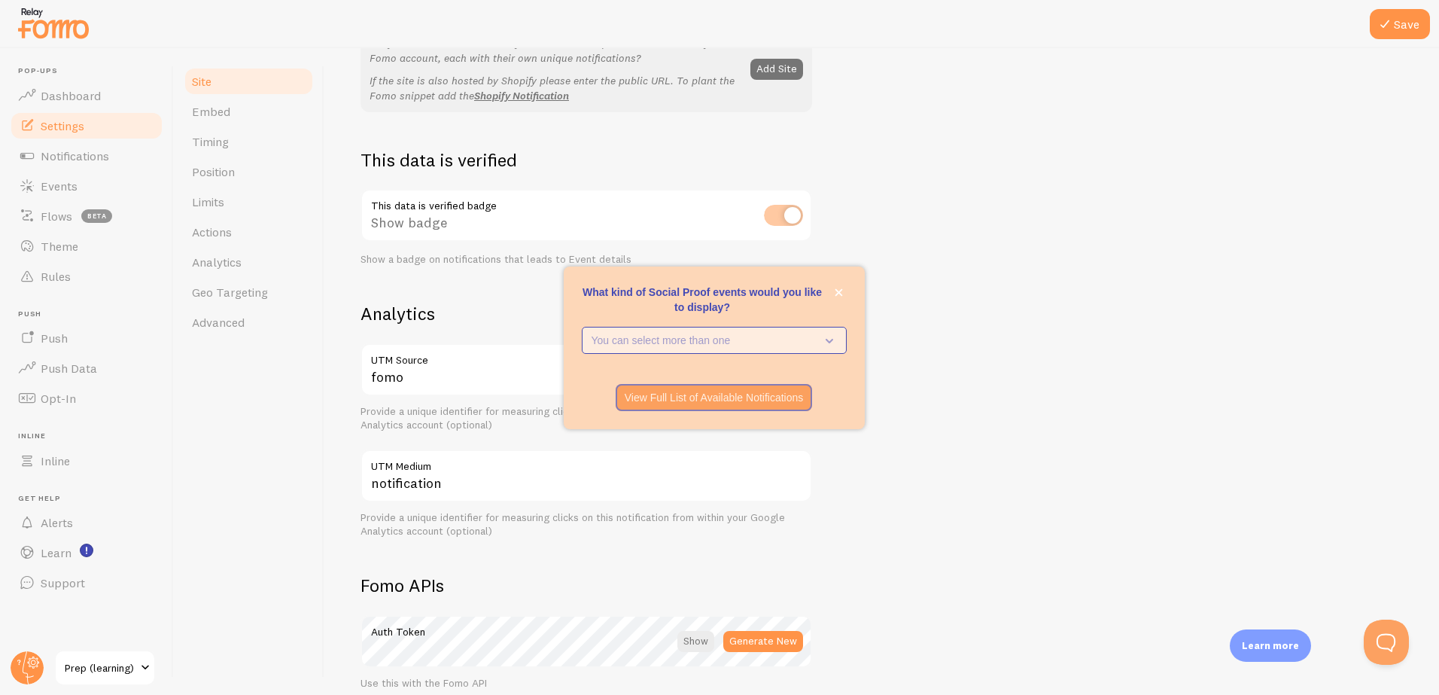
click at [743, 341] on p "You can select more than one" at bounding box center [703, 340] width 224 height 15
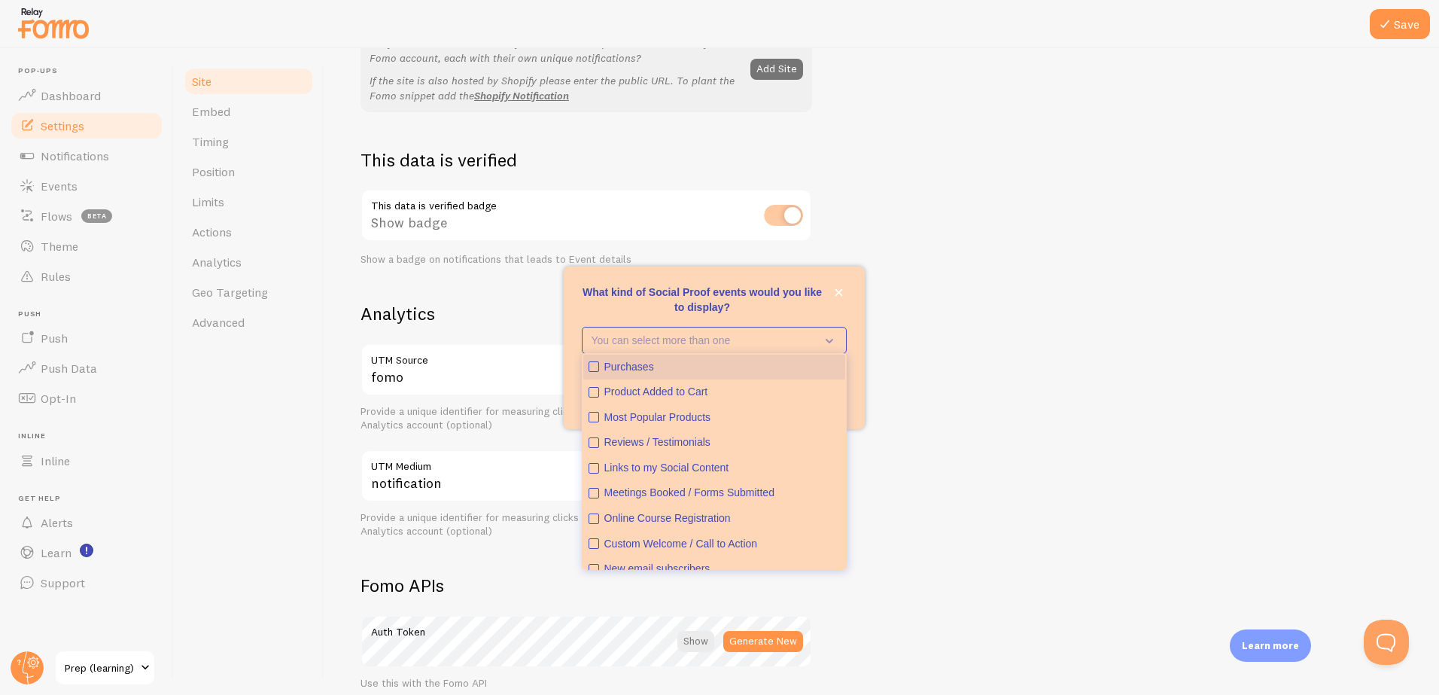
click at [593, 366] on icon "Purchases" at bounding box center [593, 366] width 9 height 9
click at [593, 393] on icon "Product Added to Cart" at bounding box center [593, 392] width 9 height 9
click at [593, 418] on icon "Most Popular Products" at bounding box center [593, 416] width 9 height 9
click at [591, 468] on icon "Links to my Social Content" at bounding box center [593, 467] width 5 height 5
click at [592, 521] on icon "Online Course Registration" at bounding box center [593, 518] width 9 height 9
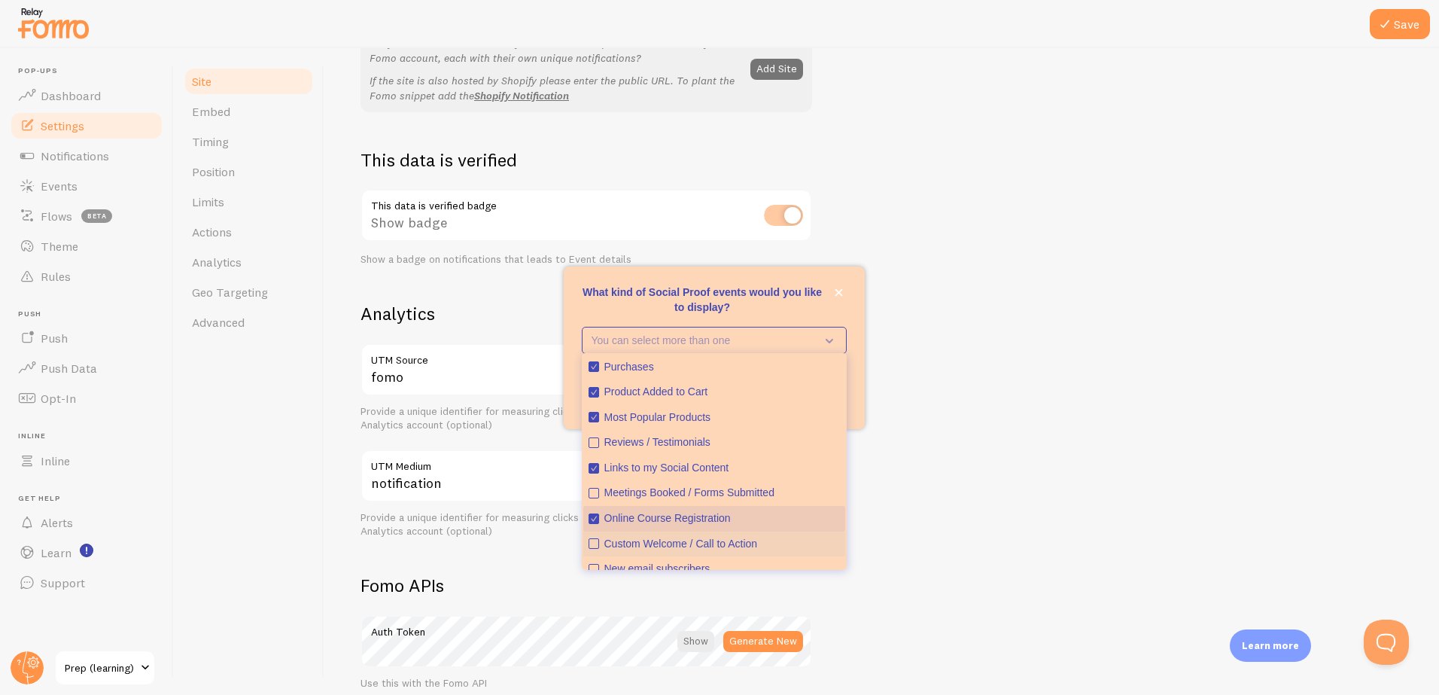
scroll to position [38, 0]
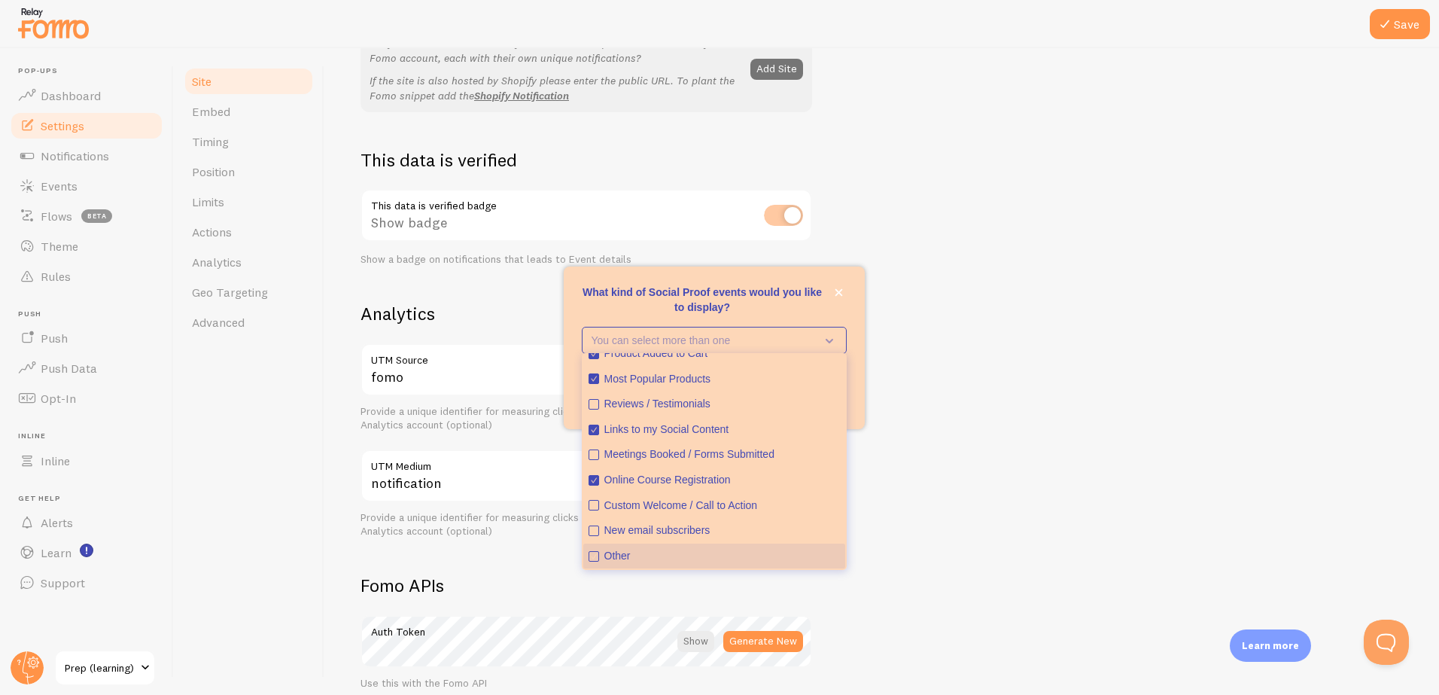
click at [590, 561] on button "Other" at bounding box center [714, 556] width 262 height 26
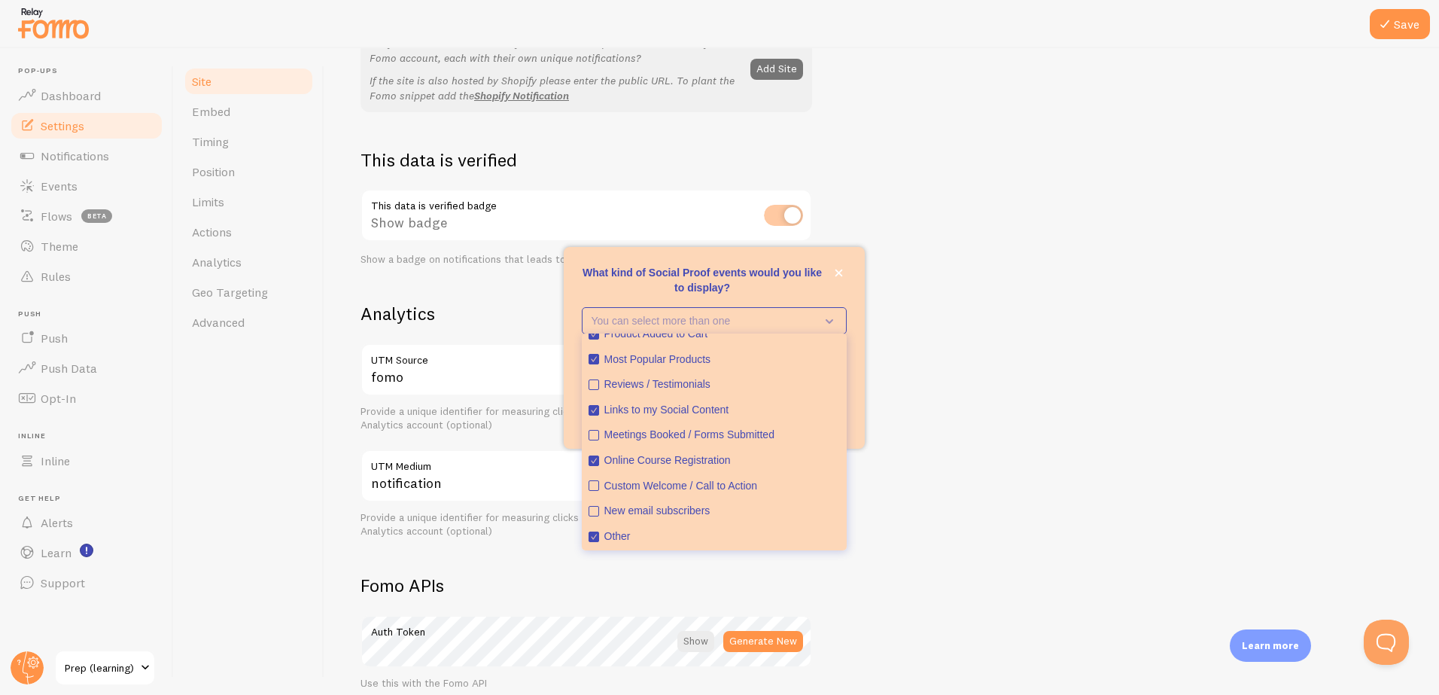
click at [942, 535] on div "PREP Site Title Name used for this site across your Fomo interface https:// htt…" at bounding box center [881, 336] width 1042 height 1018
click at [876, 509] on div "PREP Site Title Name used for this site across your Fomo interface https:// htt…" at bounding box center [881, 336] width 1042 height 1018
click at [809, 282] on p "What kind of Social Proof events would you like to display?" at bounding box center [714, 280] width 265 height 30
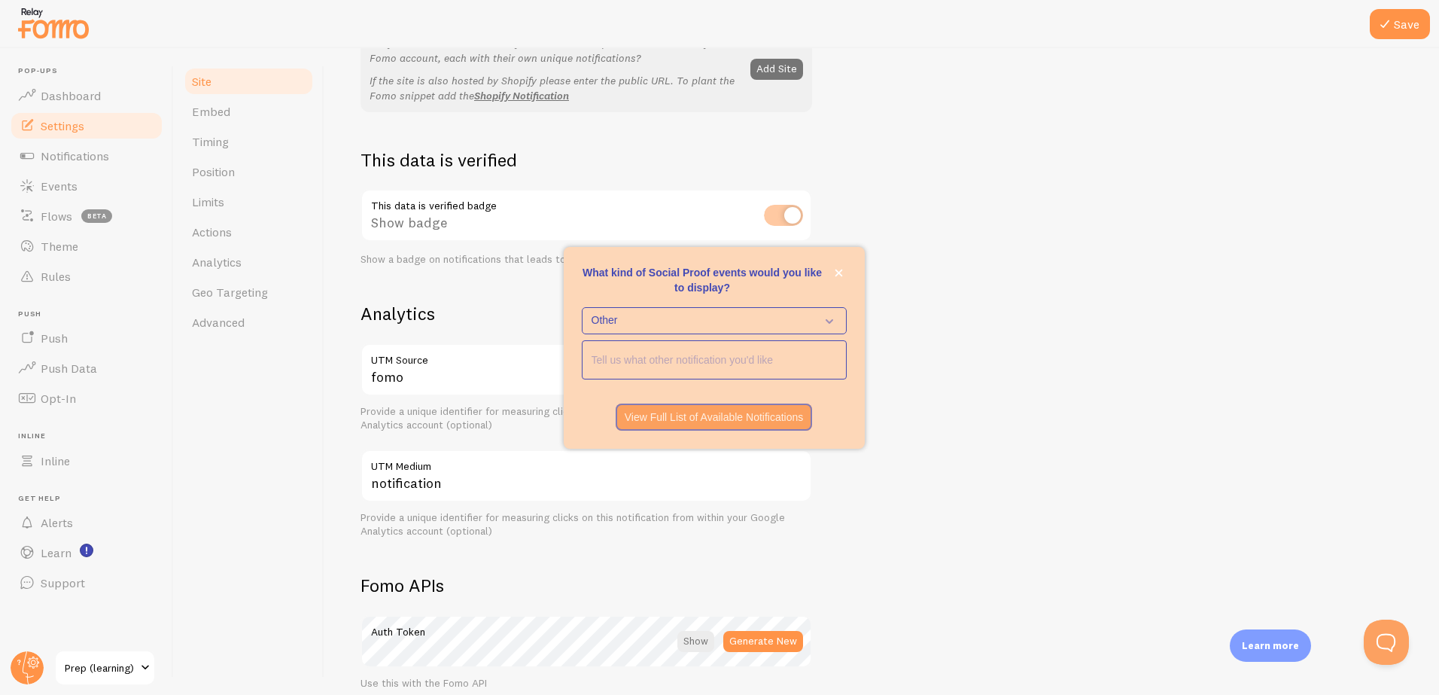
click at [746, 366] on input "<p>What kind of Social Proof events would you like to display?</p>" at bounding box center [713, 360] width 263 height 38
type input "Certificates achieved"
click at [771, 417] on p "View Full List of Available Notifications" at bounding box center [714, 416] width 179 height 15
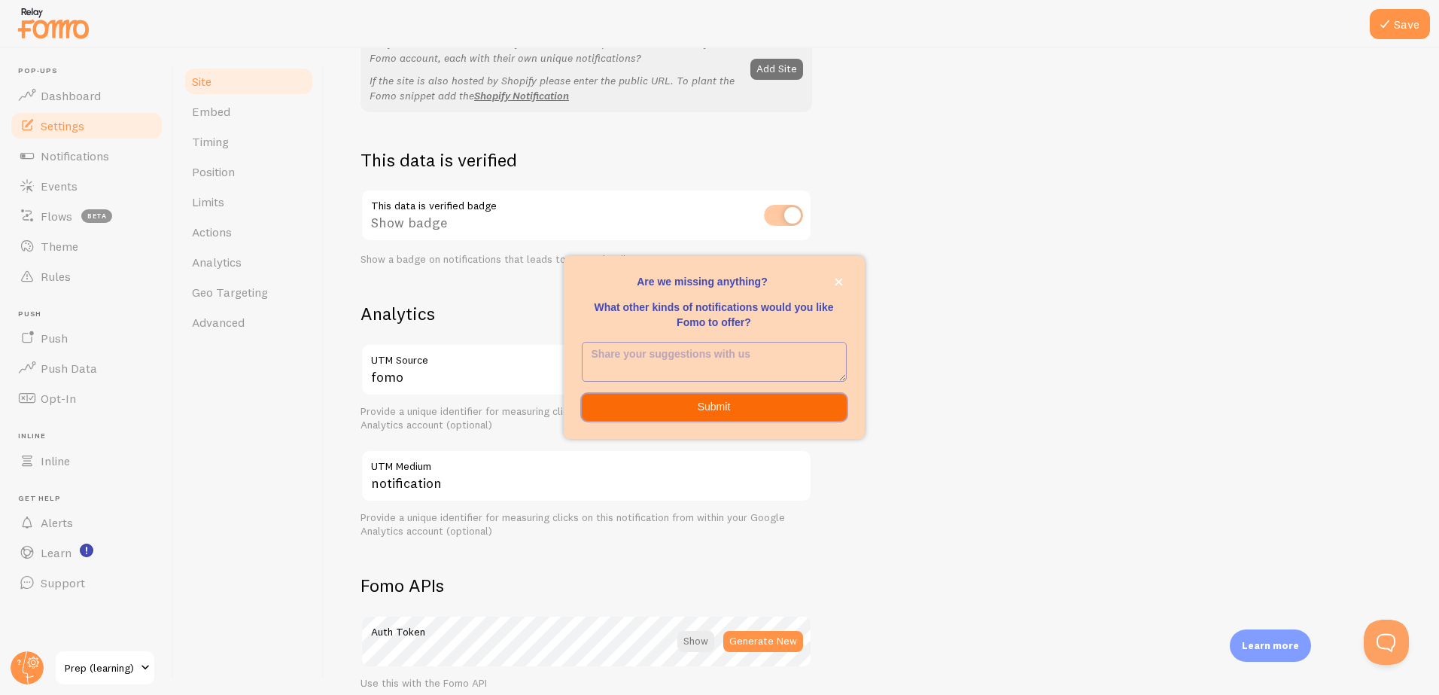
click at [766, 402] on button "Submit" at bounding box center [714, 407] width 265 height 27
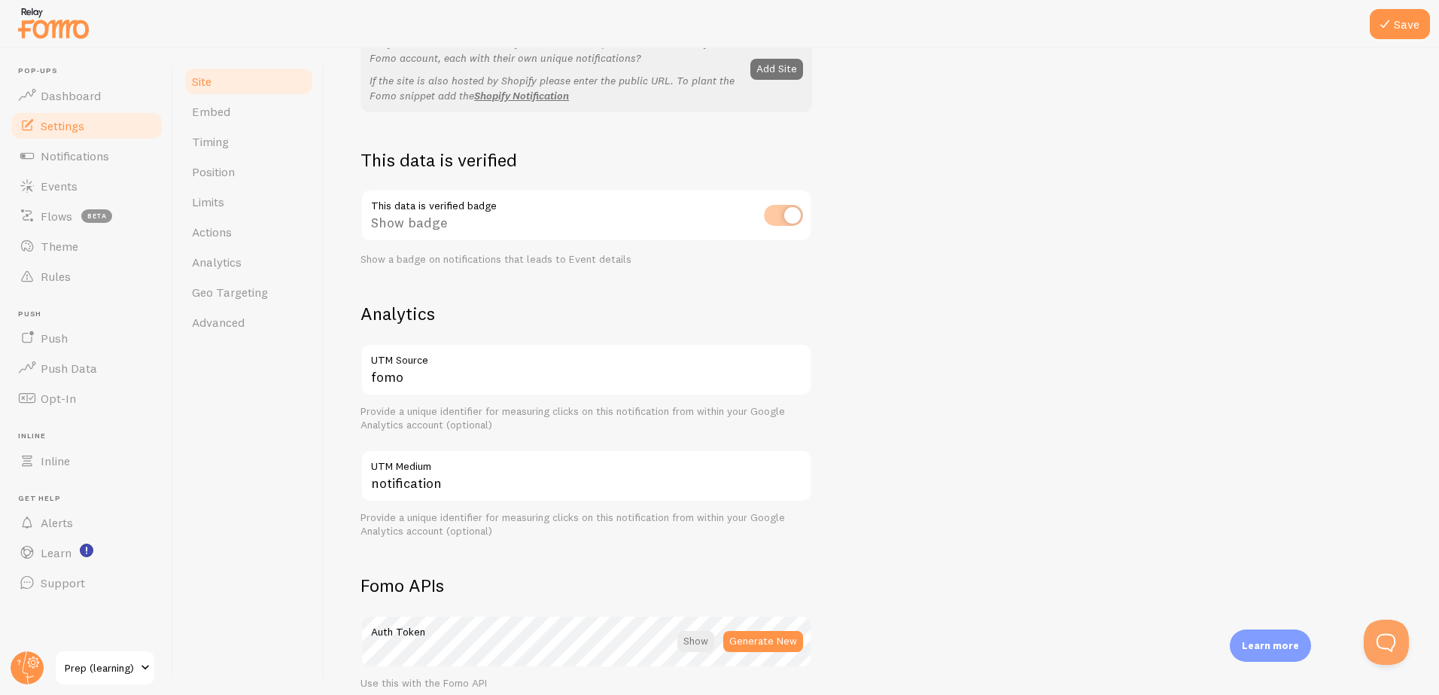
click at [838, 309] on div "PREP Site Title Name used for this site across your Fomo interface https:// htt…" at bounding box center [881, 336] width 1042 height 1018
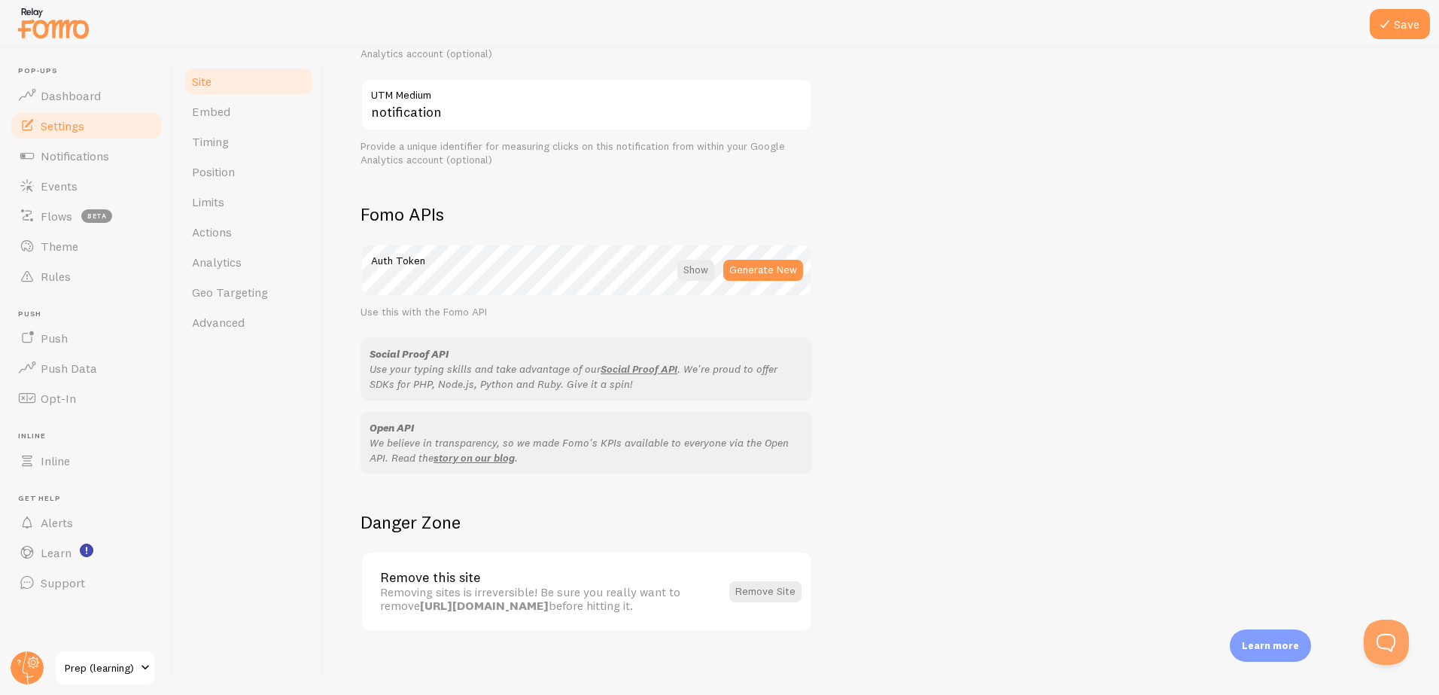
scroll to position [726, 0]
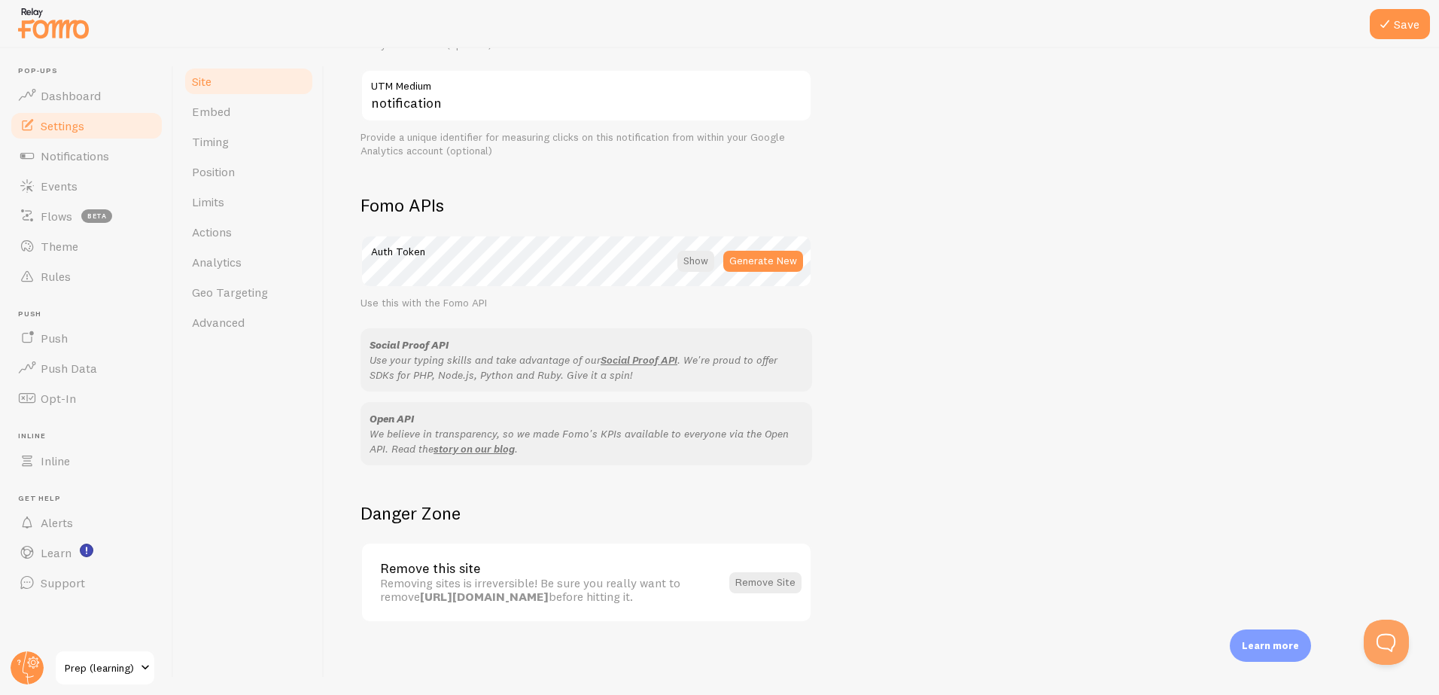
click at [211, 110] on span "Embed" at bounding box center [211, 111] width 38 height 15
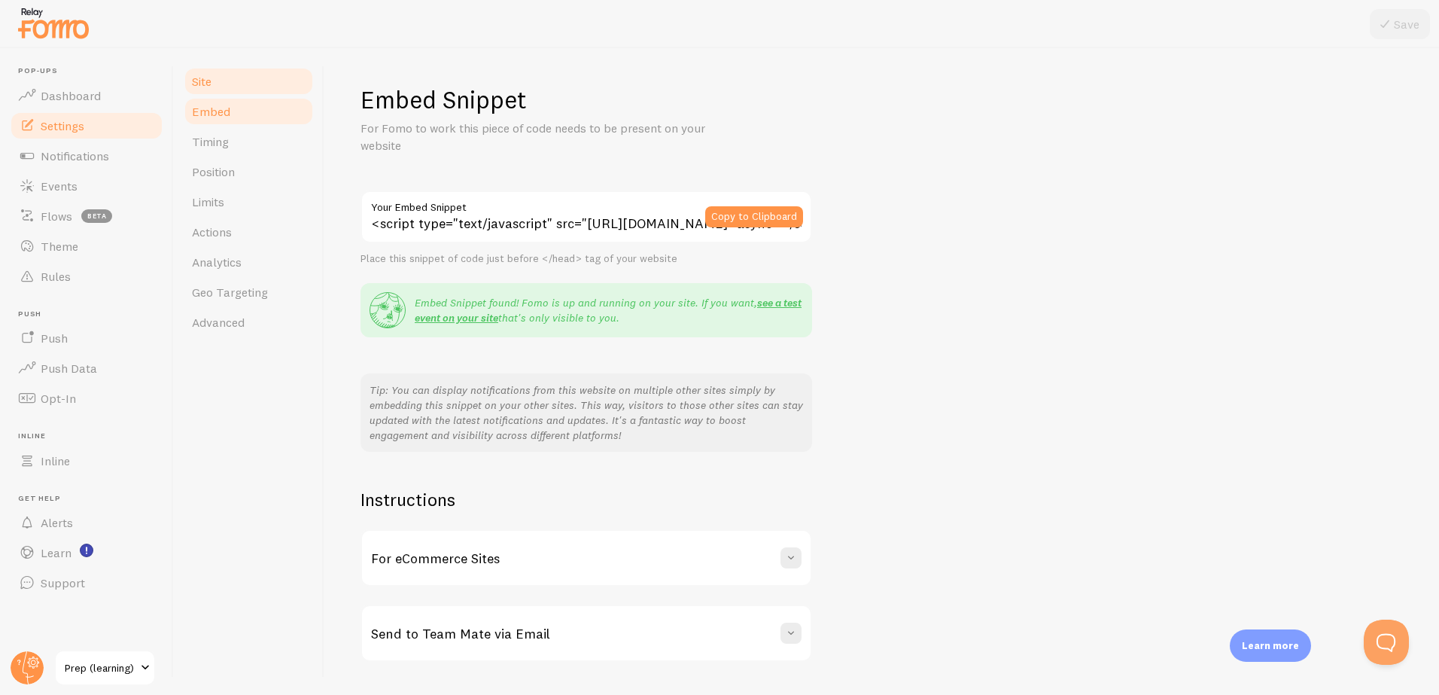
click at [227, 76] on link "Site" at bounding box center [249, 81] width 132 height 30
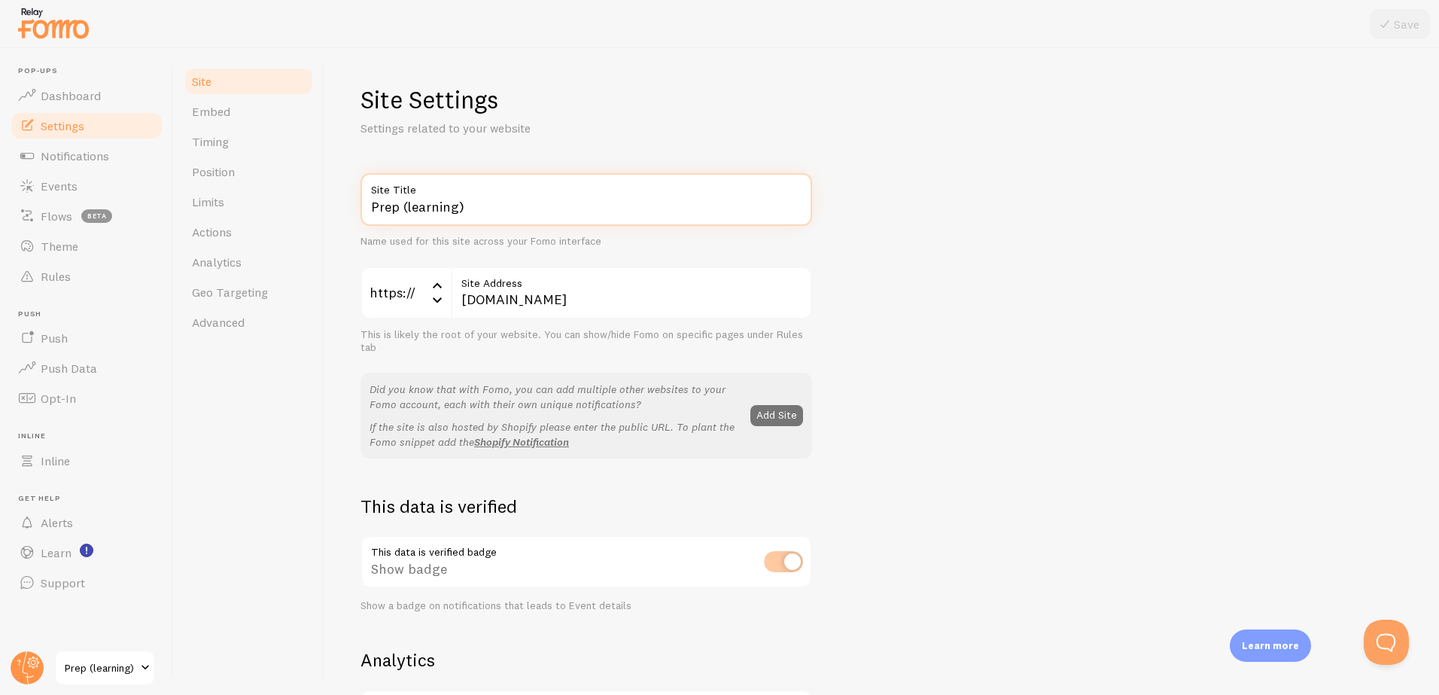
drag, startPoint x: 500, startPoint y: 213, endPoint x: 345, endPoint y: 204, distance: 156.0
click at [345, 204] on div "Site Settings Settings related to your website Prep (learning) Site Title Name …" at bounding box center [881, 371] width 1114 height 646
type input "PREP"
click at [1397, 19] on button "Save" at bounding box center [1399, 24] width 60 height 30
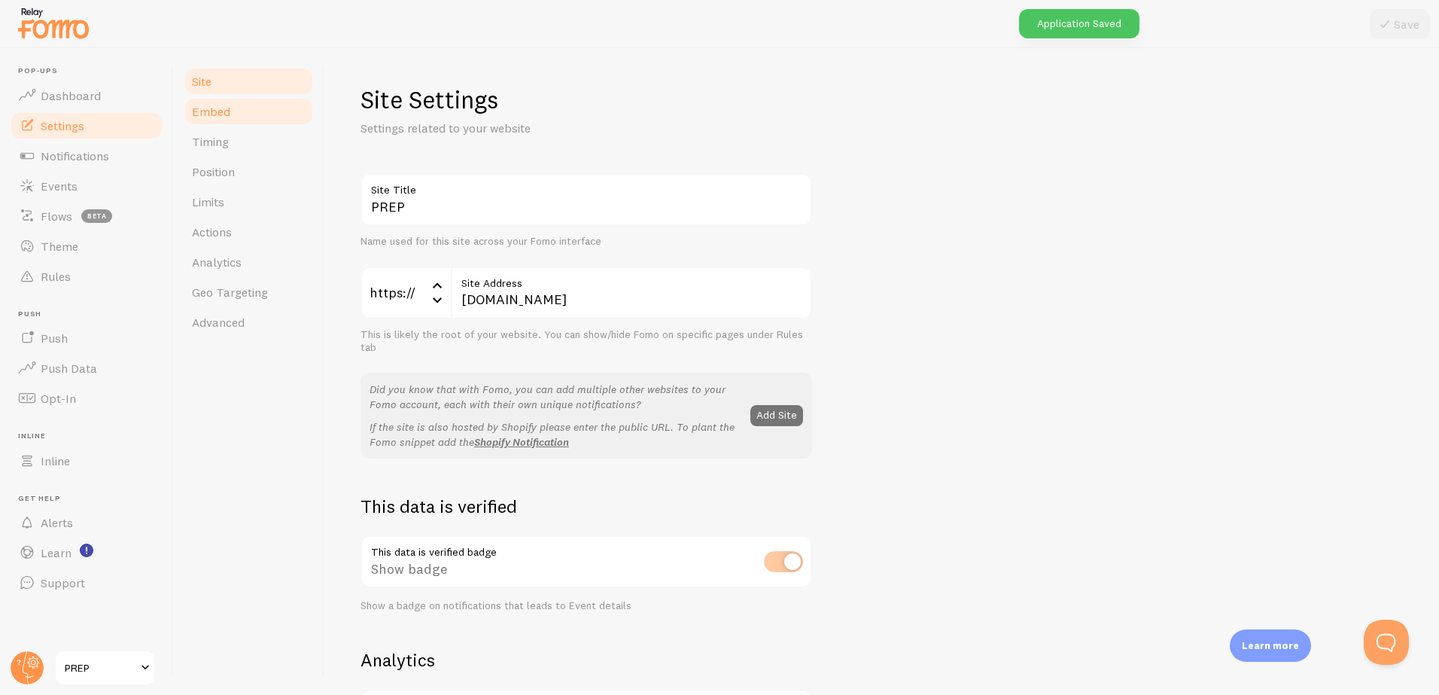
click at [217, 113] on span "Embed" at bounding box center [211, 111] width 38 height 15
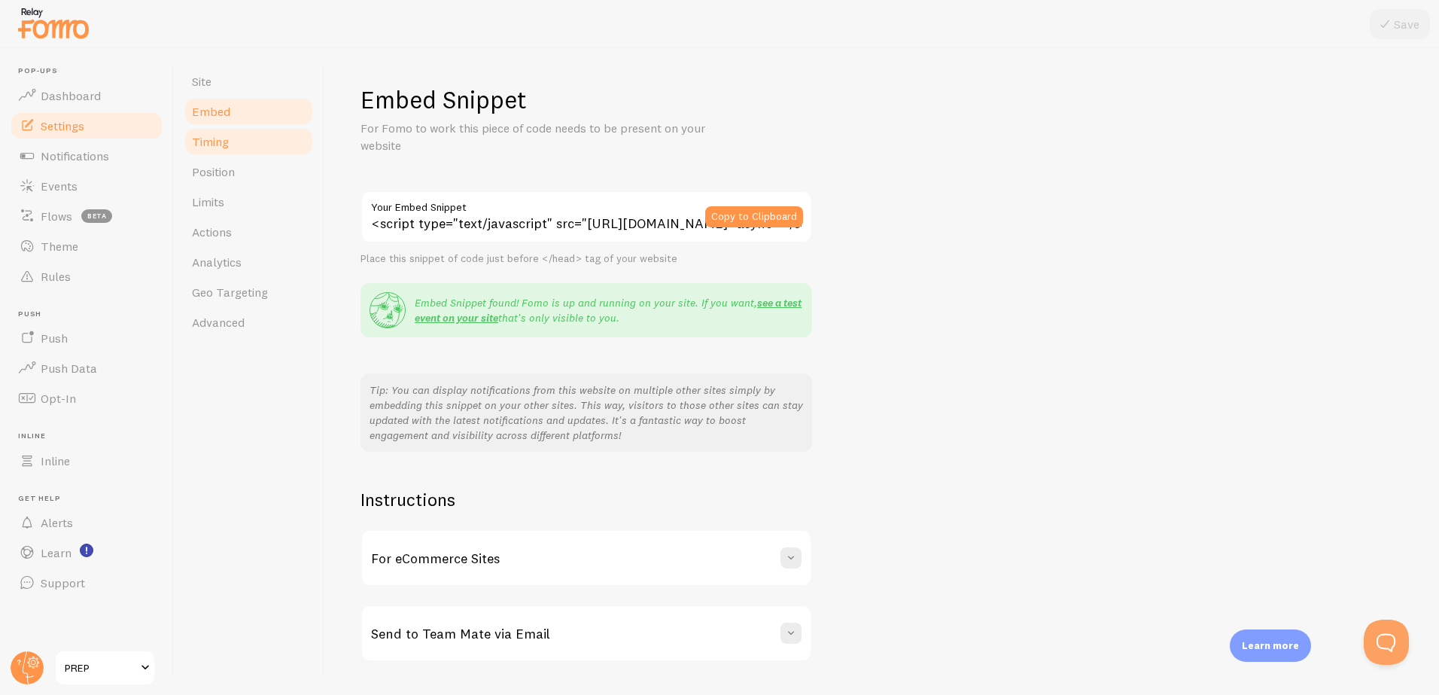
click at [214, 144] on span "Timing" at bounding box center [210, 141] width 37 height 15
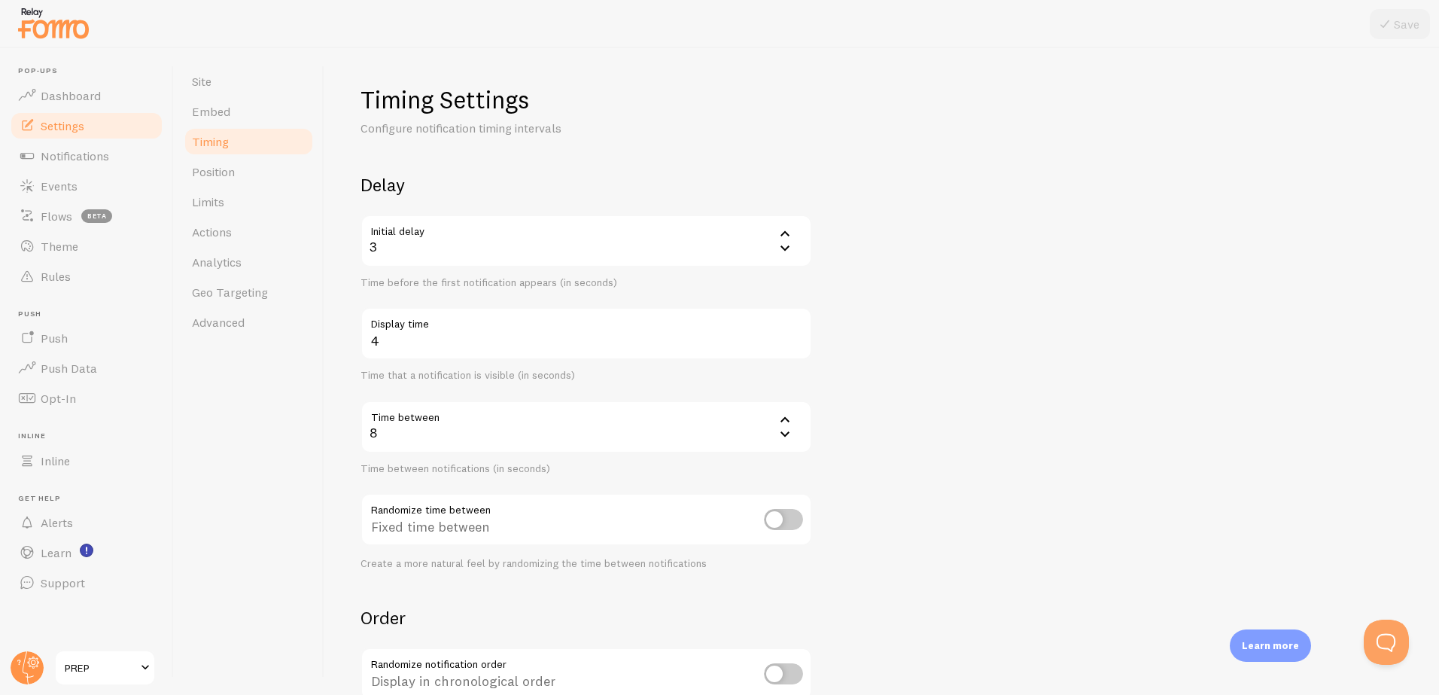
click at [786, 419] on icon at bounding box center [784, 418] width 9 height 5
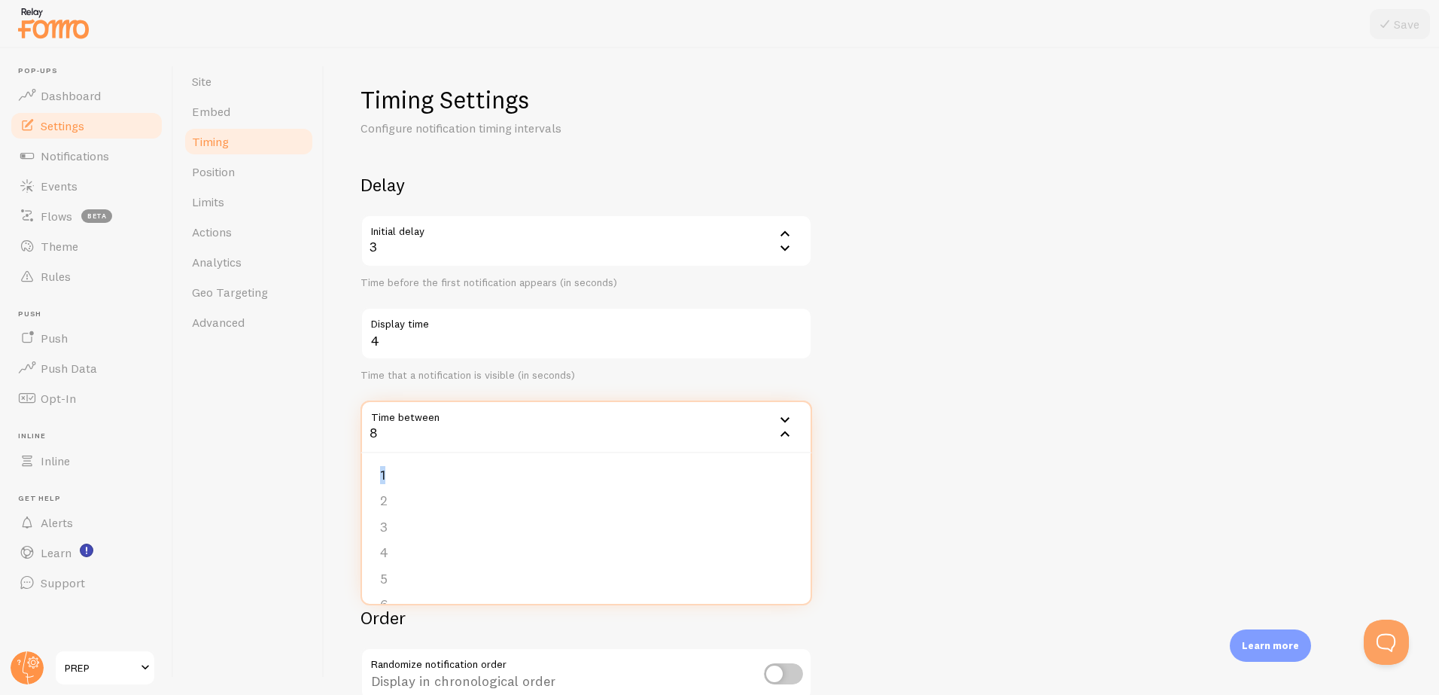
click at [786, 419] on icon at bounding box center [785, 419] width 18 height 18
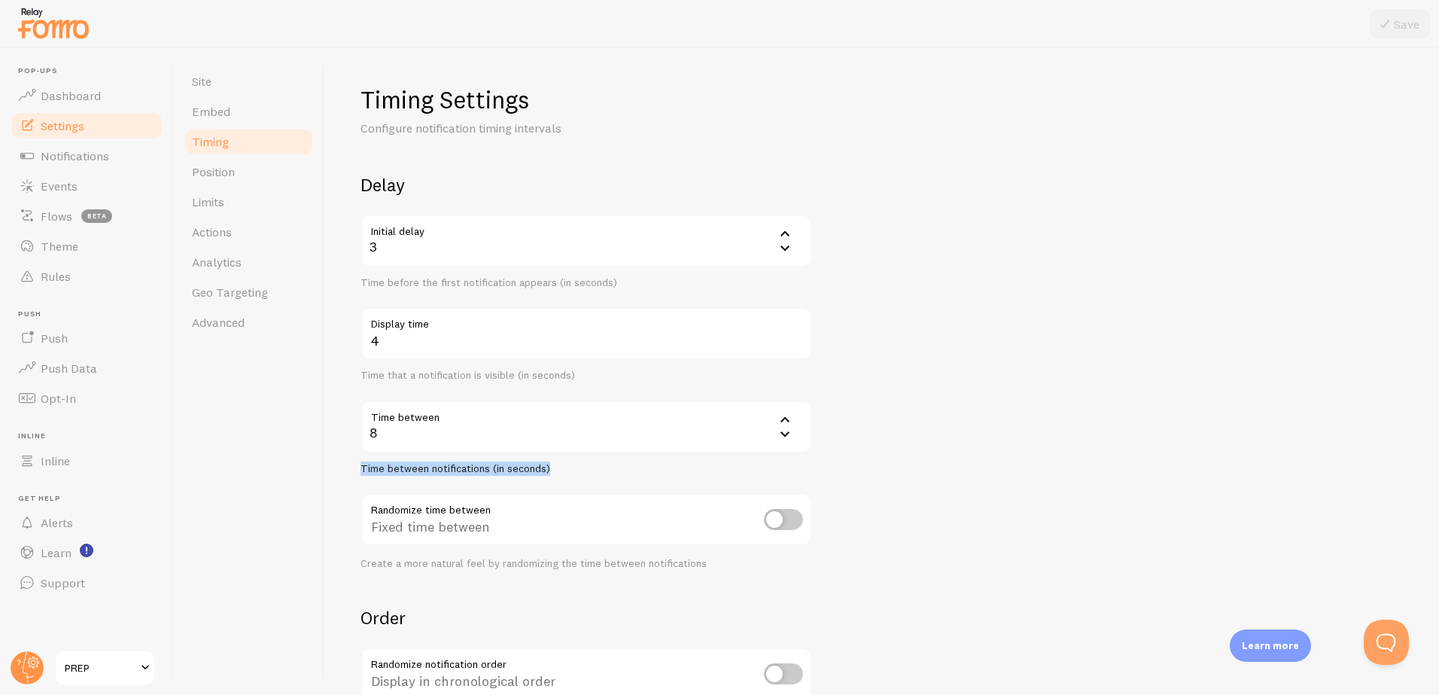
click at [786, 419] on icon at bounding box center [784, 418] width 9 height 5
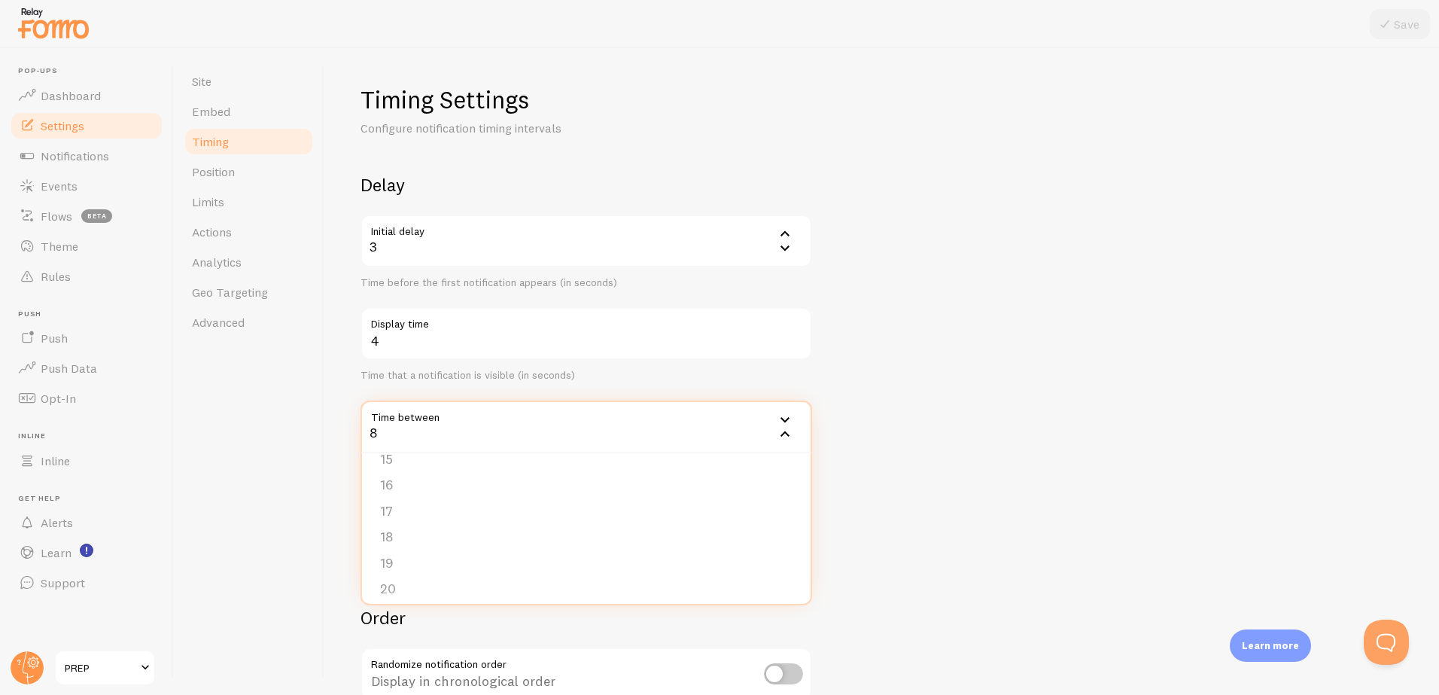
scroll to position [387, 0]
click at [629, 576] on li "20" at bounding box center [586, 581] width 448 height 26
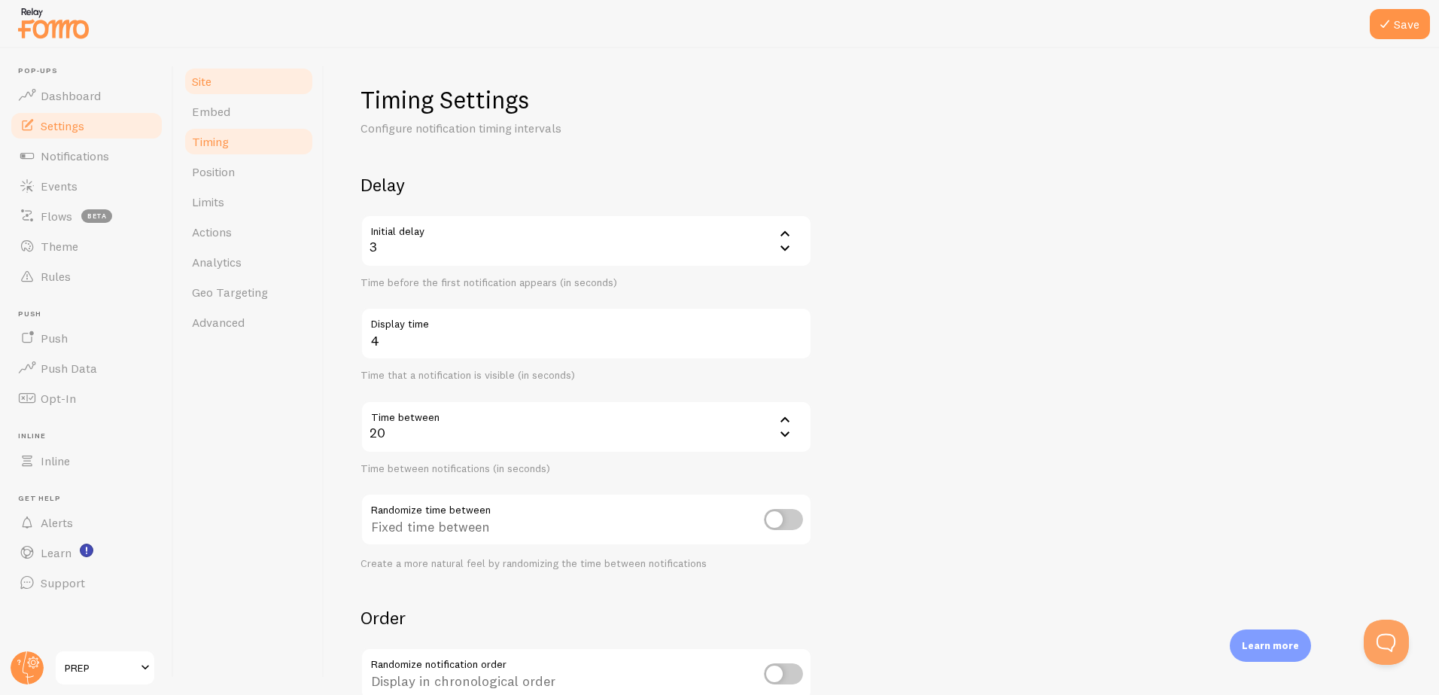
click at [208, 81] on span "Site" at bounding box center [202, 81] width 20 height 15
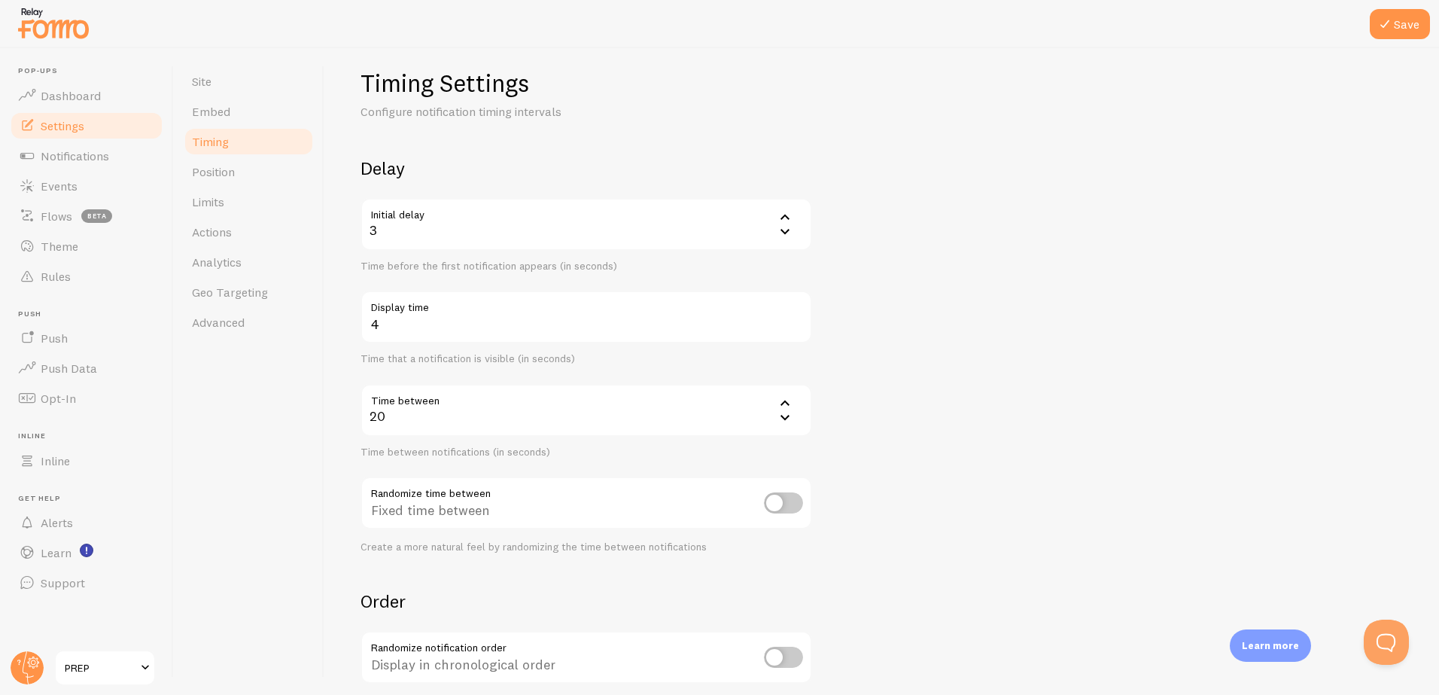
scroll to position [196, 0]
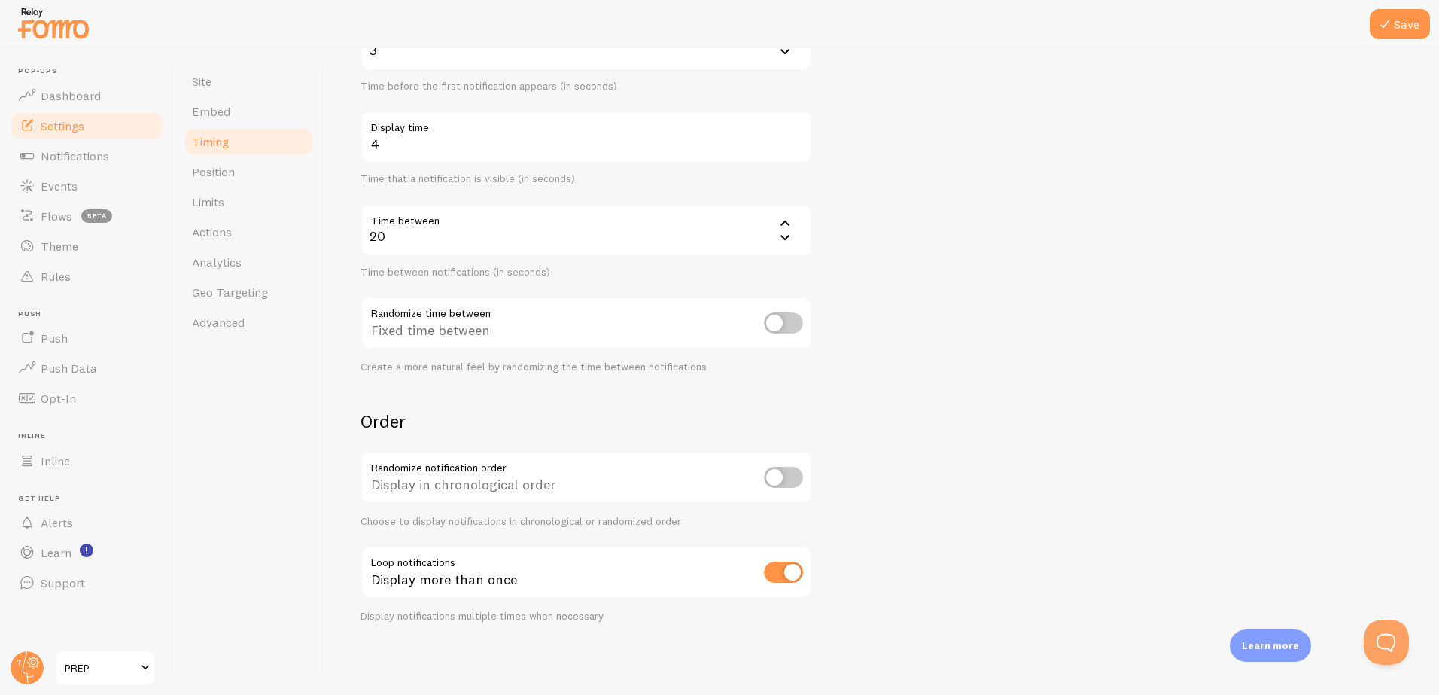
click at [775, 571] on input "checkbox" at bounding box center [783, 571] width 39 height 21
checkbox input "false"
click at [1385, 32] on icon at bounding box center [1384, 24] width 18 height 18
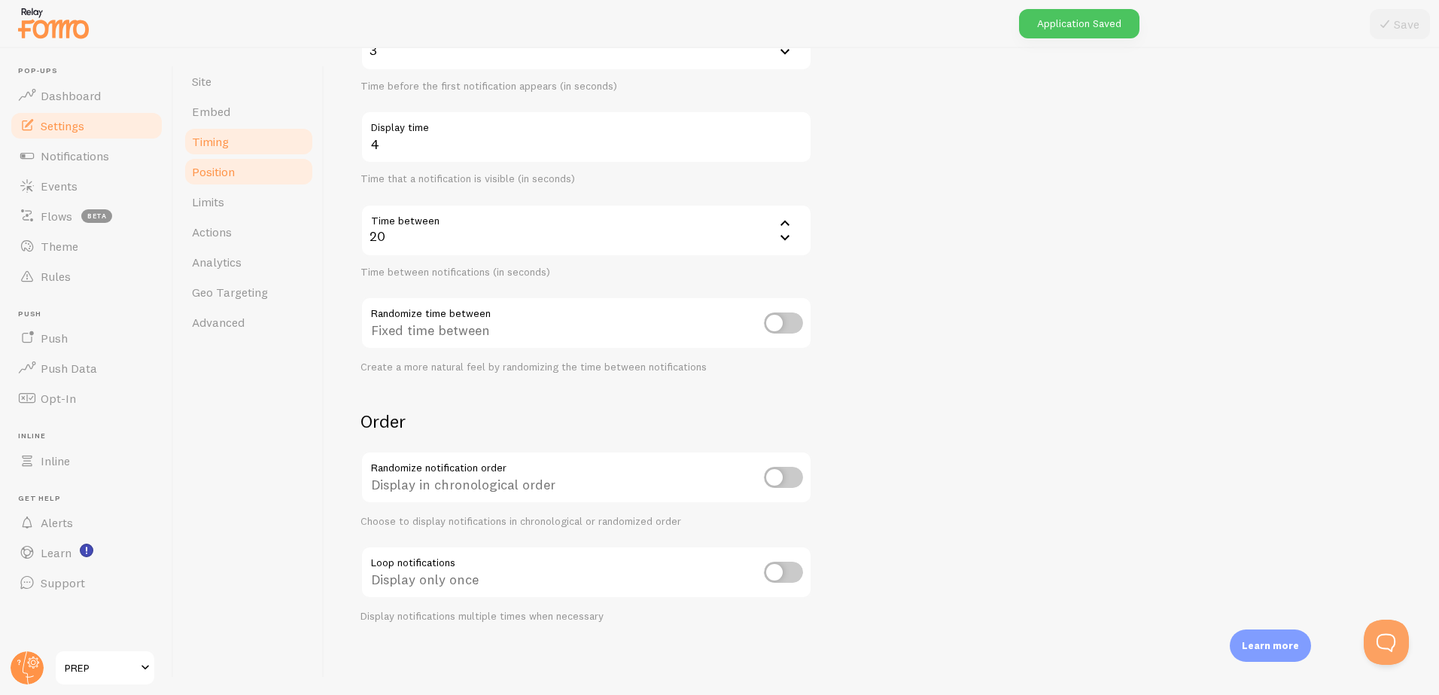
click at [217, 172] on span "Position" at bounding box center [213, 171] width 43 height 15
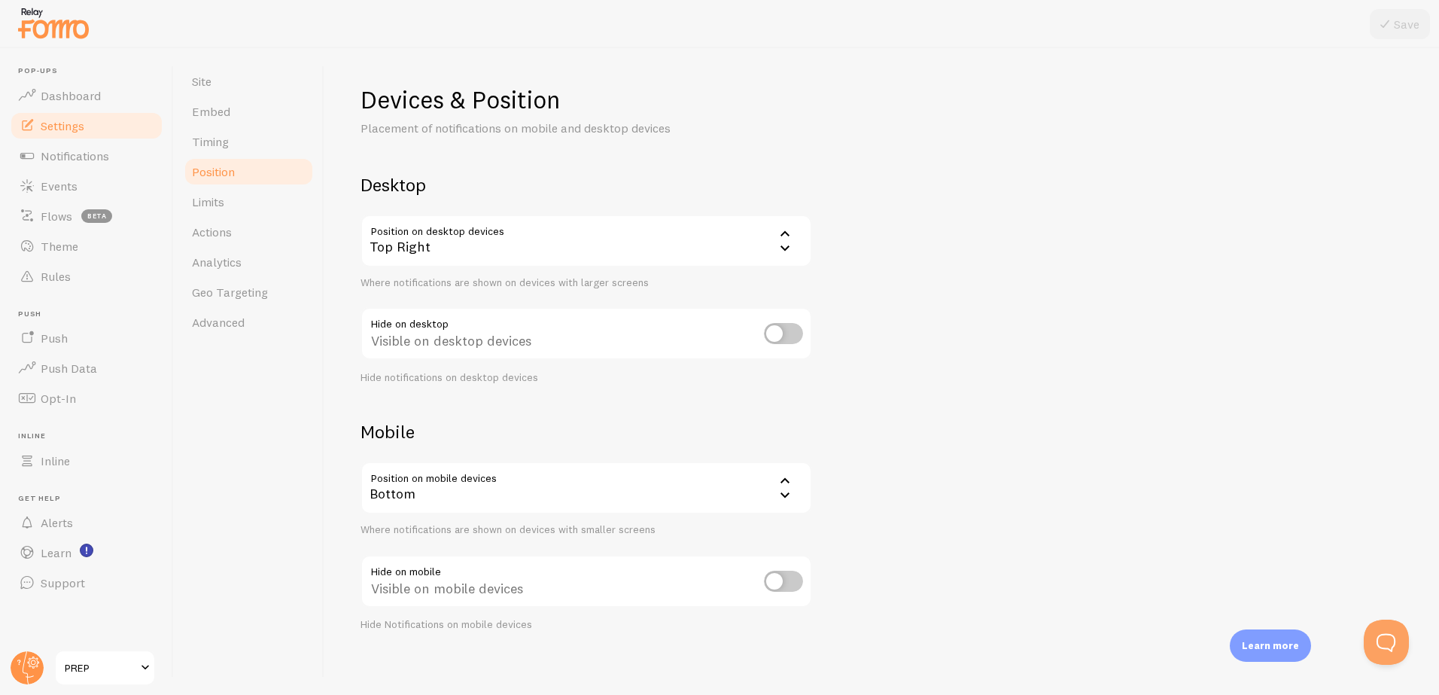
click at [790, 333] on input "checkbox" at bounding box center [783, 333] width 39 height 21
click at [772, 331] on input "checkbox" at bounding box center [783, 333] width 39 height 21
checkbox input "false"
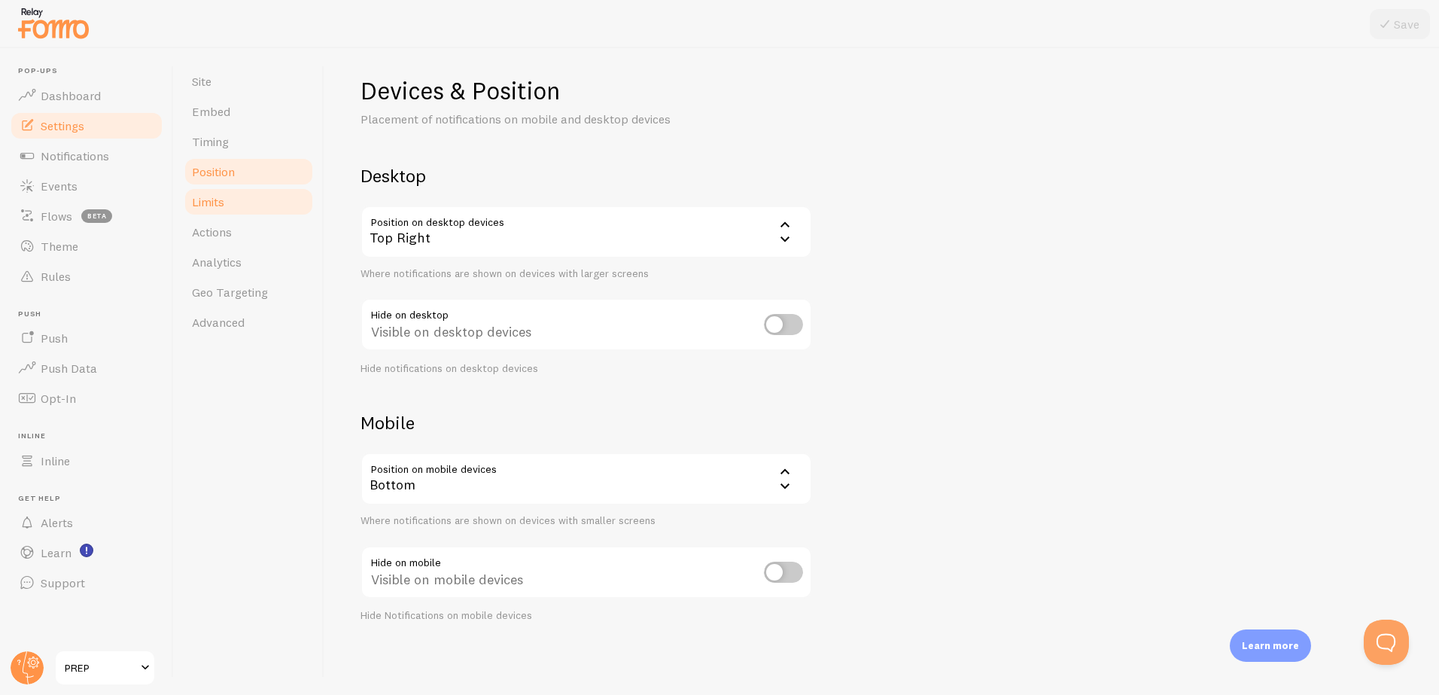
click at [217, 200] on span "Limits" at bounding box center [208, 201] width 32 height 15
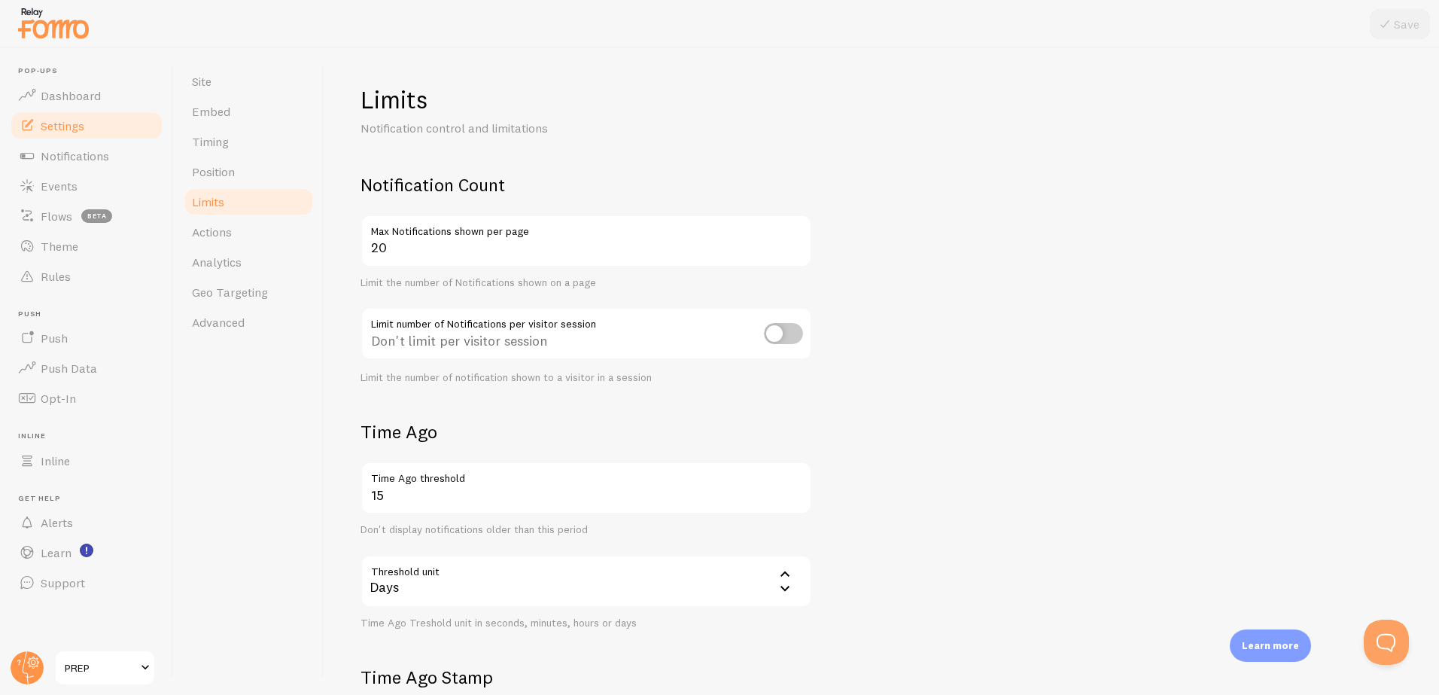
click at [794, 337] on input "checkbox" at bounding box center [783, 333] width 39 height 21
checkbox input "true"
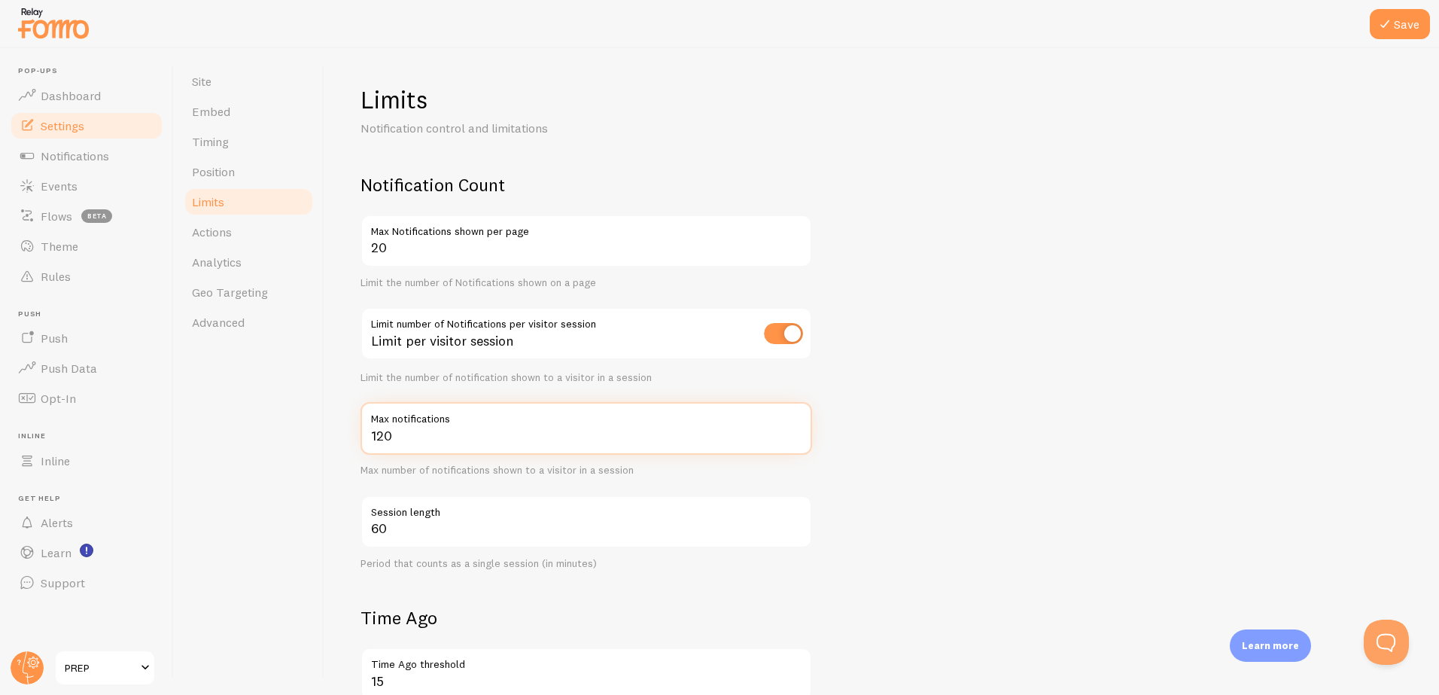
drag, startPoint x: 423, startPoint y: 435, endPoint x: 362, endPoint y: 434, distance: 61.0
click at [362, 434] on input "120" at bounding box center [585, 428] width 451 height 53
type input "3"
click at [333, 498] on div "Limits Notification control and limitations Notification Count 20 Max Notificat…" at bounding box center [881, 371] width 1114 height 646
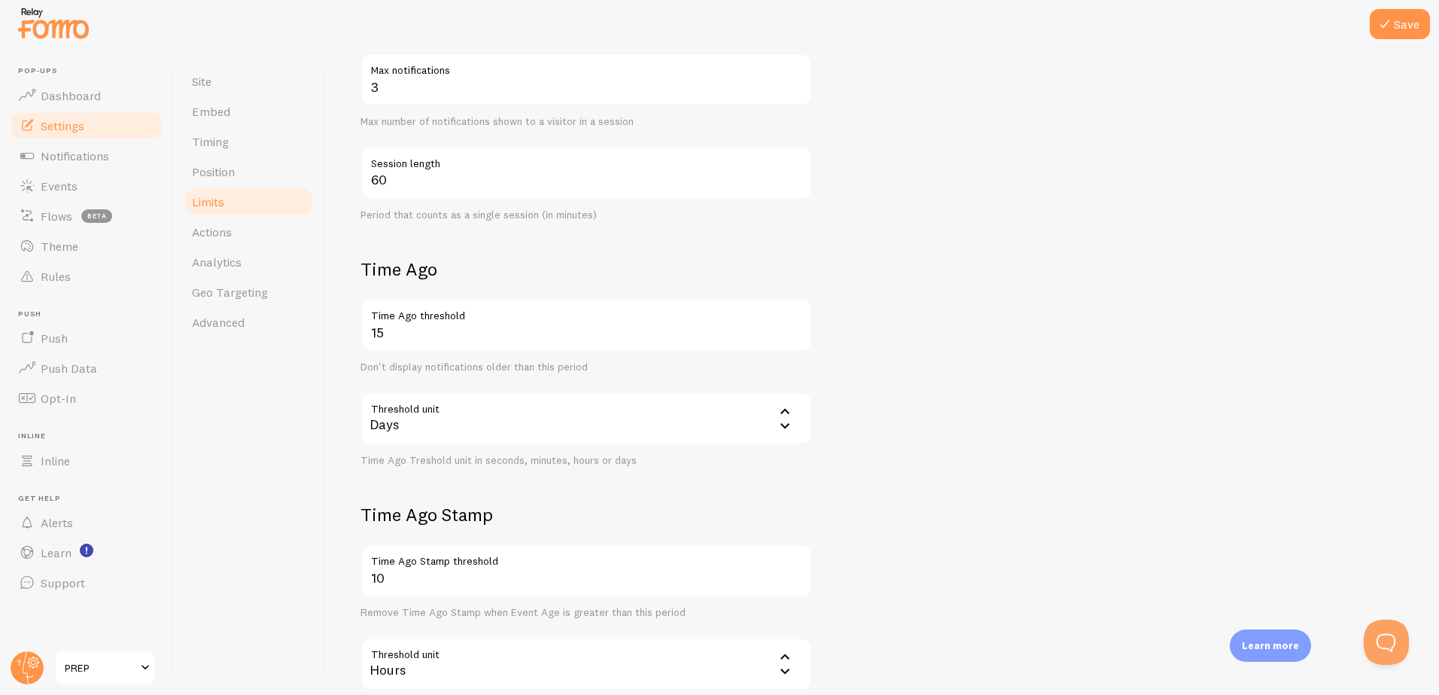
scroll to position [349, 0]
drag, startPoint x: 391, startPoint y: 333, endPoint x: 366, endPoint y: 333, distance: 24.1
click at [366, 333] on input "15" at bounding box center [585, 324] width 451 height 53
type input "30"
click at [340, 477] on div "Limits Notification control and limitations Notification Count 20 Max Notificat…" at bounding box center [881, 371] width 1114 height 646
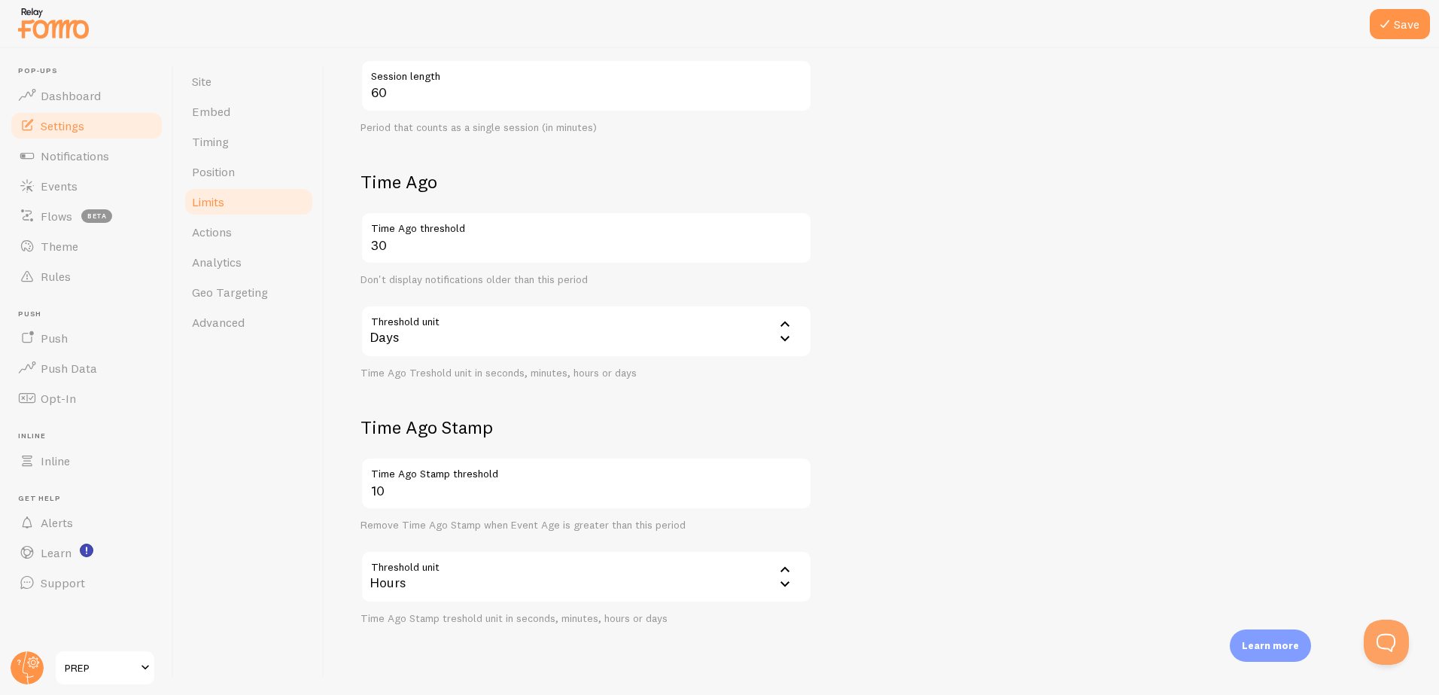
scroll to position [467, 0]
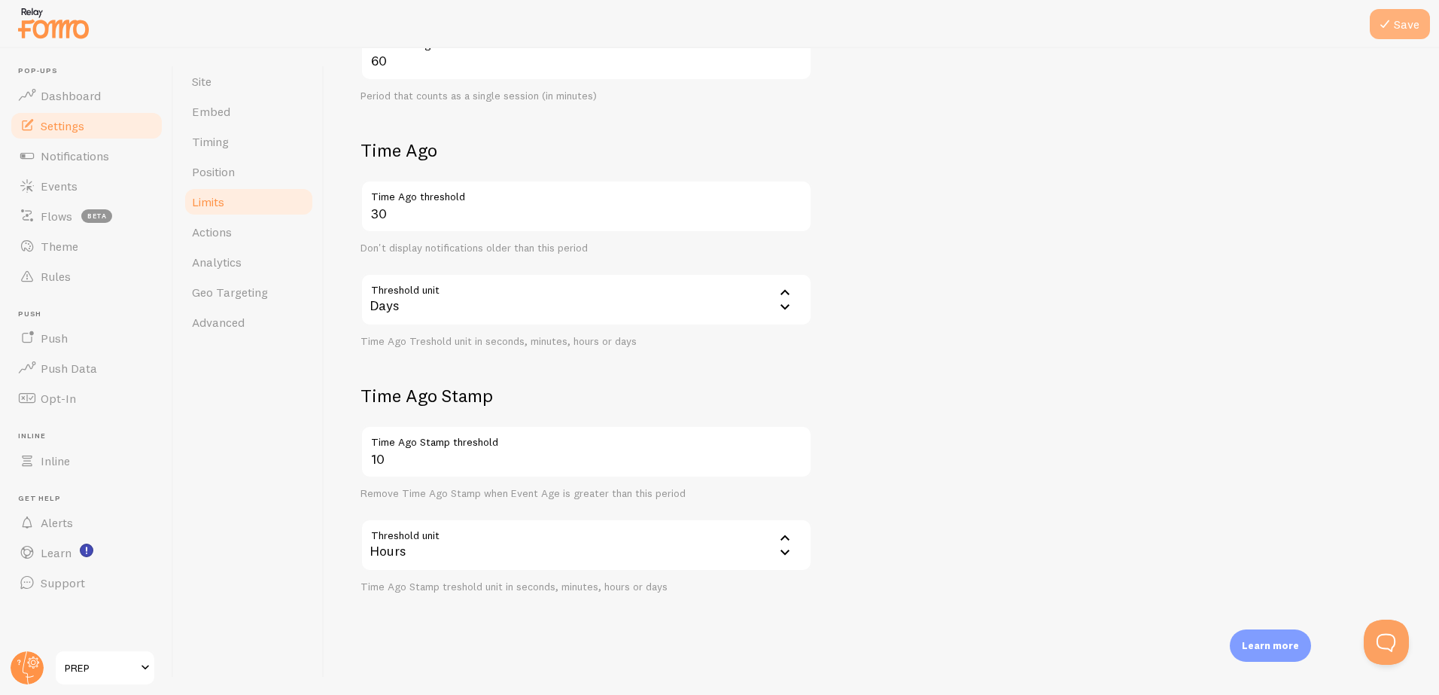
click at [1388, 28] on icon at bounding box center [1384, 24] width 18 height 18
click at [208, 228] on span "Actions" at bounding box center [212, 231] width 40 height 15
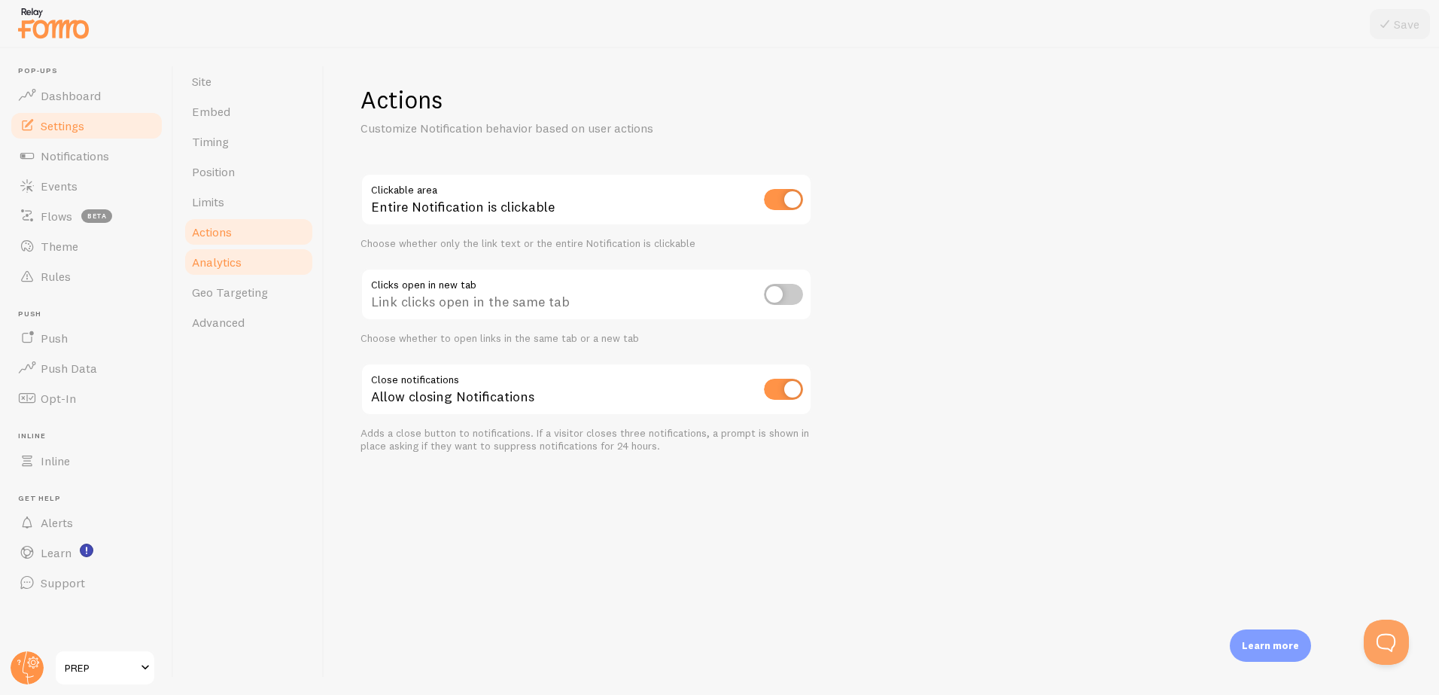
click at [245, 261] on link "Analytics" at bounding box center [249, 262] width 132 height 30
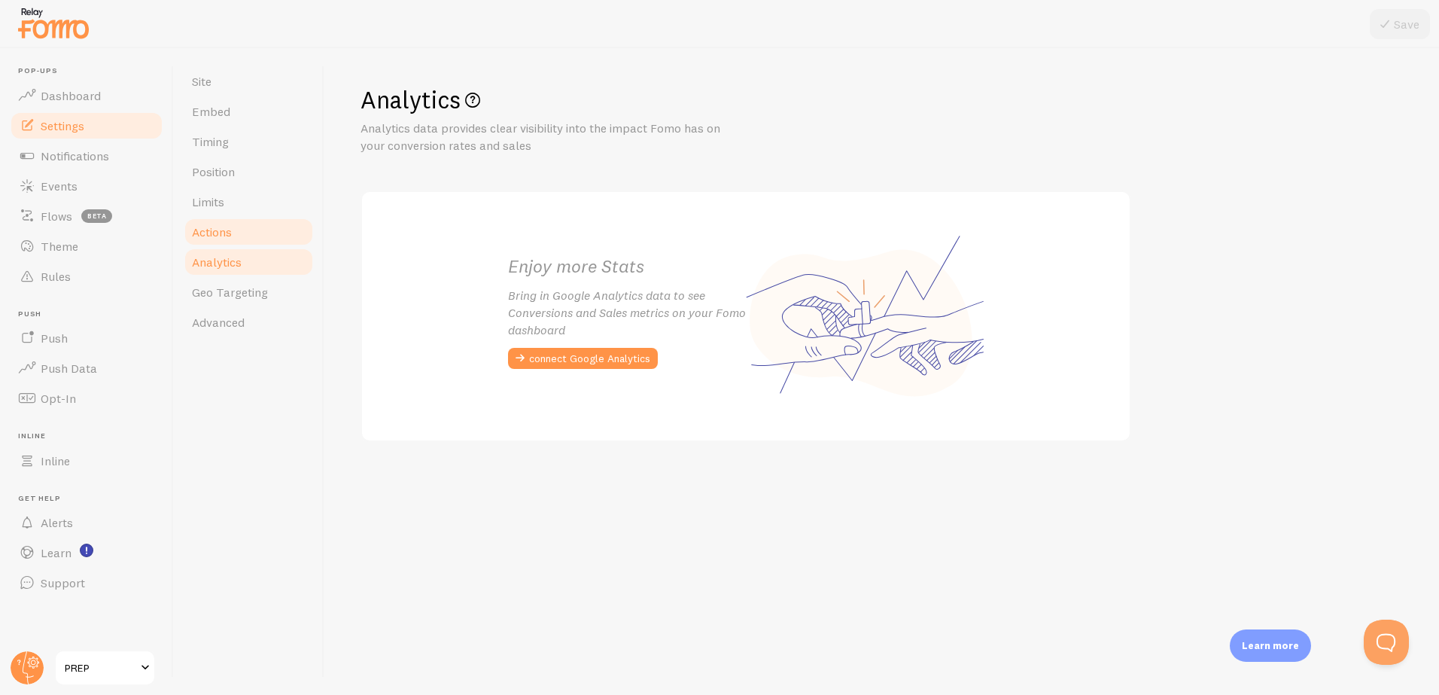
click at [230, 230] on span "Actions" at bounding box center [212, 231] width 40 height 15
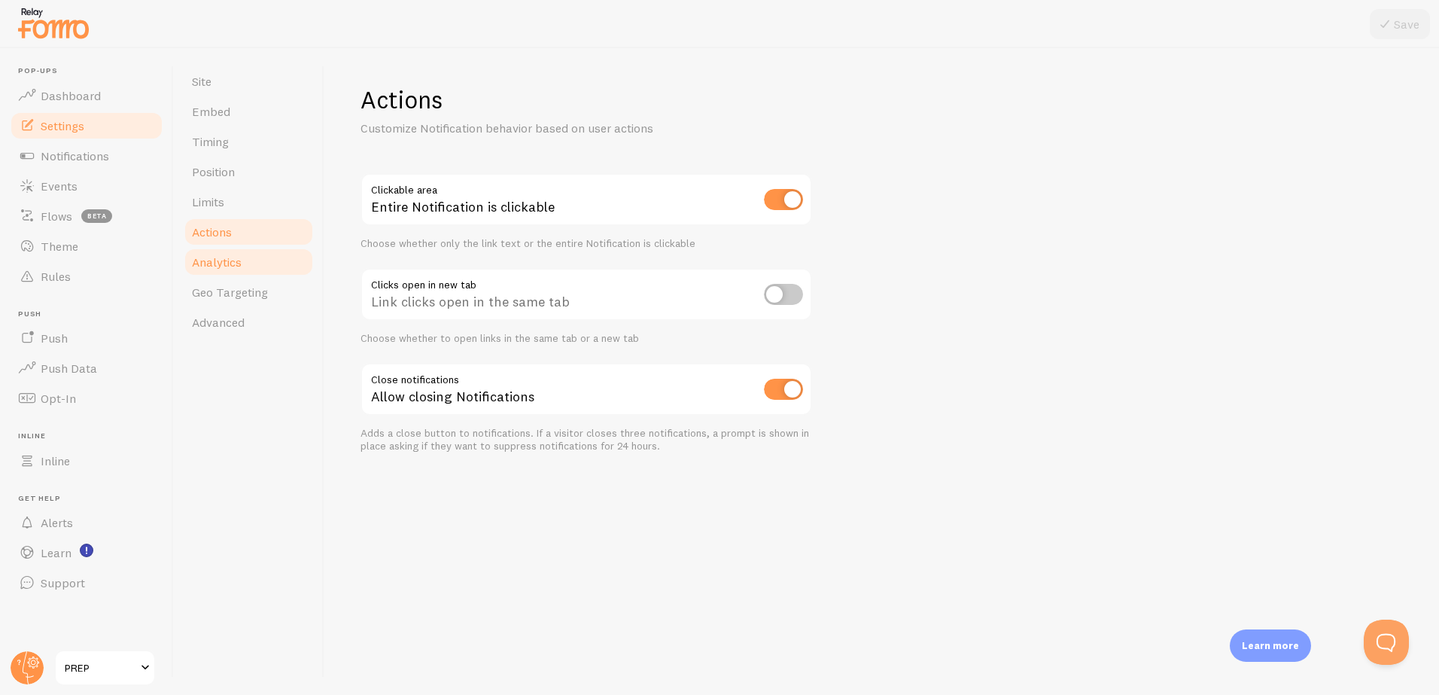
click at [223, 259] on span "Analytics" at bounding box center [217, 261] width 50 height 15
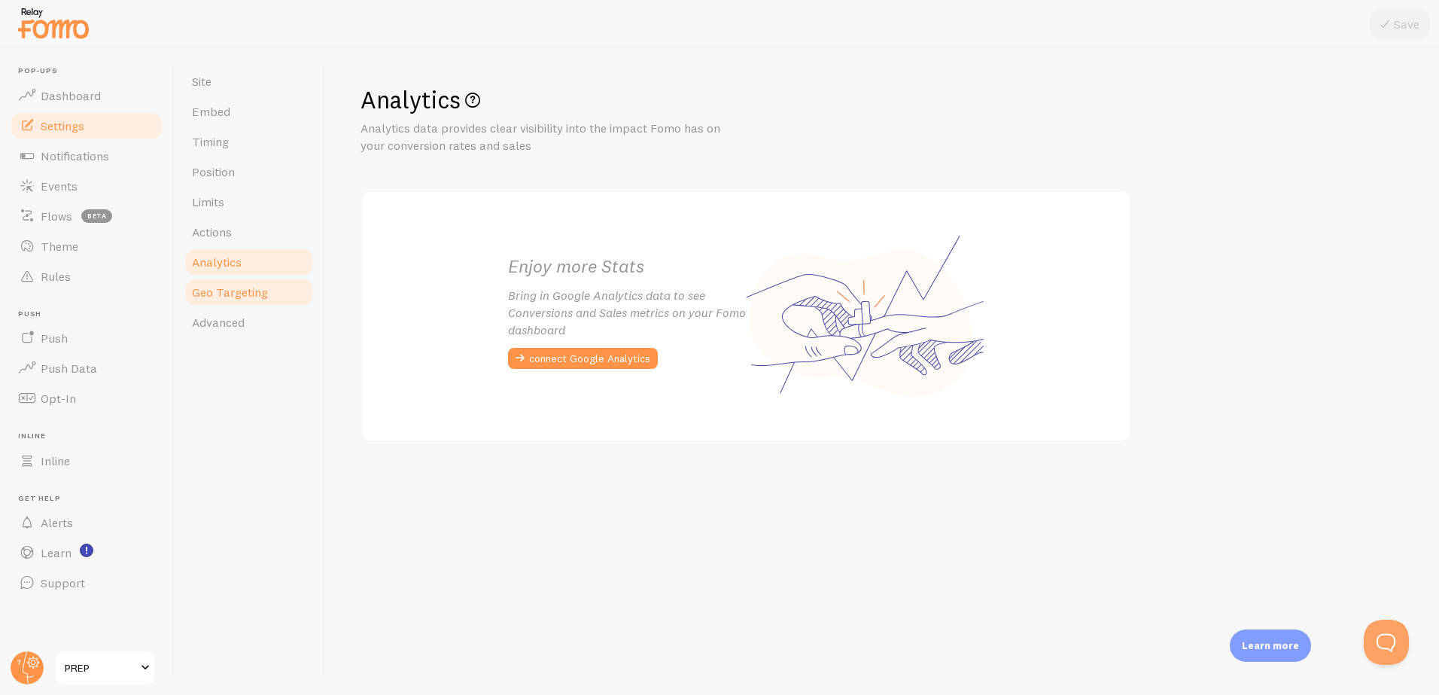
click at [217, 287] on span "Geo Targeting" at bounding box center [230, 291] width 76 height 15
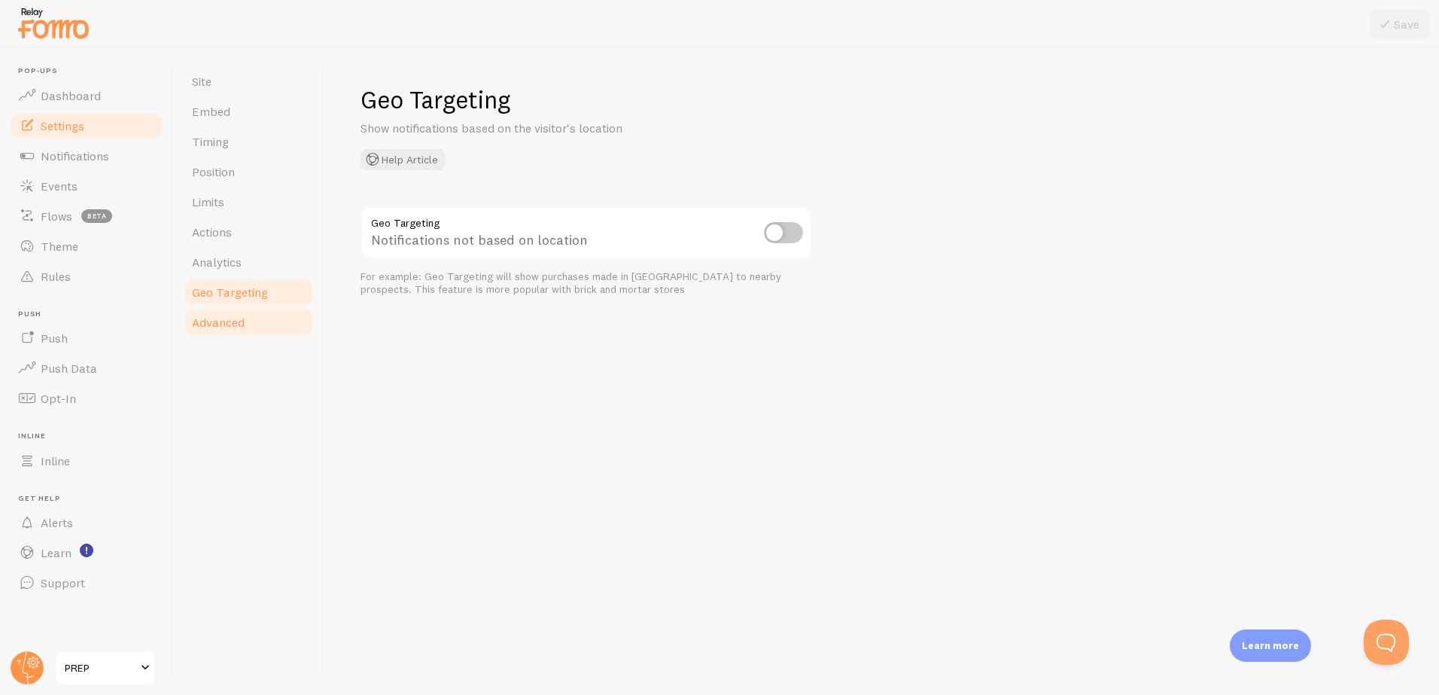
click at [219, 321] on span "Advanced" at bounding box center [218, 322] width 53 height 15
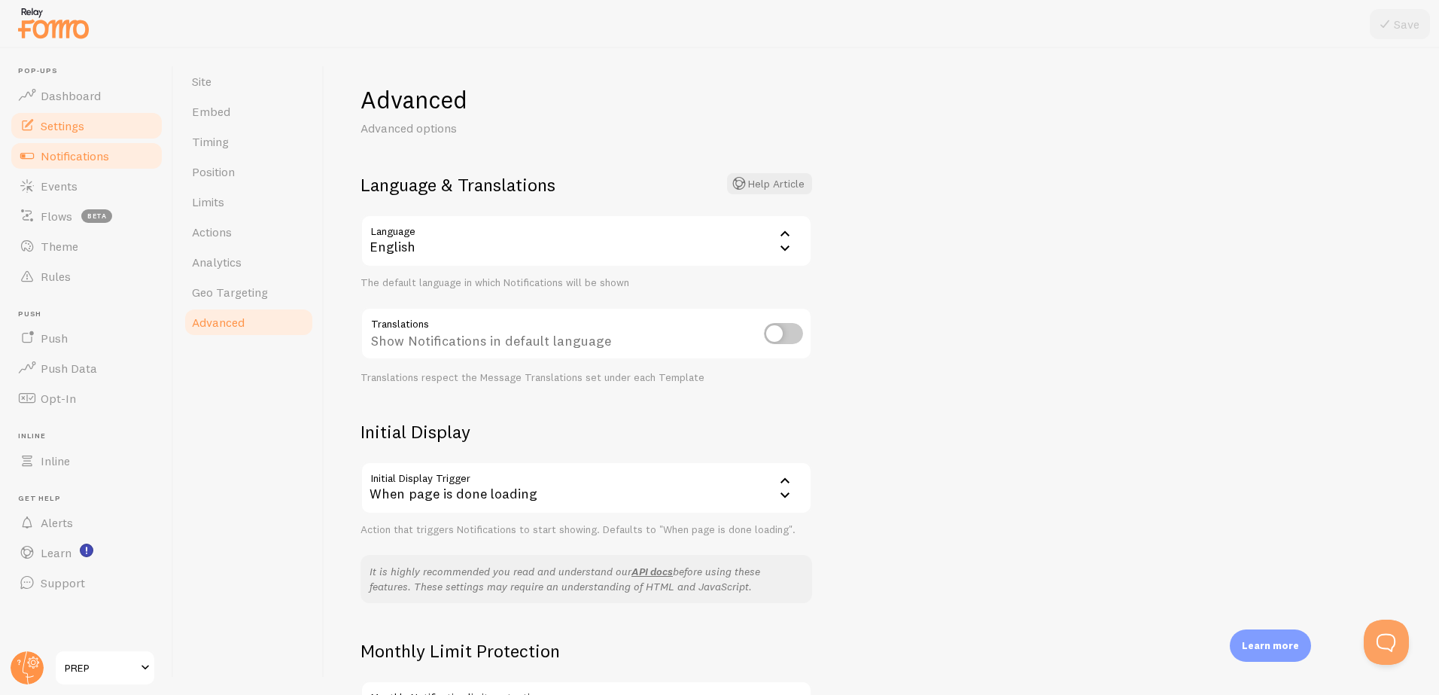
click at [62, 153] on span "Notifications" at bounding box center [75, 155] width 68 height 15
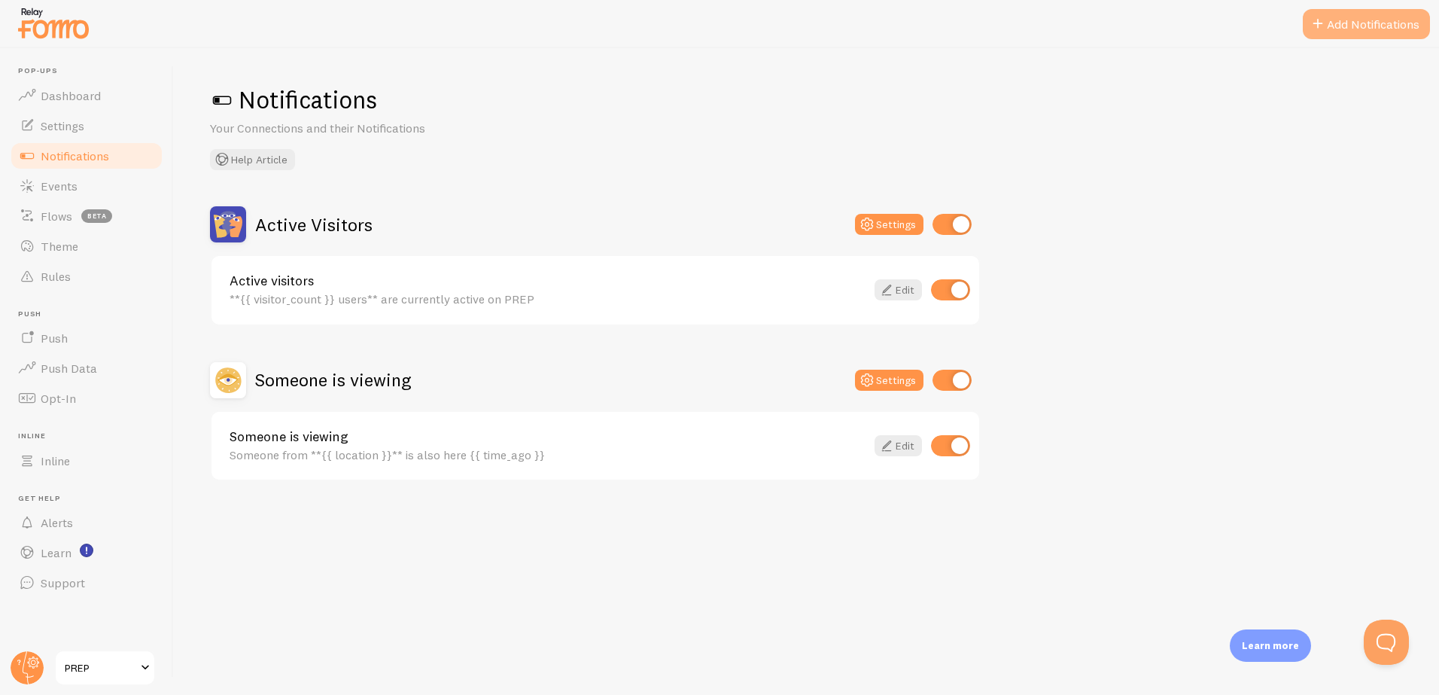
click at [1339, 29] on button "Add Notifications" at bounding box center [1365, 24] width 127 height 30
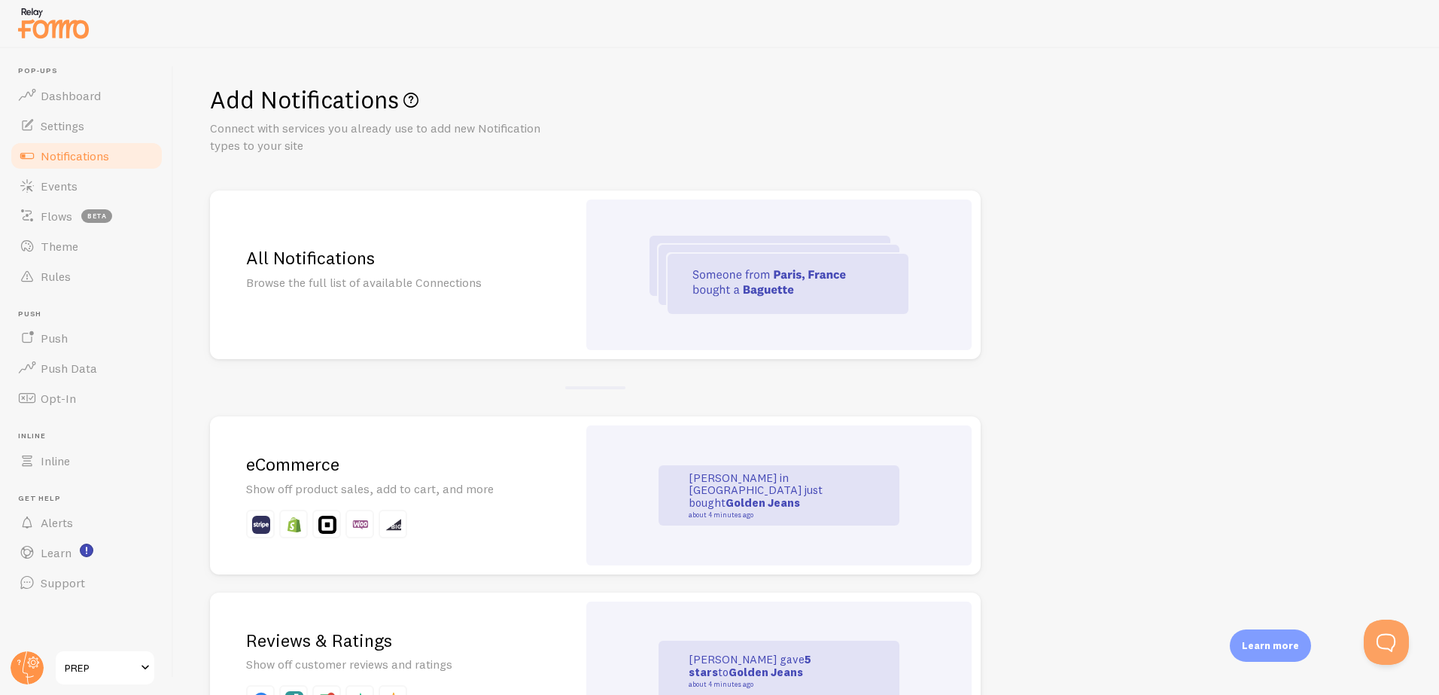
click at [869, 297] on img at bounding box center [778, 275] width 259 height 78
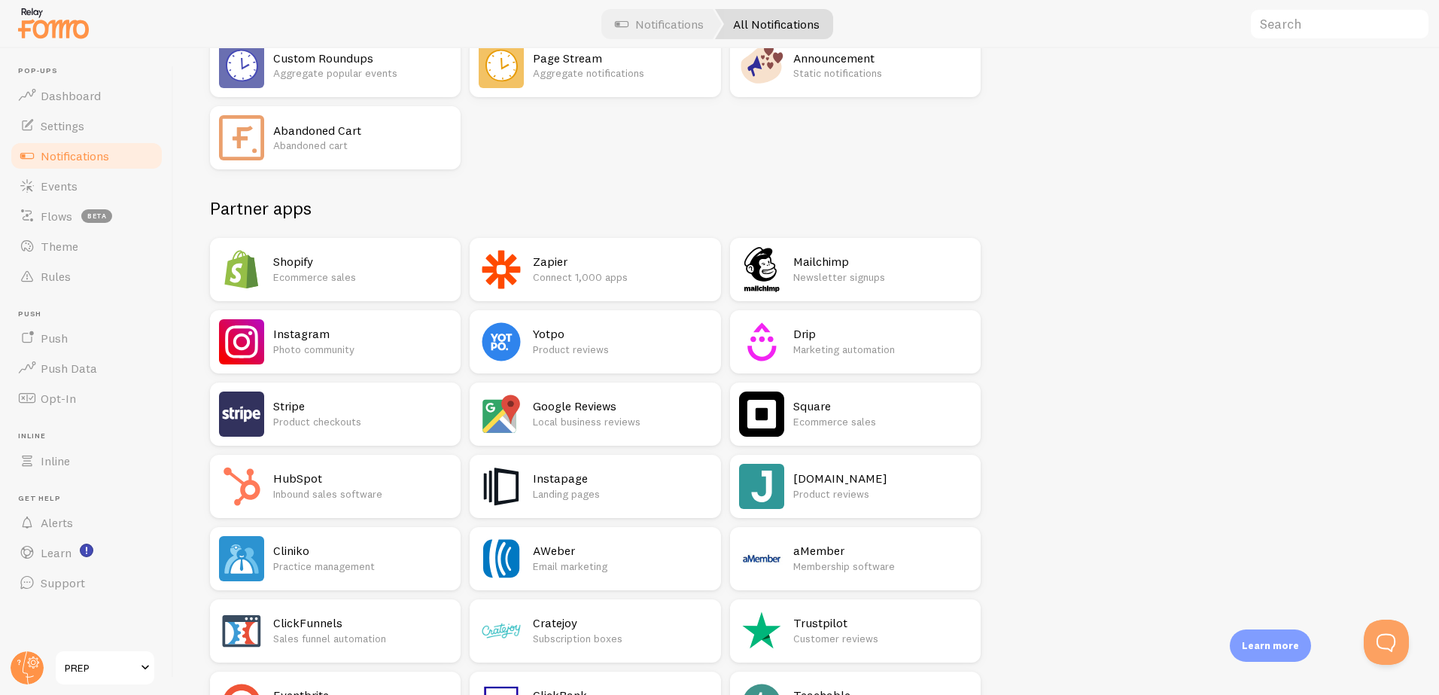
scroll to position [280, 0]
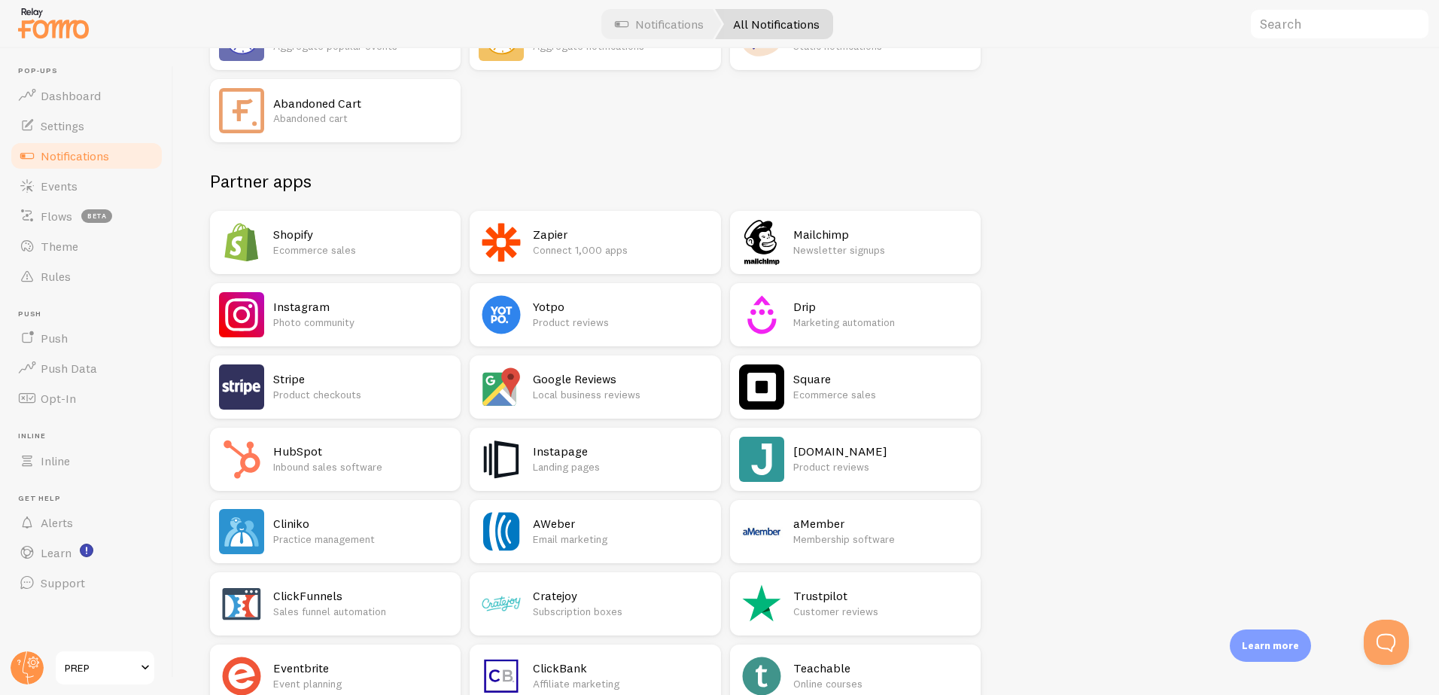
click at [274, 383] on h2 "Stripe" at bounding box center [362, 379] width 178 height 16
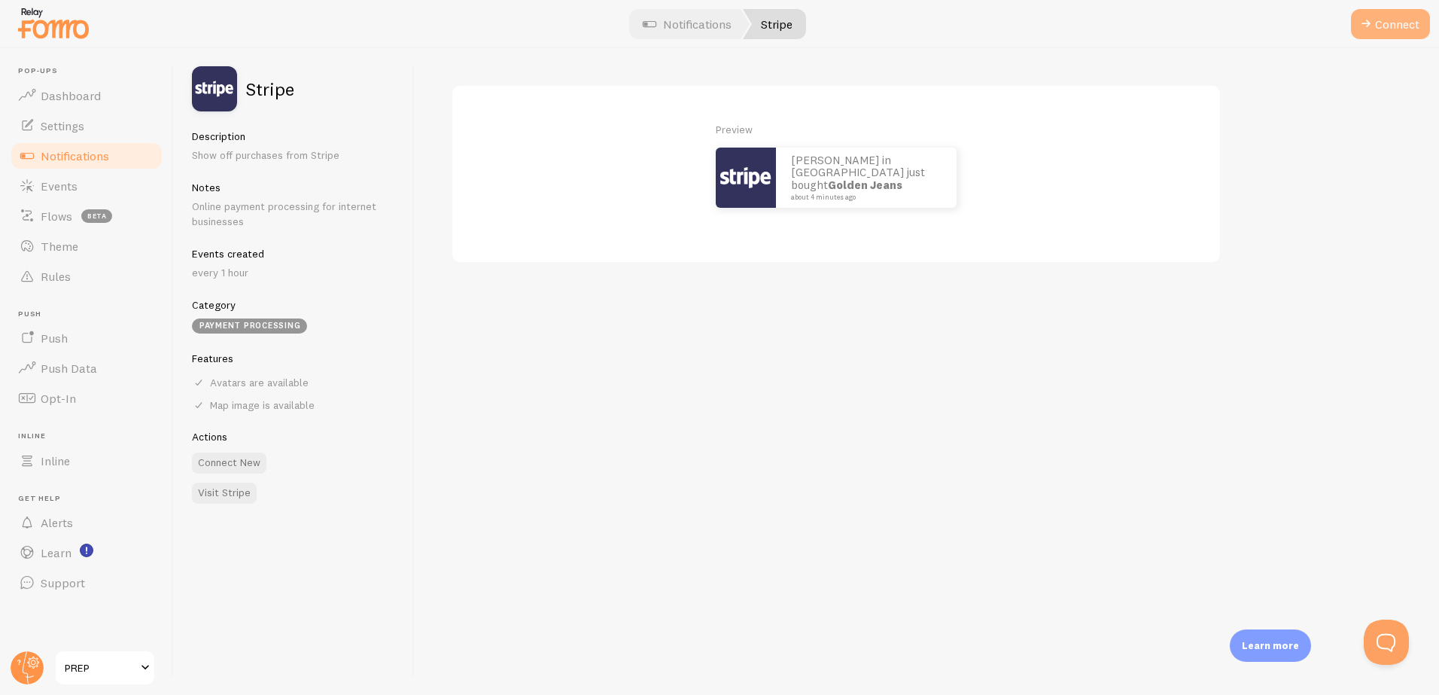
click at [1388, 27] on button "Connect" at bounding box center [1390, 24] width 79 height 30
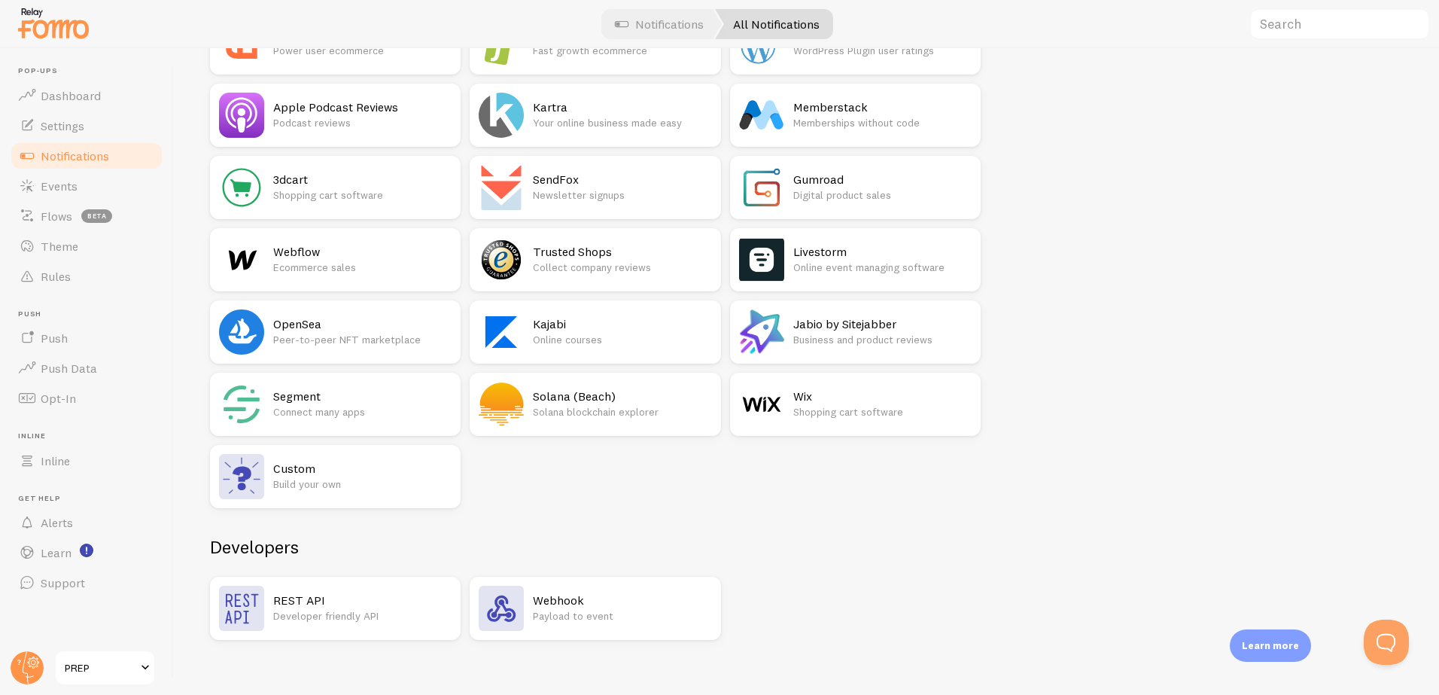
scroll to position [2375, 0]
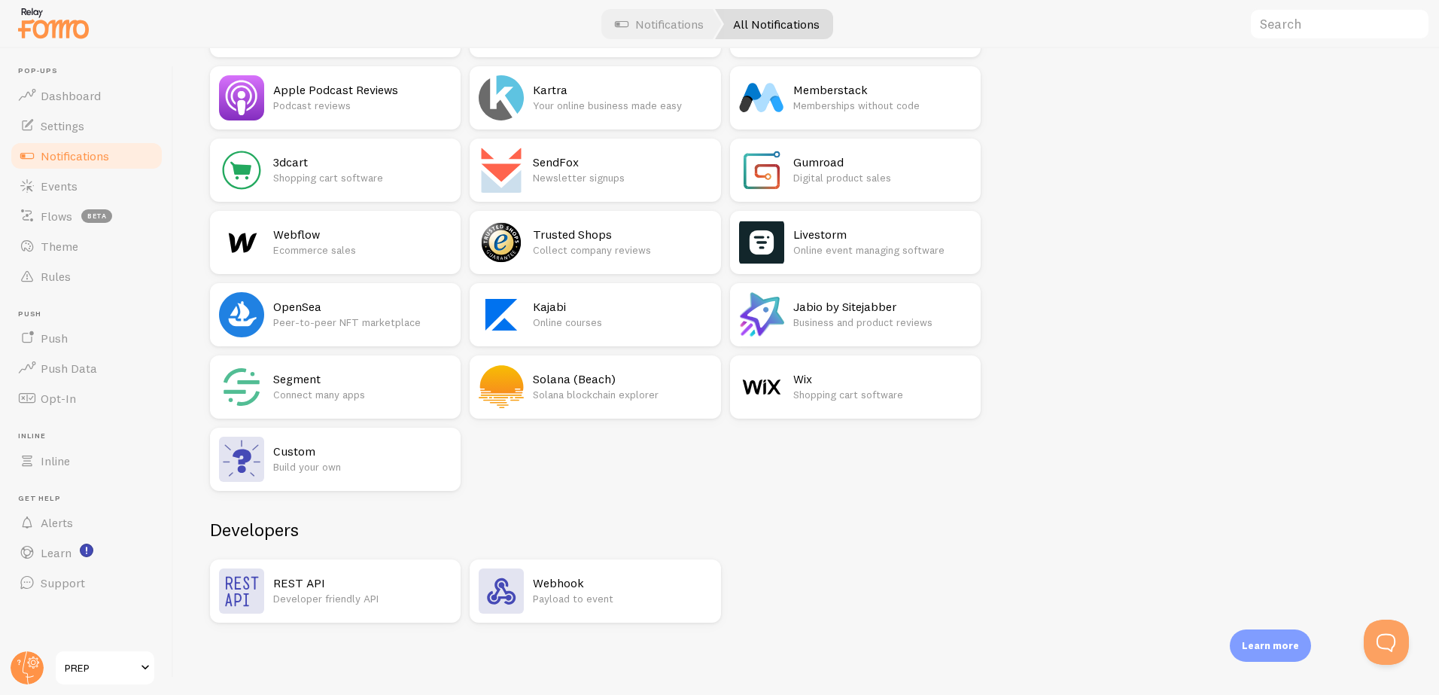
click at [356, 460] on p "Build your own" at bounding box center [362, 466] width 178 height 15
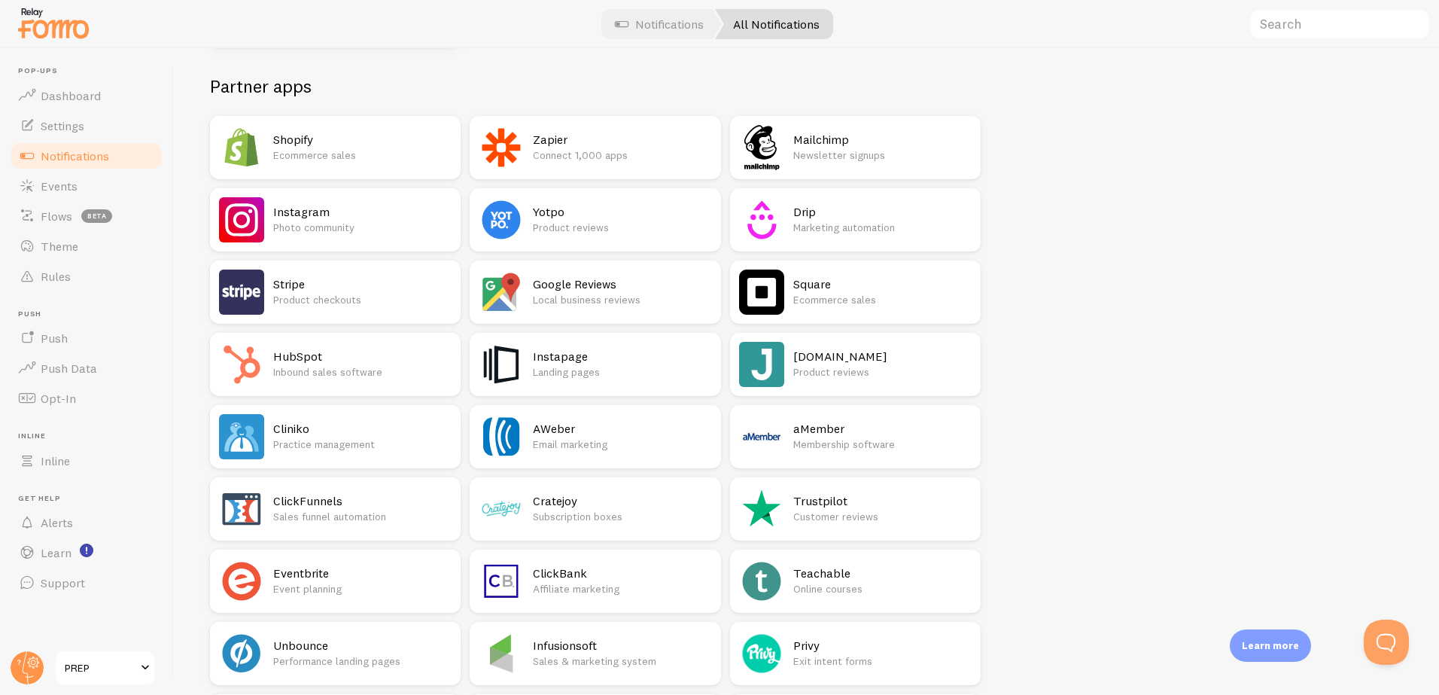
scroll to position [371, 0]
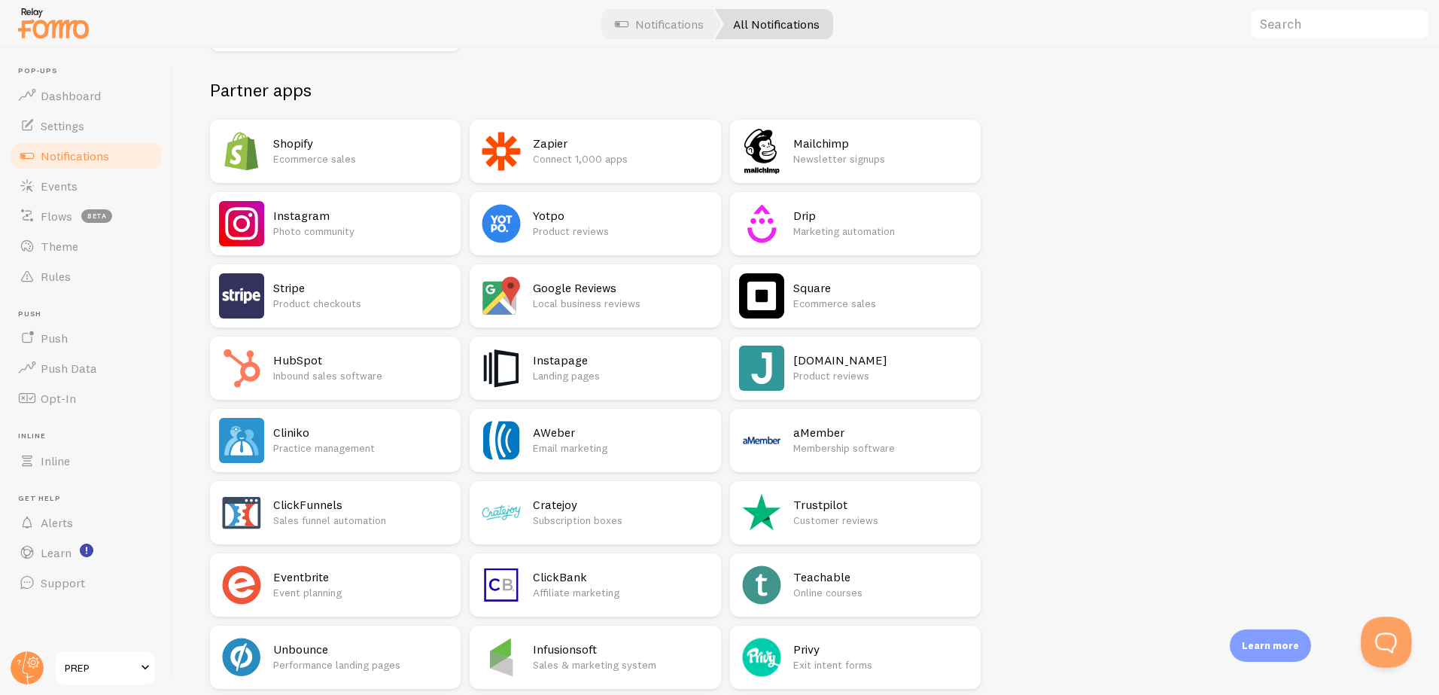
click at [1384, 638] on button "Open Beacon popover" at bounding box center [1382, 638] width 45 height 45
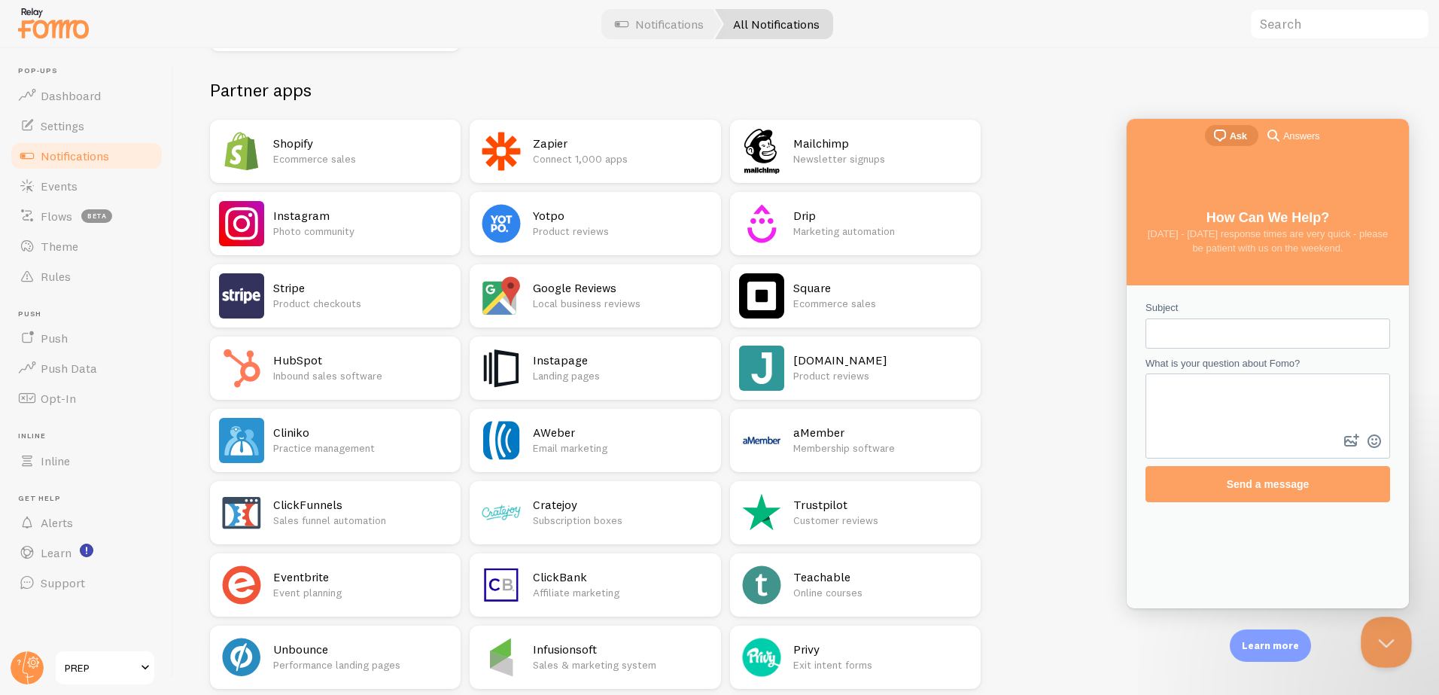
scroll to position [0, 0]
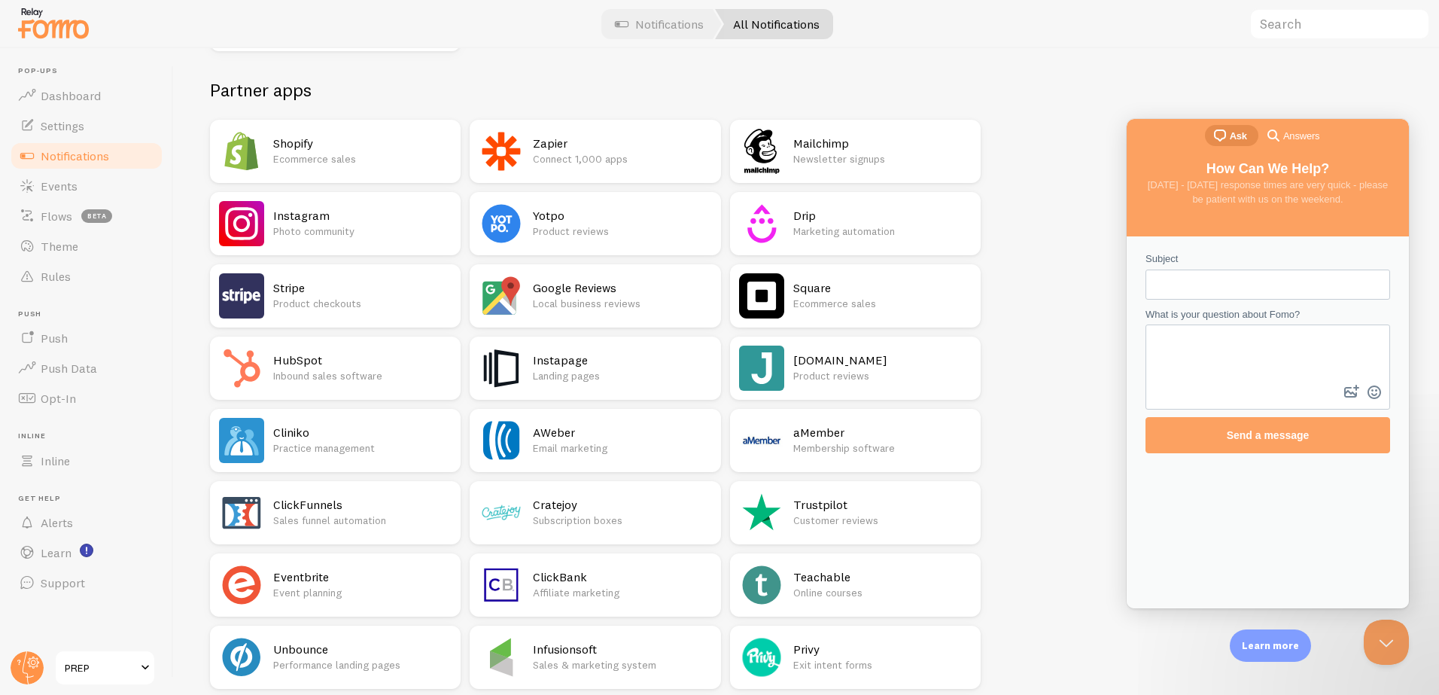
click at [1295, 132] on span "Answers" at bounding box center [1301, 136] width 36 height 15
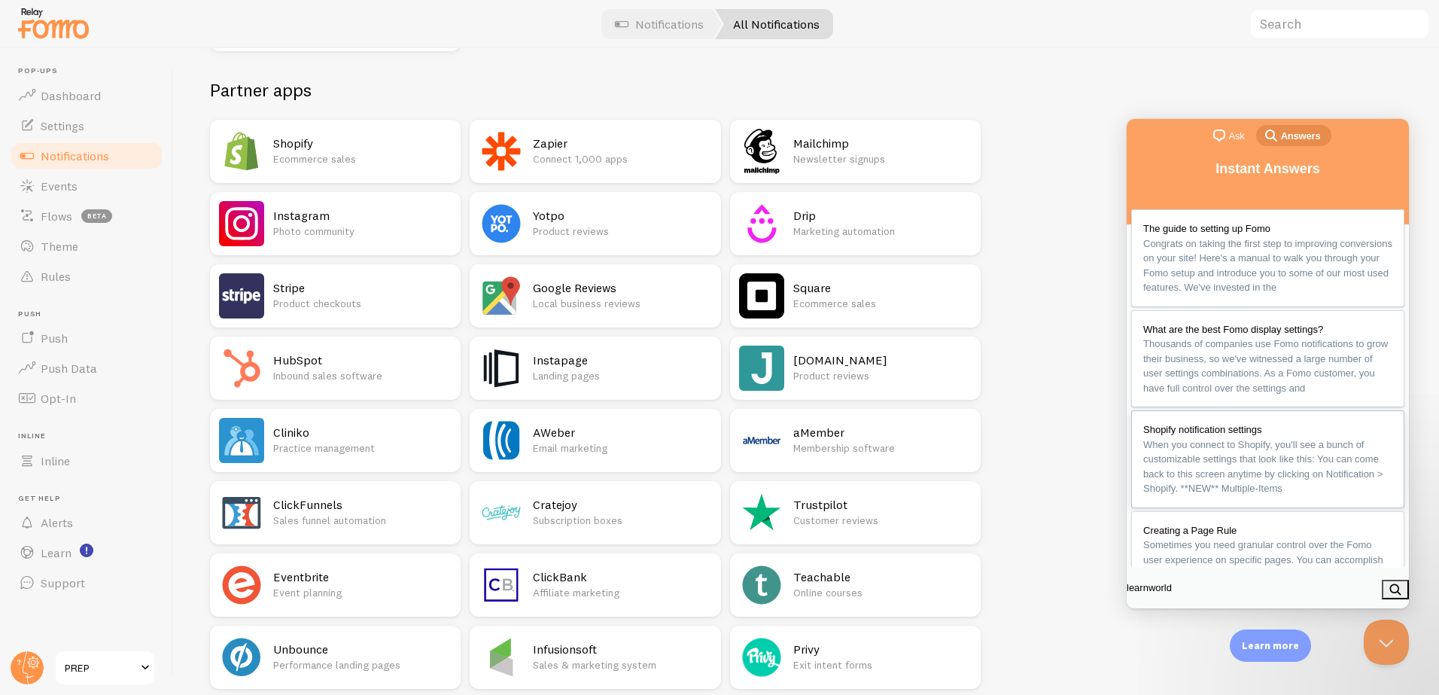
type input "learnworlds"
click button "search" at bounding box center [1394, 589] width 27 height 20
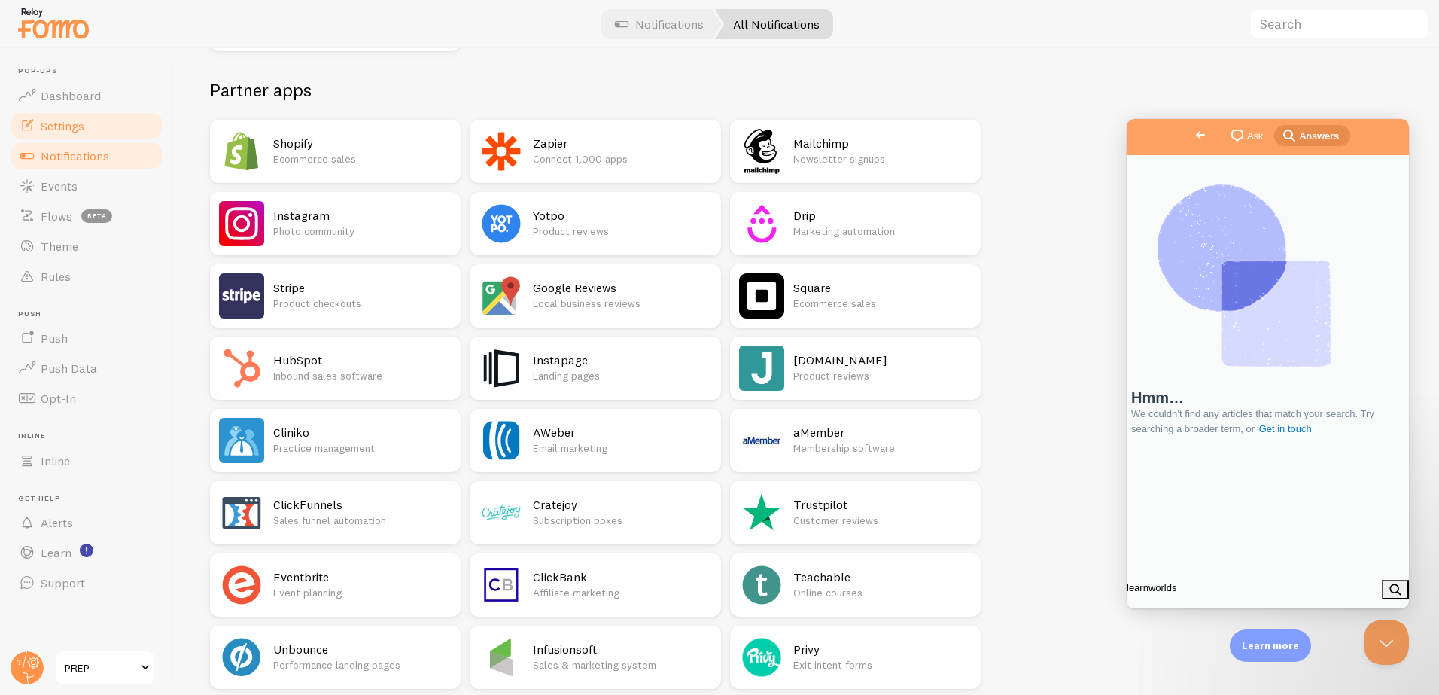
click at [55, 124] on span "Settings" at bounding box center [63, 125] width 44 height 15
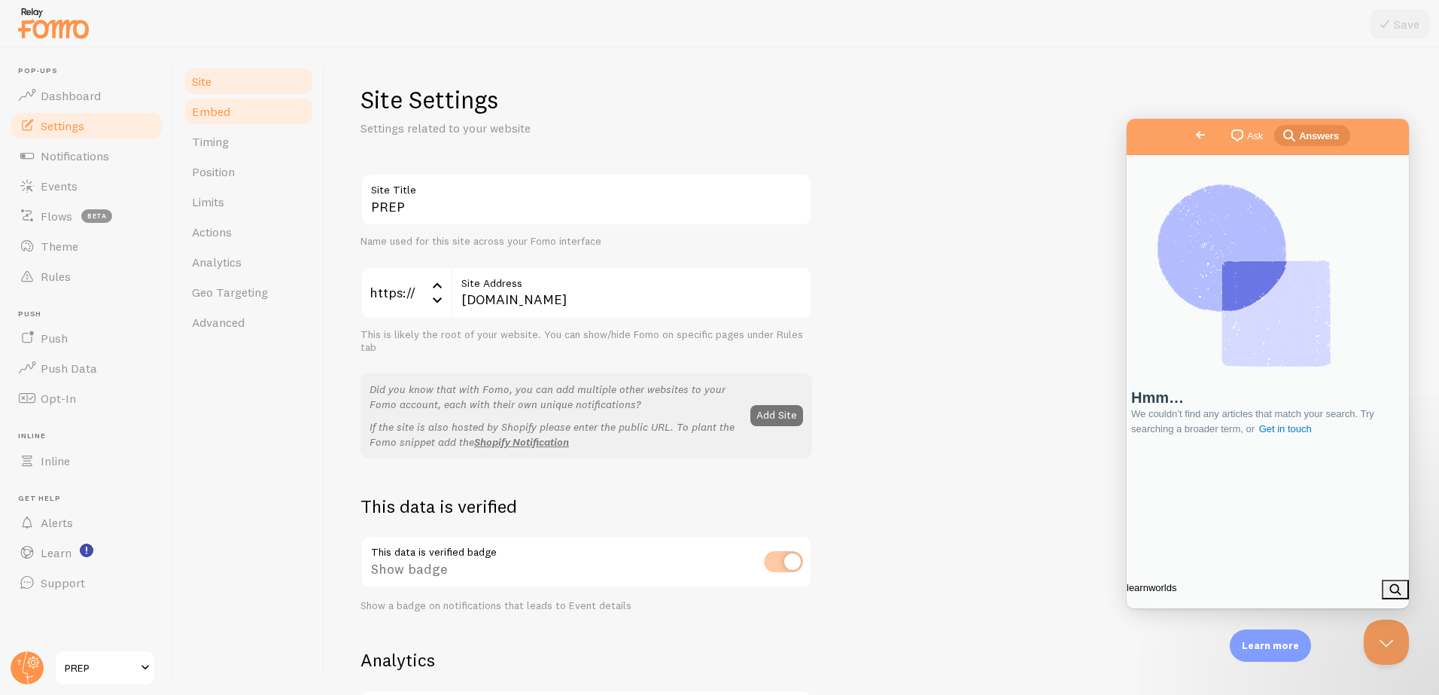
click at [225, 114] on span "Embed" at bounding box center [211, 111] width 38 height 15
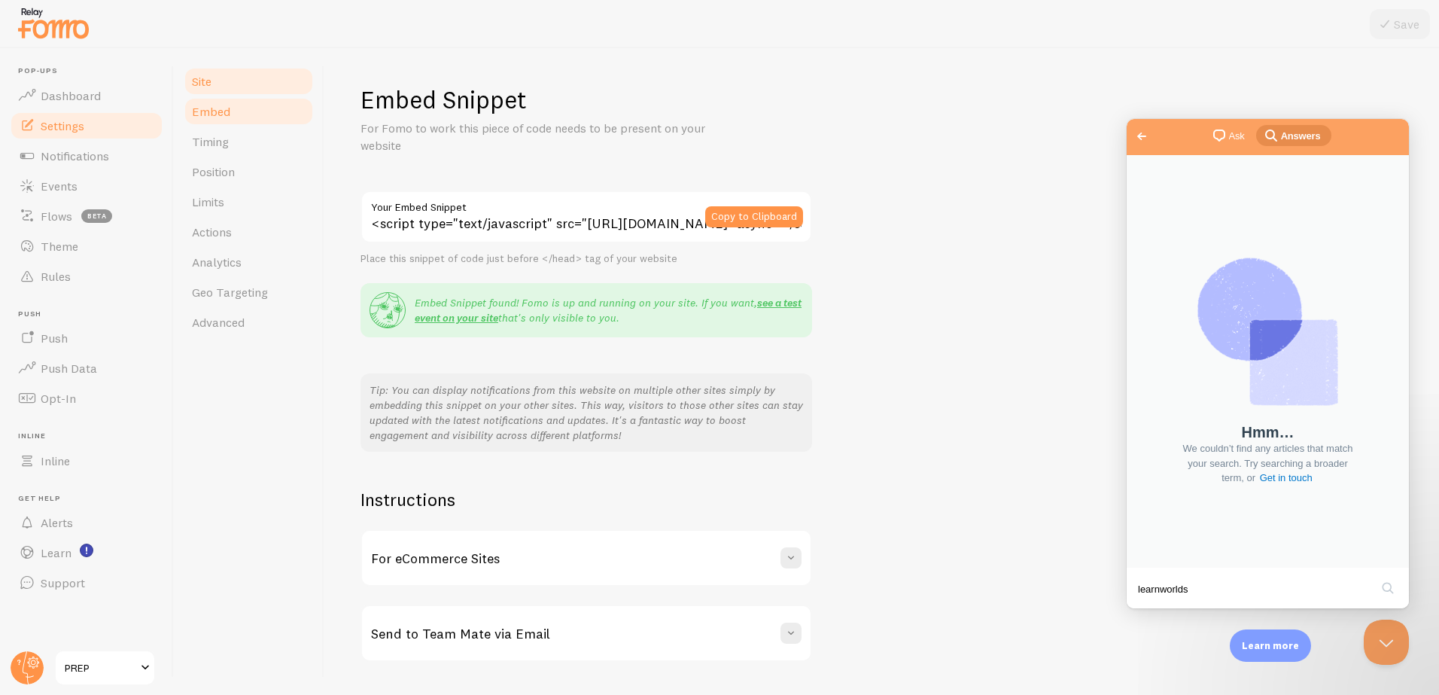
click at [216, 80] on link "Site" at bounding box center [249, 81] width 132 height 30
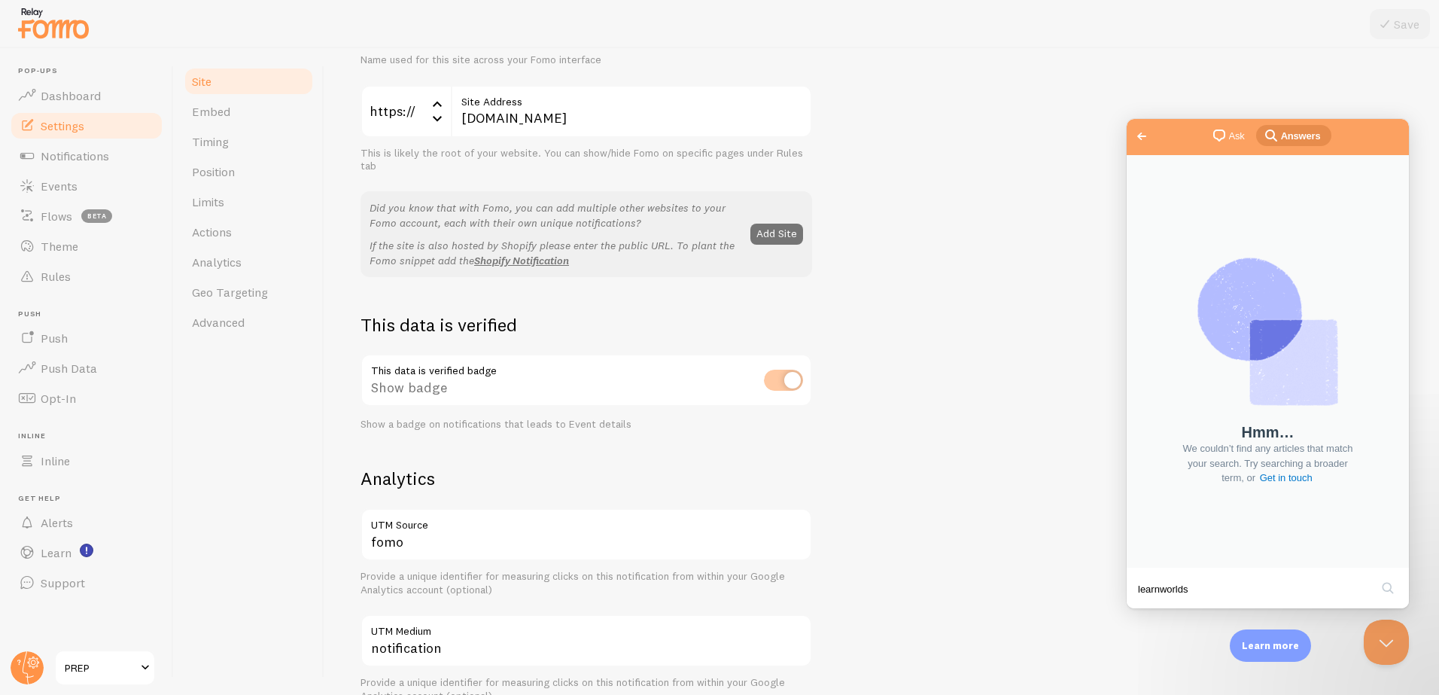
scroll to position [162, 0]
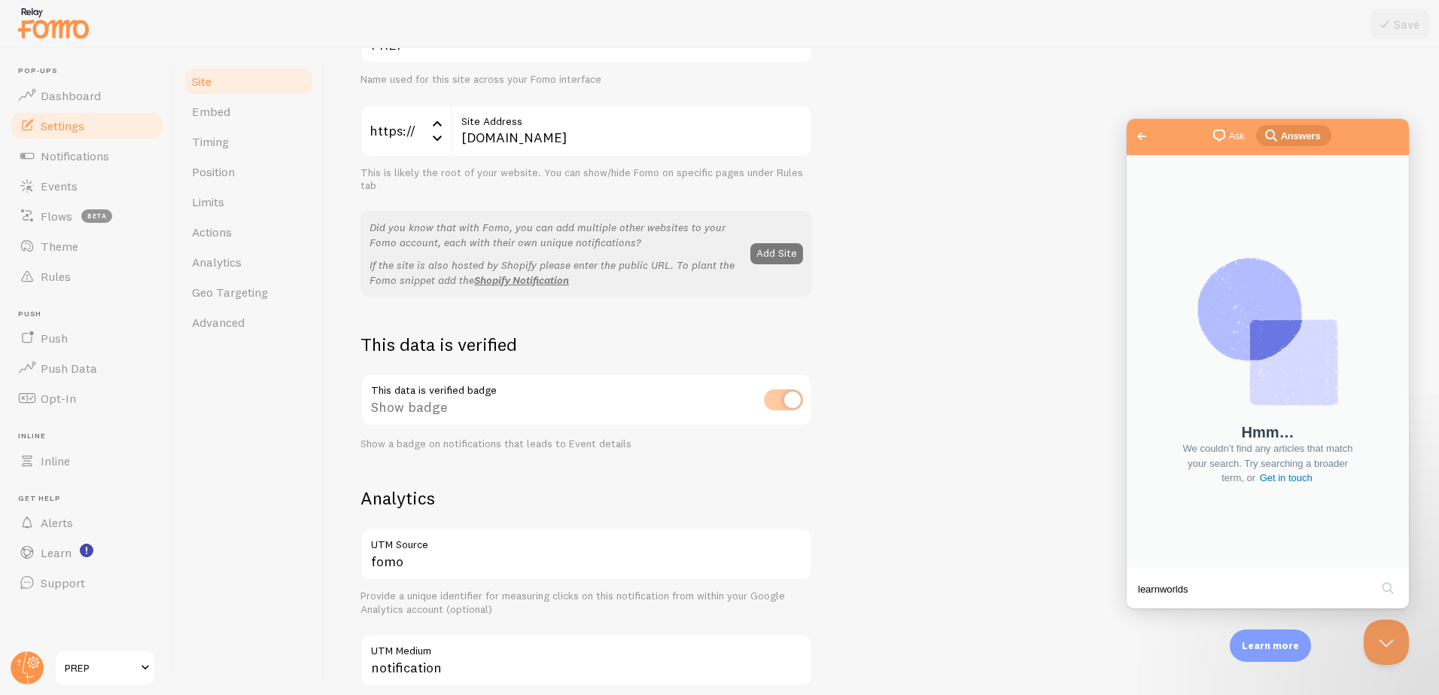
click at [780, 252] on button "Add Site" at bounding box center [776, 253] width 53 height 21
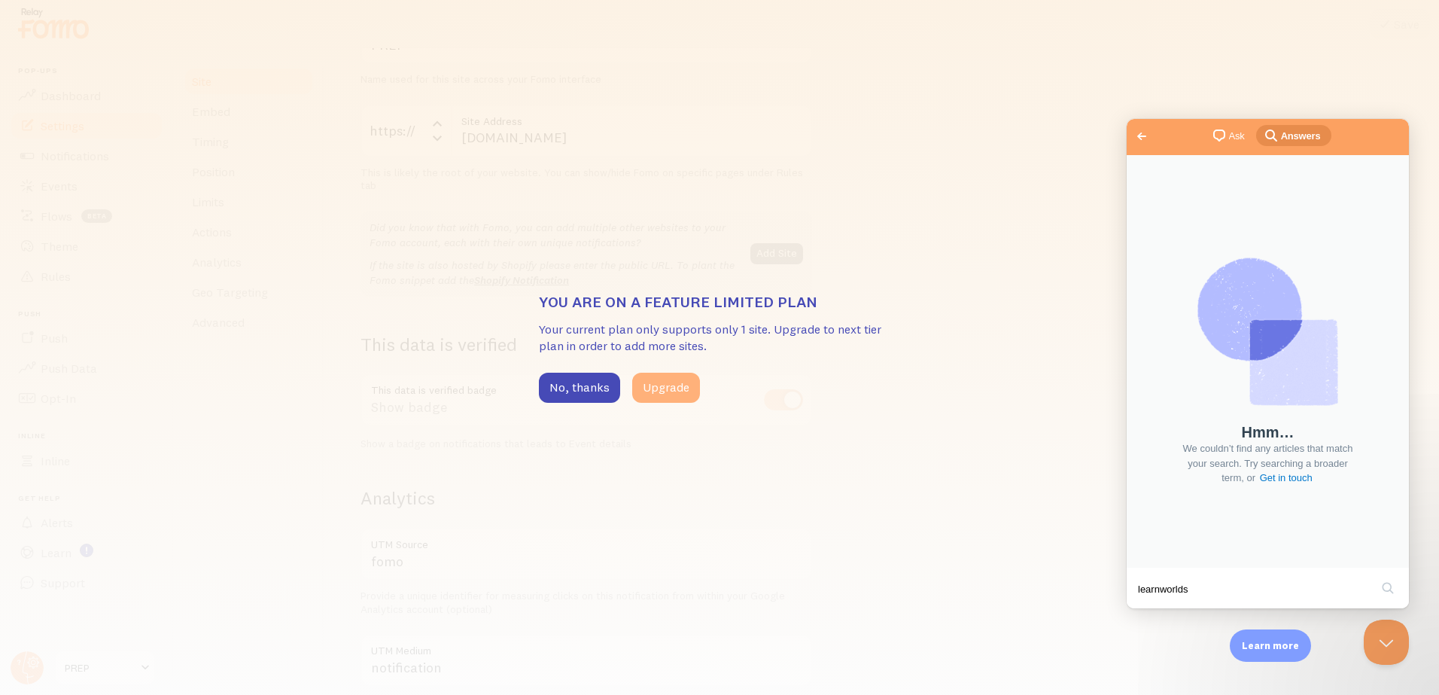
click at [673, 387] on button "Upgrade" at bounding box center [666, 387] width 68 height 30
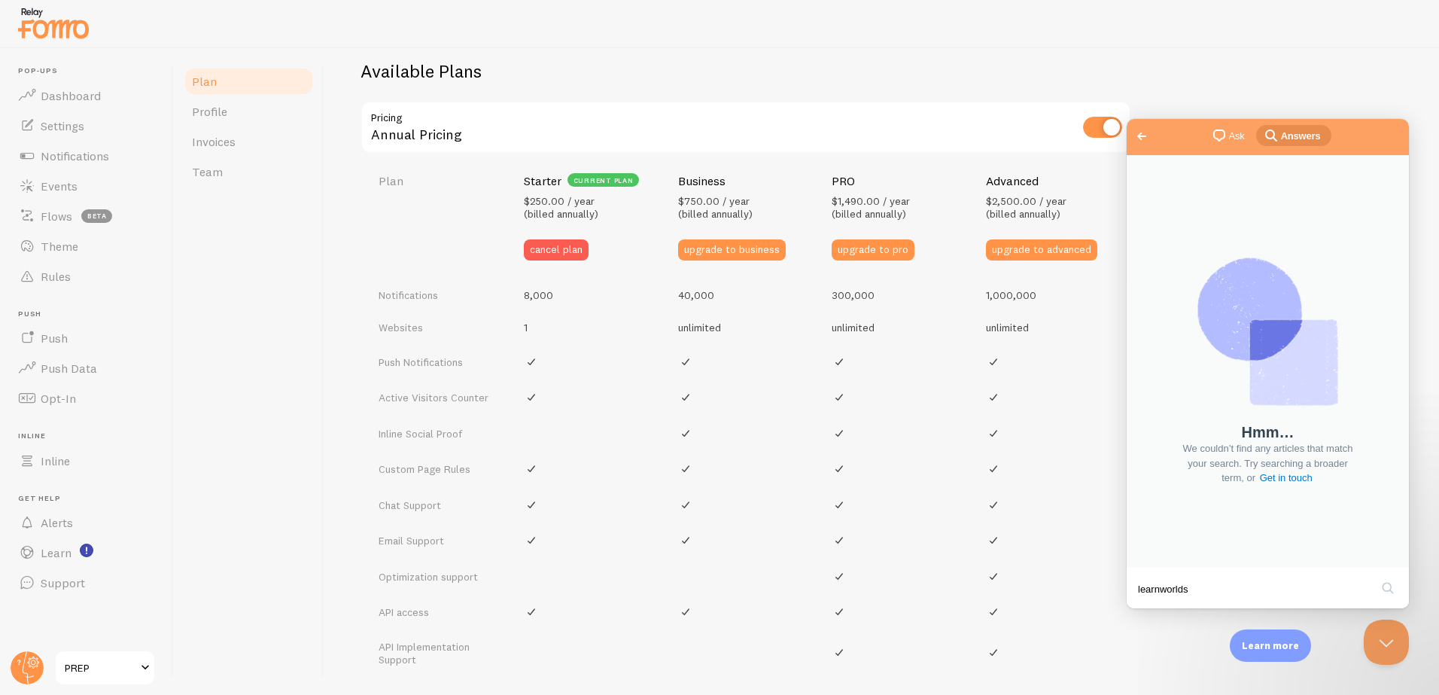
scroll to position [544, 0]
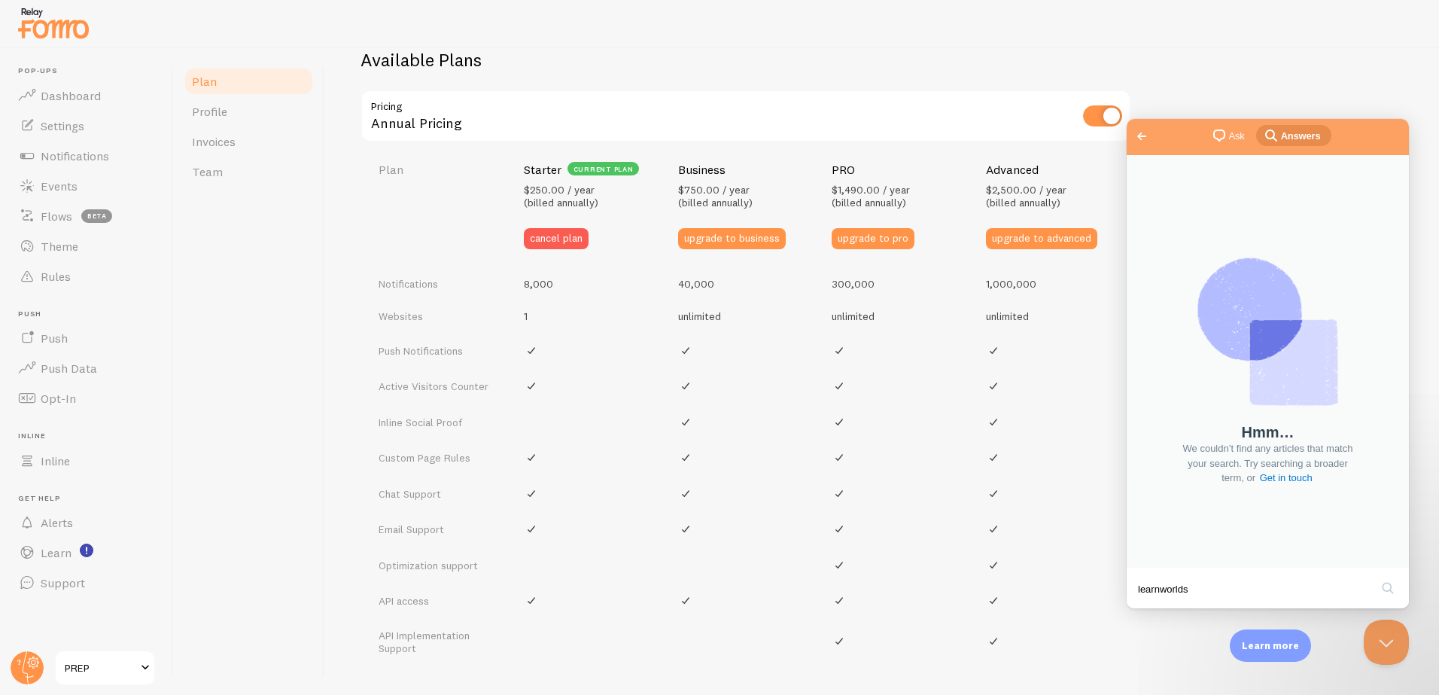
click at [1178, 85] on div "Available Plans Pricing Annual Pricing Plan Starter current plan $250.00 / year…" at bounding box center [881, 429] width 1042 height 762
click at [1140, 139] on span "Go back" at bounding box center [1141, 136] width 18 height 18
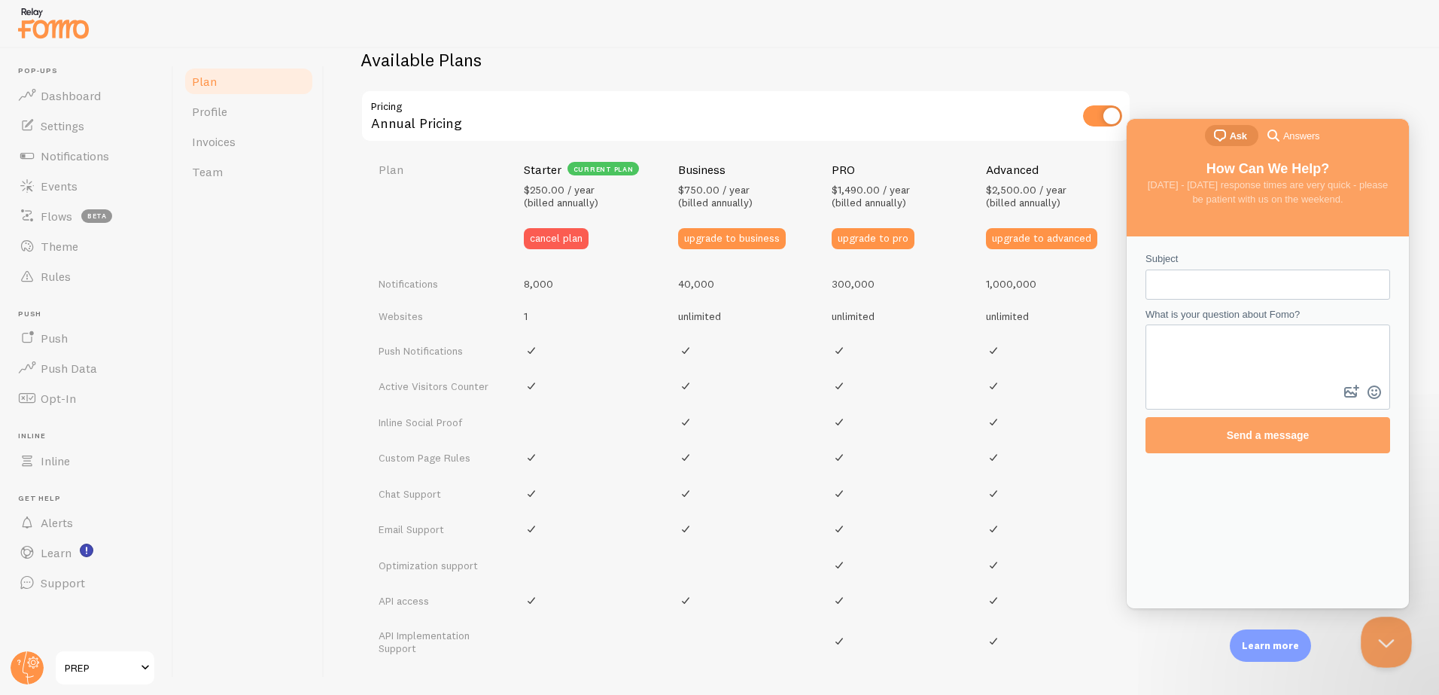
click at [1379, 639] on button "Close Beacon popover" at bounding box center [1382, 638] width 45 height 45
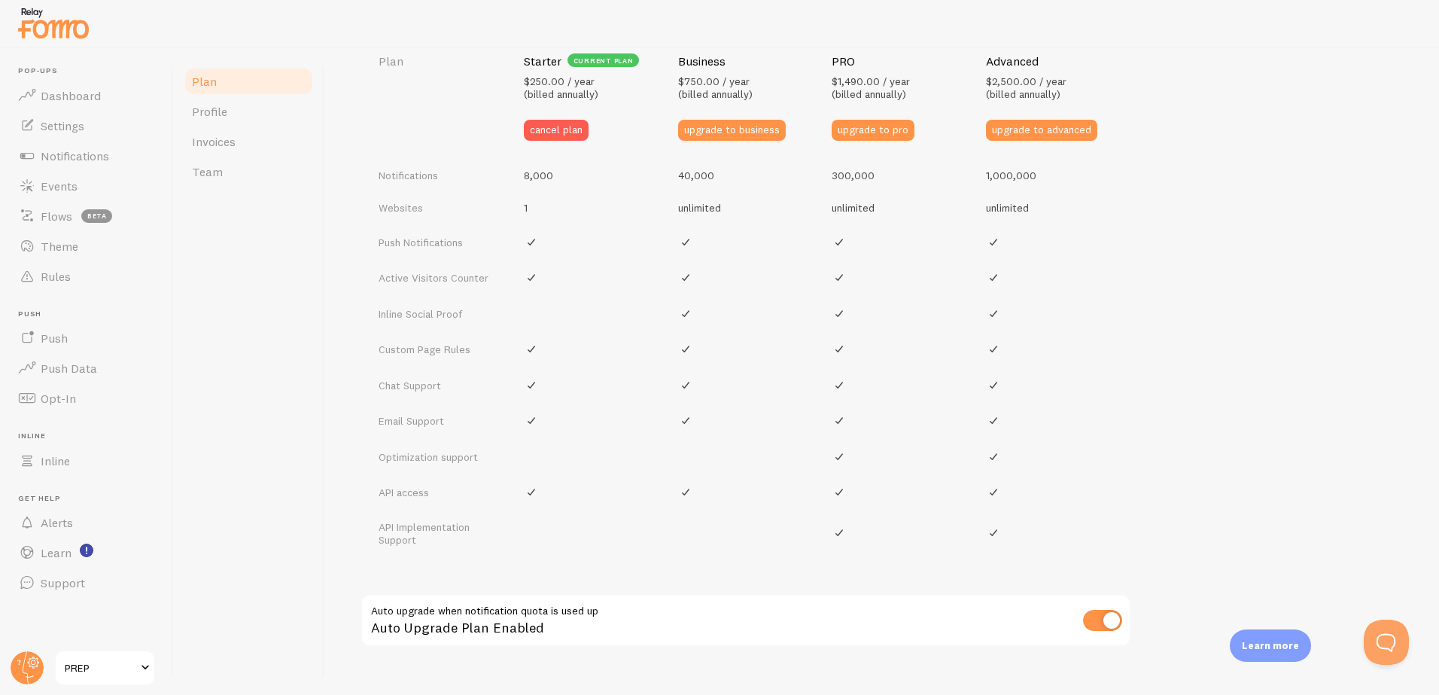
scroll to position [696, 0]
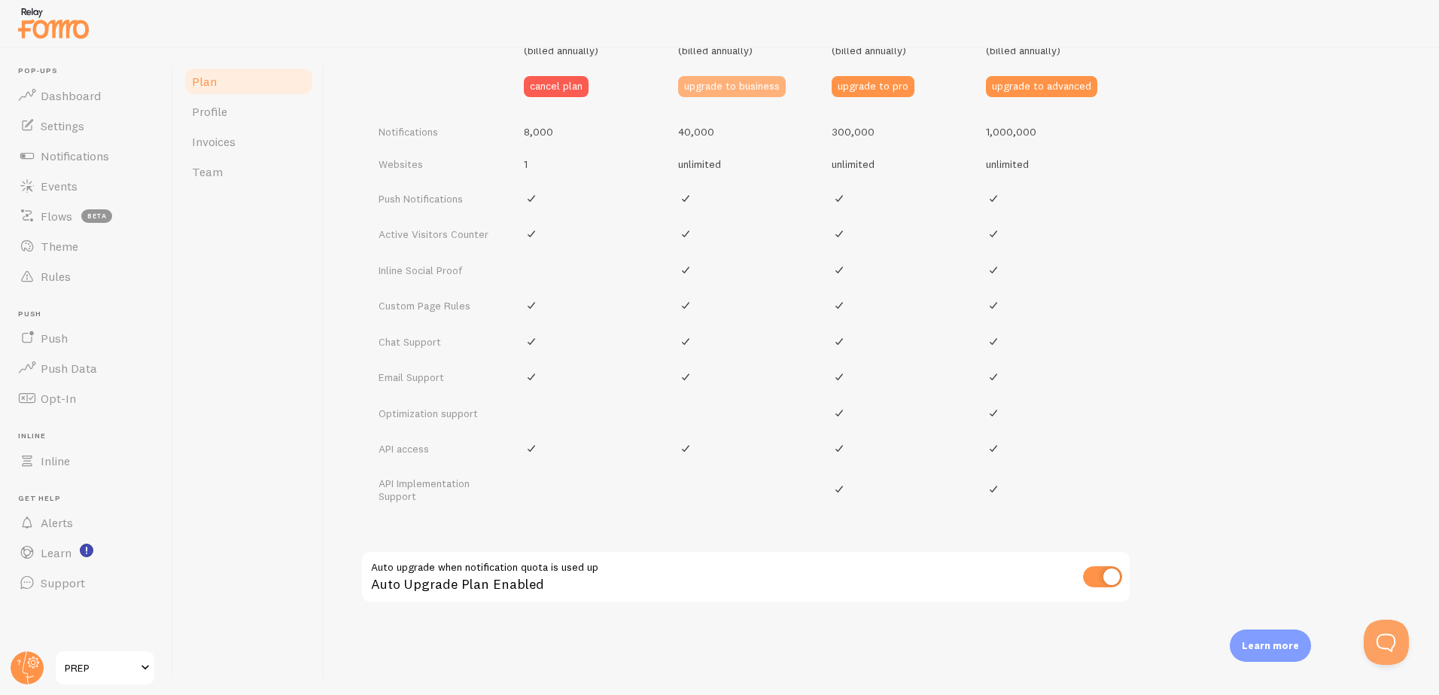
click at [714, 89] on button "upgrade to business" at bounding box center [732, 86] width 108 height 21
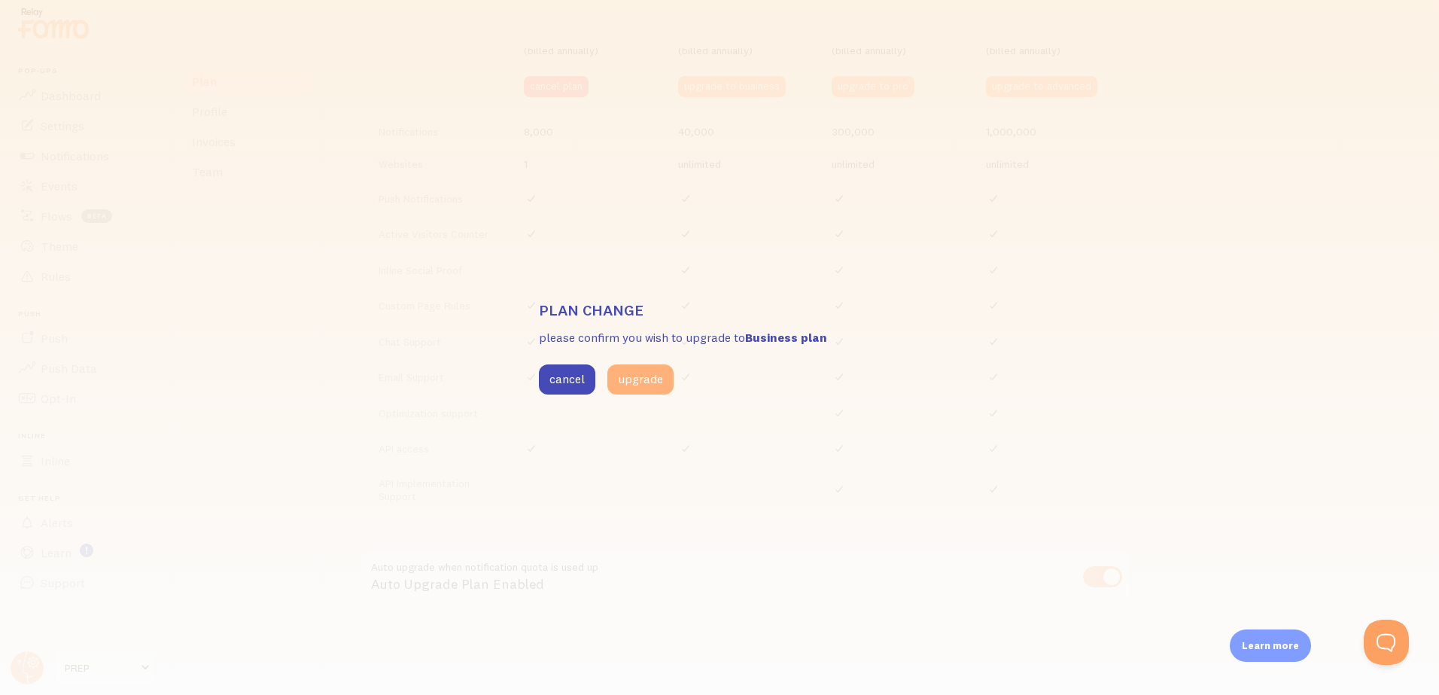
click at [646, 381] on button "upgrade" at bounding box center [640, 379] width 66 height 30
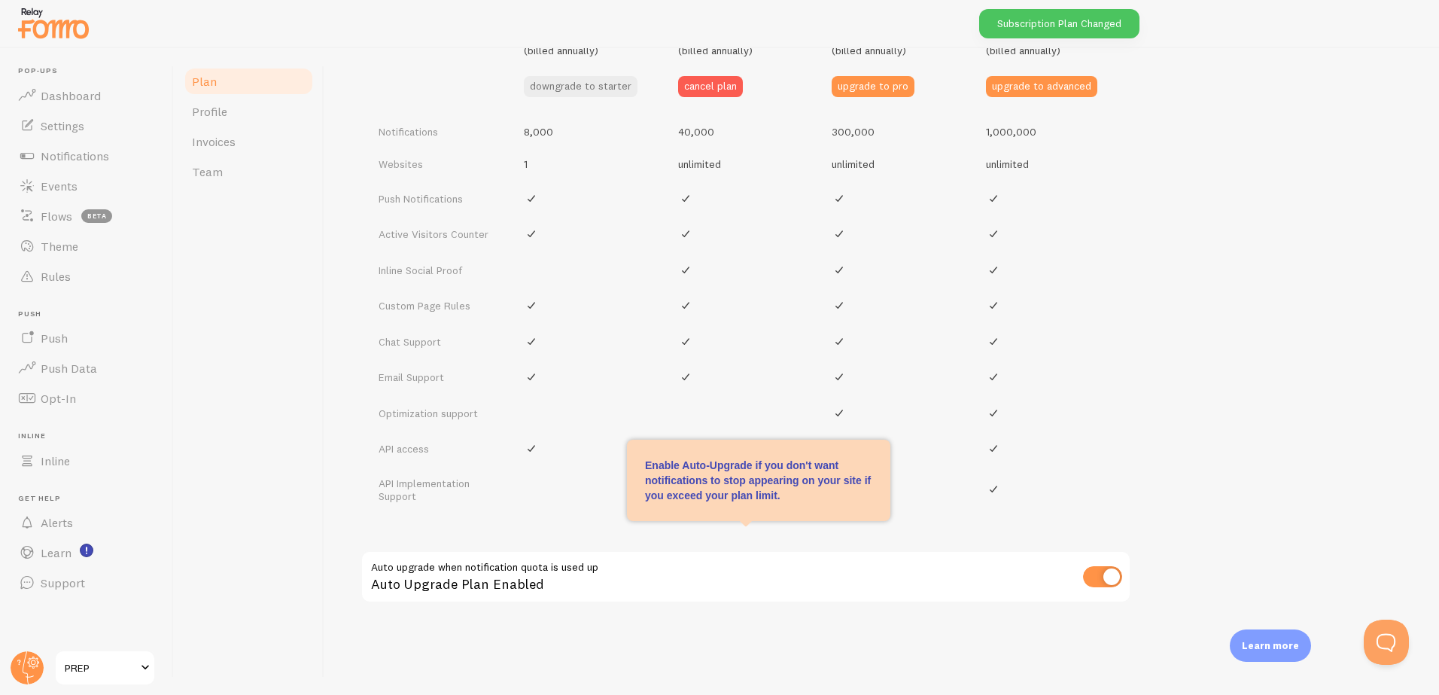
click at [1099, 578] on input "checkbox" at bounding box center [1102, 576] width 39 height 21
checkbox input "false"
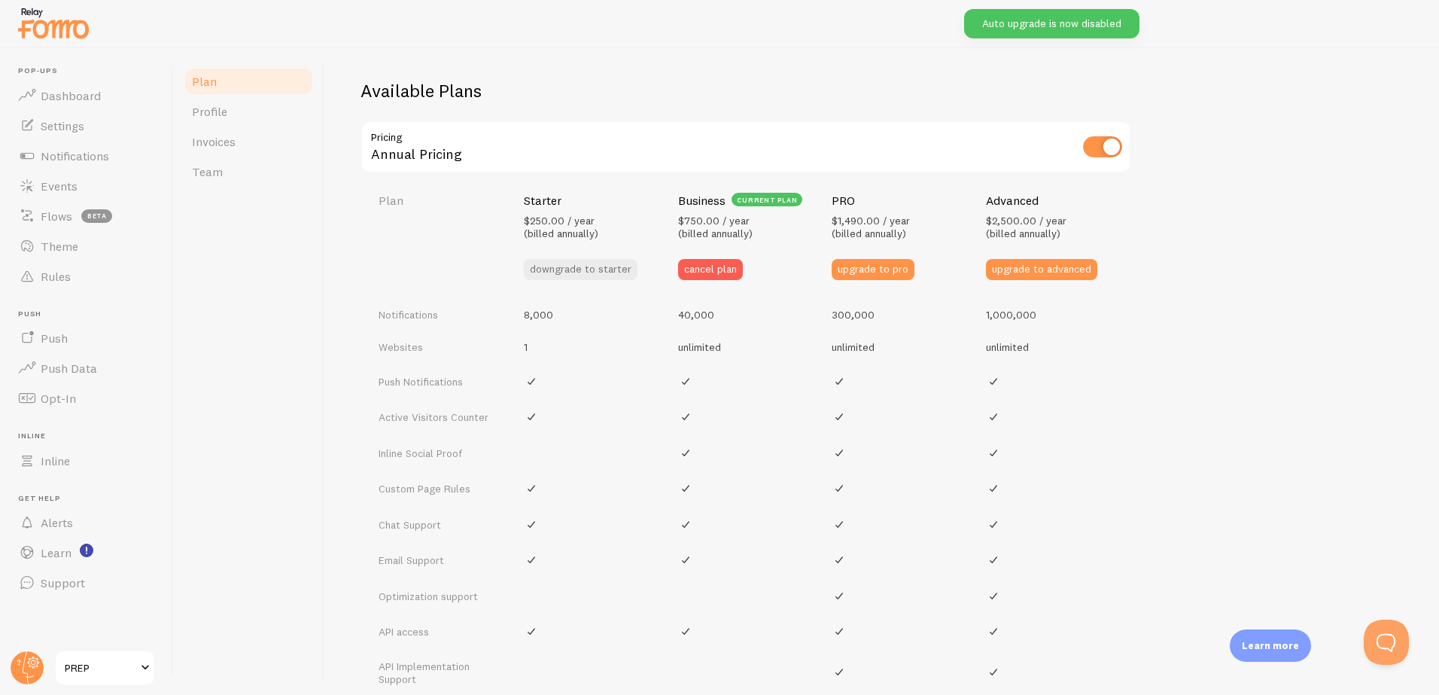
scroll to position [509, 0]
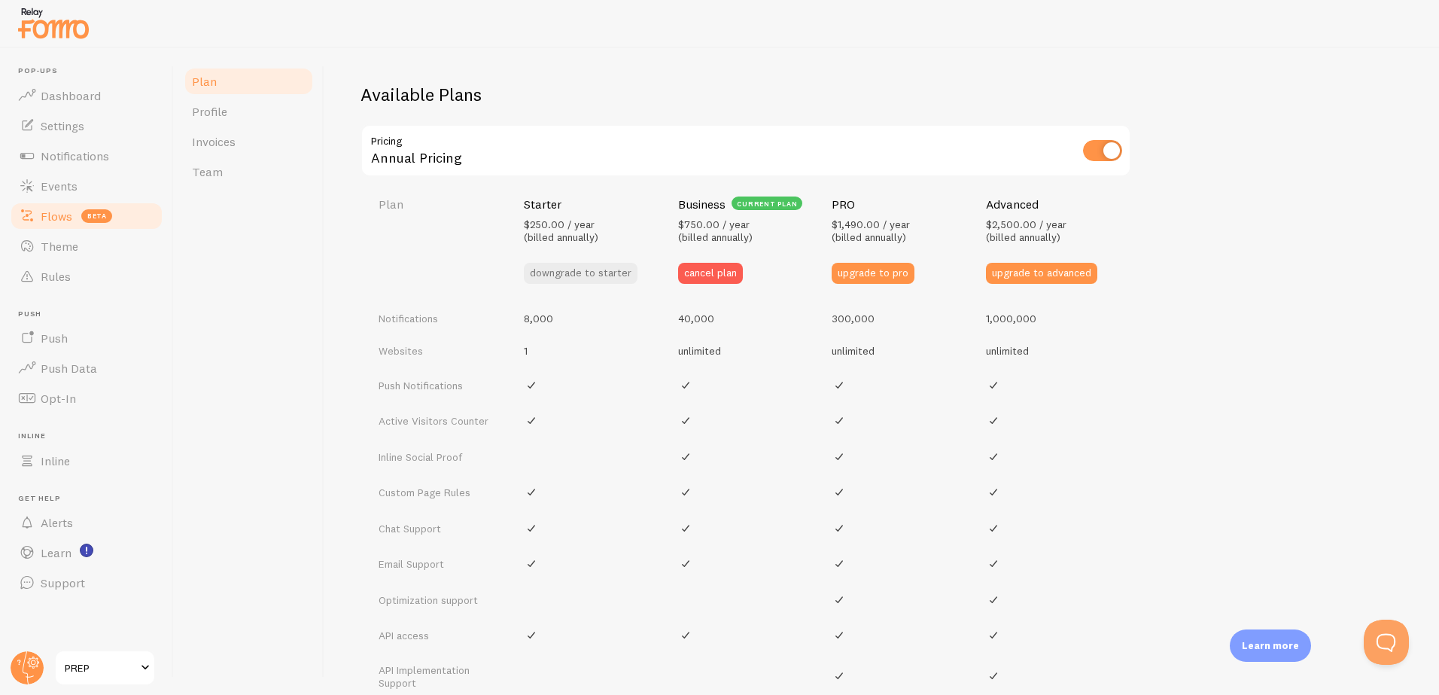
click at [61, 219] on span "Flows" at bounding box center [57, 215] width 32 height 15
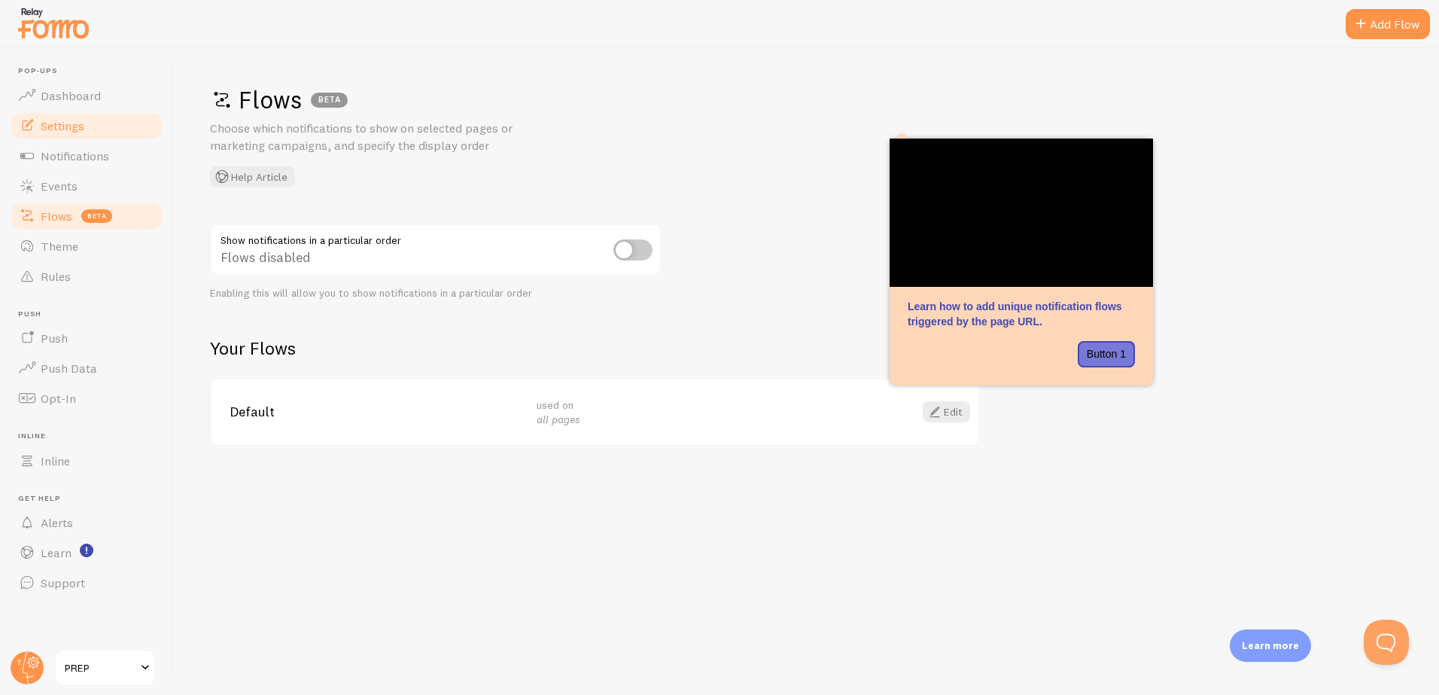
click at [59, 133] on link "Settings" at bounding box center [86, 126] width 155 height 30
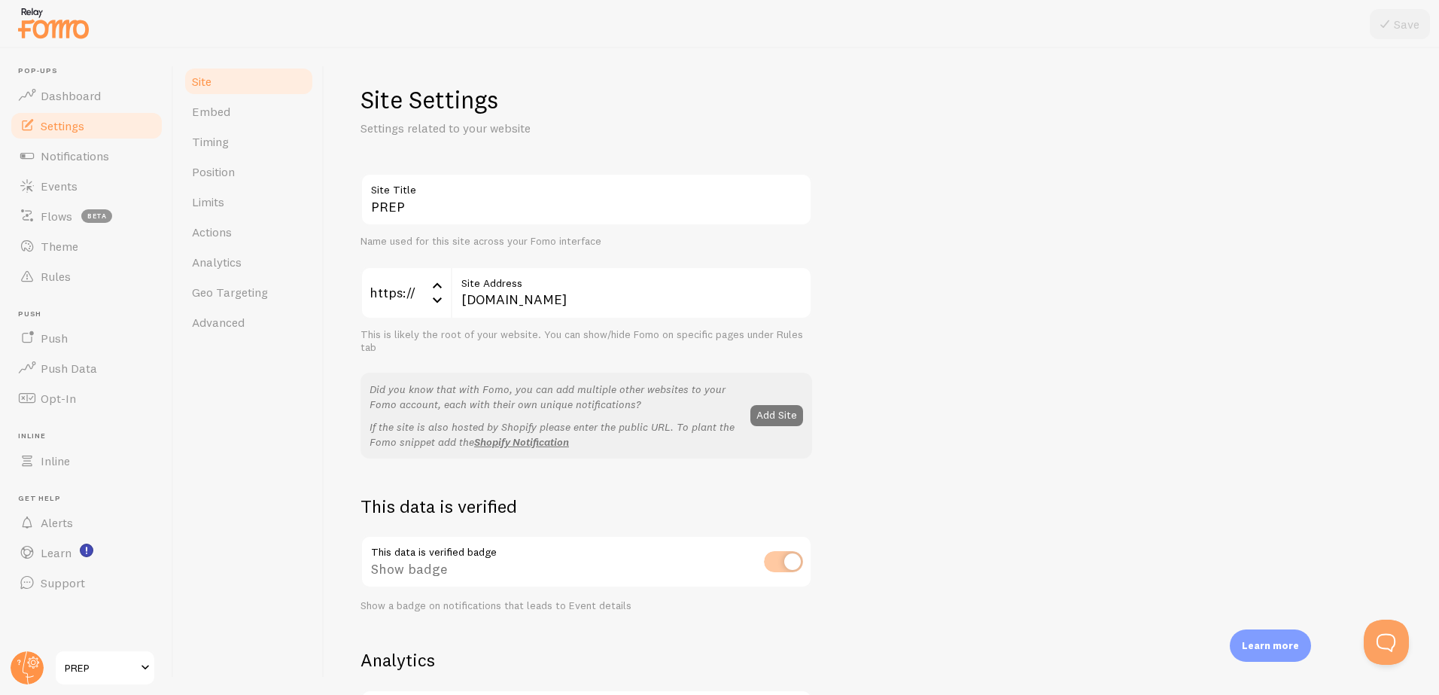
click at [782, 415] on button "Add Site" at bounding box center [776, 415] width 53 height 21
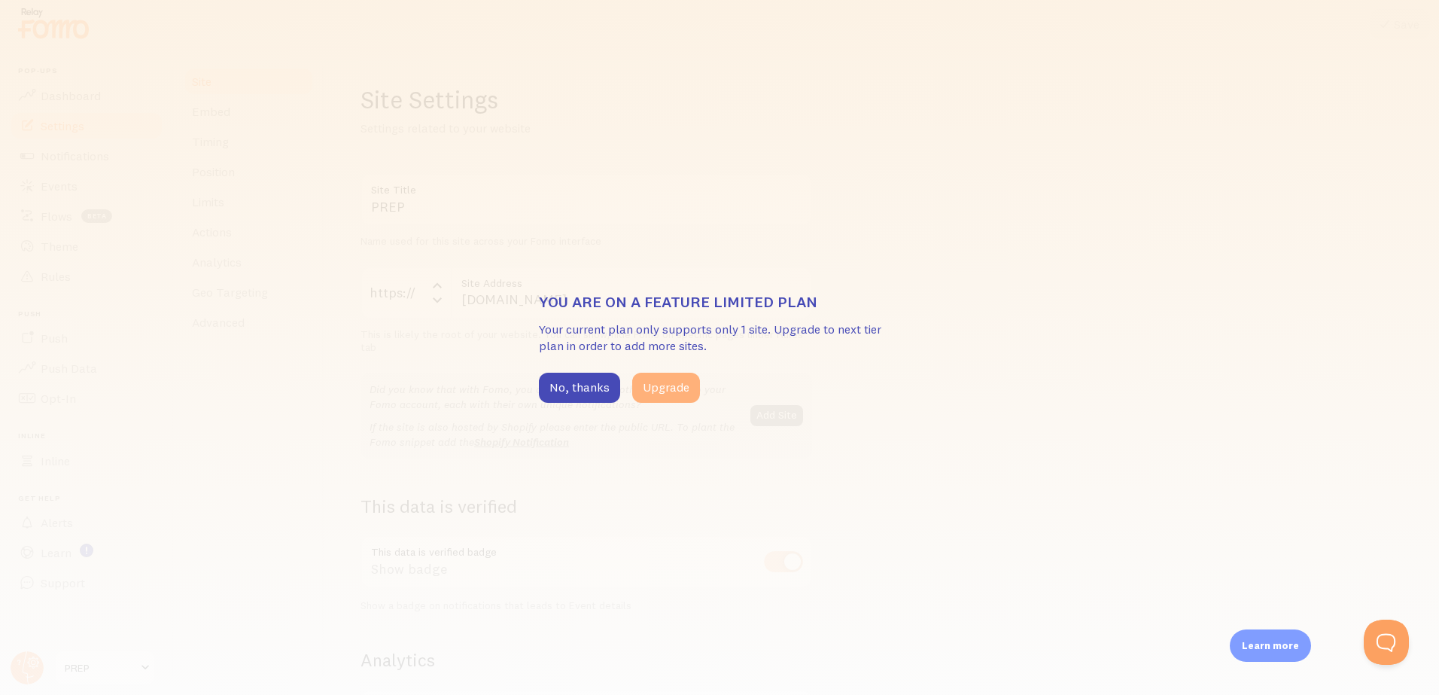
click at [667, 385] on button "Upgrade" at bounding box center [666, 387] width 68 height 30
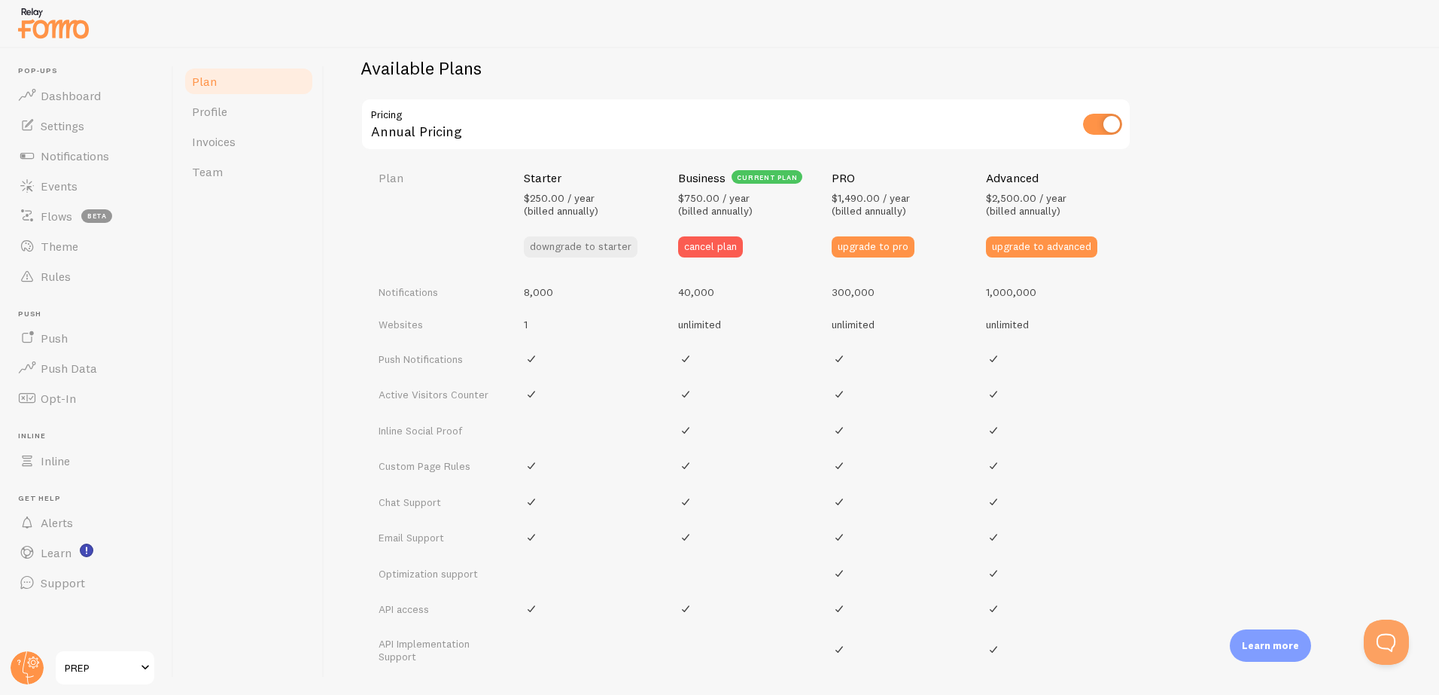
scroll to position [544, 0]
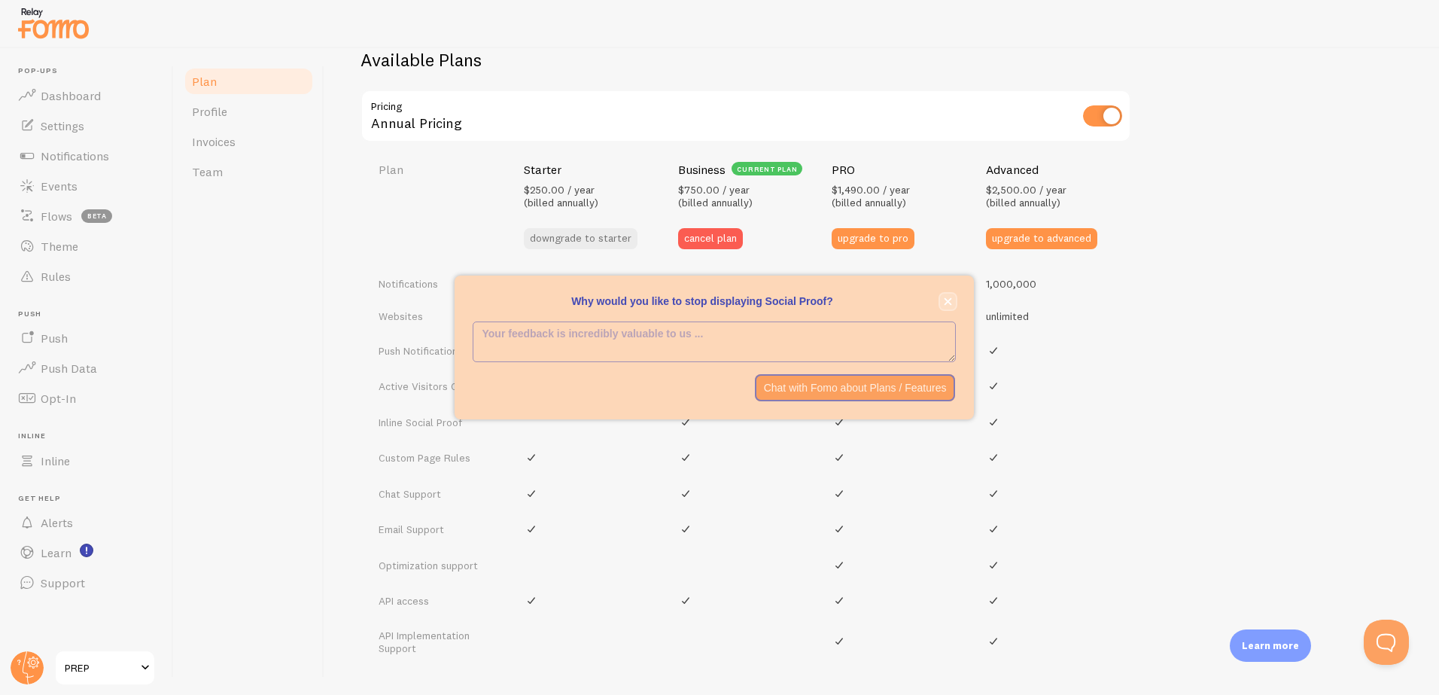
click at [947, 302] on icon "close," at bounding box center [948, 302] width 8 height 8
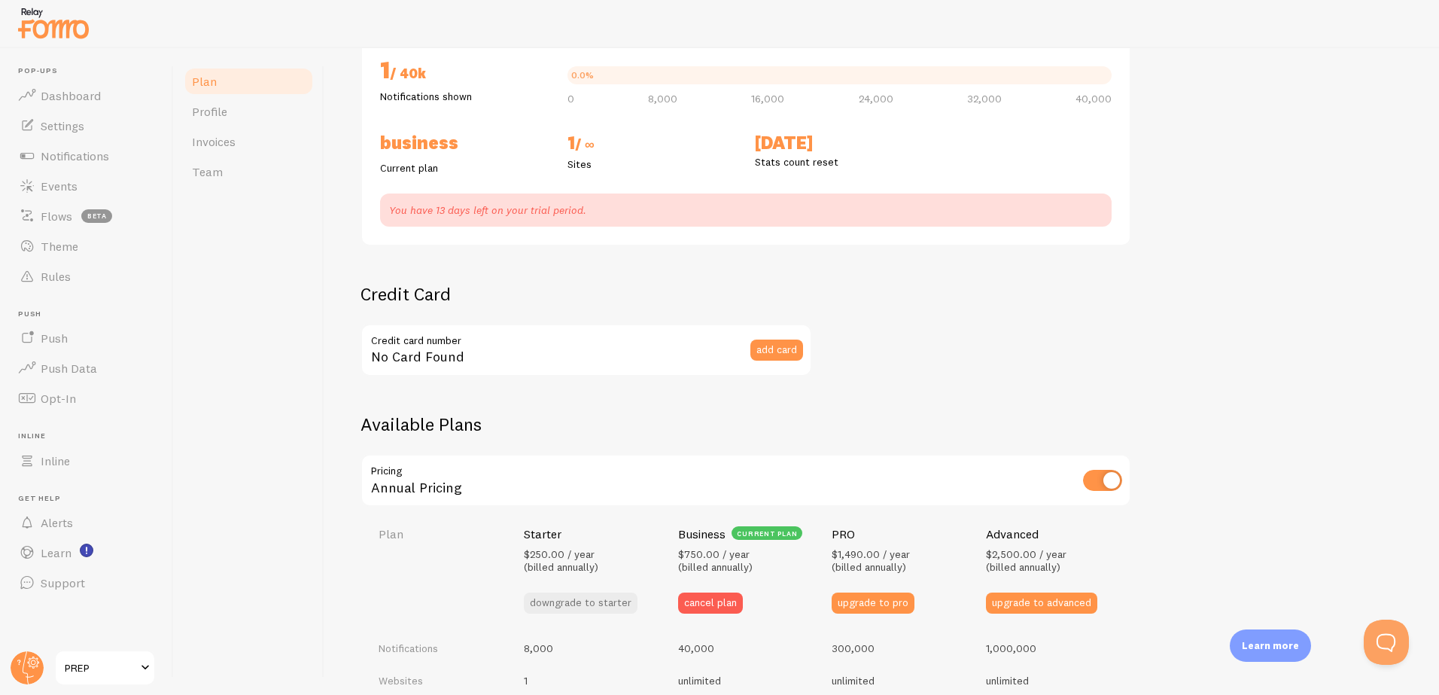
scroll to position [0, 0]
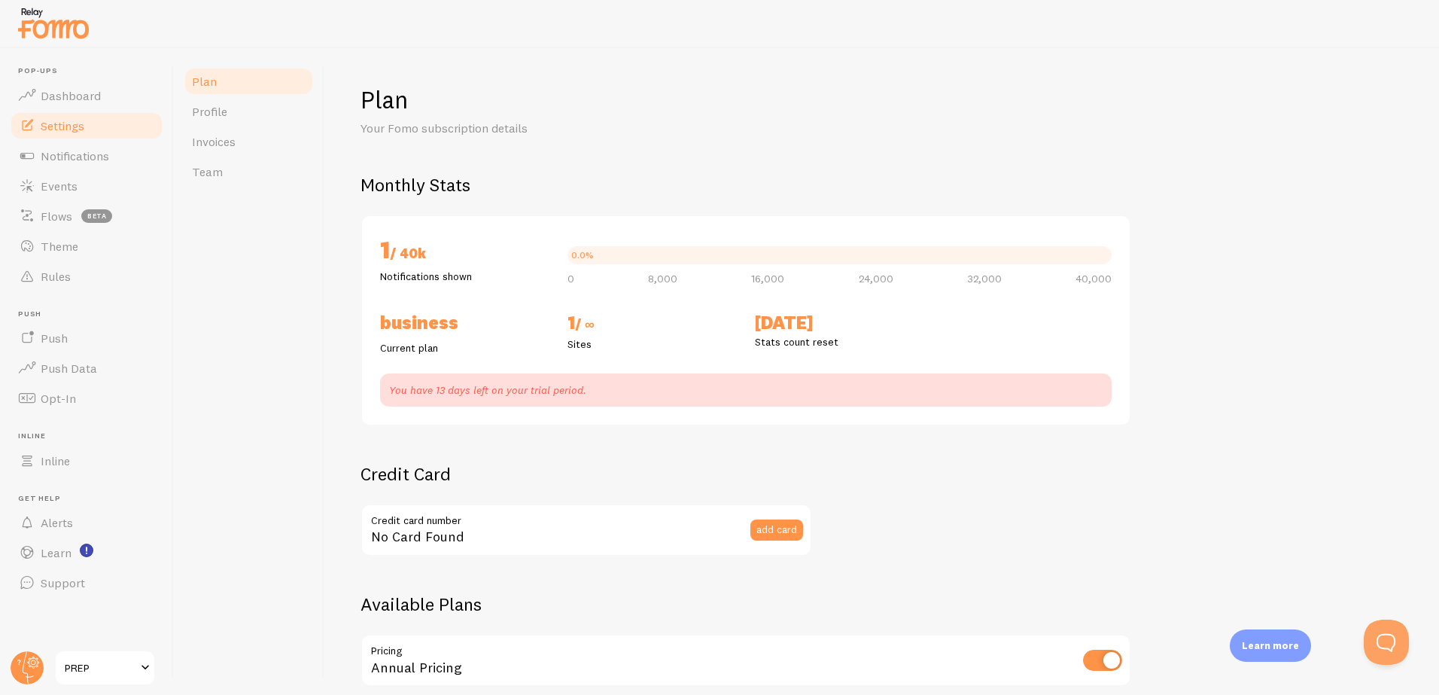
click at [92, 129] on link "Settings" at bounding box center [86, 126] width 155 height 30
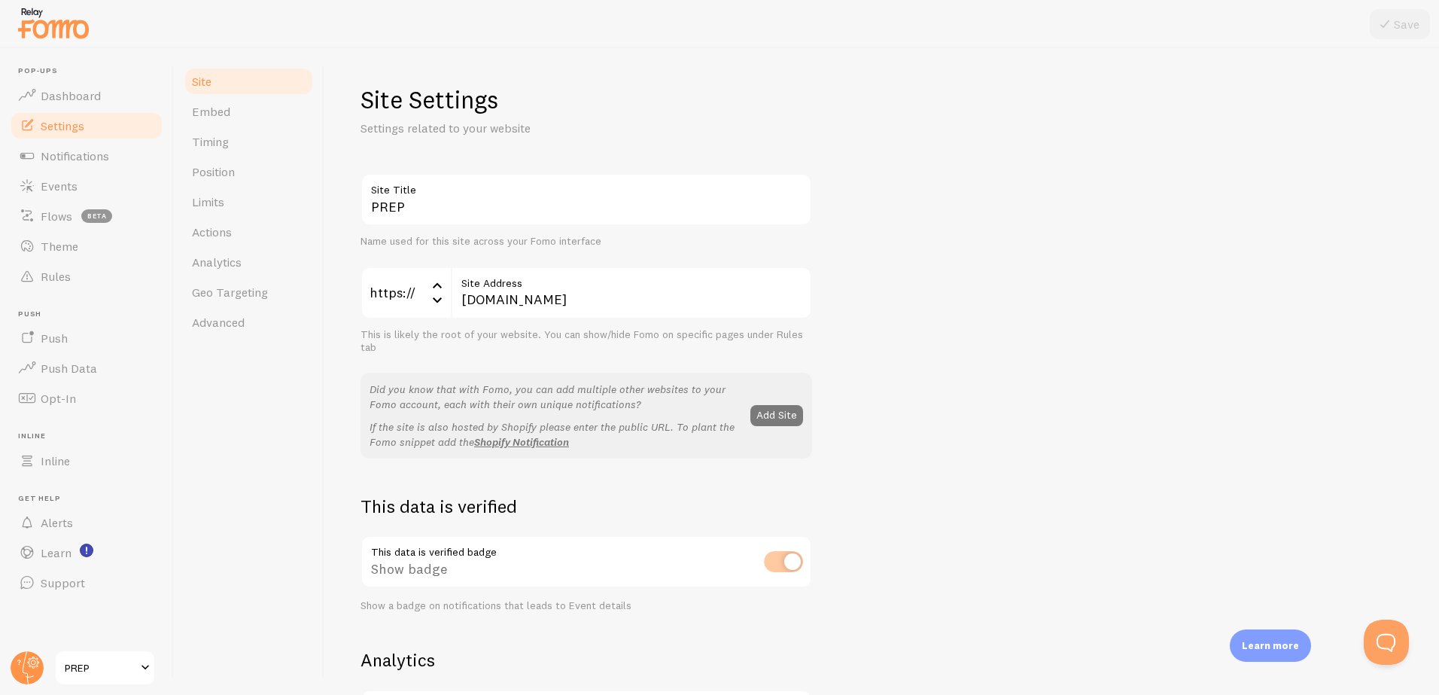
click at [783, 414] on button "Add Site" at bounding box center [776, 415] width 53 height 21
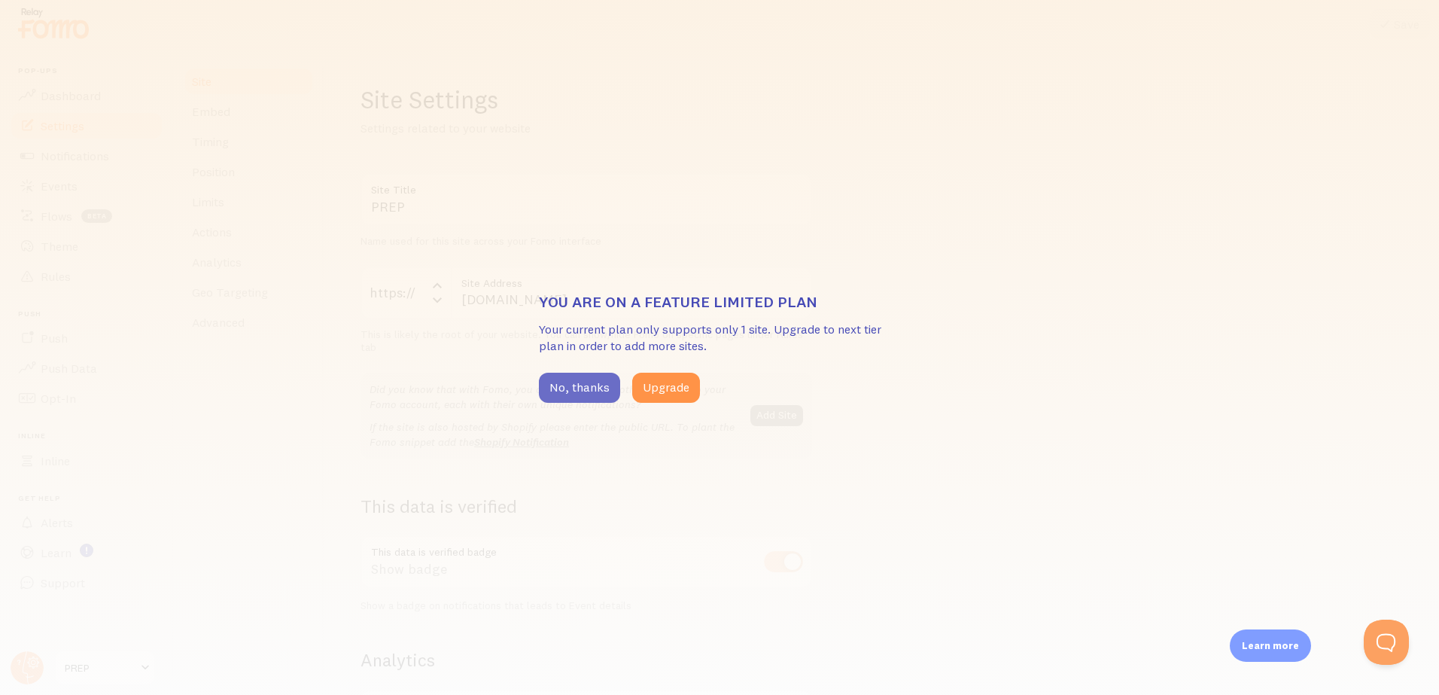
click at [575, 399] on button "No, thanks" at bounding box center [579, 387] width 81 height 30
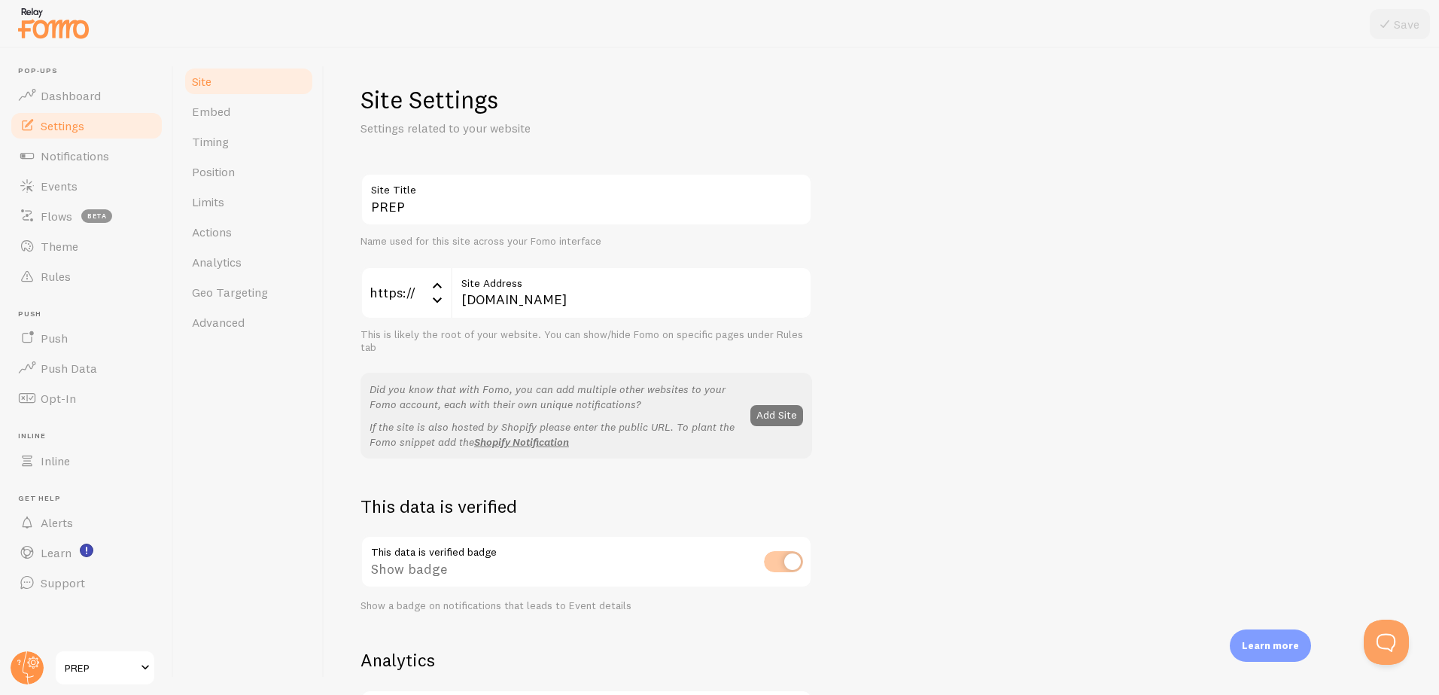
click at [777, 413] on button "Add Site" at bounding box center [776, 415] width 53 height 21
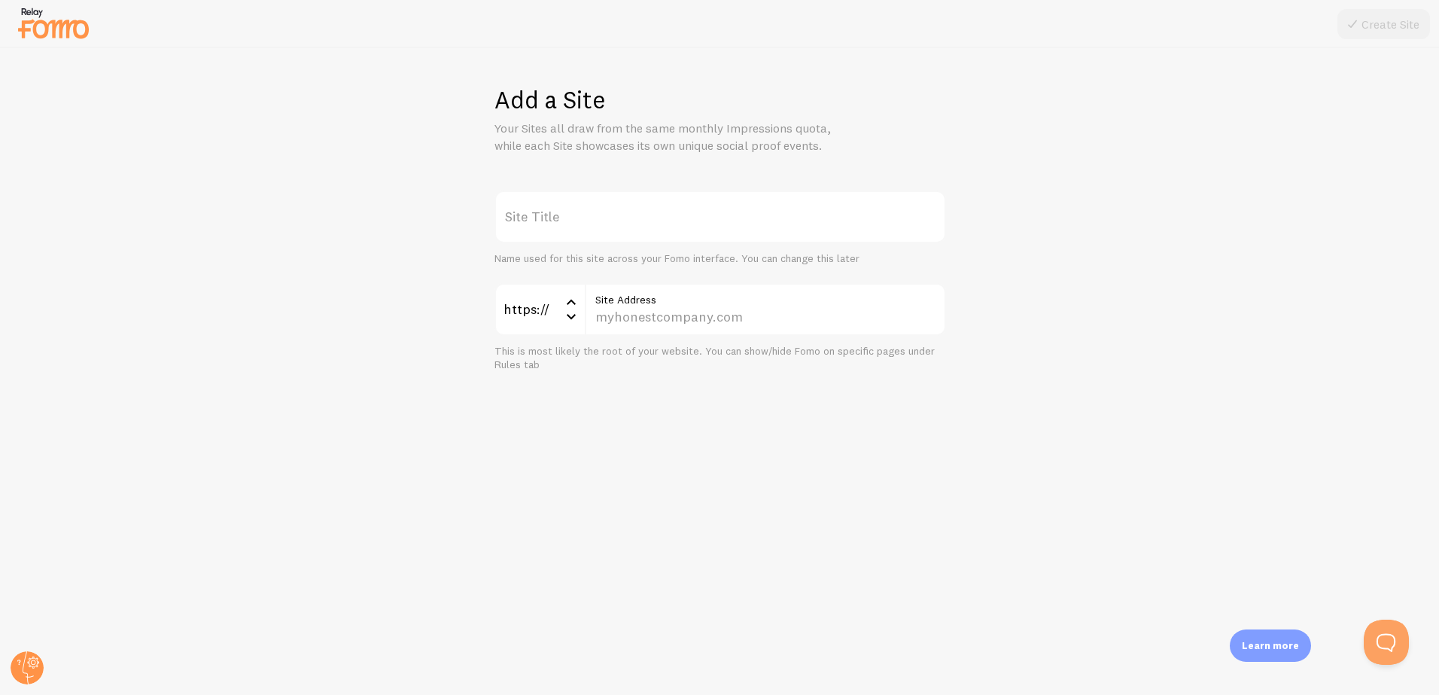
click at [682, 214] on label "Site Title" at bounding box center [719, 216] width 451 height 53
click at [682, 214] on input "Site Title" at bounding box center [719, 216] width 451 height 53
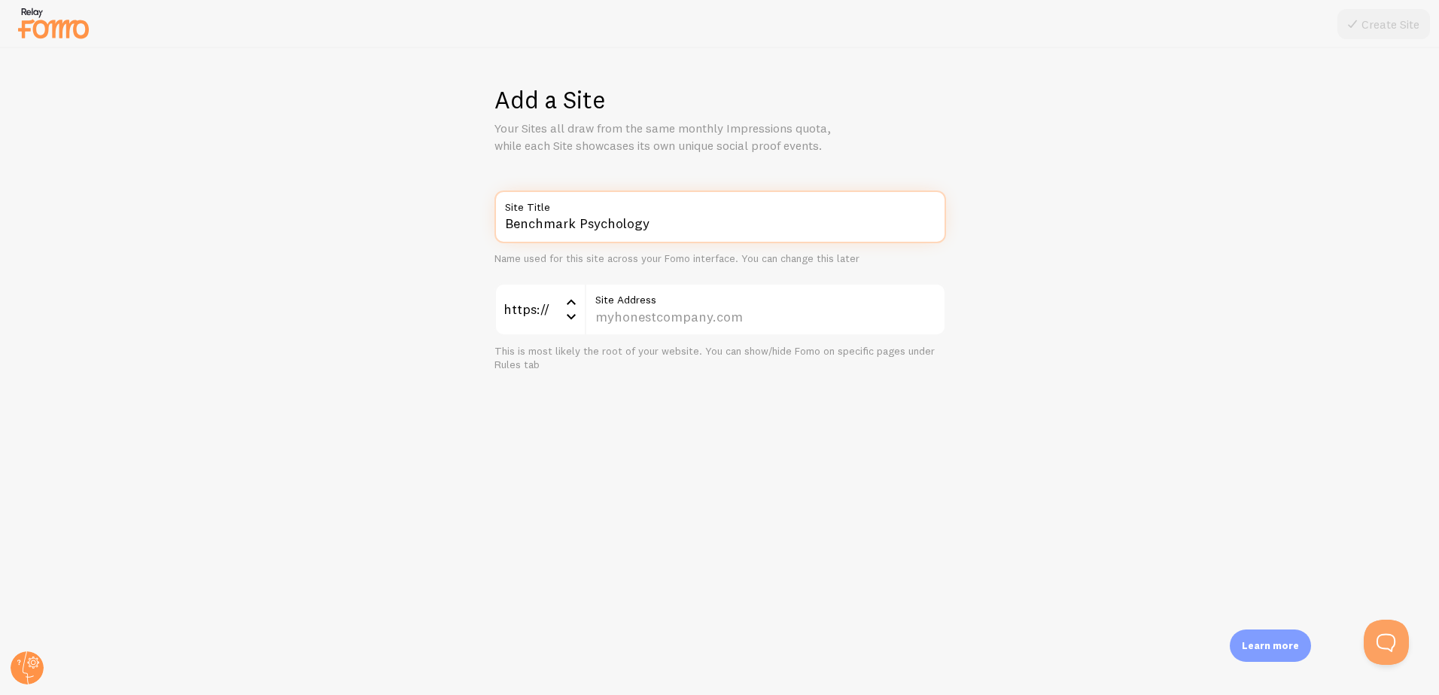
type input "Benchmark Psychology"
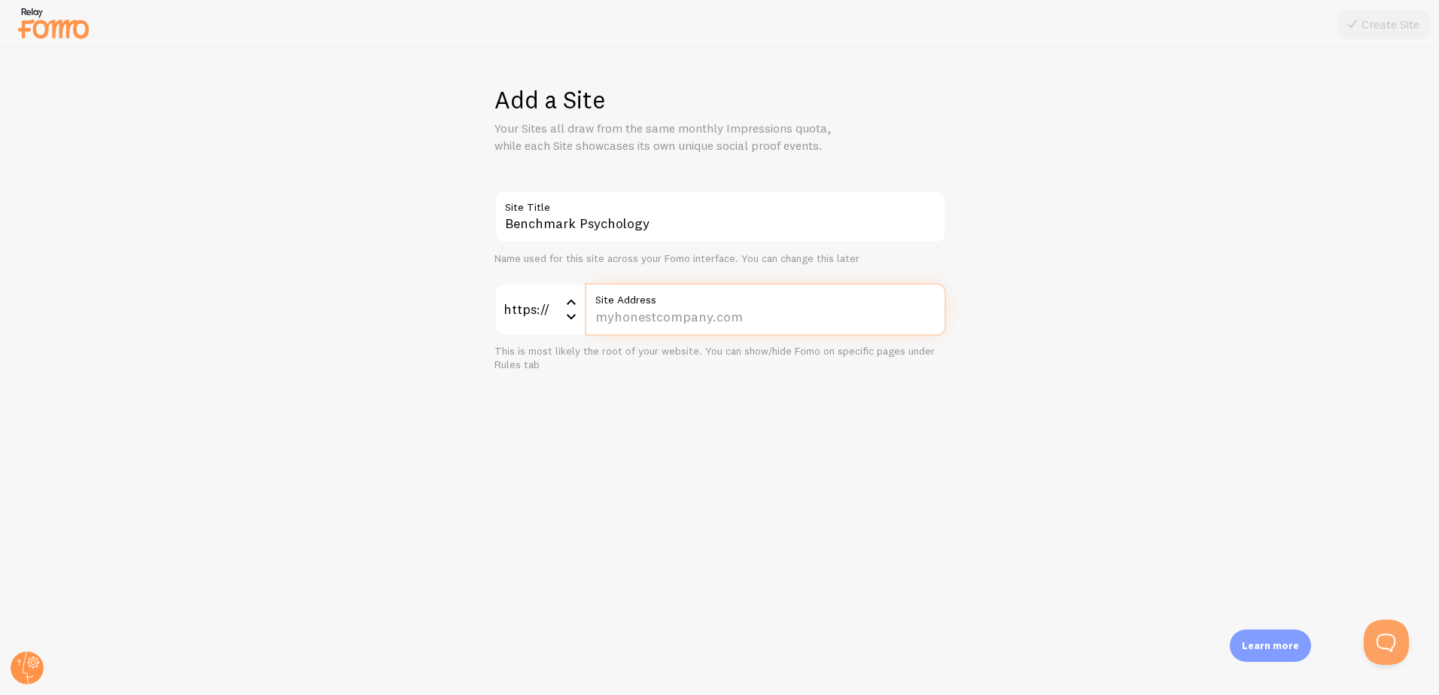
click at [724, 319] on input "Site Address" at bounding box center [765, 309] width 361 height 53
paste input "[DOMAIN_NAME][URL]"
type input "[DOMAIN_NAME]"
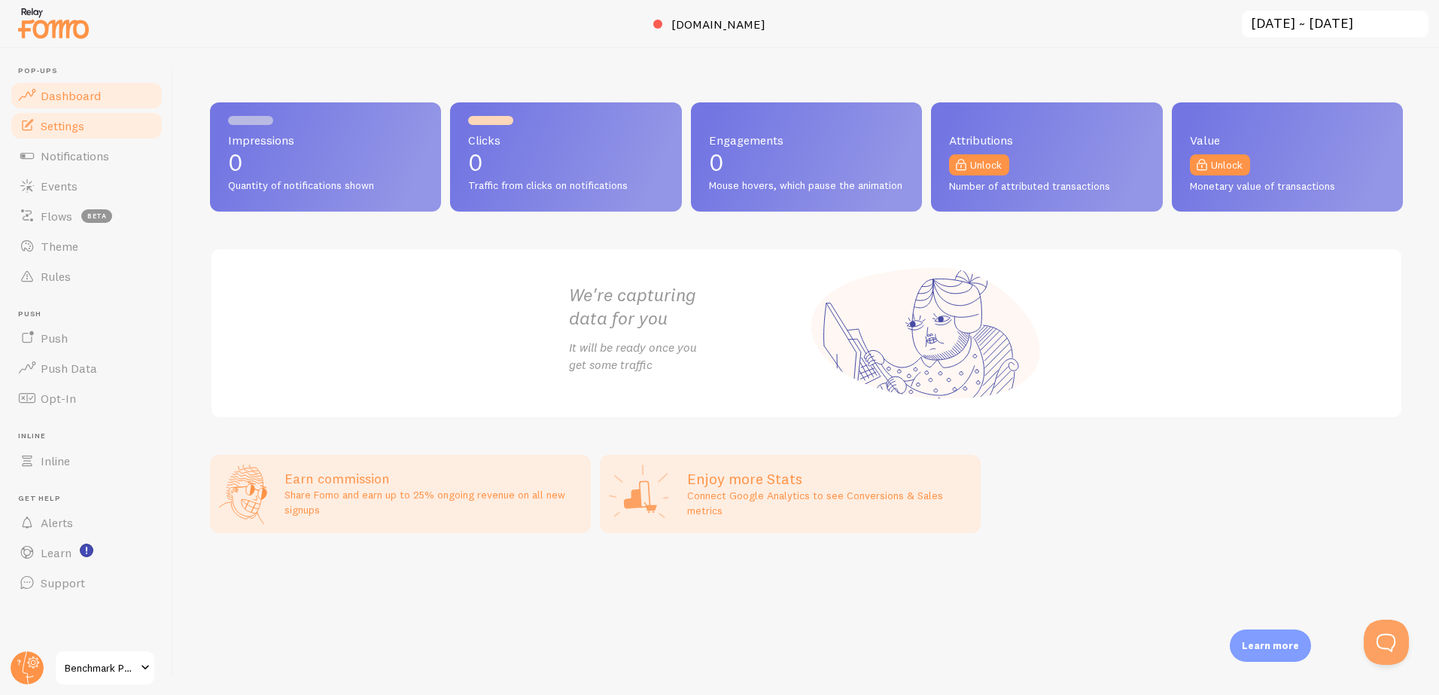
click at [57, 125] on span "Settings" at bounding box center [63, 125] width 44 height 15
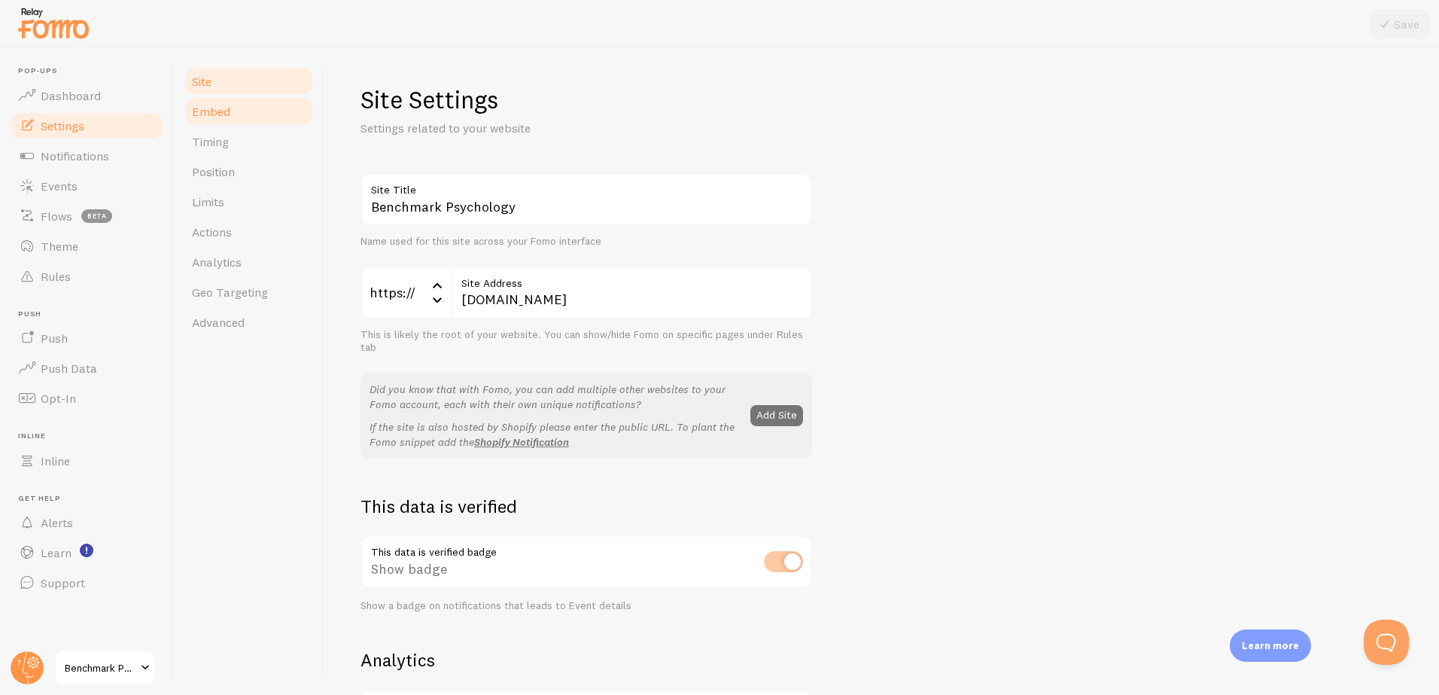
click at [249, 116] on link "Embed" at bounding box center [249, 111] width 132 height 30
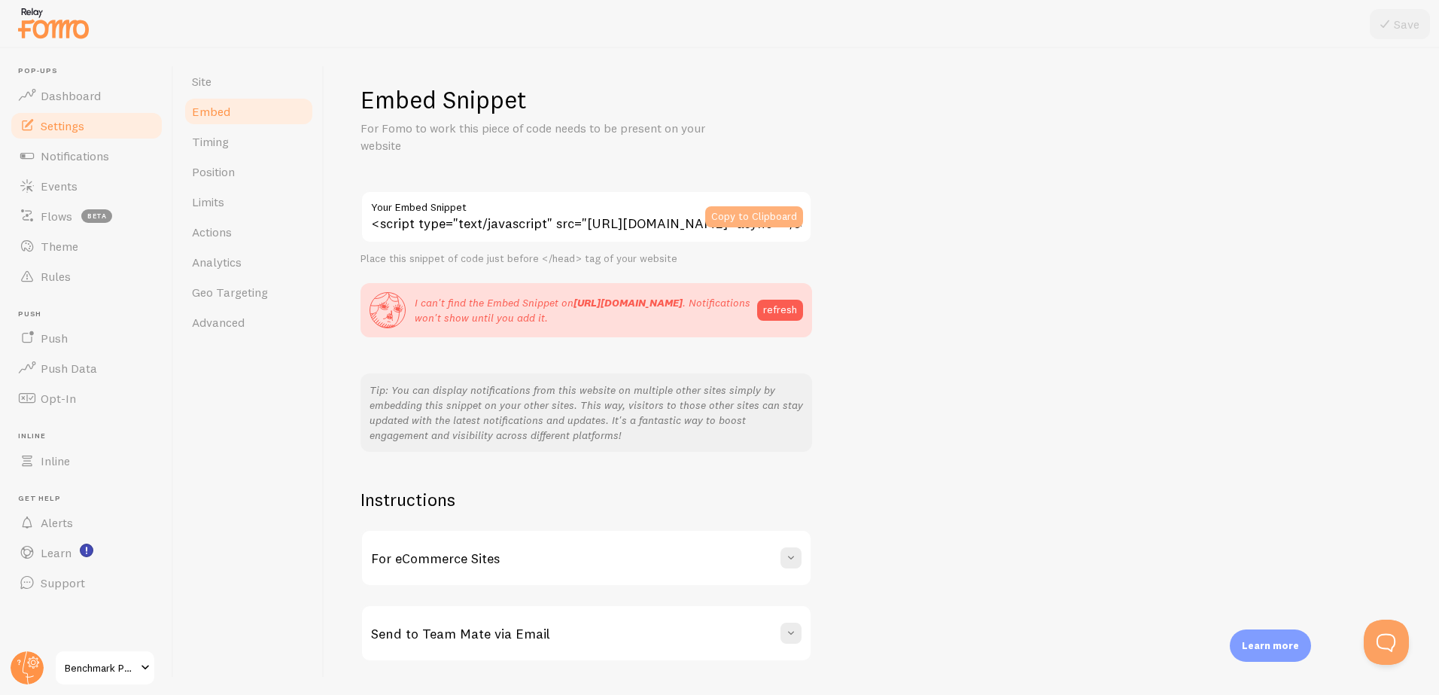
click at [757, 215] on button "Copy to Clipboard" at bounding box center [754, 216] width 98 height 21
click at [783, 316] on button "refresh" at bounding box center [780, 309] width 46 height 21
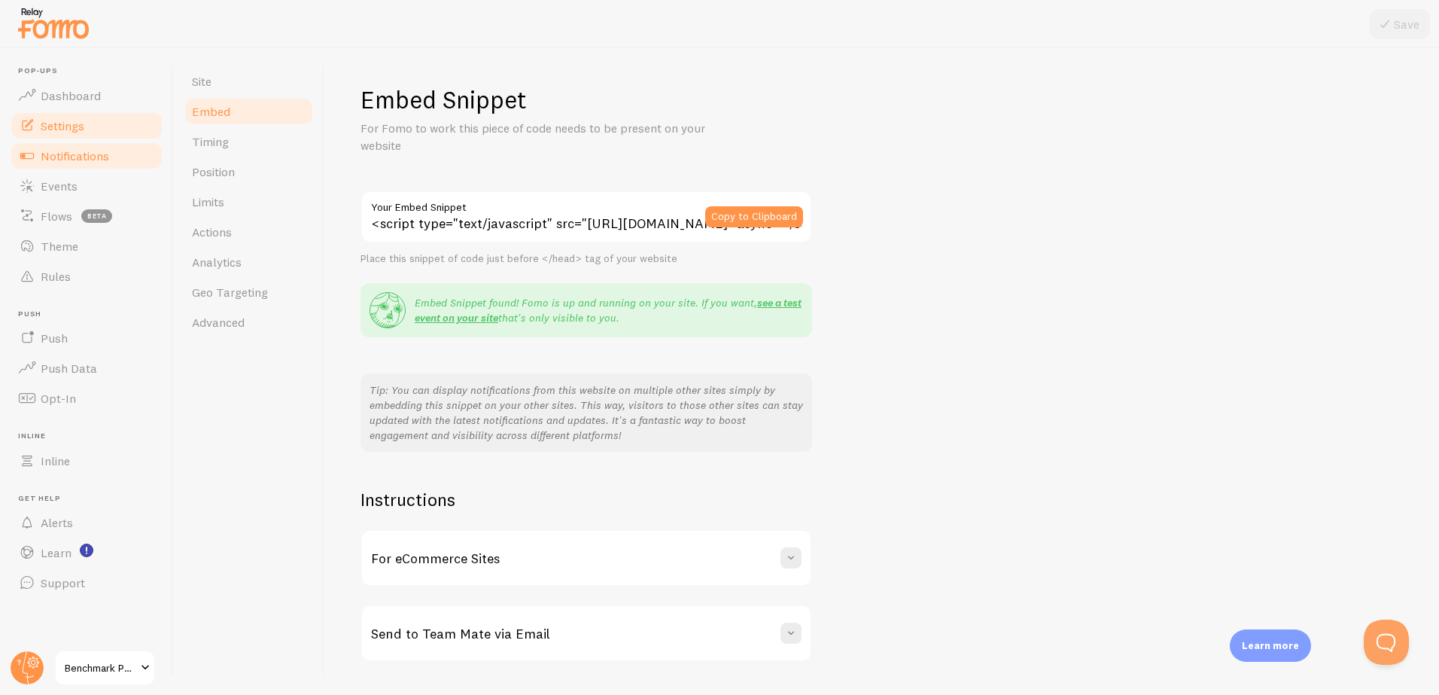
click at [102, 157] on span "Notifications" at bounding box center [75, 155] width 68 height 15
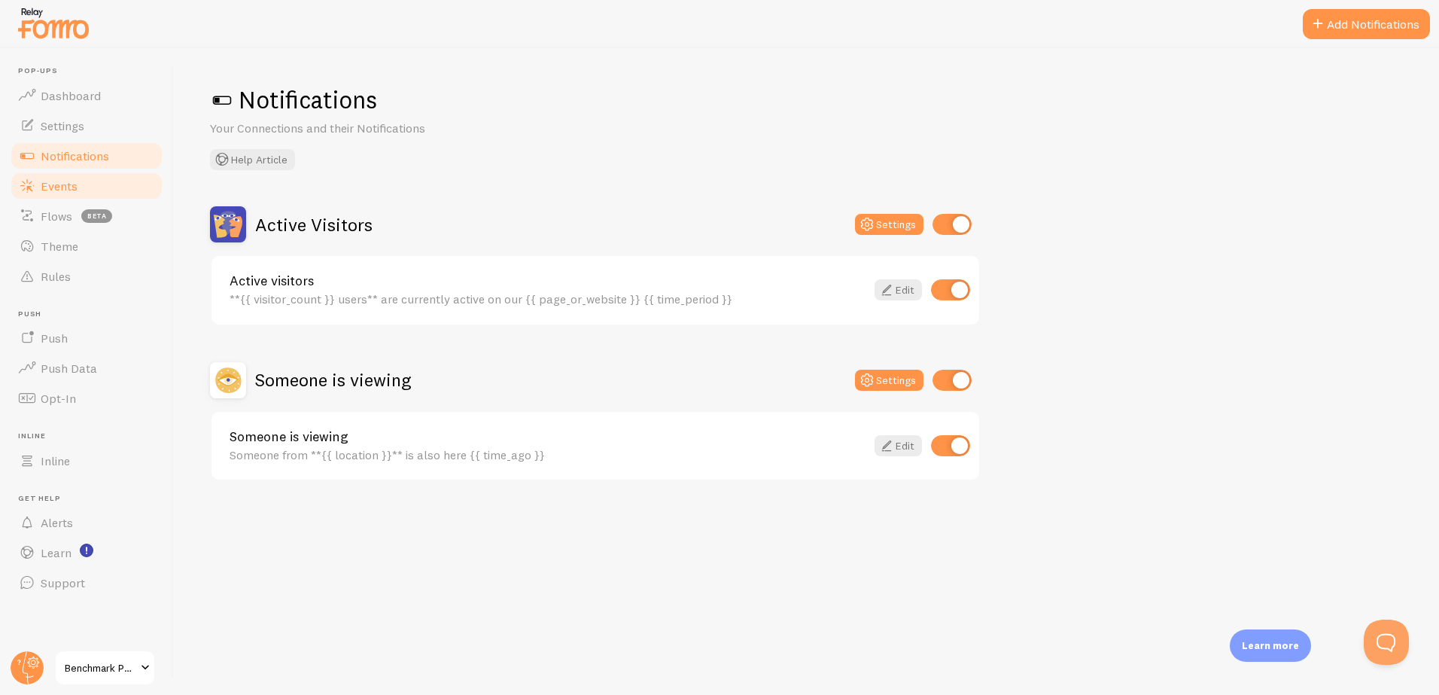
click at [38, 181] on link "Events" at bounding box center [86, 186] width 155 height 30
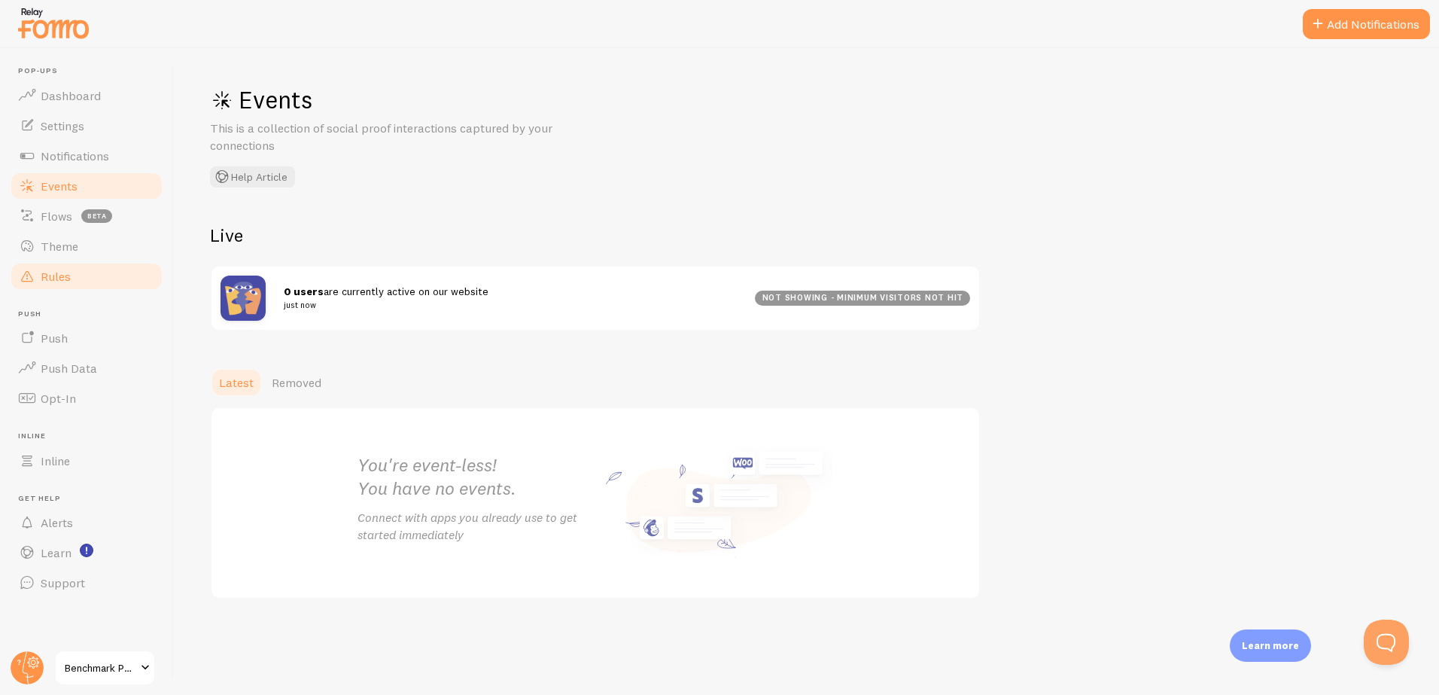
click at [53, 281] on span "Rules" at bounding box center [56, 276] width 30 height 15
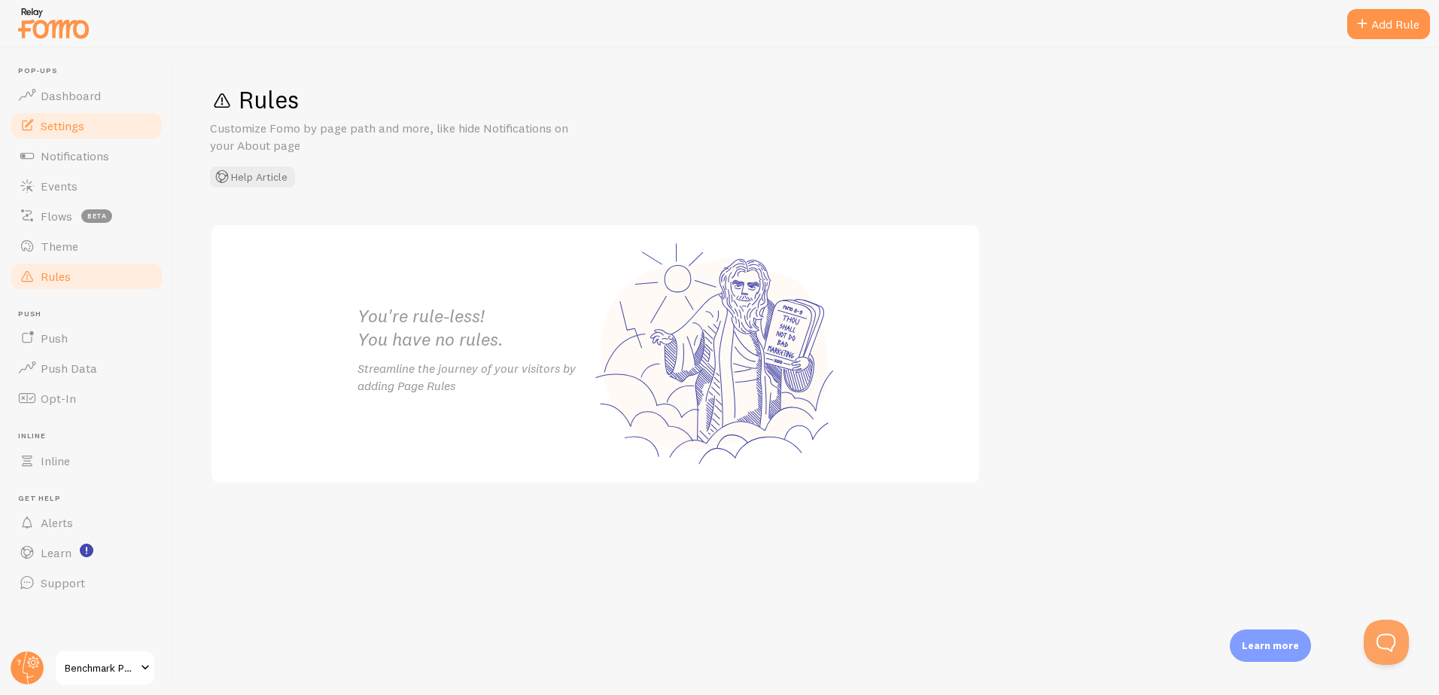
click at [65, 123] on span "Settings" at bounding box center [63, 125] width 44 height 15
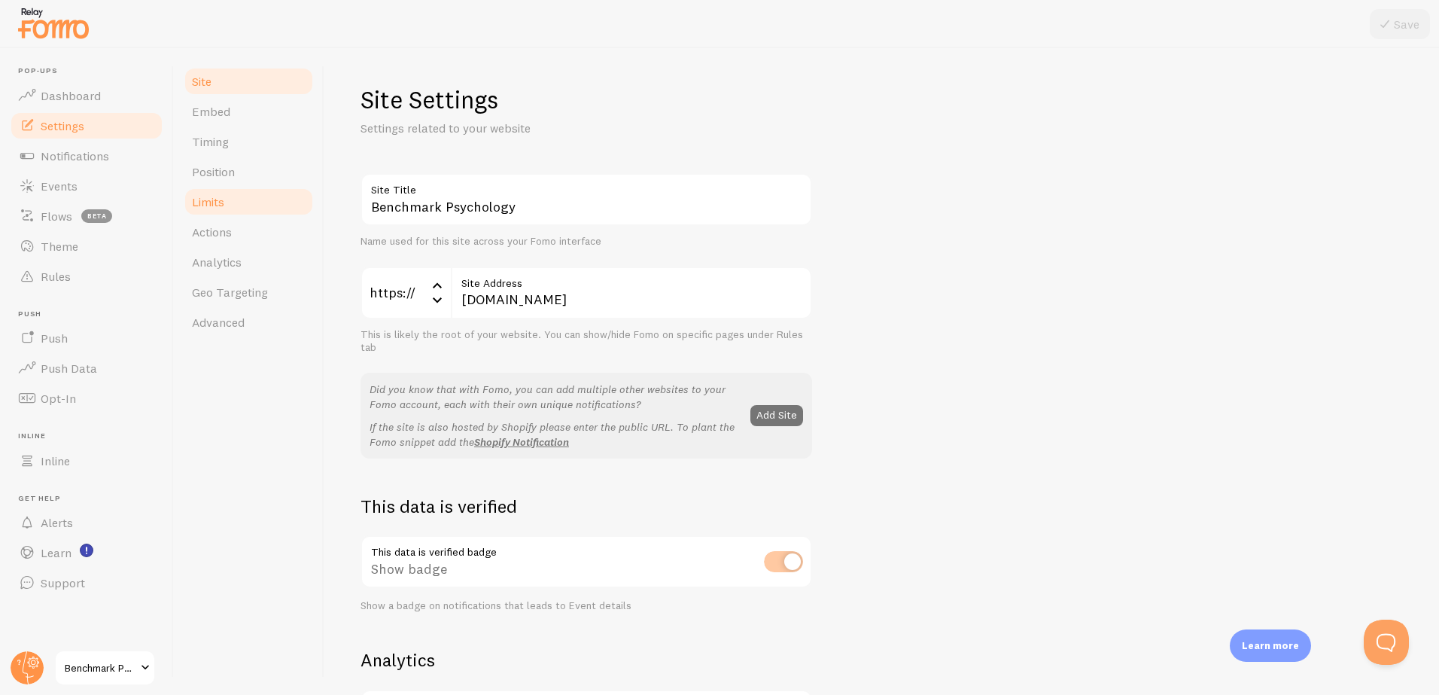
click at [212, 201] on span "Limits" at bounding box center [208, 201] width 32 height 15
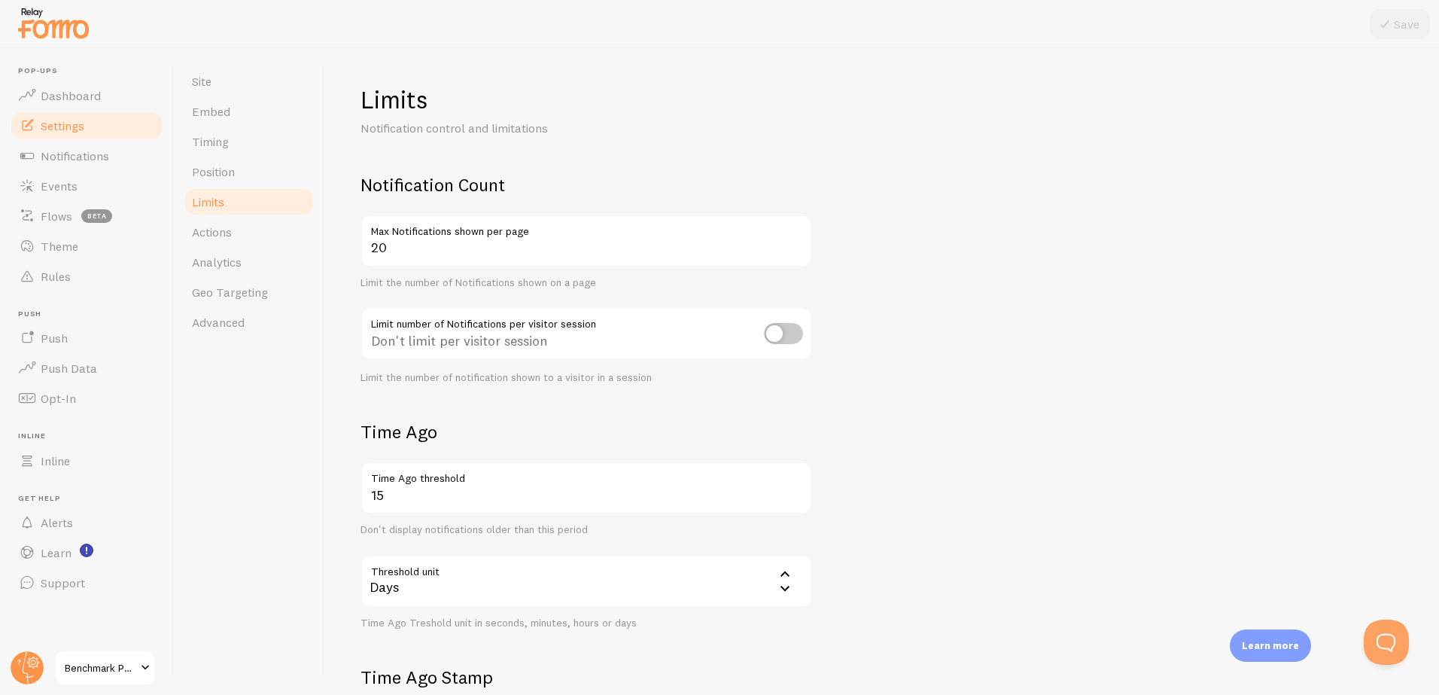
click at [785, 332] on input "checkbox" at bounding box center [783, 333] width 39 height 21
checkbox input "true"
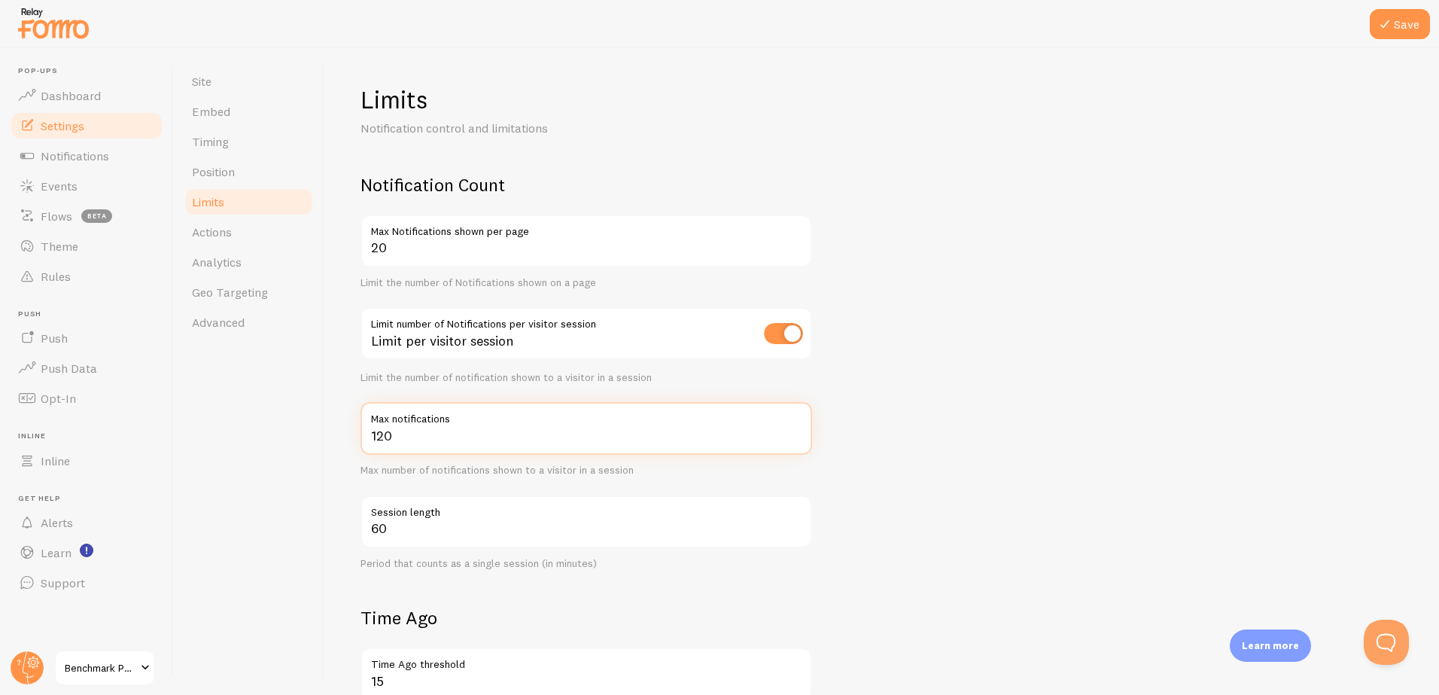
drag, startPoint x: 429, startPoint y: 438, endPoint x: 374, endPoint y: 442, distance: 55.1
click at [374, 442] on input "120" at bounding box center [585, 428] width 451 height 53
type input "13"
click at [764, 337] on input "checkbox" at bounding box center [783, 333] width 39 height 21
checkbox input "false"
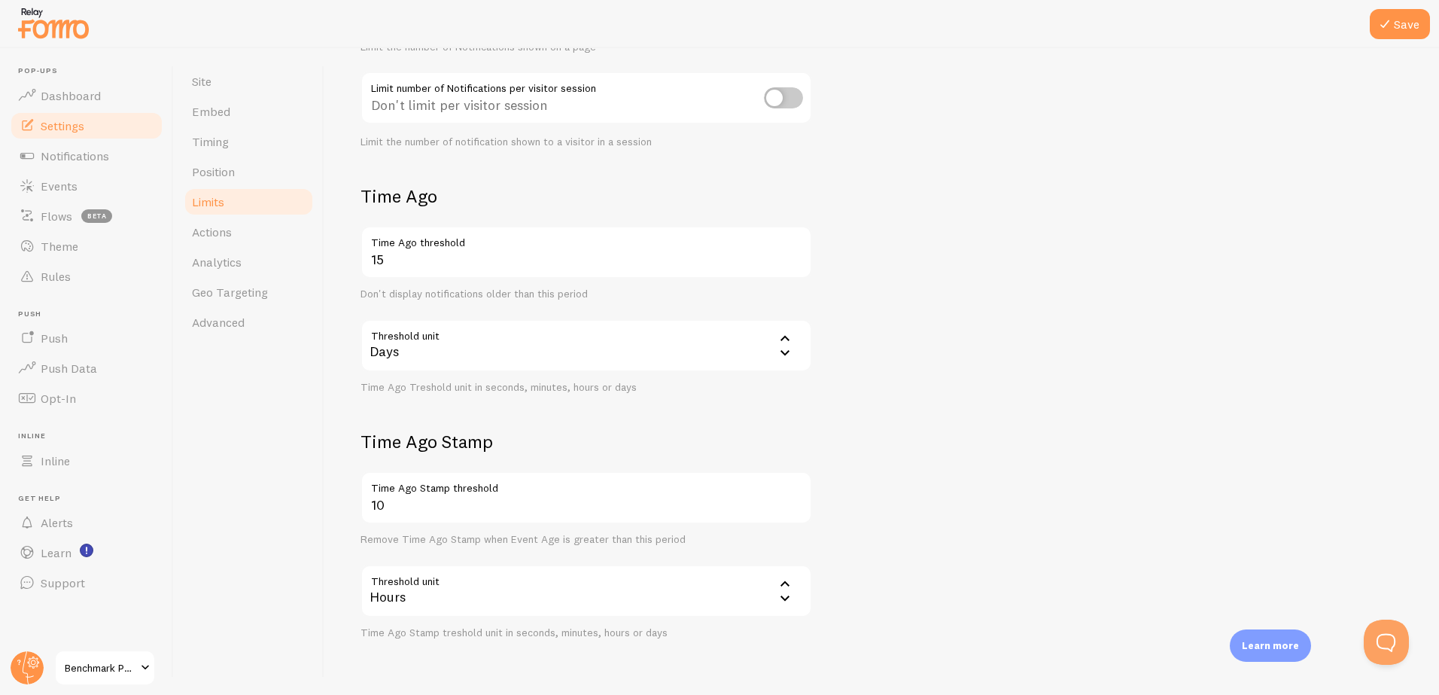
scroll to position [281, 0]
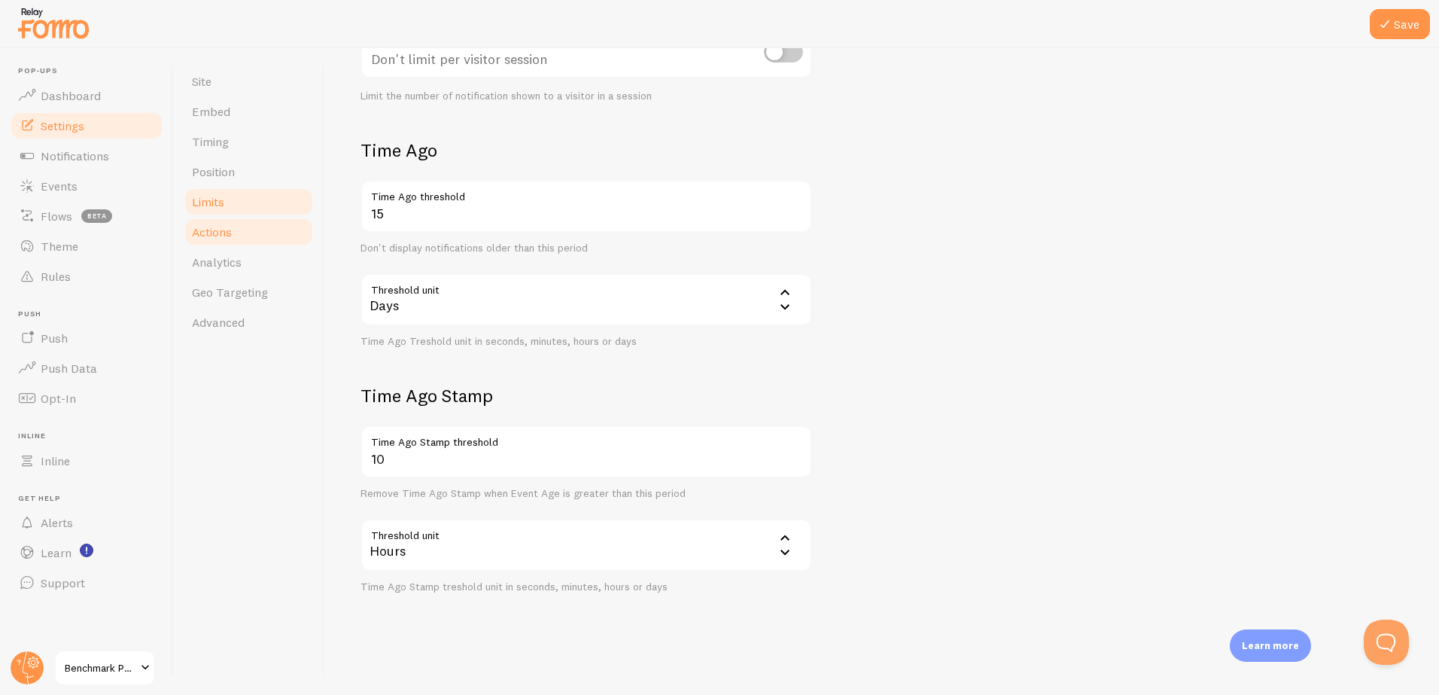
click at [212, 235] on span "Actions" at bounding box center [212, 231] width 40 height 15
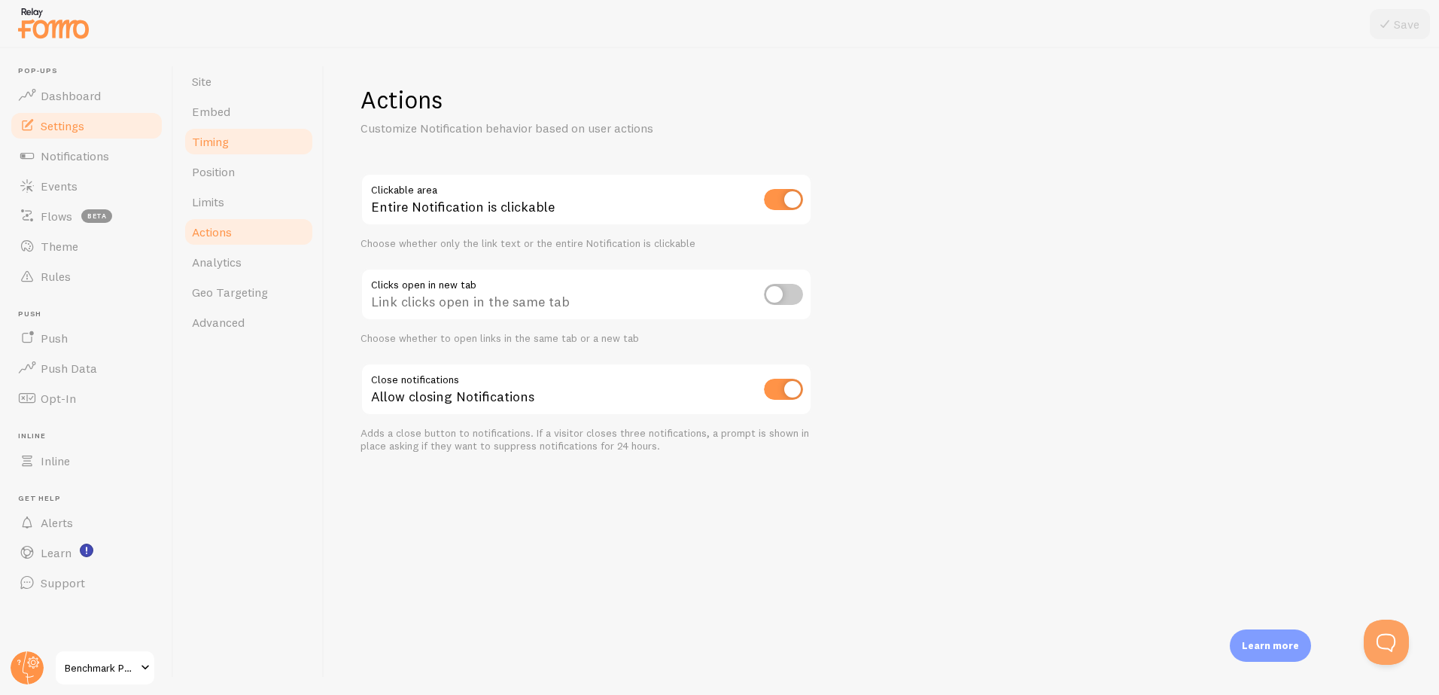
click at [205, 141] on span "Timing" at bounding box center [210, 141] width 37 height 15
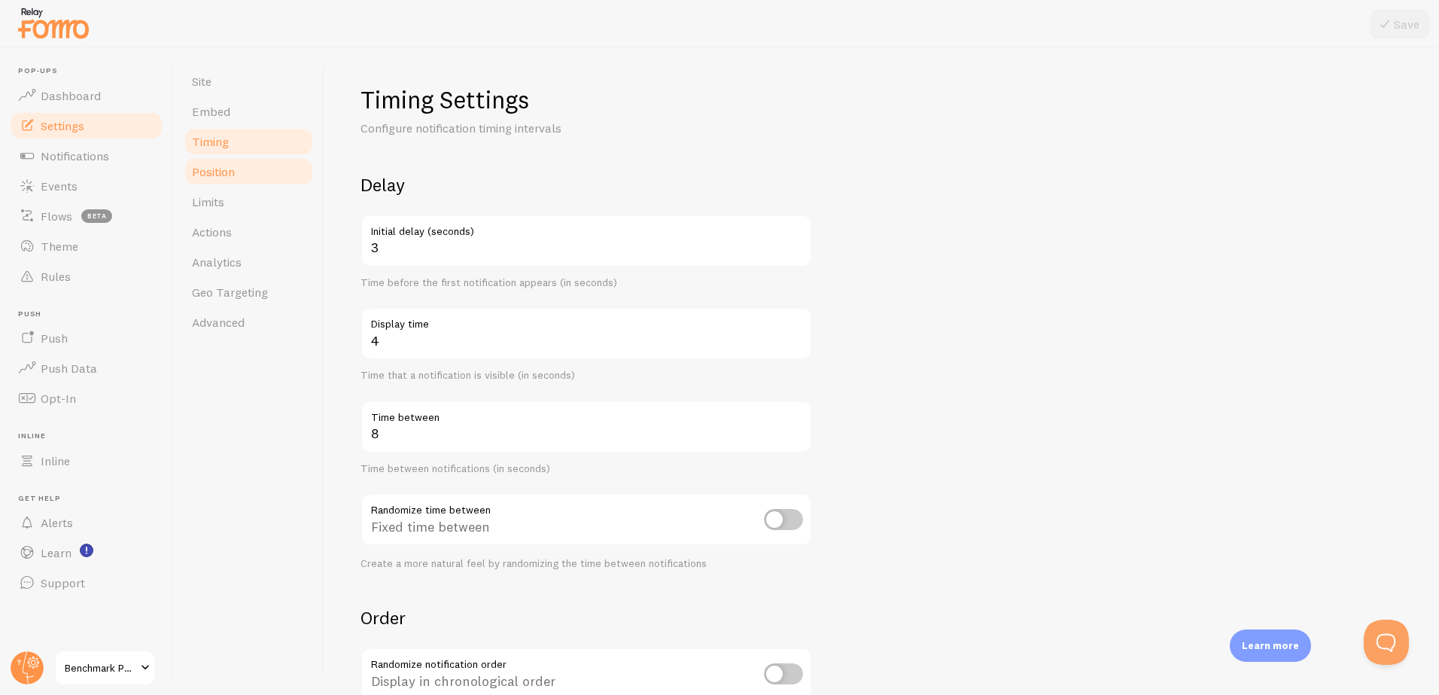
click at [208, 172] on span "Position" at bounding box center [213, 171] width 43 height 15
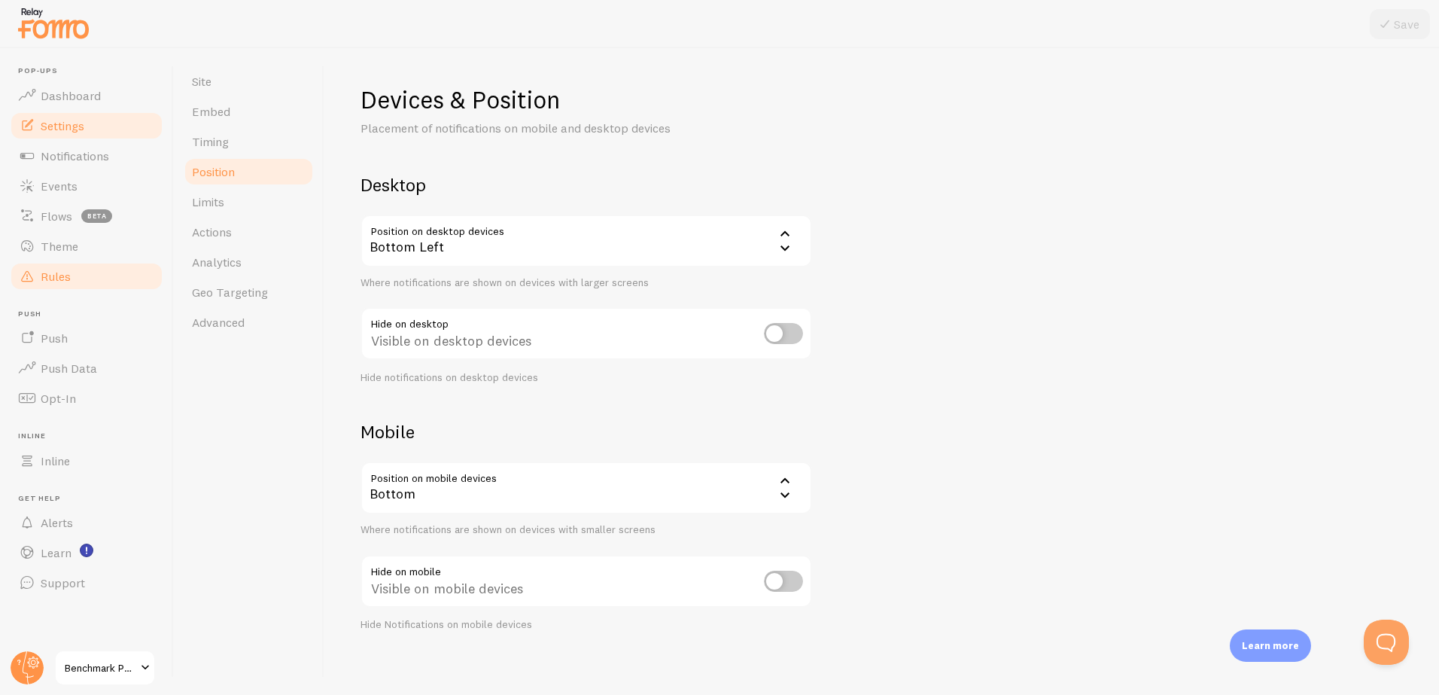
click at [47, 278] on span "Rules" at bounding box center [56, 276] width 30 height 15
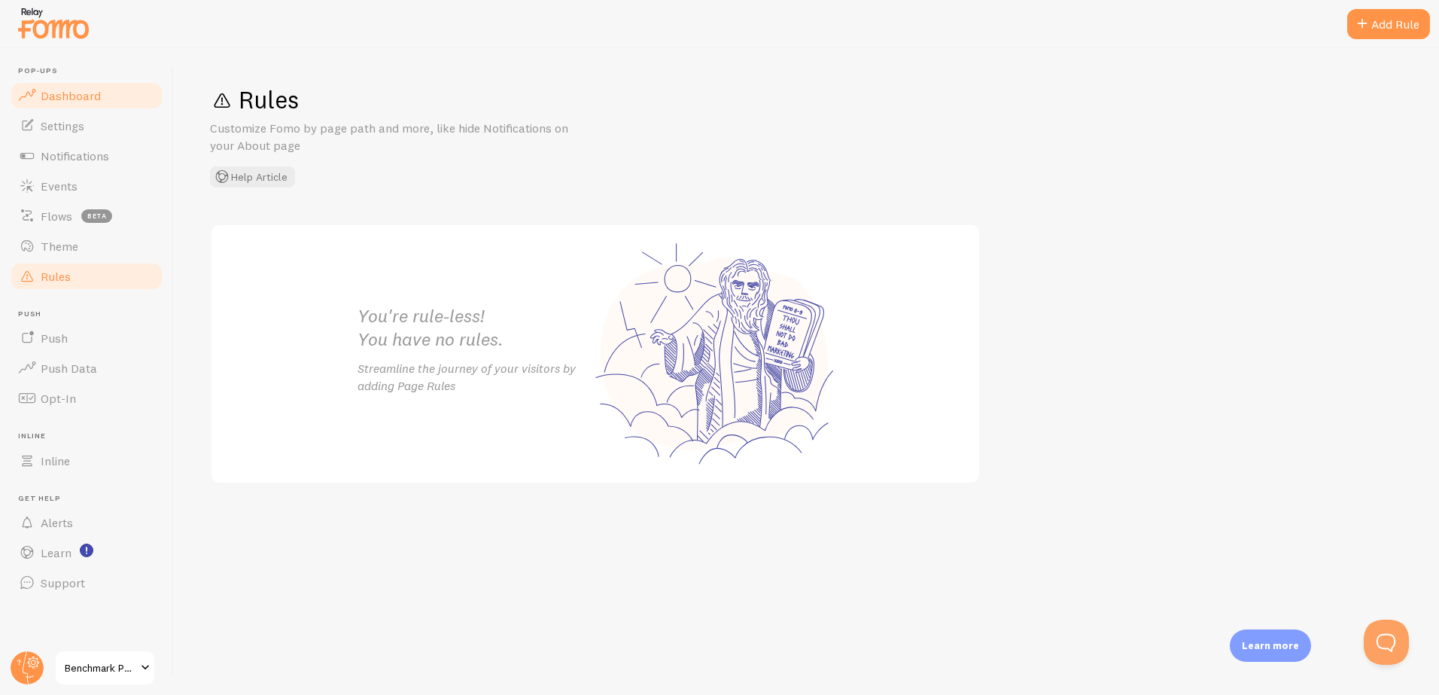
click at [77, 99] on span "Dashboard" at bounding box center [71, 95] width 60 height 15
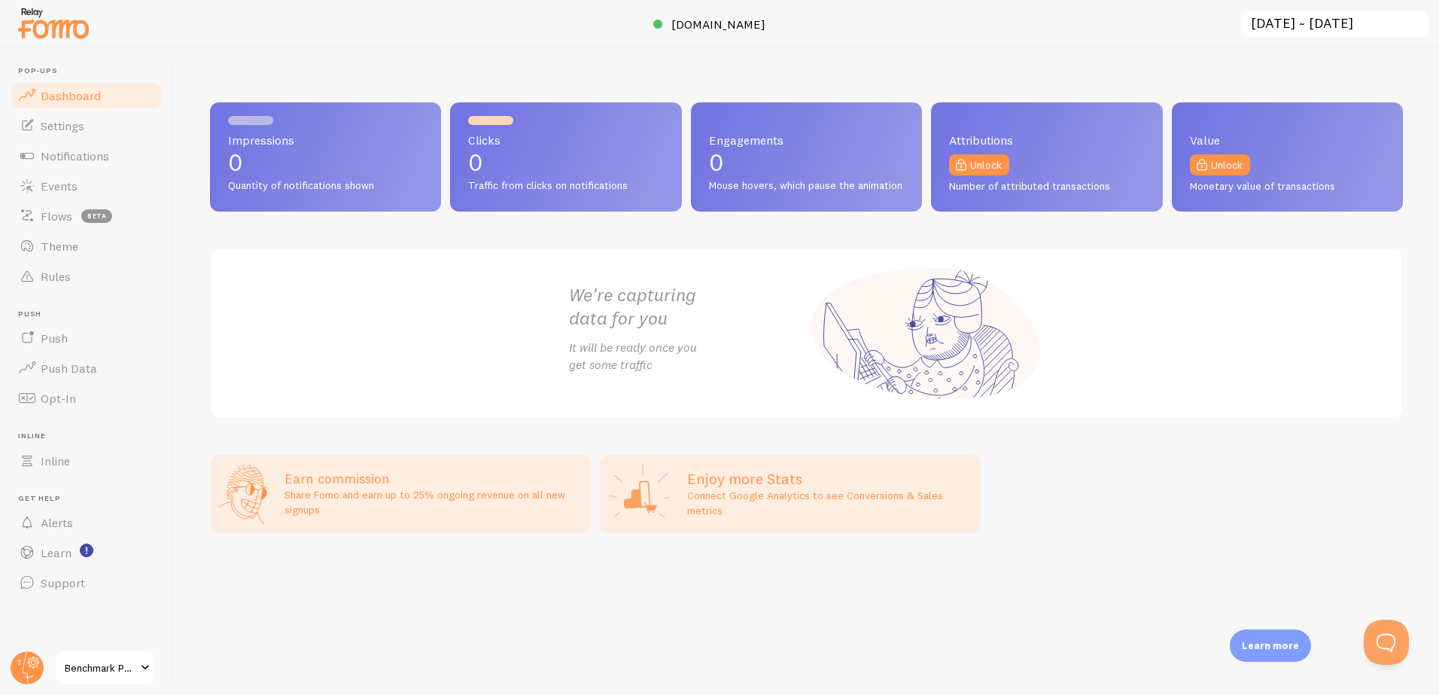
click at [129, 665] on span "Benchmark Psychology" at bounding box center [100, 667] width 71 height 18
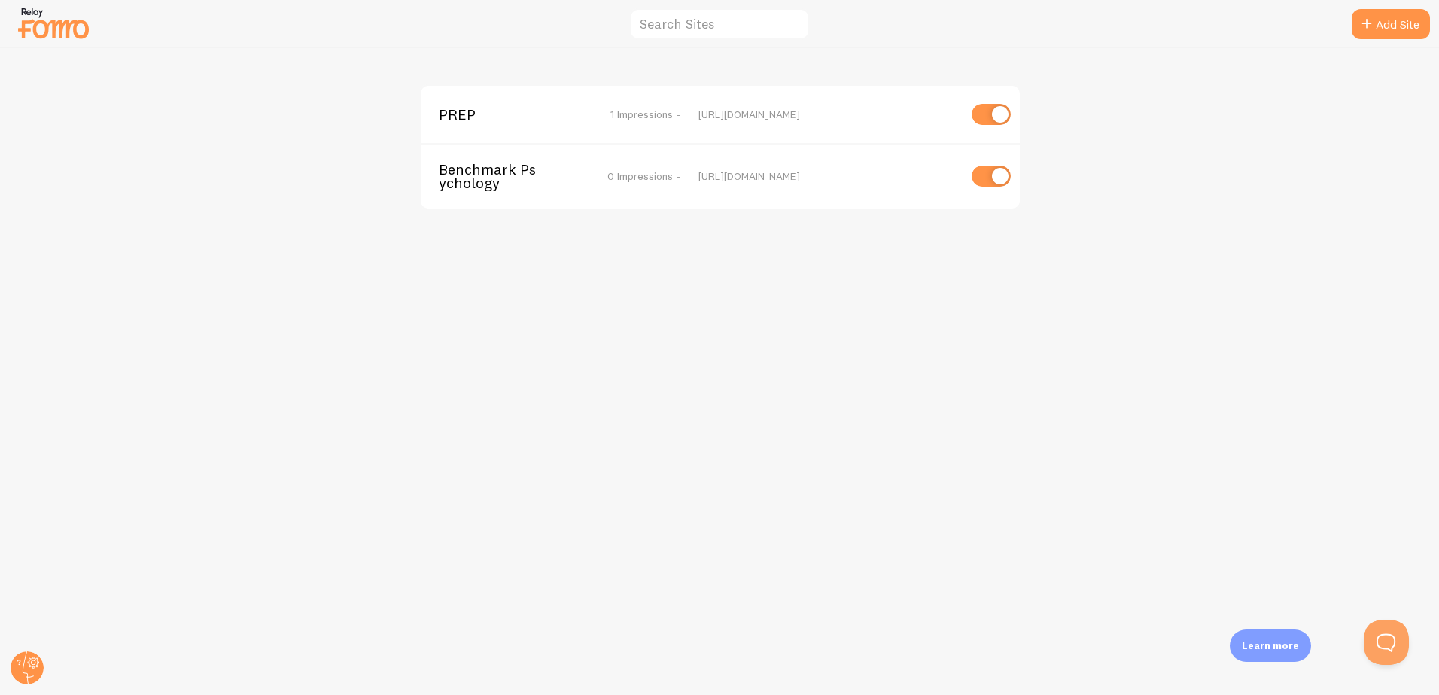
click at [489, 115] on span "PREP" at bounding box center [499, 115] width 121 height 14
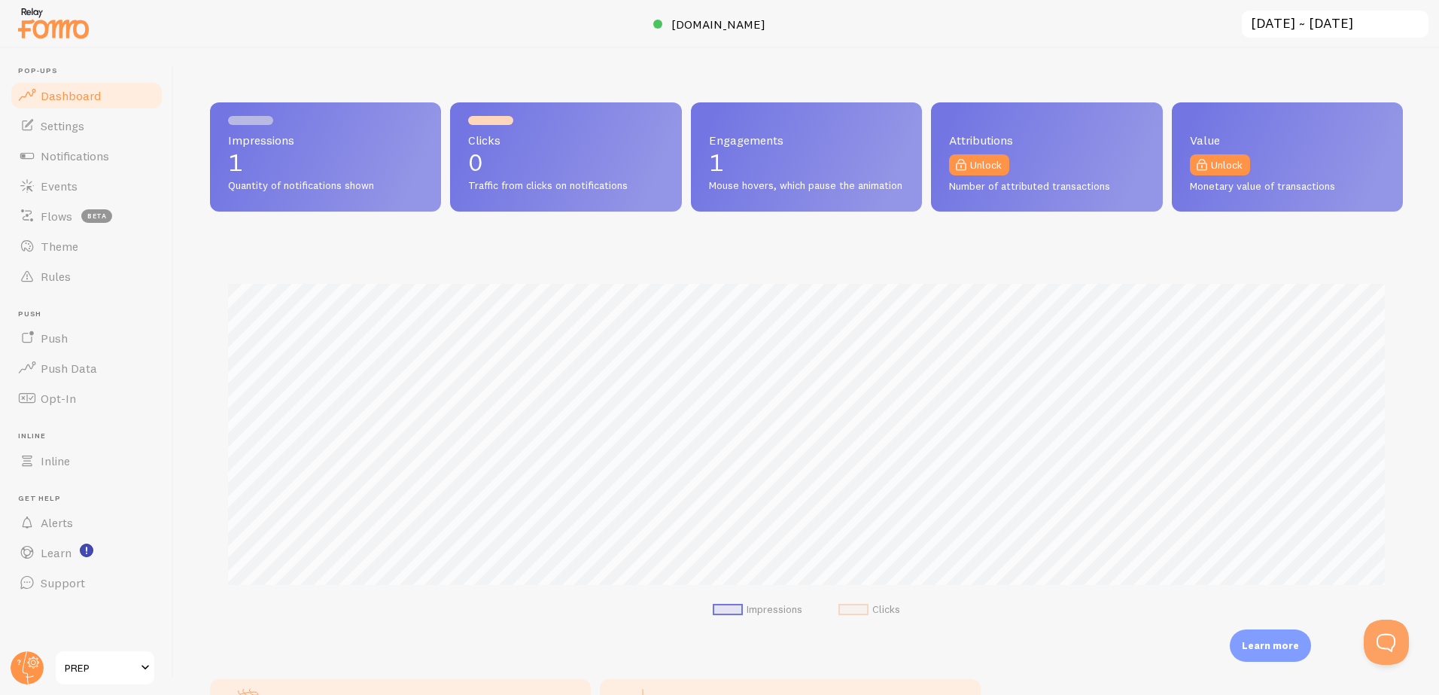
scroll to position [395, 1193]
click at [39, 336] on link "Push" at bounding box center [86, 338] width 155 height 30
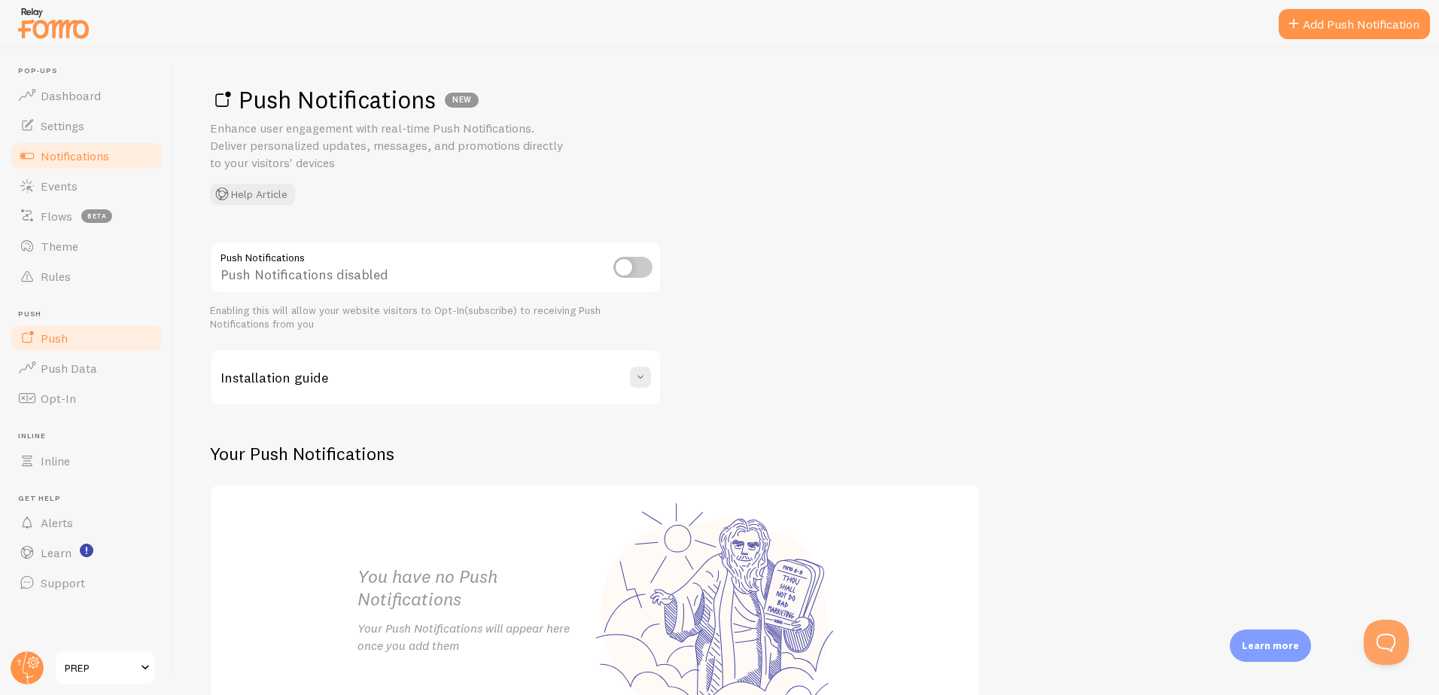
click at [77, 165] on link "Notifications" at bounding box center [86, 156] width 155 height 30
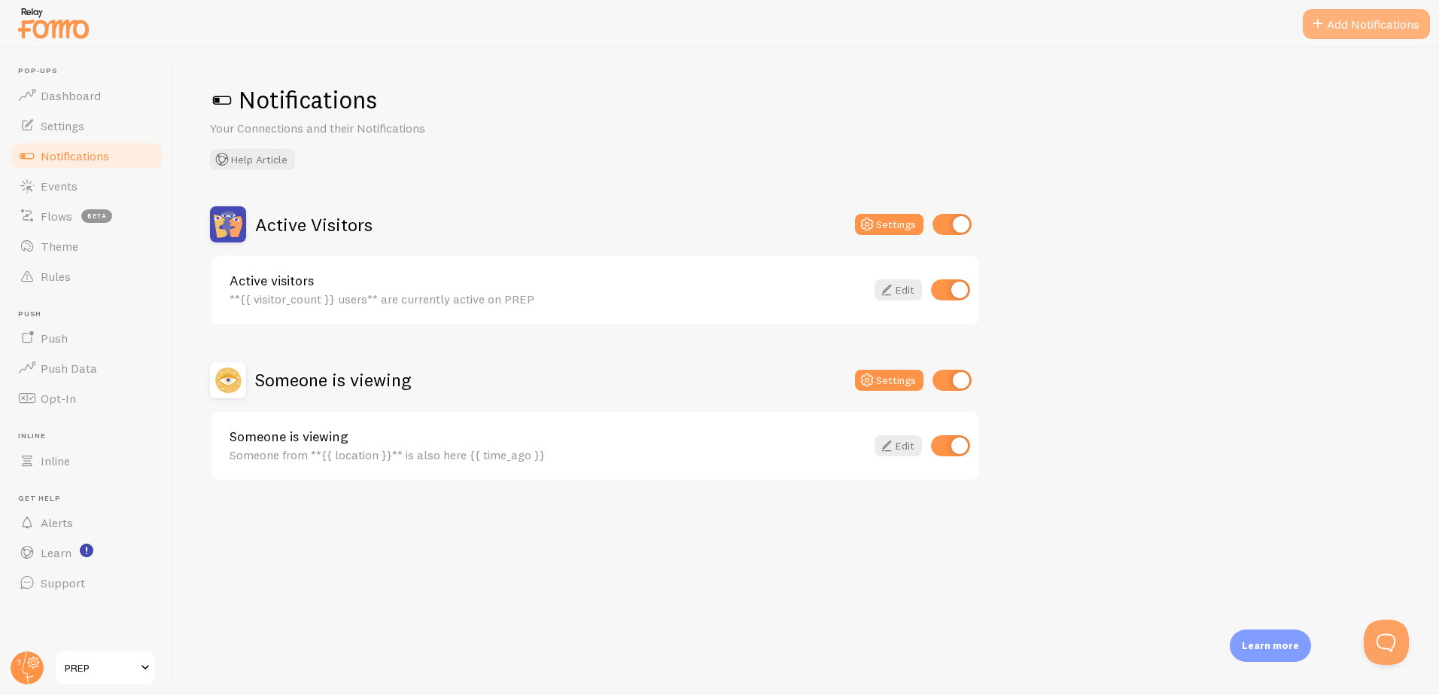
click at [1339, 27] on button "Add Notifications" at bounding box center [1365, 24] width 127 height 30
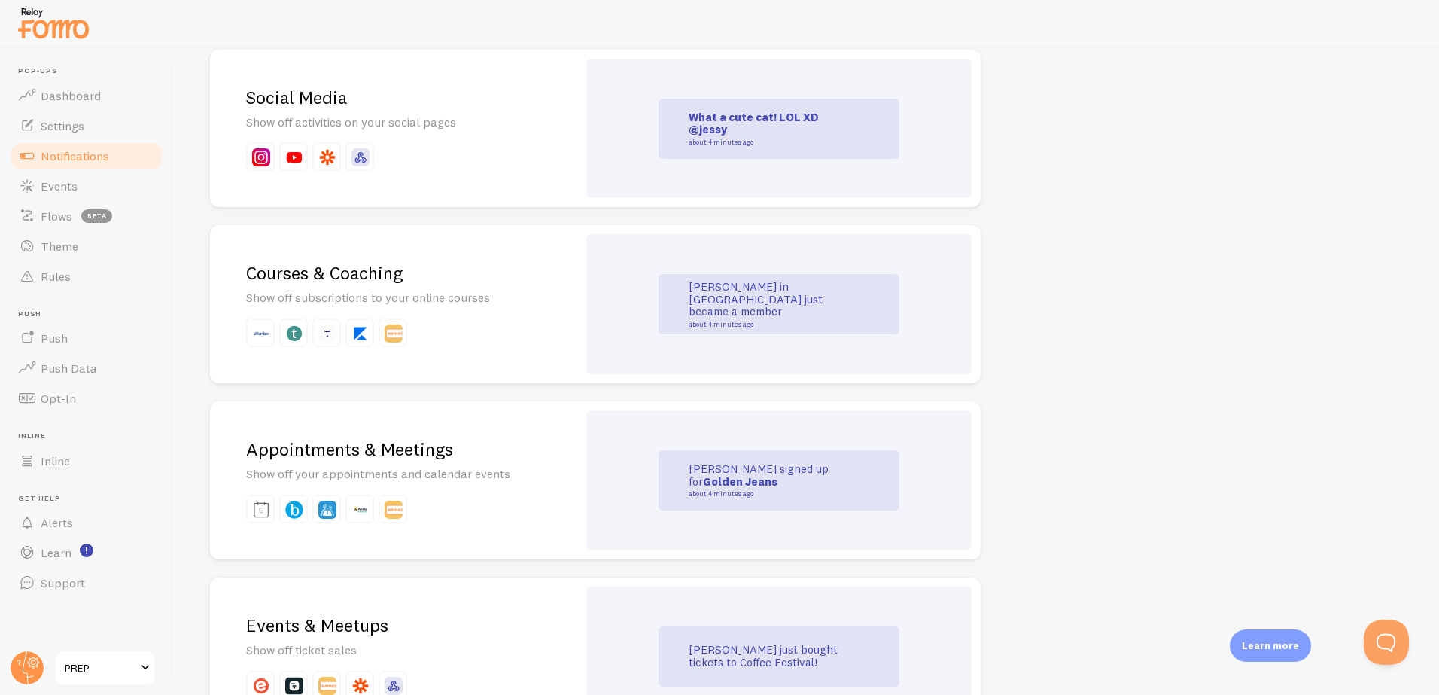
scroll to position [2164, 0]
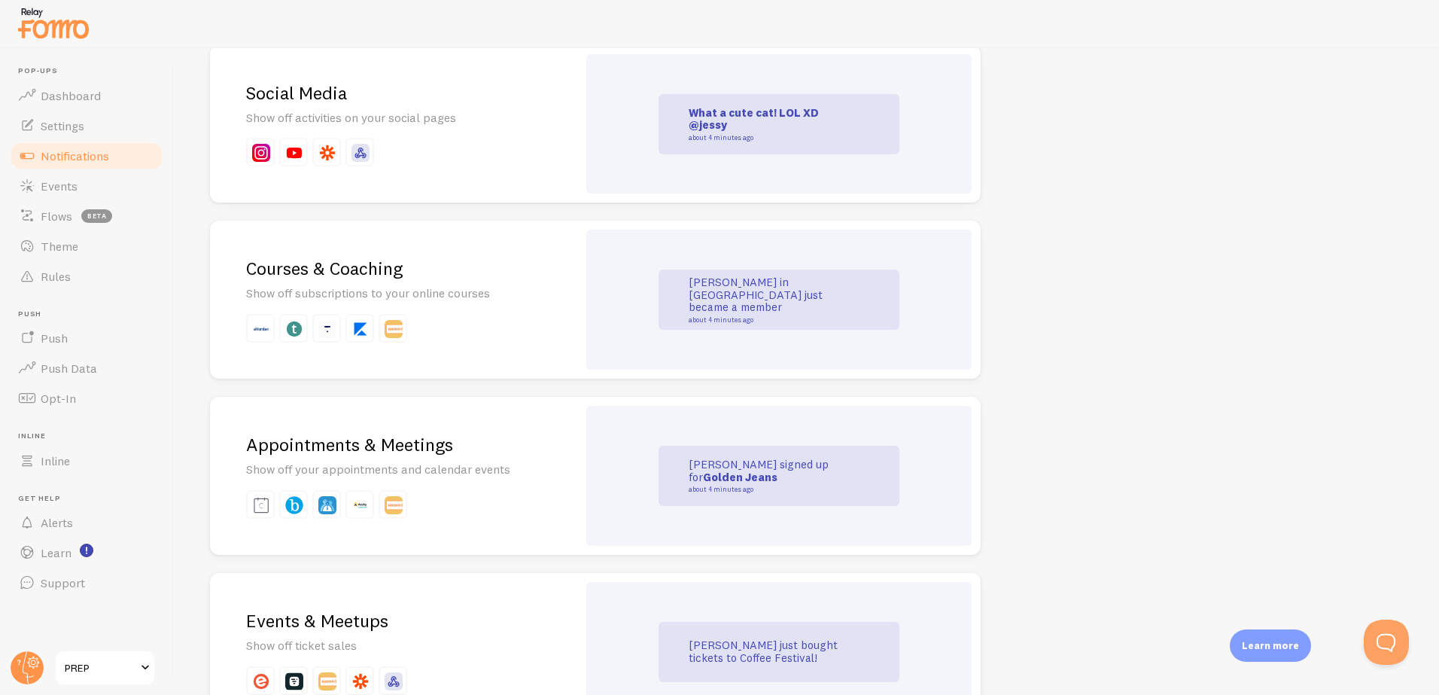
click at [443, 278] on h2 "Courses & Coaching" at bounding box center [393, 268] width 295 height 23
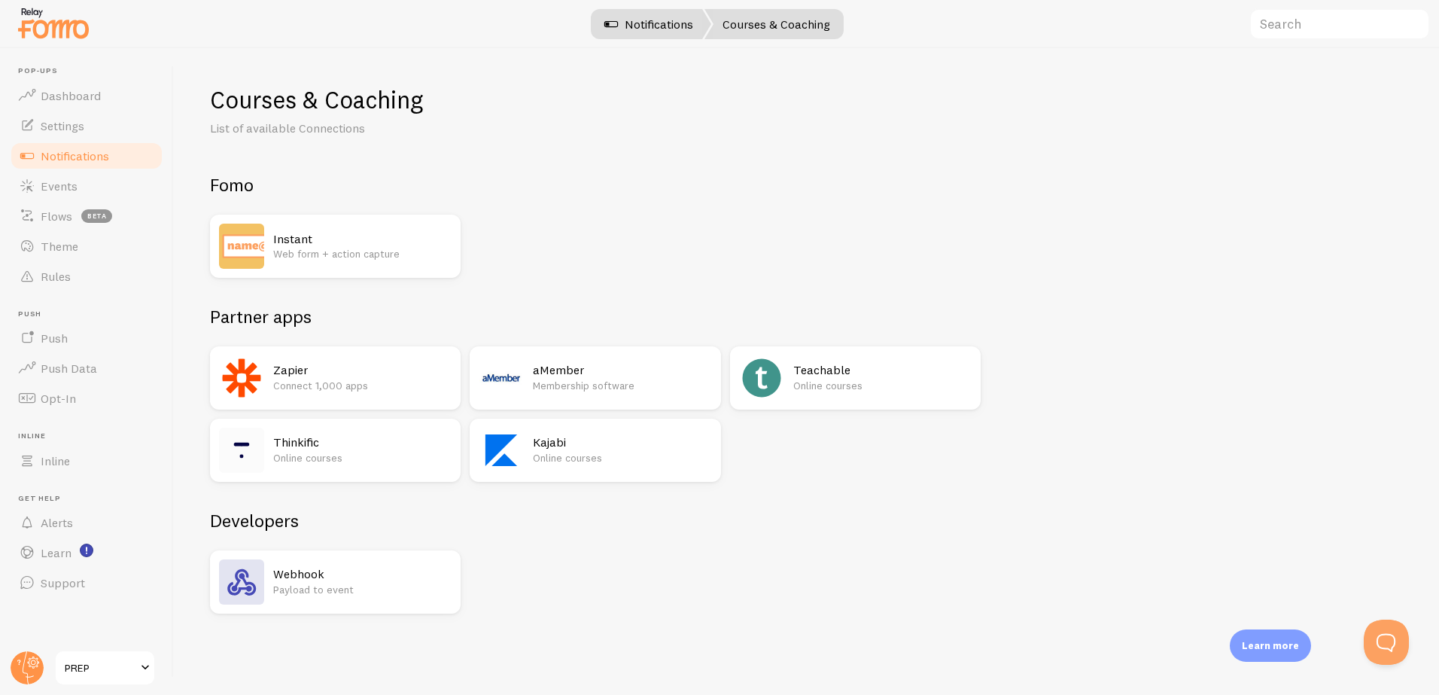
click at [640, 20] on link "Notifications" at bounding box center [648, 24] width 125 height 30
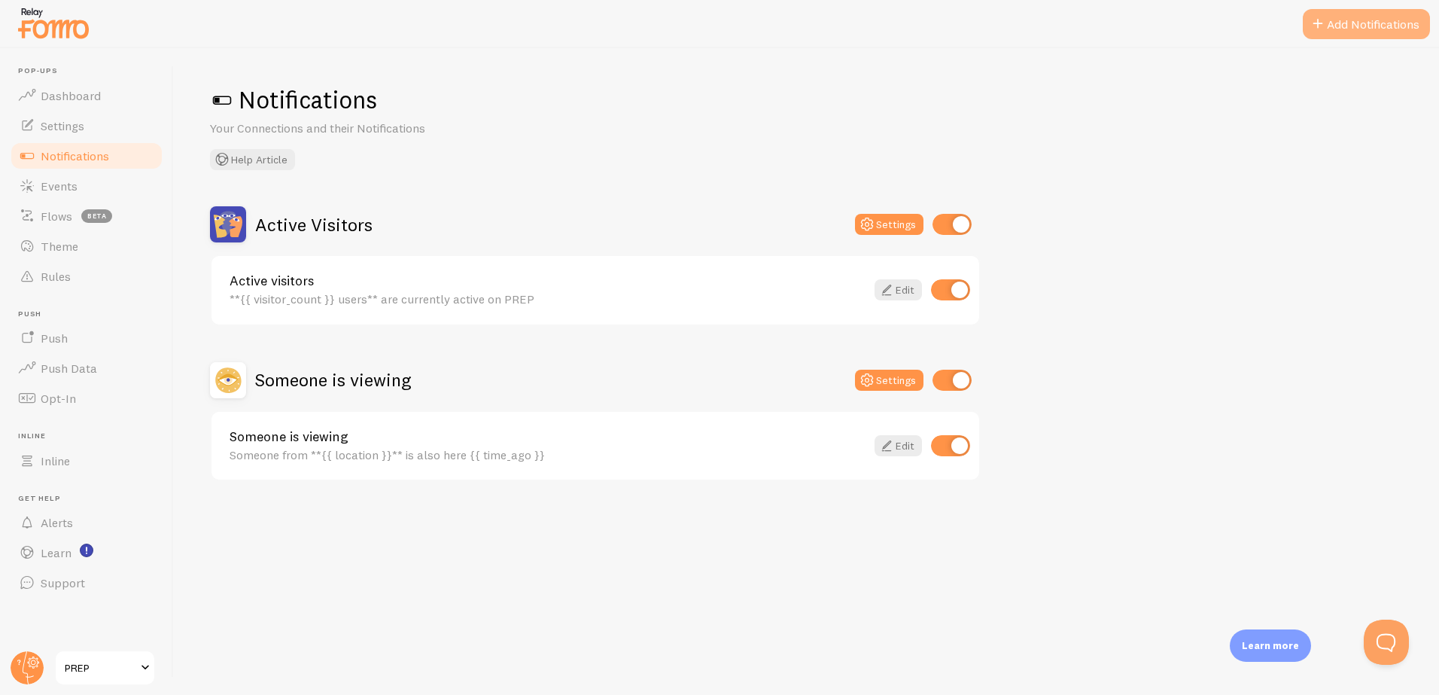
click at [1370, 29] on button "Add Notifications" at bounding box center [1365, 24] width 127 height 30
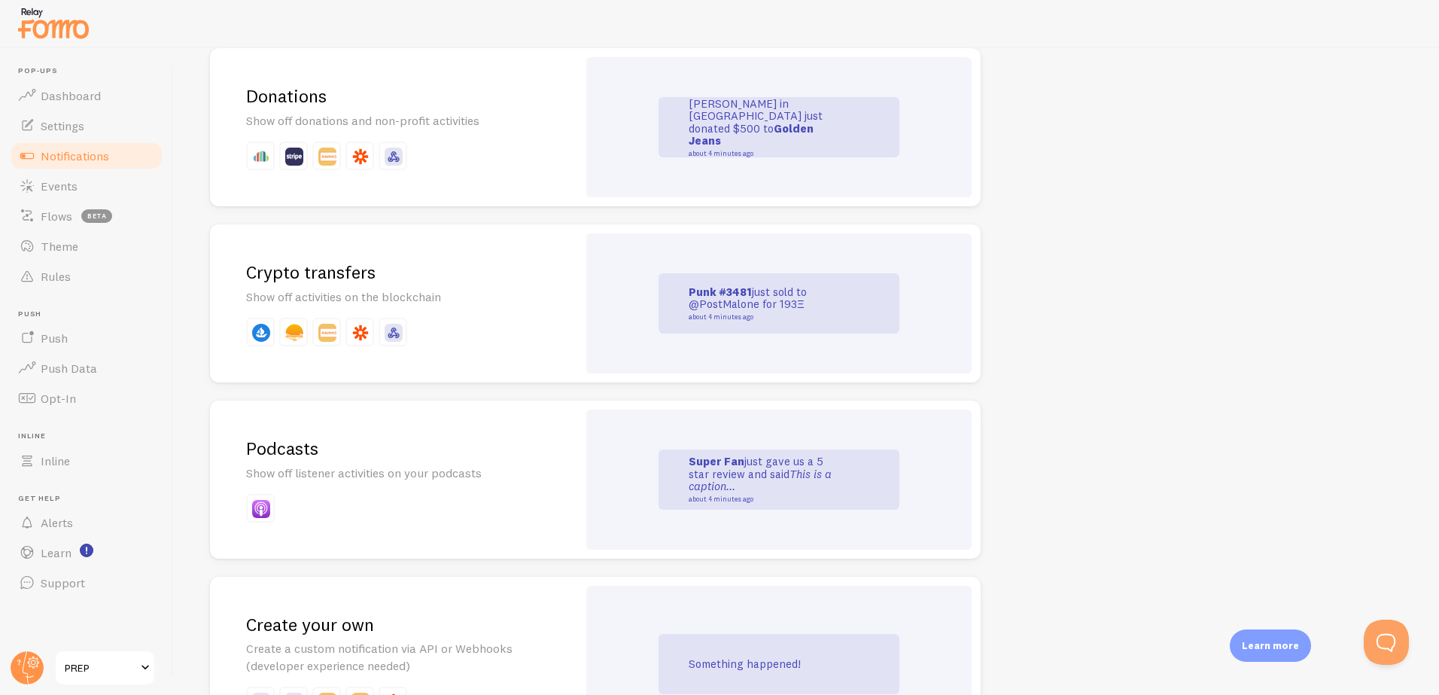
scroll to position [3169, 0]
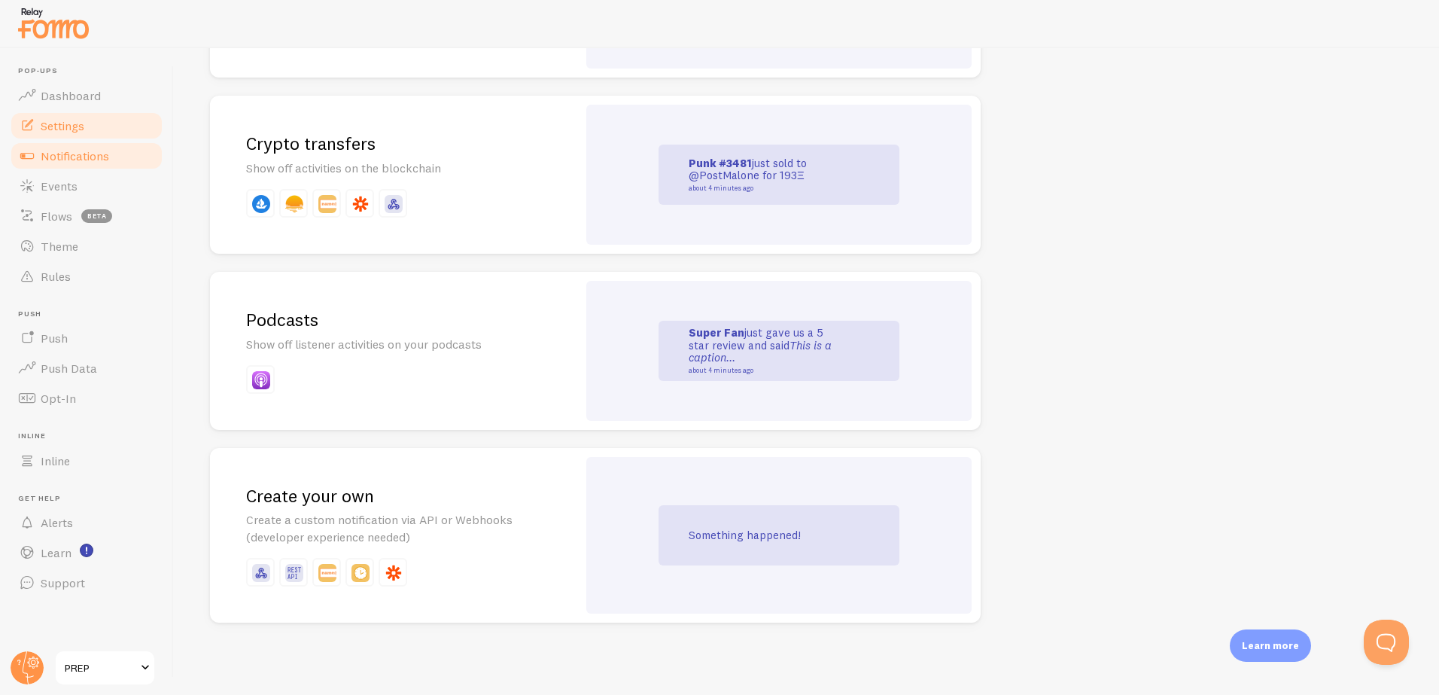
click at [50, 130] on span "Settings" at bounding box center [63, 125] width 44 height 15
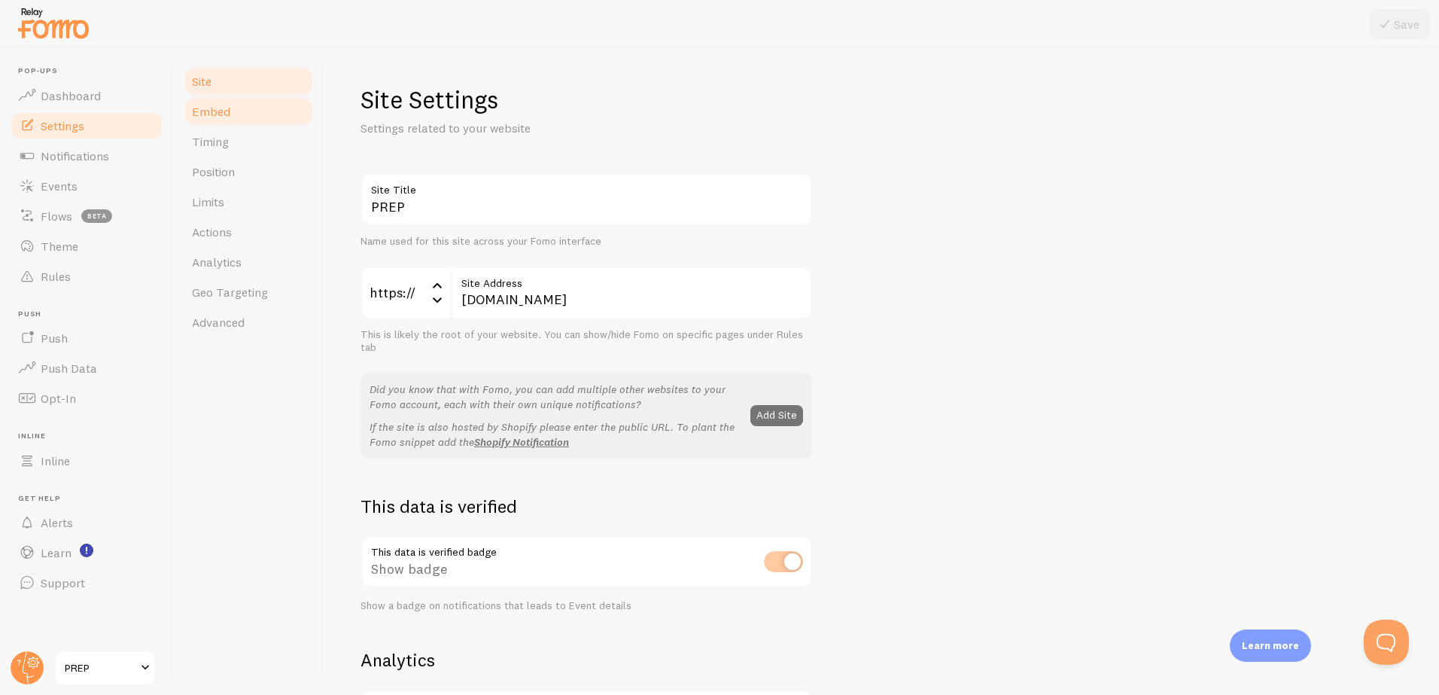
click at [236, 112] on link "Embed" at bounding box center [249, 111] width 132 height 30
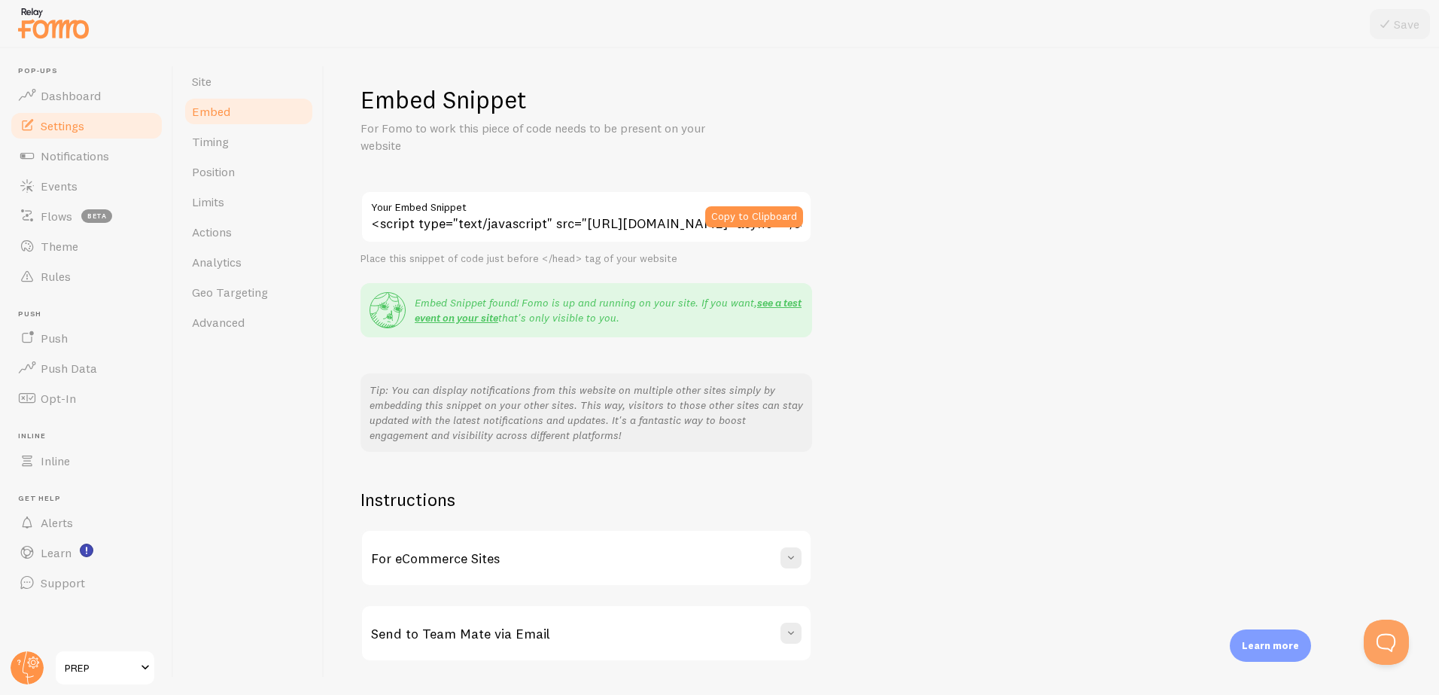
scroll to position [39, 0]
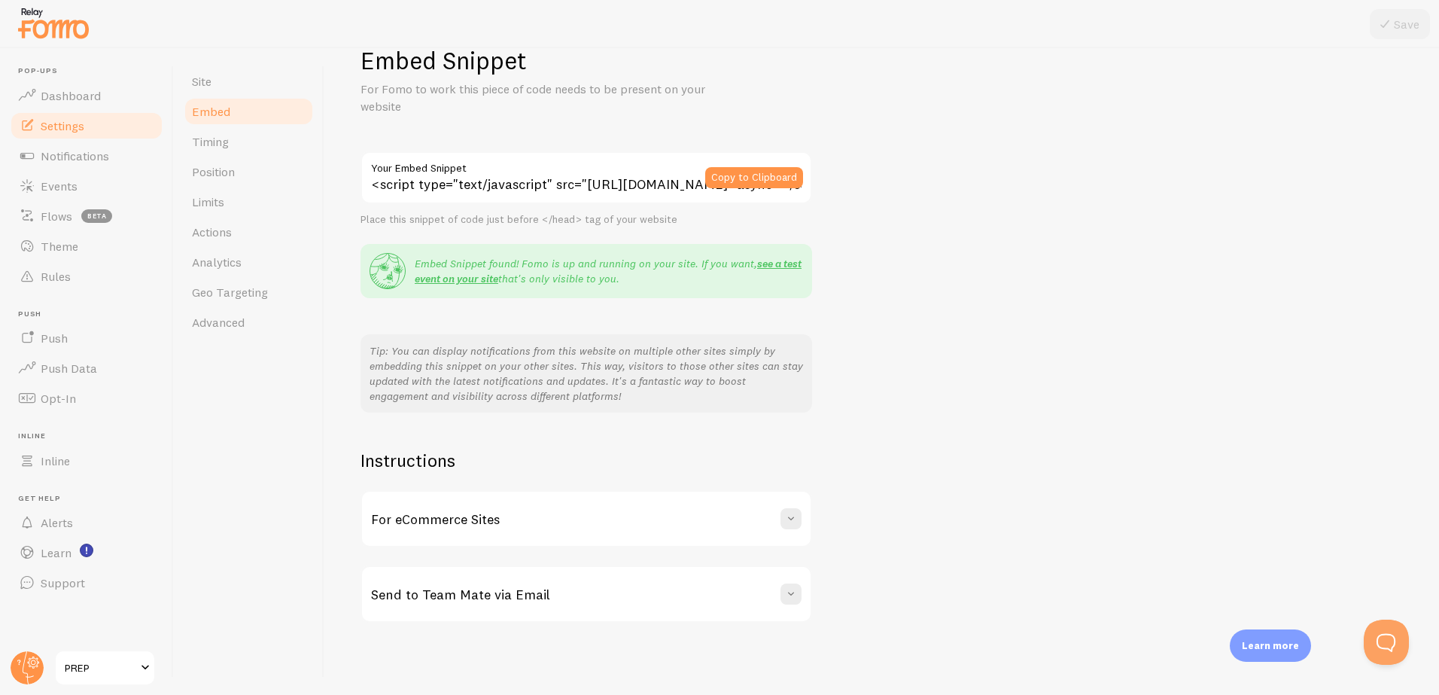
click at [489, 506] on div "For eCommerce Sites" at bounding box center [586, 518] width 448 height 54
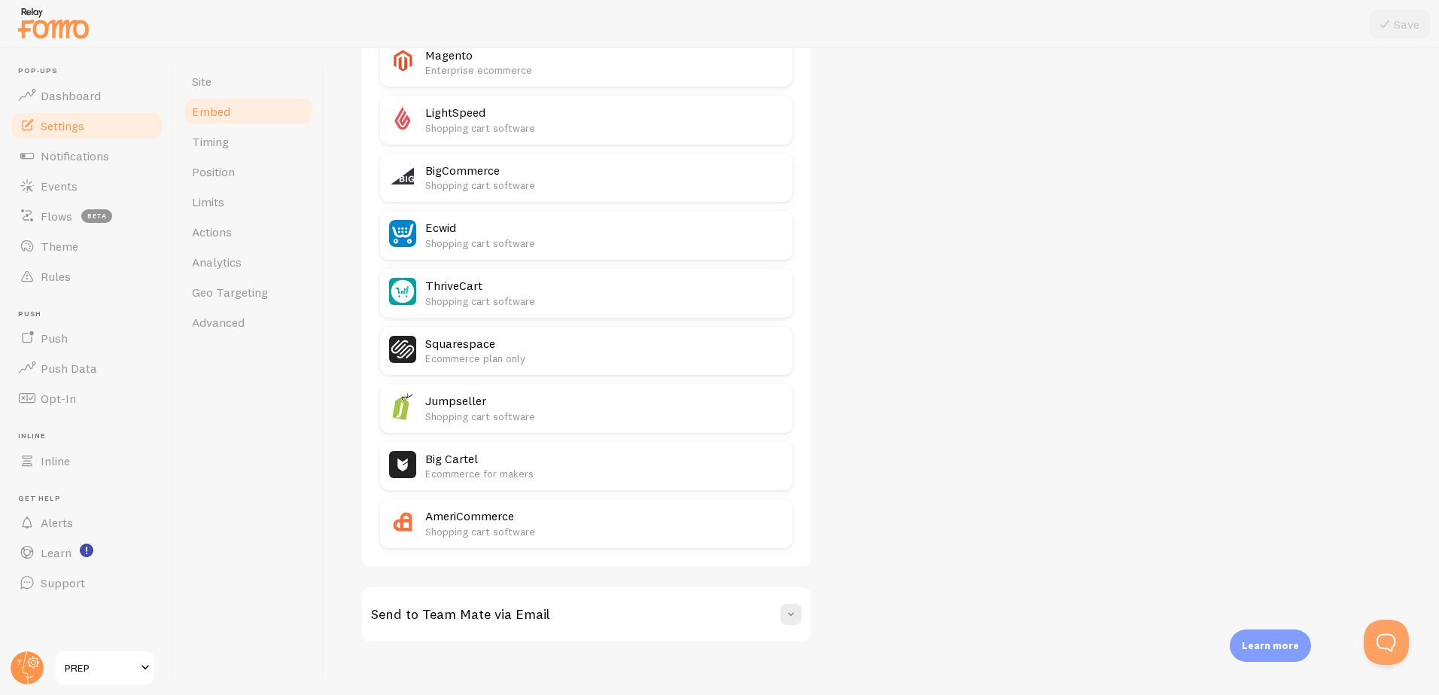
scroll to position [825, 0]
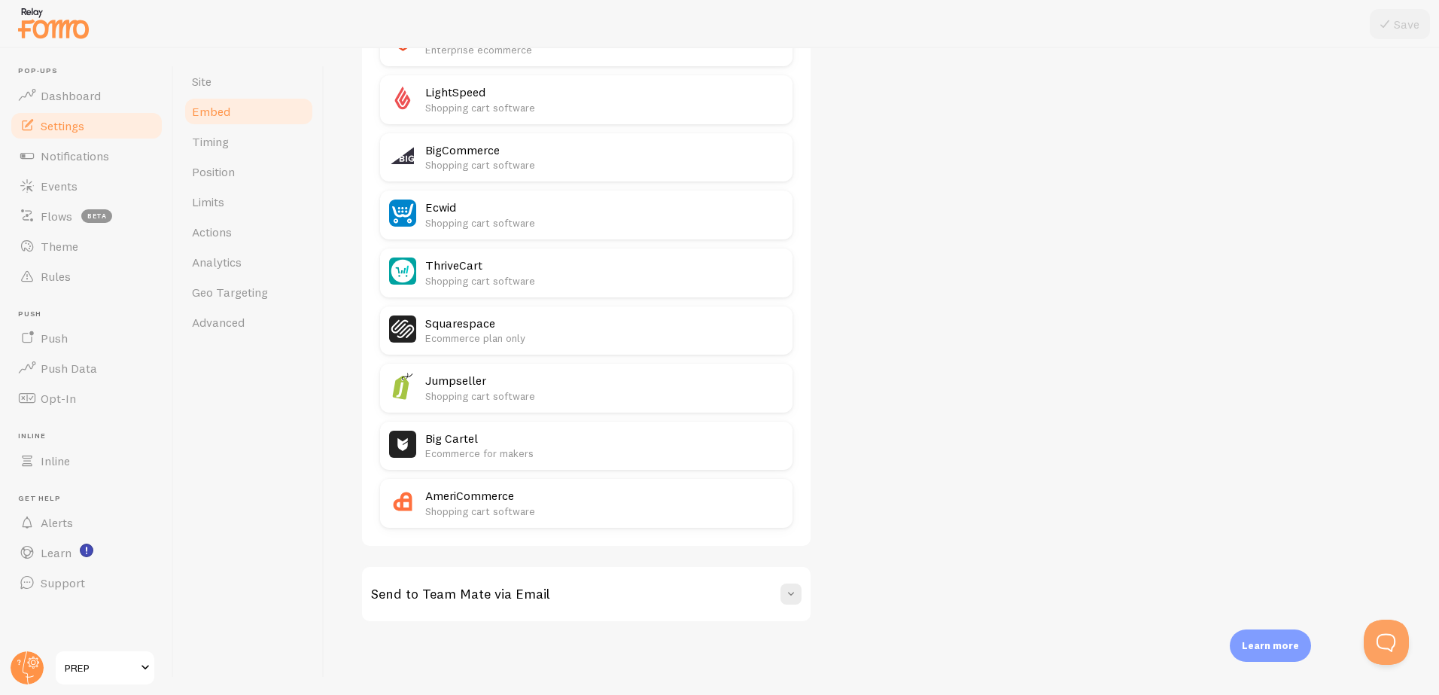
click at [498, 595] on h3 "Send to Team Mate via Email" at bounding box center [460, 593] width 179 height 17
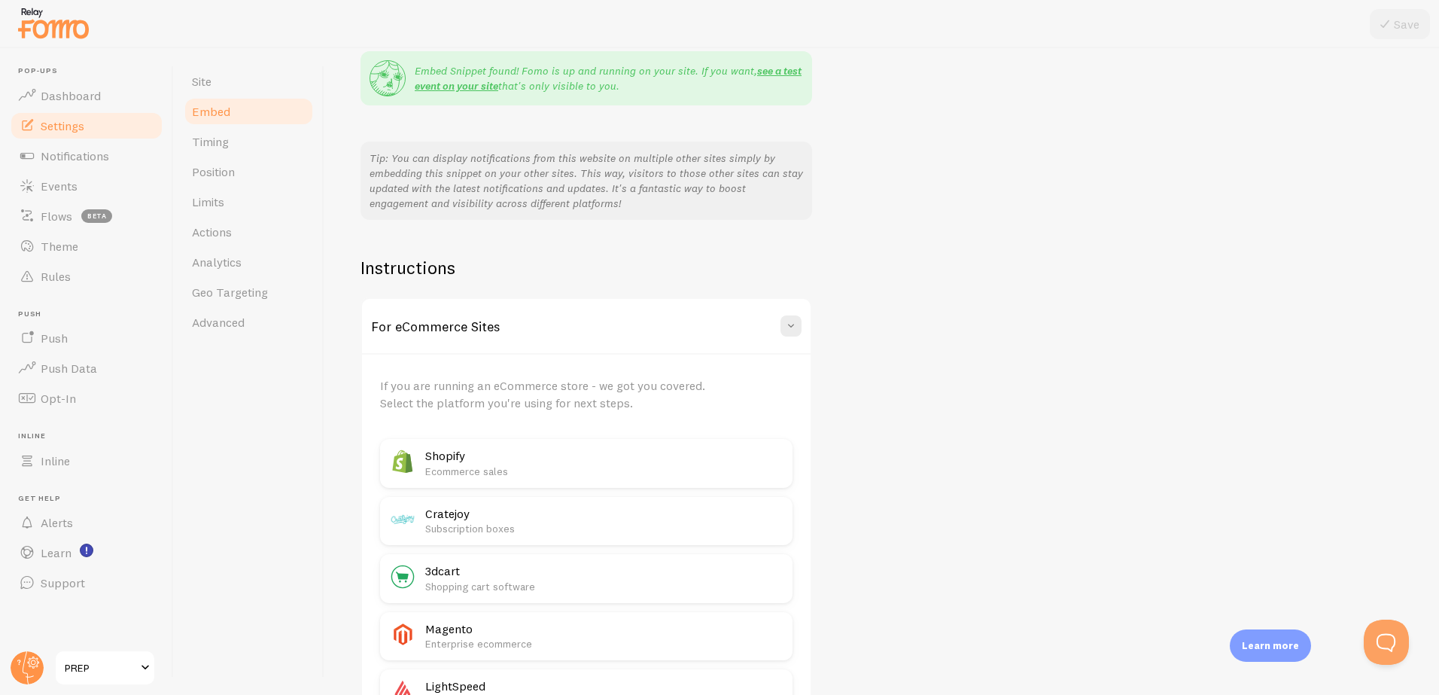
scroll to position [0, 0]
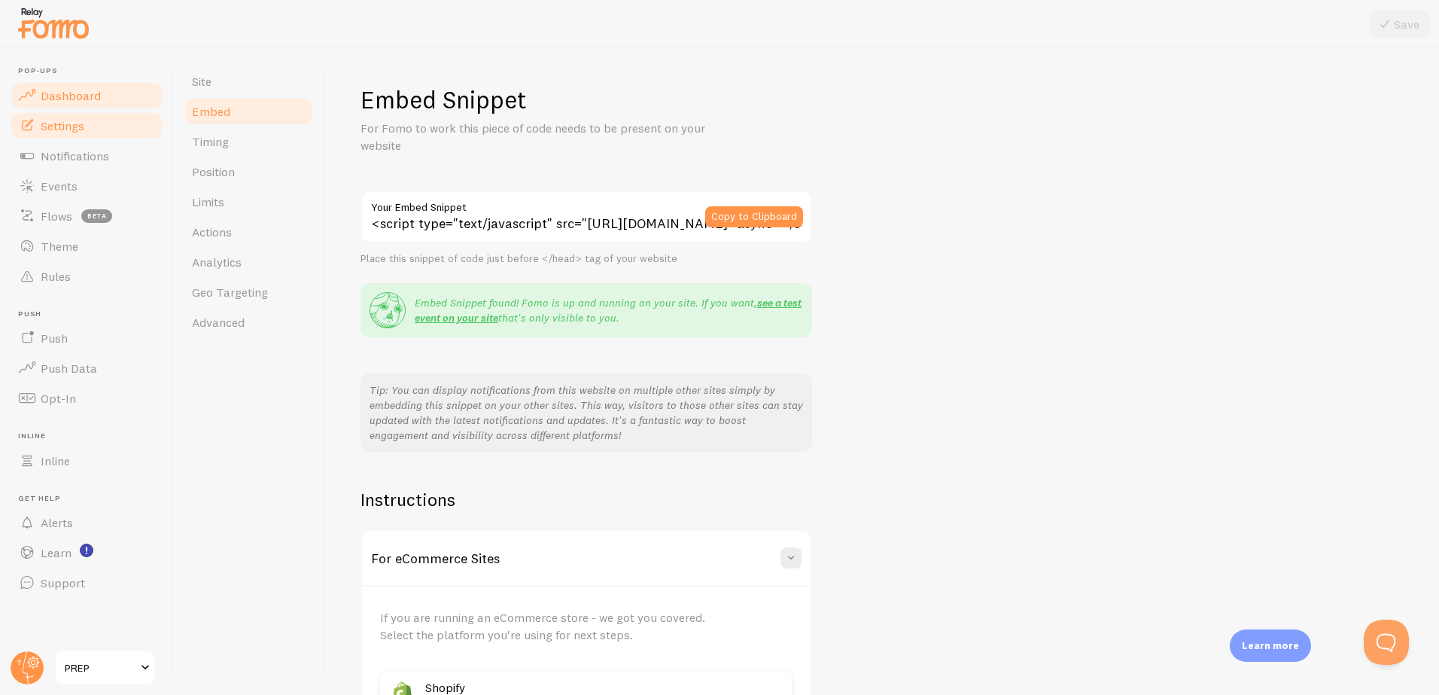
click at [69, 97] on span "Dashboard" at bounding box center [71, 95] width 60 height 15
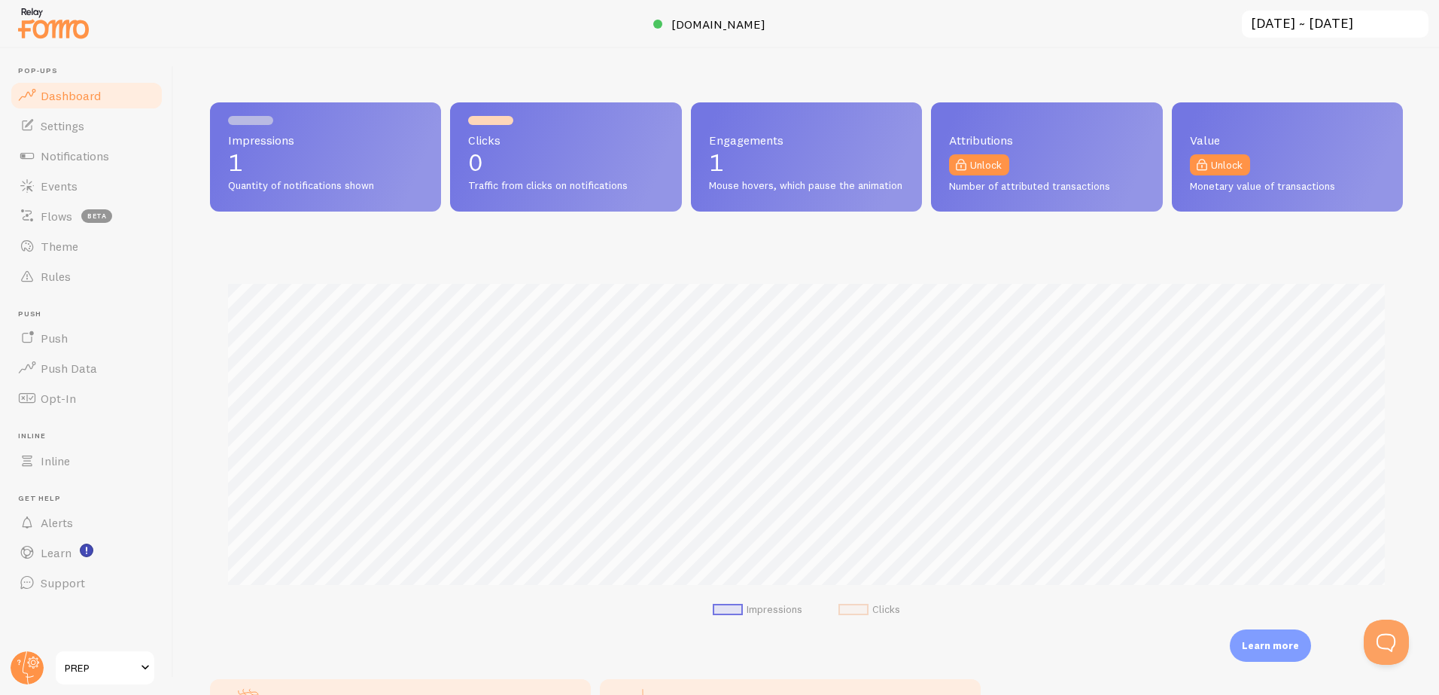
scroll to position [395, 1193]
click at [120, 665] on span "PREP" at bounding box center [100, 667] width 71 height 18
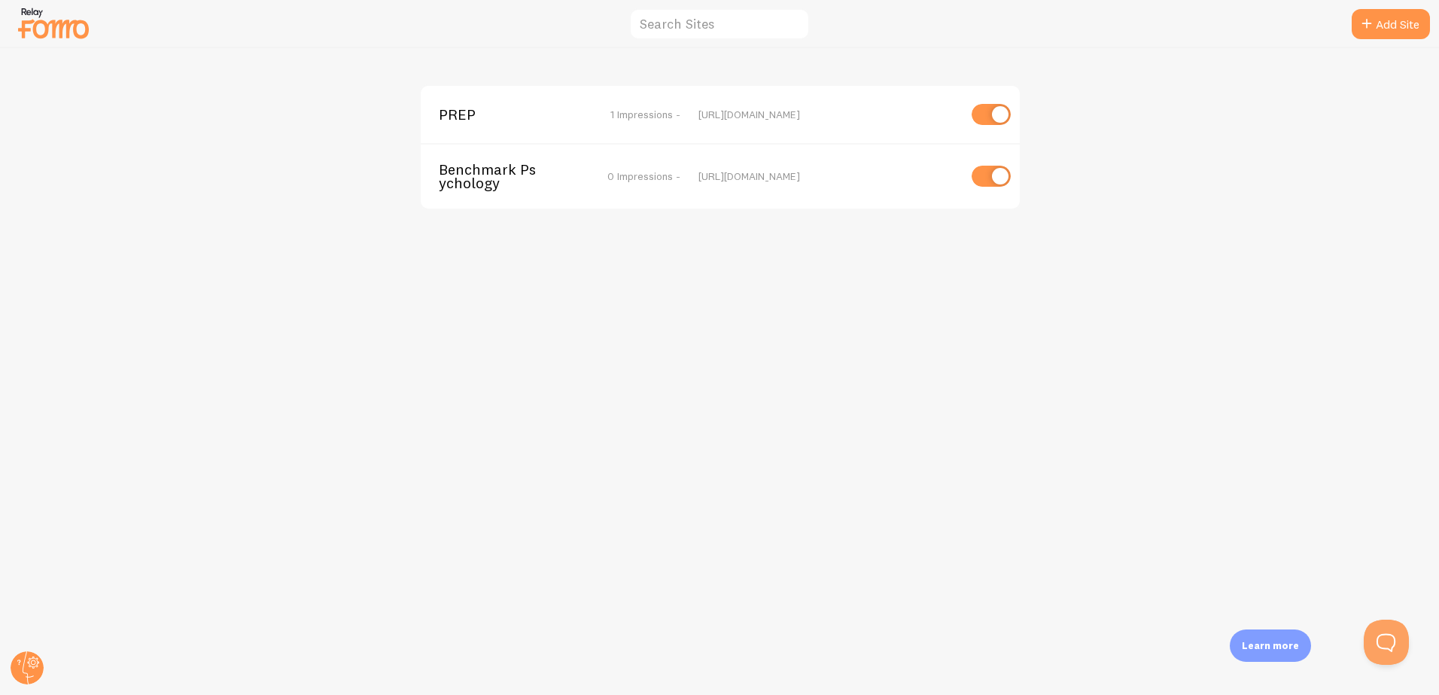
click at [503, 176] on span "Benchmark Psychology" at bounding box center [499, 177] width 121 height 28
